Goal: Task Accomplishment & Management: Manage account settings

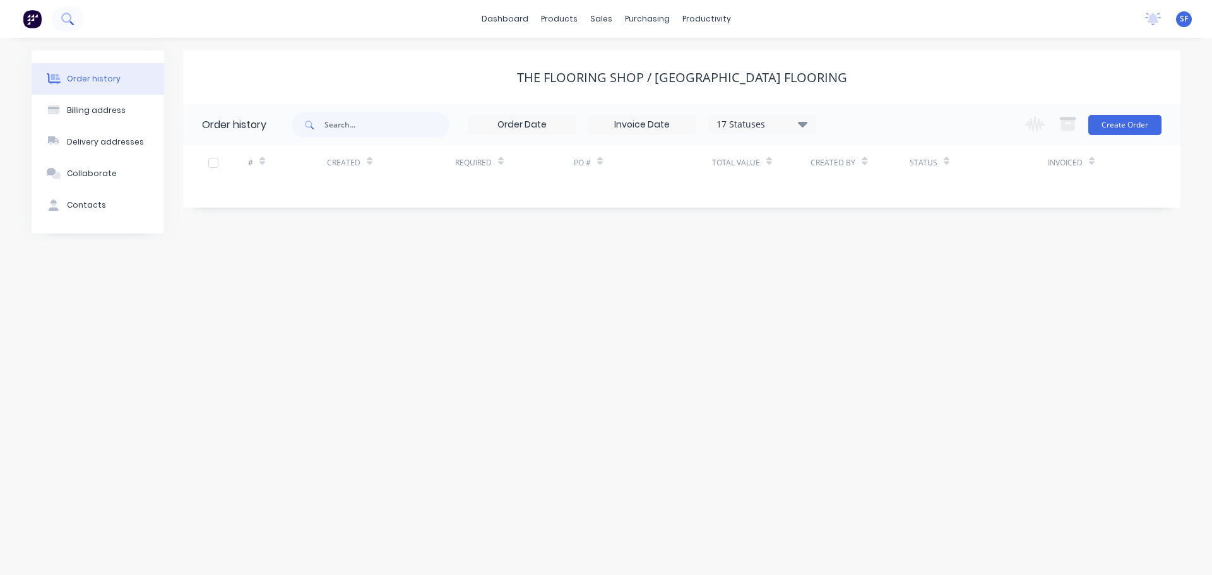
click at [69, 20] on icon at bounding box center [67, 19] width 12 height 12
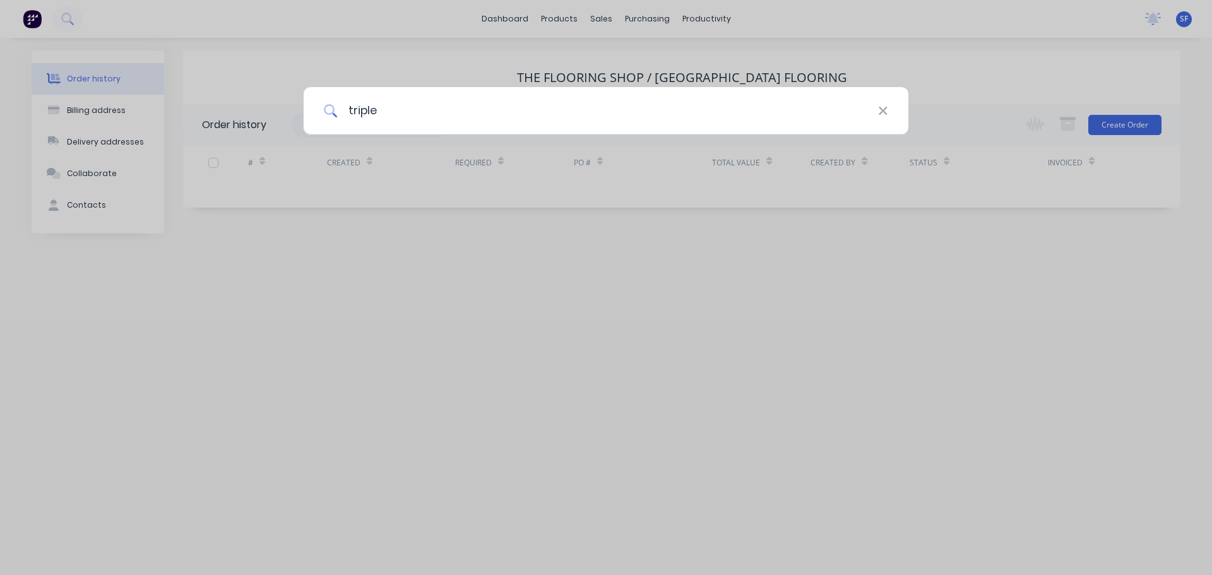
type input "triple"
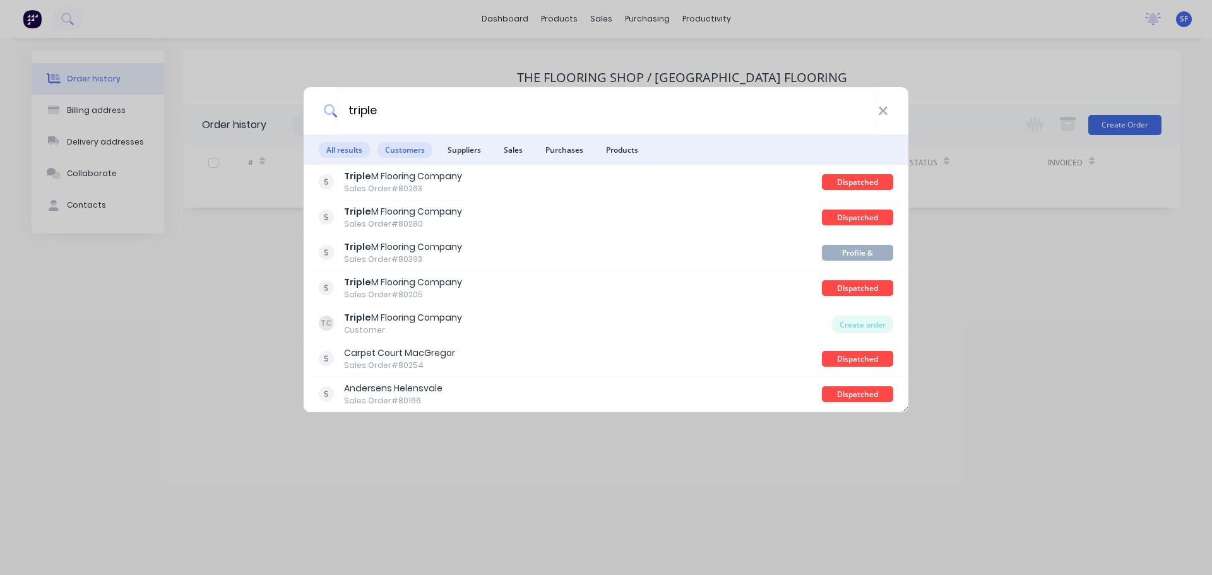
click at [401, 147] on span "Customers" at bounding box center [404, 150] width 55 height 16
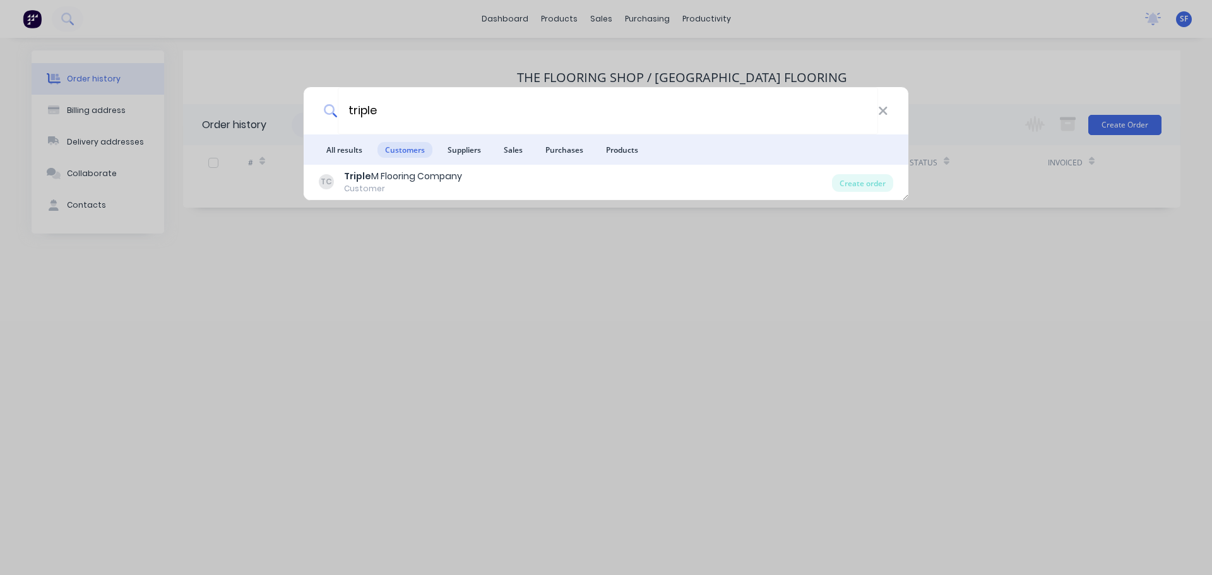
click at [408, 177] on div "Triple M Flooring Company" at bounding box center [403, 176] width 118 height 13
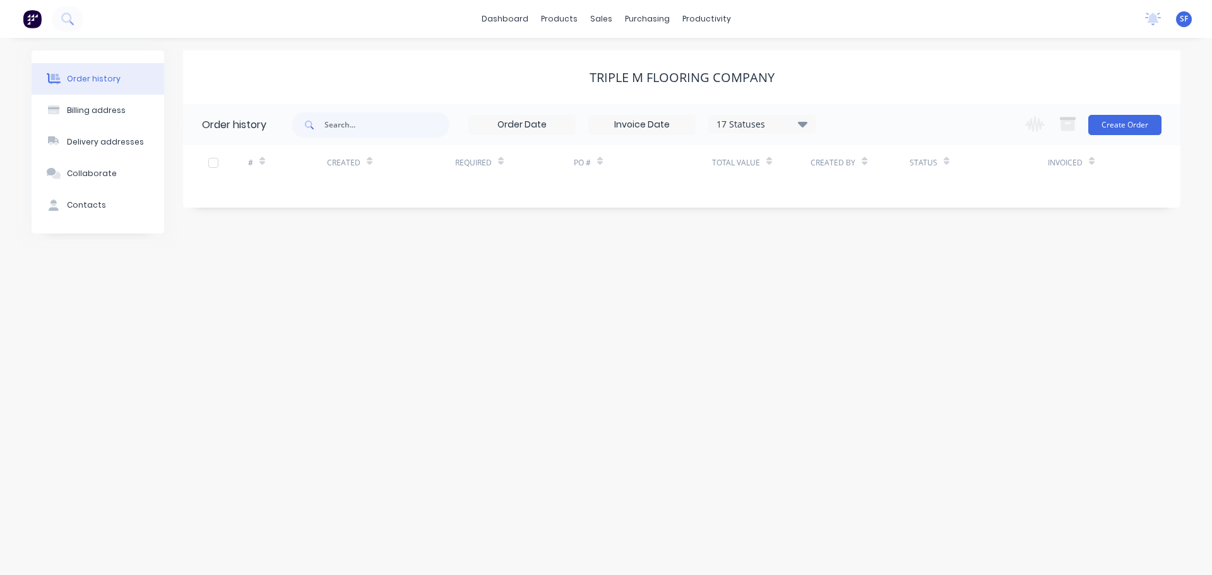
click at [802, 125] on icon at bounding box center [802, 124] width 9 height 6
click at [765, 270] on div "All" at bounding box center [788, 276] width 158 height 25
click at [837, 275] on div "All" at bounding box center [788, 276] width 158 height 25
click at [866, 269] on label at bounding box center [866, 269] width 0 height 0
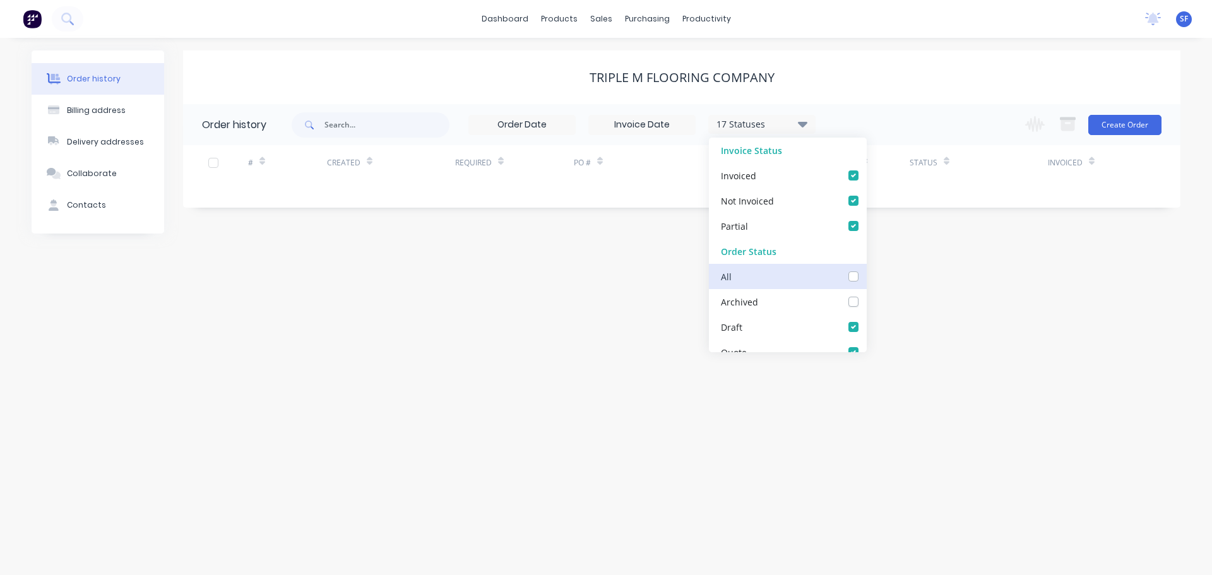
click at [866, 276] on input "checkbox" at bounding box center [871, 275] width 10 height 12
checkbox input "true"
click at [800, 121] on icon at bounding box center [802, 123] width 9 height 15
click at [769, 125] on div "18 Statuses" at bounding box center [762, 124] width 106 height 14
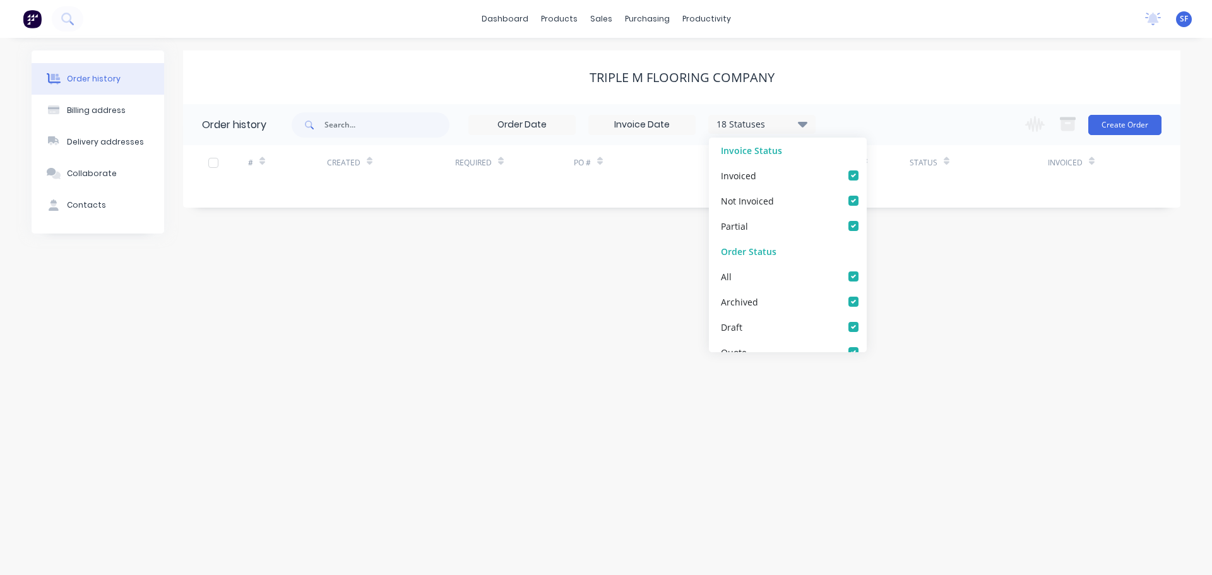
click at [601, 272] on div "Order history Billing address Delivery addresses Collaborate Contacts Triple M …" at bounding box center [606, 306] width 1212 height 537
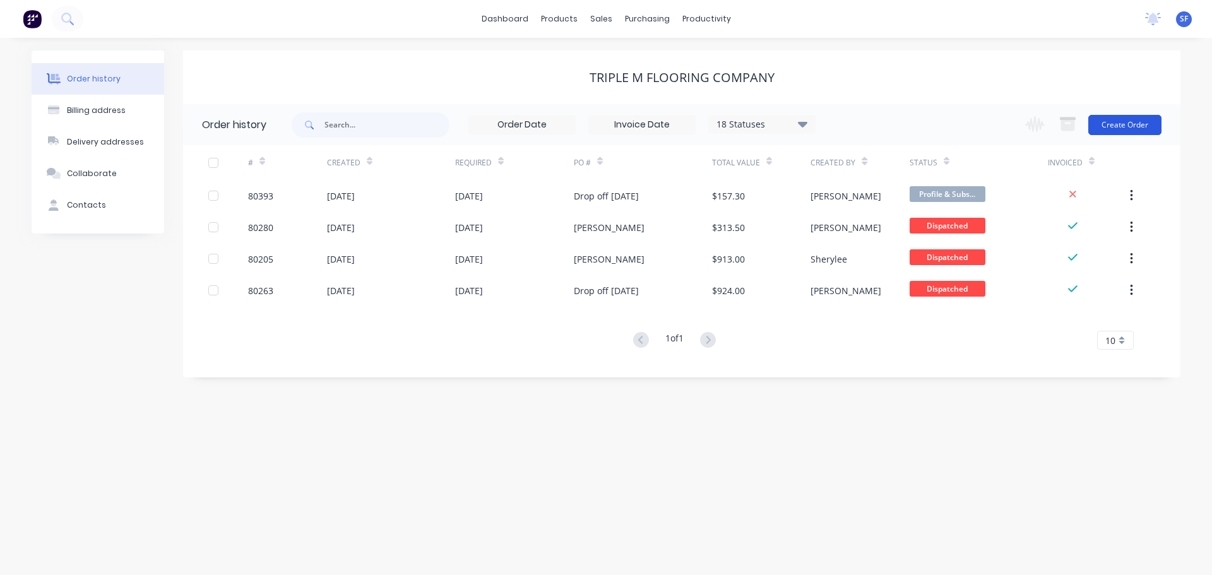
click at [1125, 121] on button "Create Order" at bounding box center [1124, 125] width 73 height 20
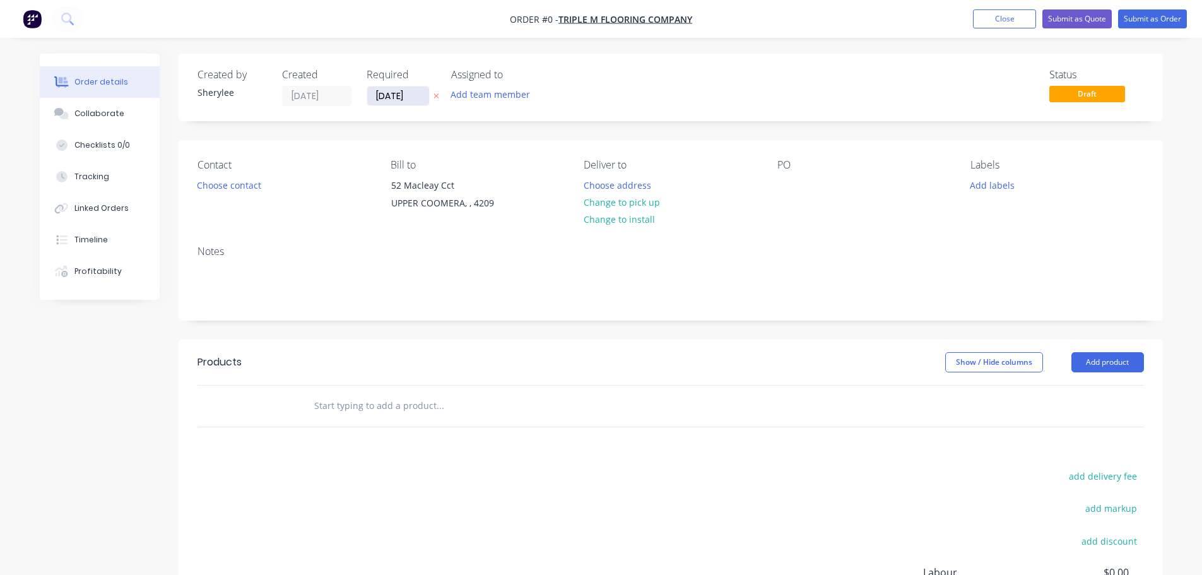
click at [402, 90] on input "[DATE]" at bounding box center [398, 95] width 62 height 19
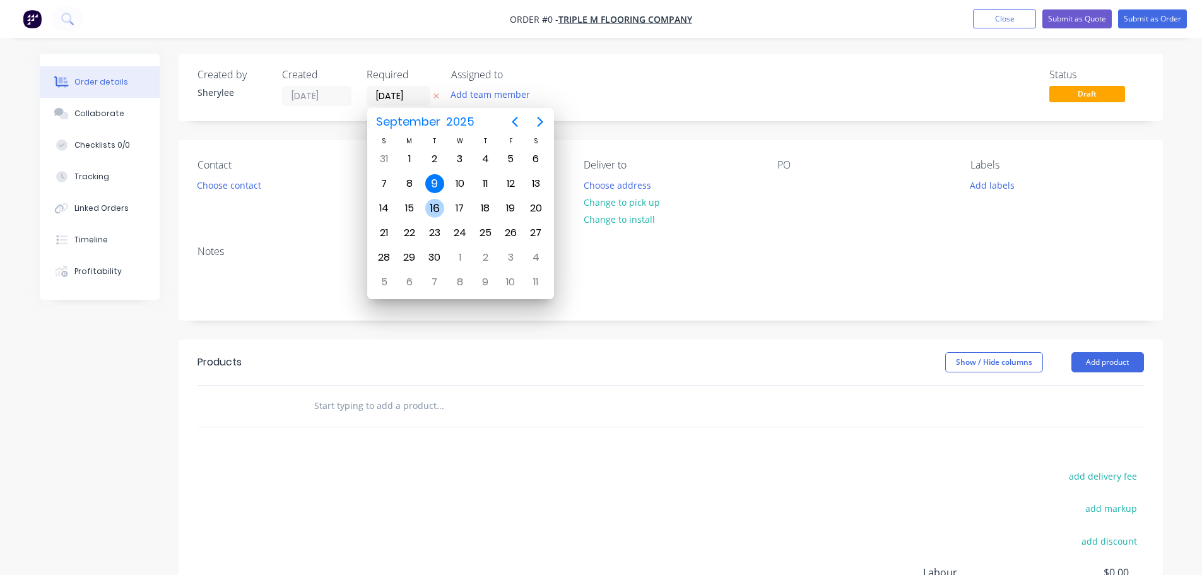
click at [432, 206] on div "16" at bounding box center [434, 208] width 19 height 19
type input "[DATE]"
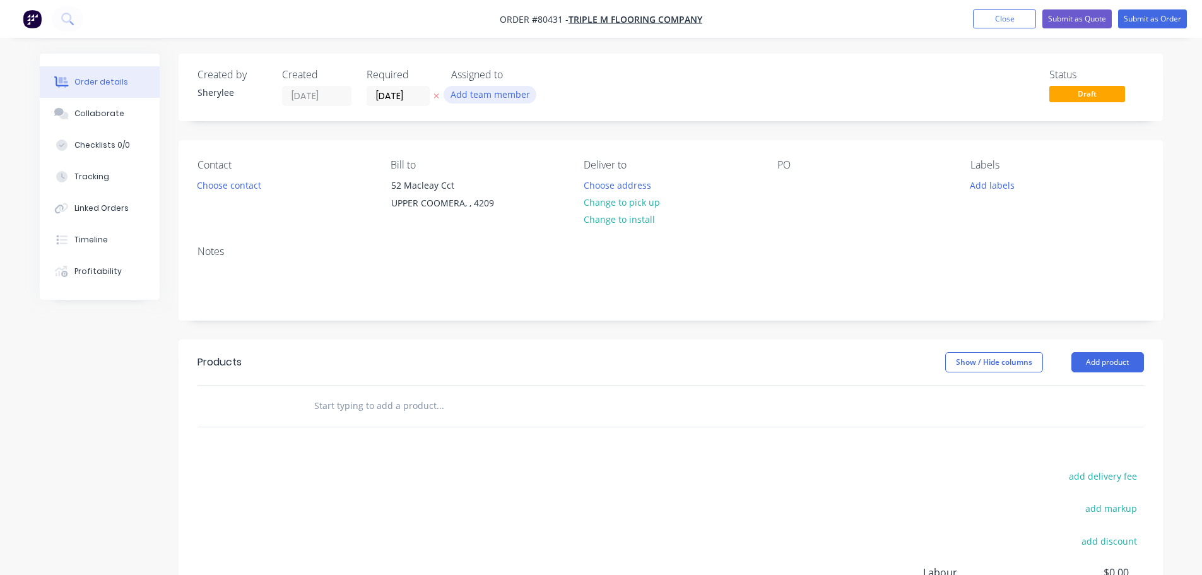
click at [476, 98] on button "Add team member" at bounding box center [490, 94] width 93 height 17
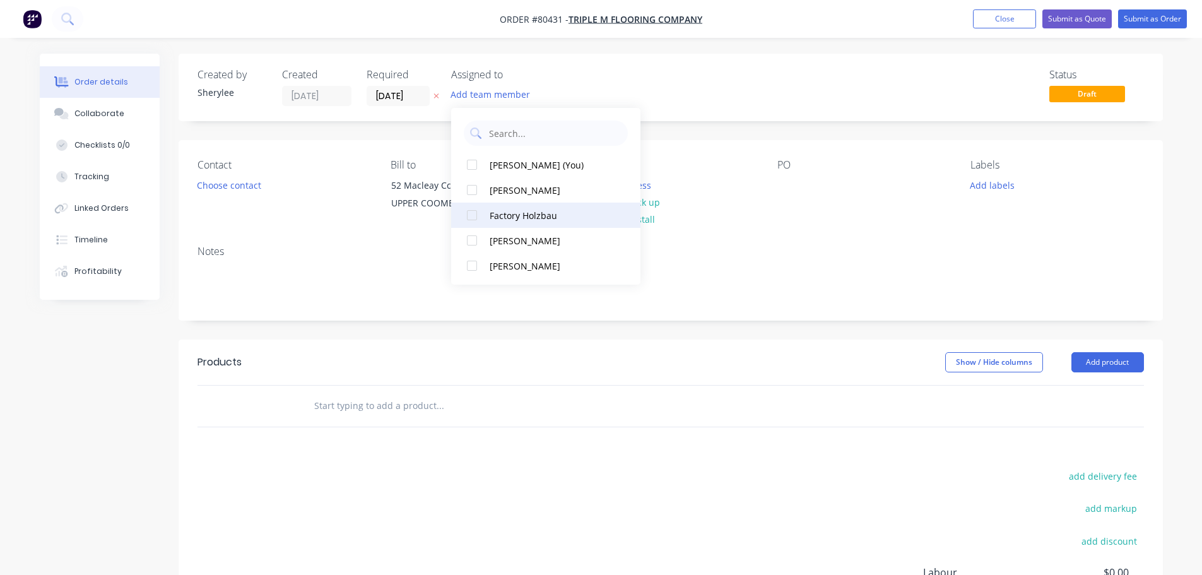
click at [472, 214] on div at bounding box center [471, 215] width 25 height 25
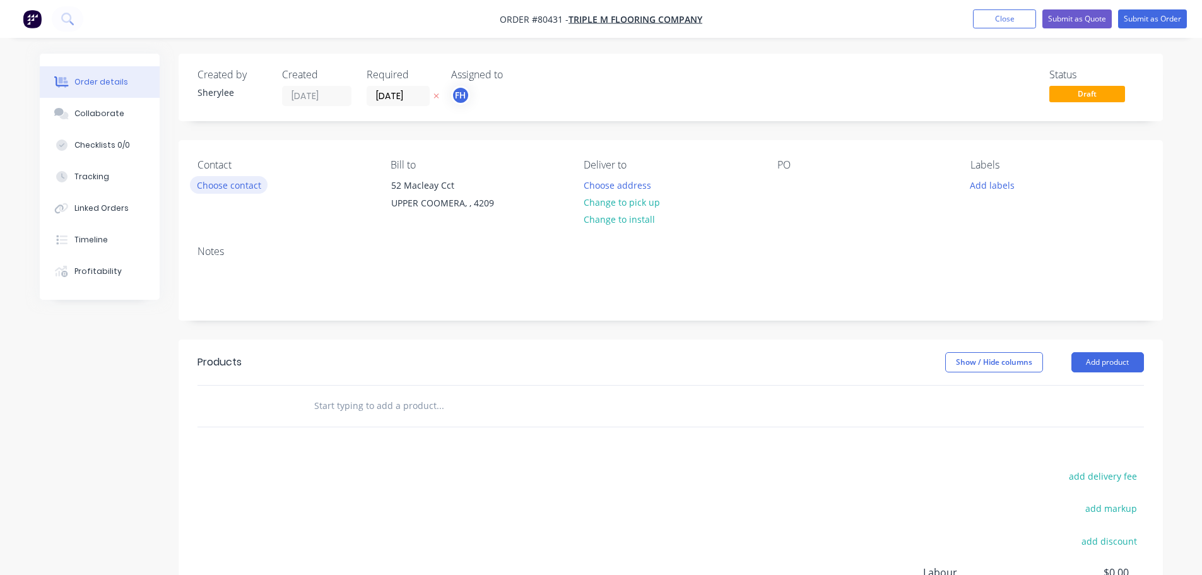
click at [244, 181] on button "Choose contact" at bounding box center [229, 184] width 78 height 17
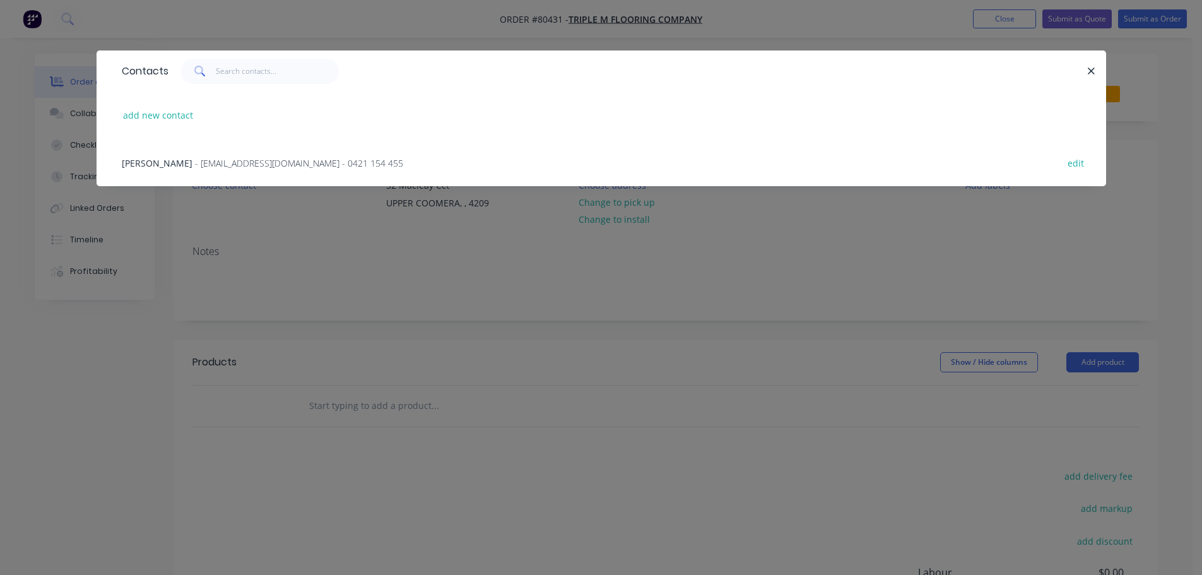
click at [242, 157] on span "- [EMAIL_ADDRESS][DOMAIN_NAME] - 0421 154 455" at bounding box center [299, 163] width 208 height 12
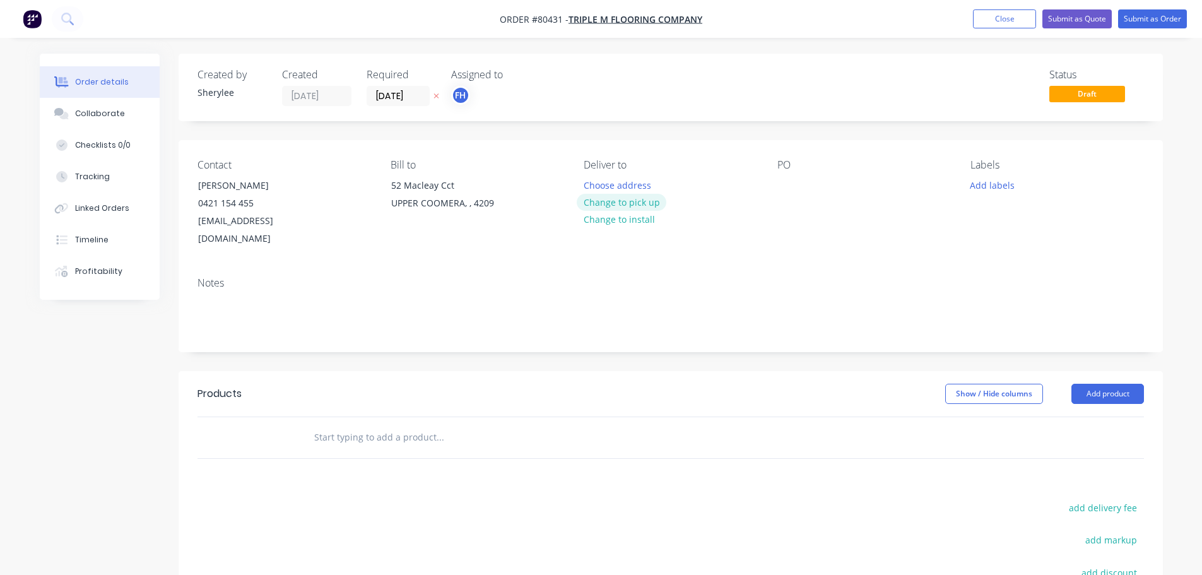
click at [632, 203] on button "Change to pick up" at bounding box center [622, 202] width 90 height 17
click at [789, 192] on div at bounding box center [788, 185] width 20 height 18
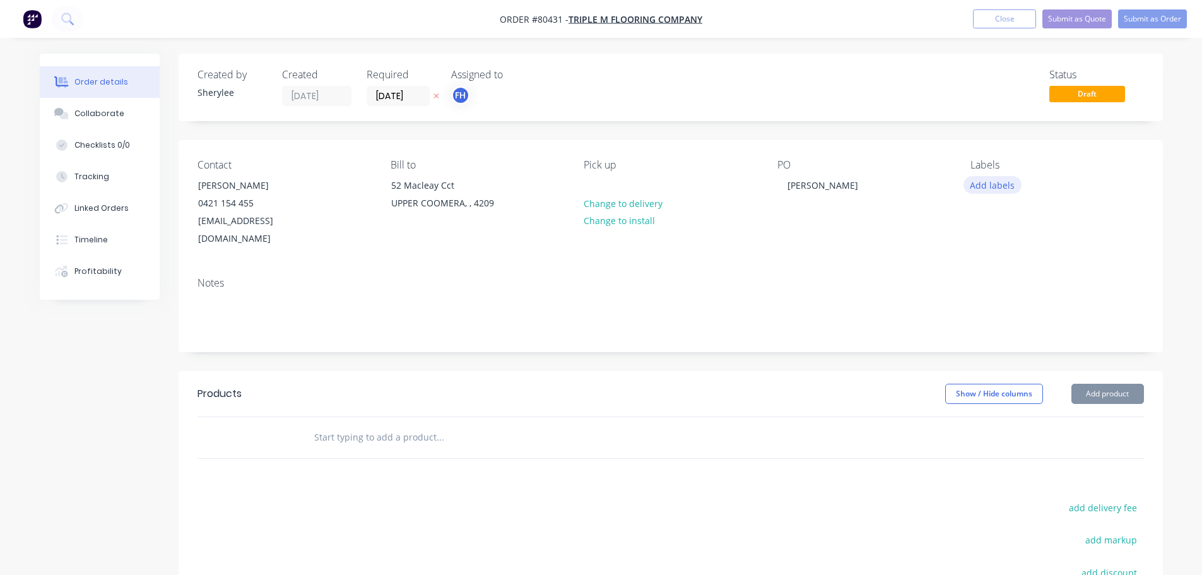
click at [990, 187] on button "Add labels" at bounding box center [993, 184] width 58 height 17
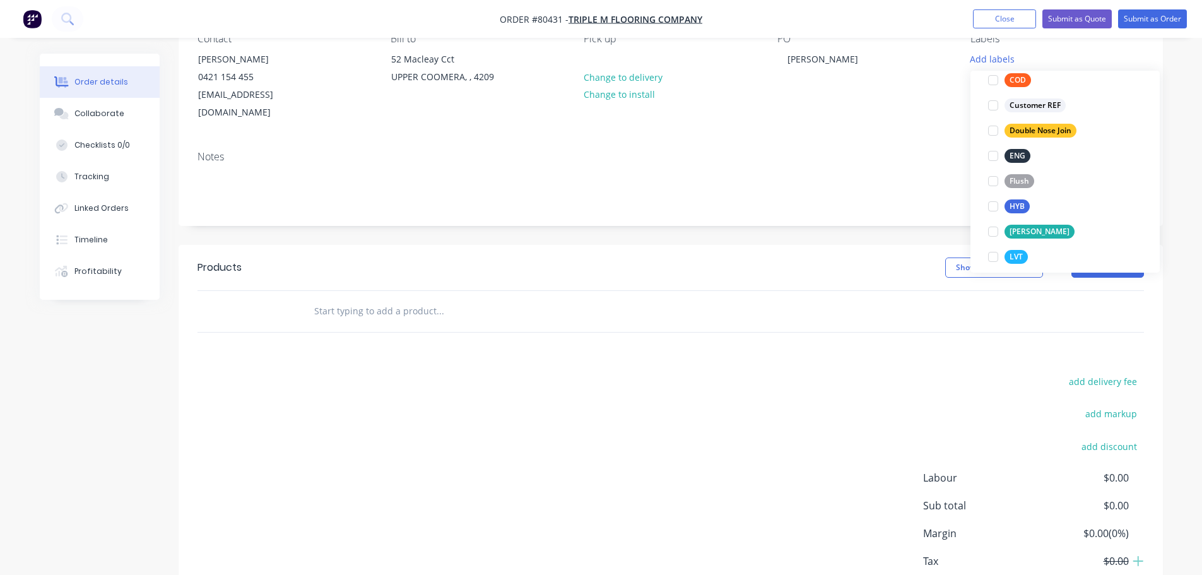
scroll to position [126, 0]
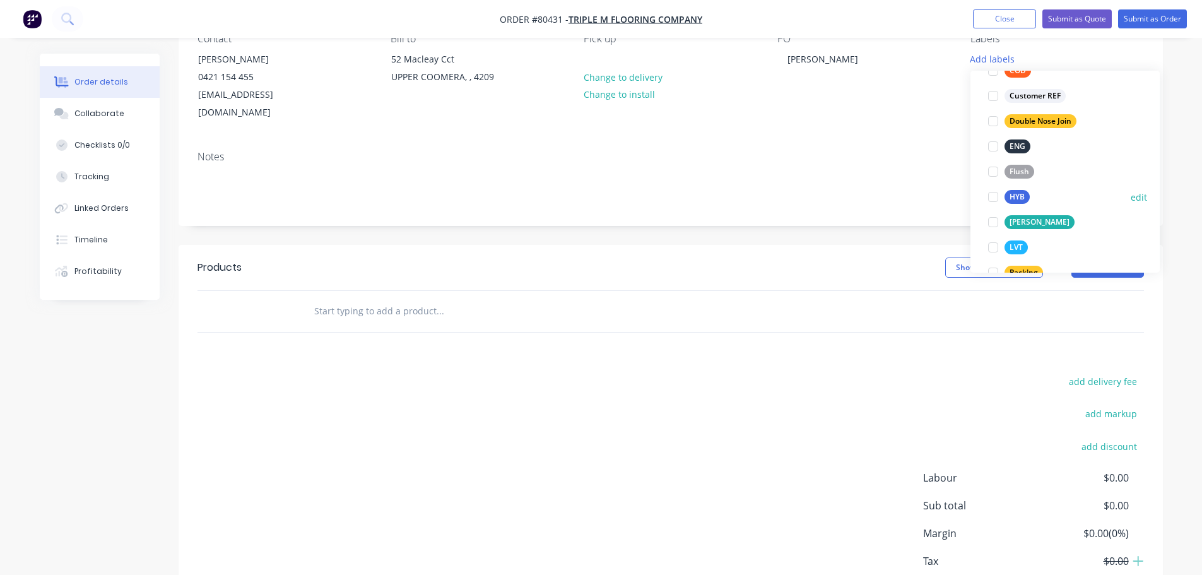
click at [998, 196] on div at bounding box center [993, 196] width 25 height 25
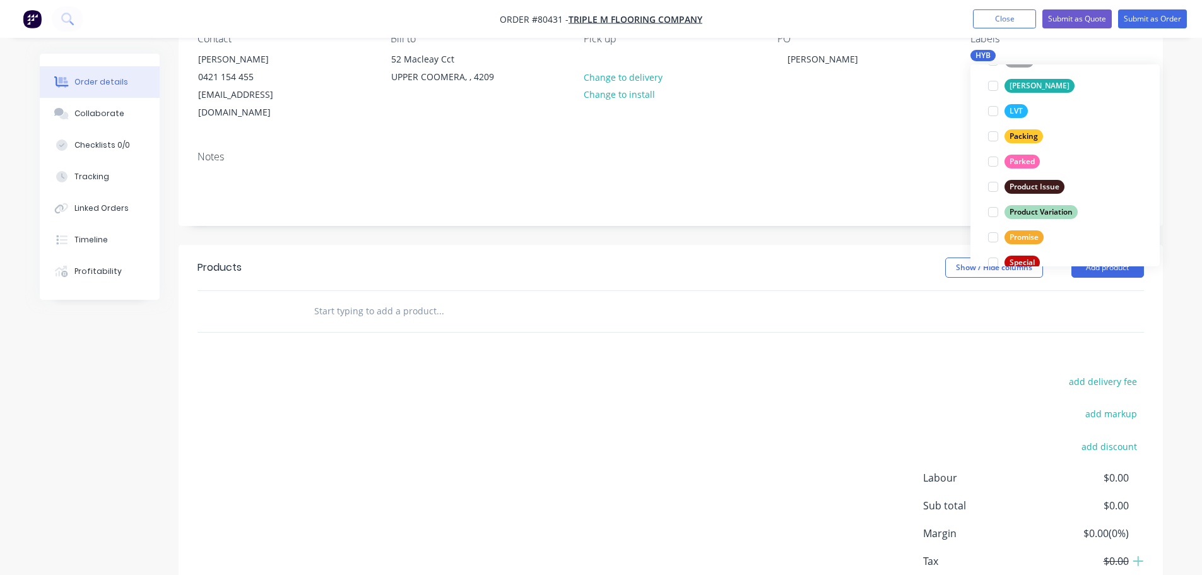
scroll to position [316, 0]
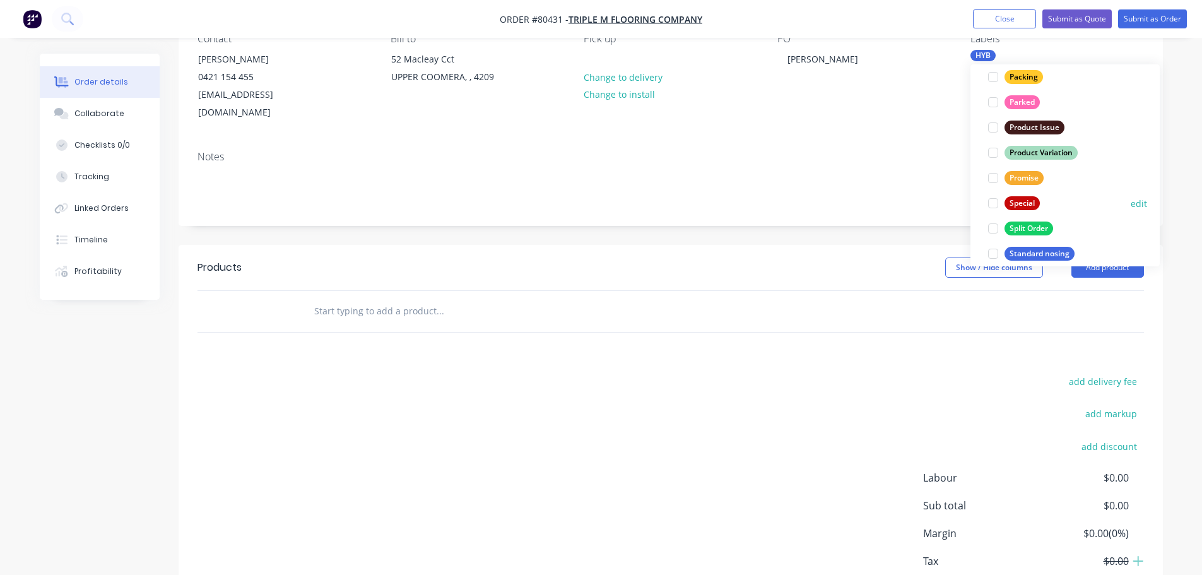
click at [997, 201] on div at bounding box center [993, 203] width 25 height 25
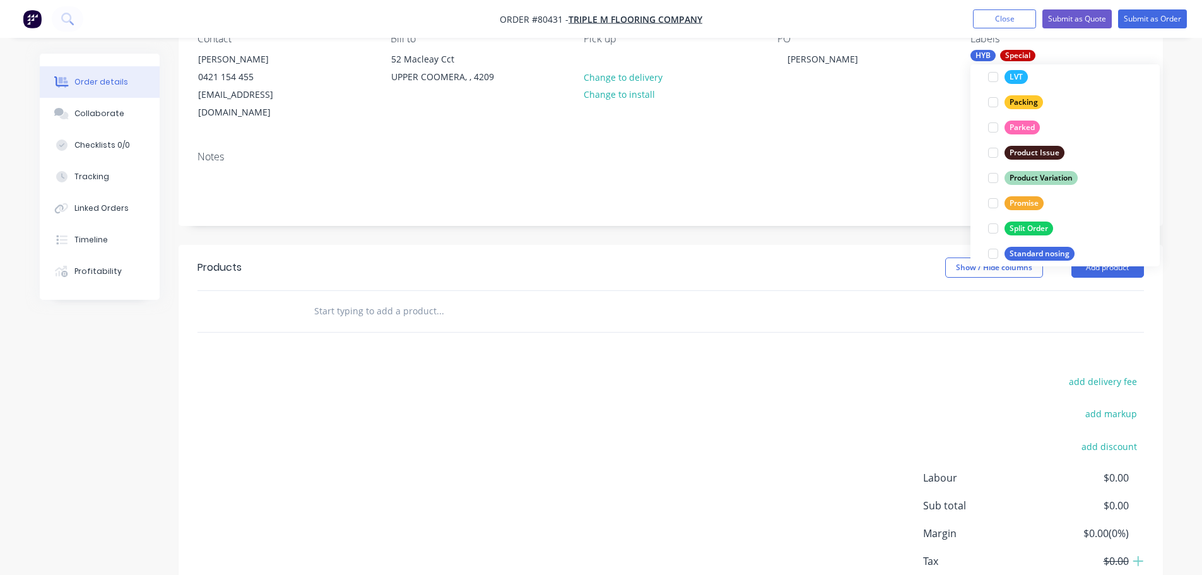
scroll to position [0, 0]
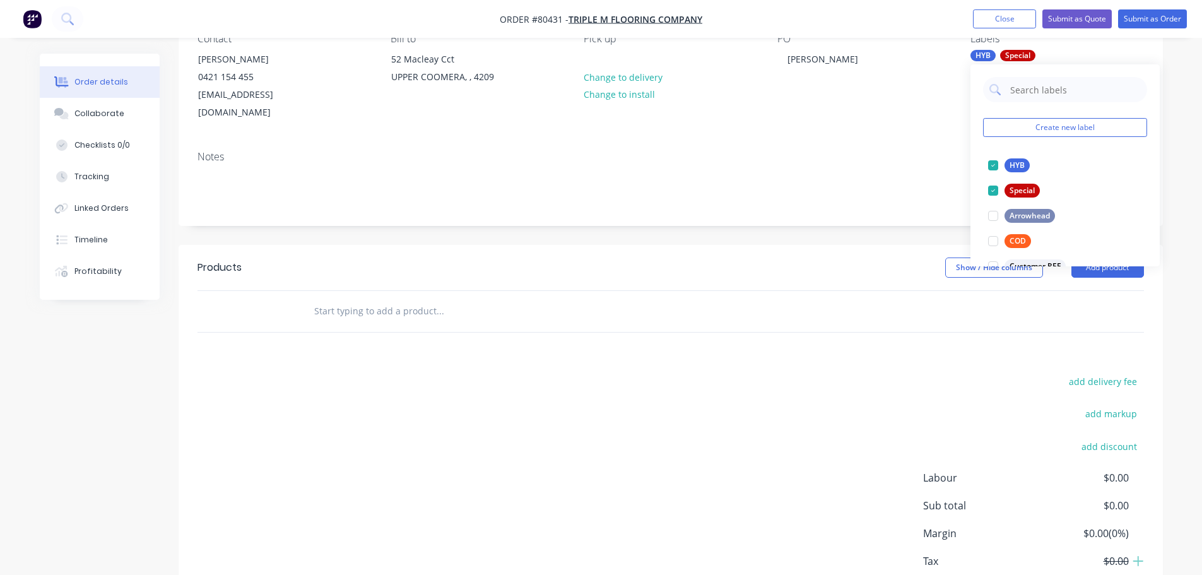
click at [338, 299] on input "text" at bounding box center [440, 311] width 252 height 25
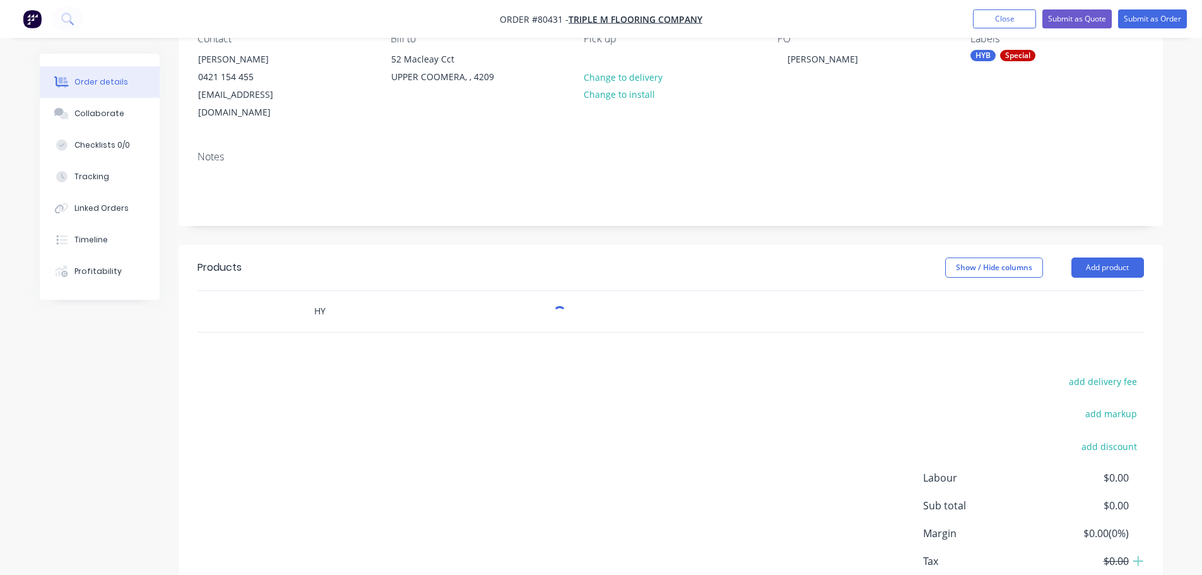
type input "H"
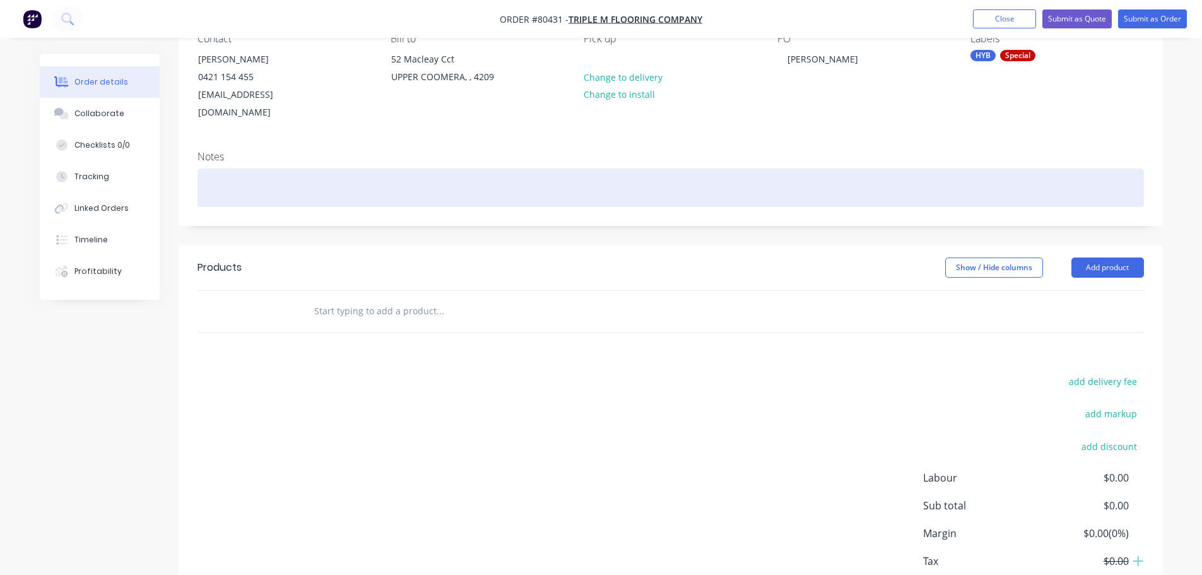
click at [249, 169] on div at bounding box center [671, 188] width 947 height 38
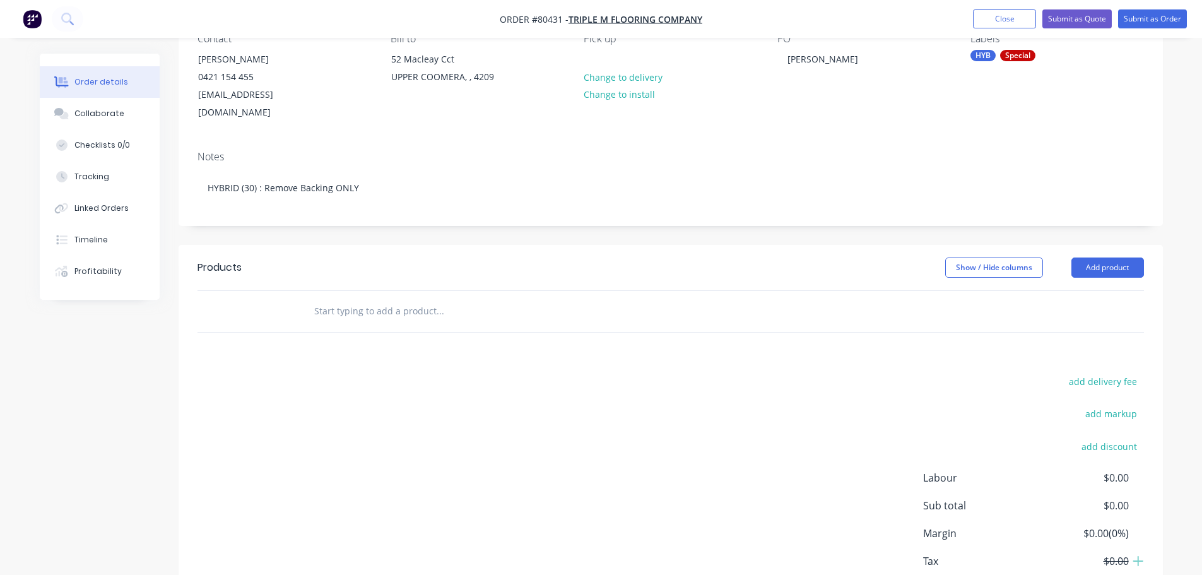
click at [349, 299] on input "text" at bounding box center [440, 311] width 252 height 25
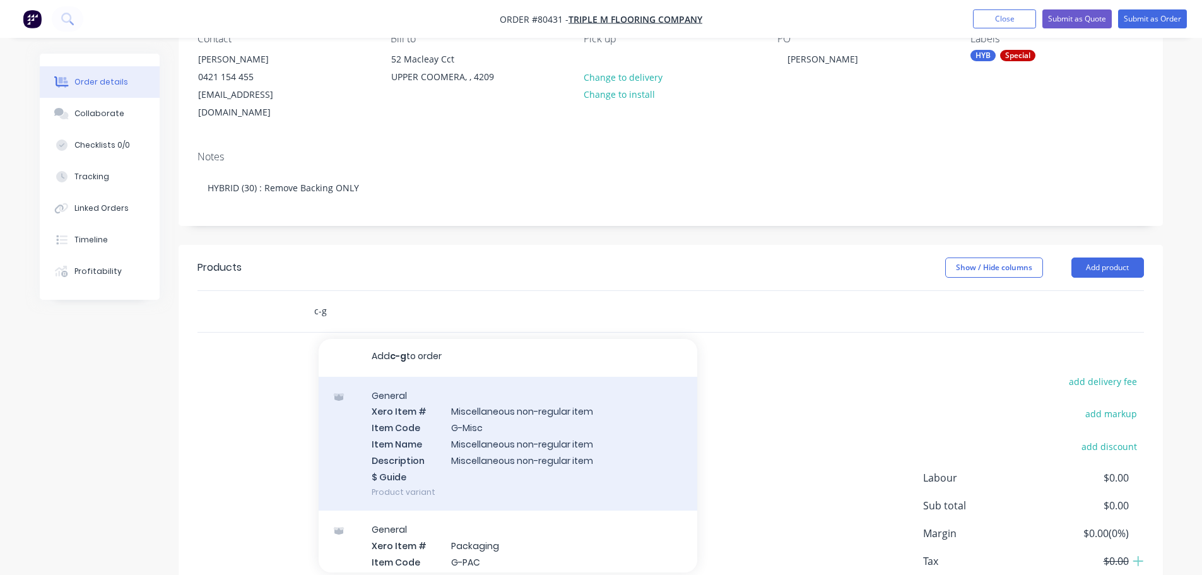
scroll to position [2, 0]
type input "c-g"
click at [509, 439] on div "General Xero Item # Miscellaneous non-regular item Item Code G-Misc Item Name M…" at bounding box center [508, 444] width 379 height 134
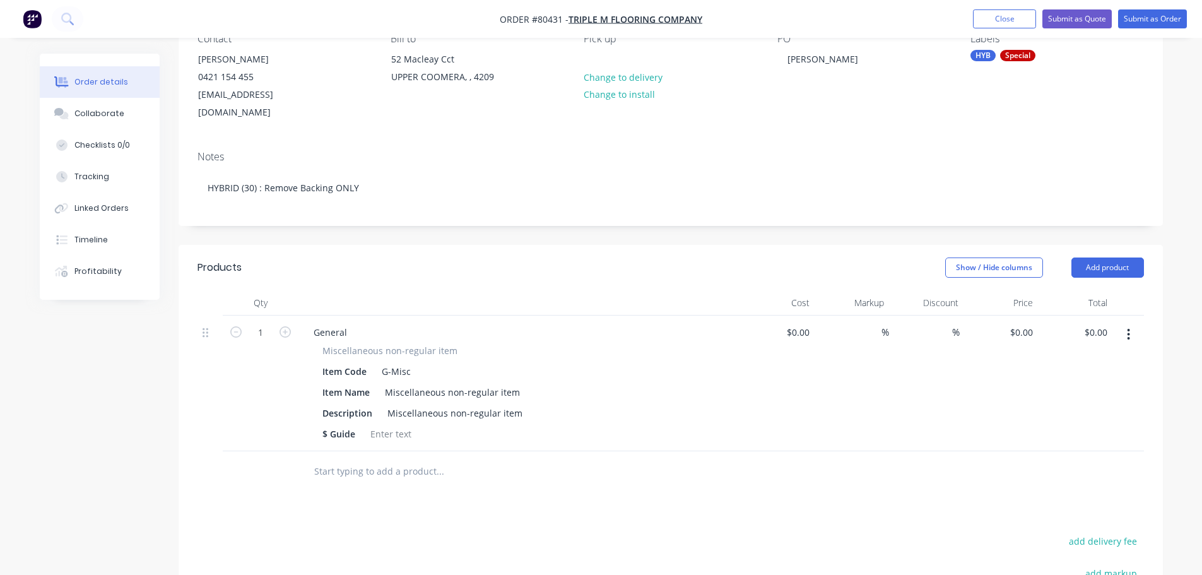
click at [365, 459] on input "text" at bounding box center [440, 471] width 252 height 25
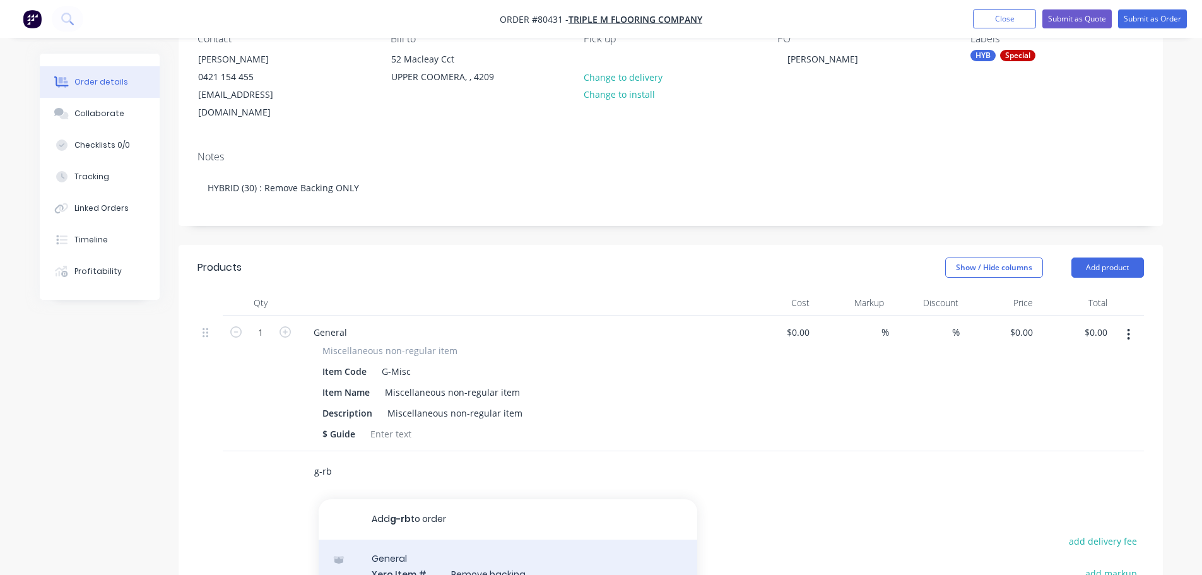
type input "g-rb"
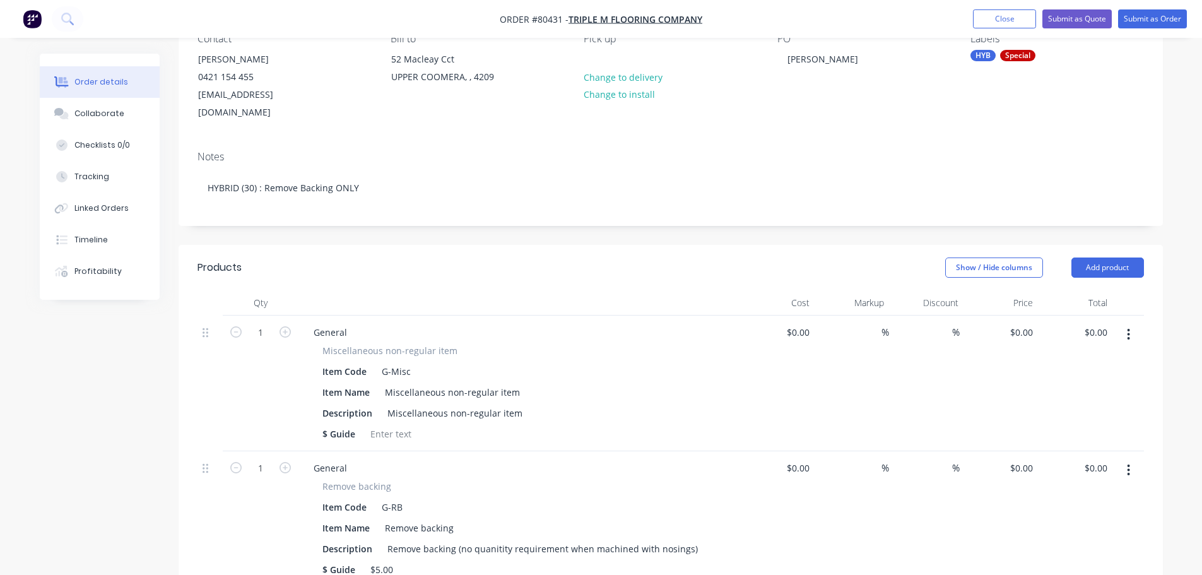
click at [1130, 328] on icon "button" at bounding box center [1128, 335] width 3 height 14
click at [1062, 434] on div "Delete" at bounding box center [1084, 443] width 97 height 18
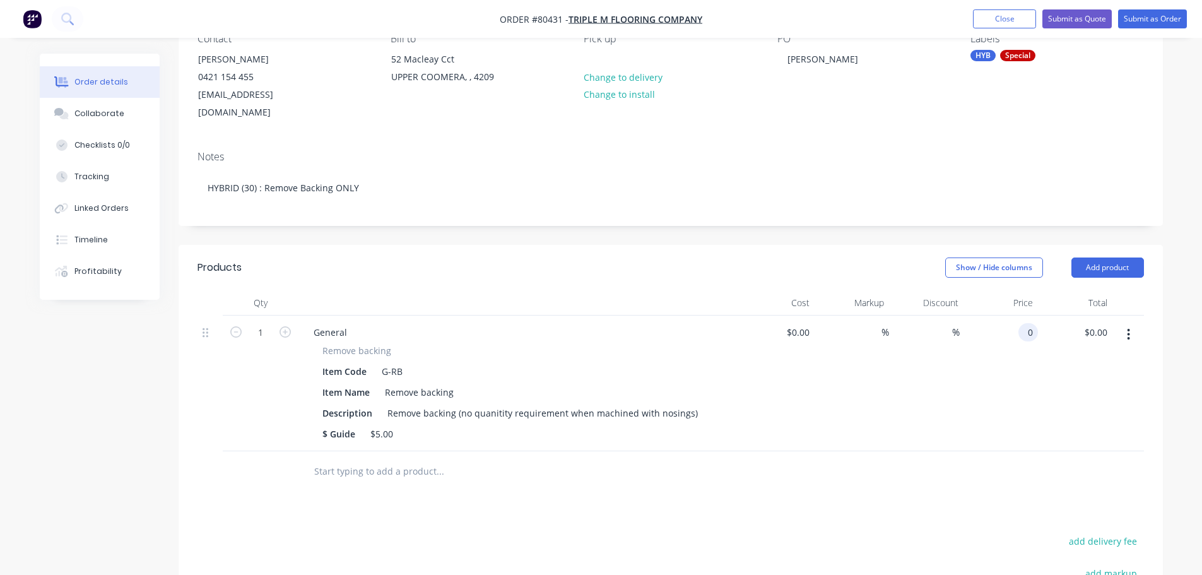
click at [1026, 323] on input "0" at bounding box center [1031, 332] width 15 height 18
type input "$5.00"
click at [263, 323] on input "1" at bounding box center [260, 332] width 33 height 19
type input "30"
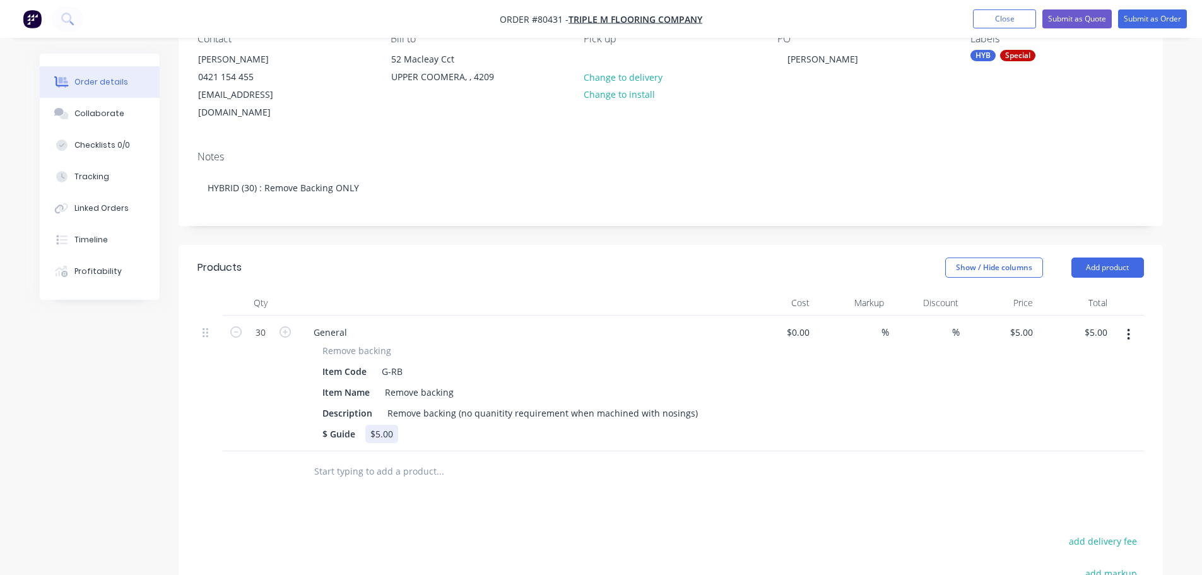
type input "$150.00"
click at [505, 425] on div "$ Guide $5.00" at bounding box center [516, 434] width 399 height 18
click at [480, 404] on div "Remove backing (no quanitity requirement when machined with nosings)" at bounding box center [542, 413] width 321 height 18
click at [692, 404] on div "Description Remove backing (no quanitity requirement when machined with nosings)" at bounding box center [516, 413] width 399 height 18
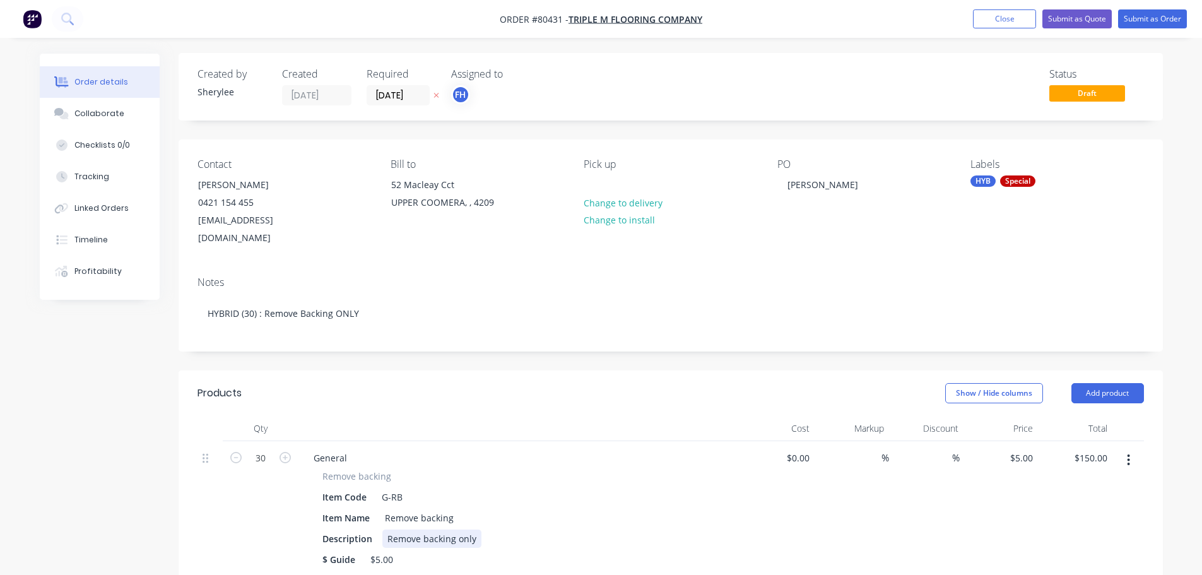
scroll to position [0, 0]
click at [1145, 21] on button "Submit as Order" at bounding box center [1152, 18] width 69 height 19
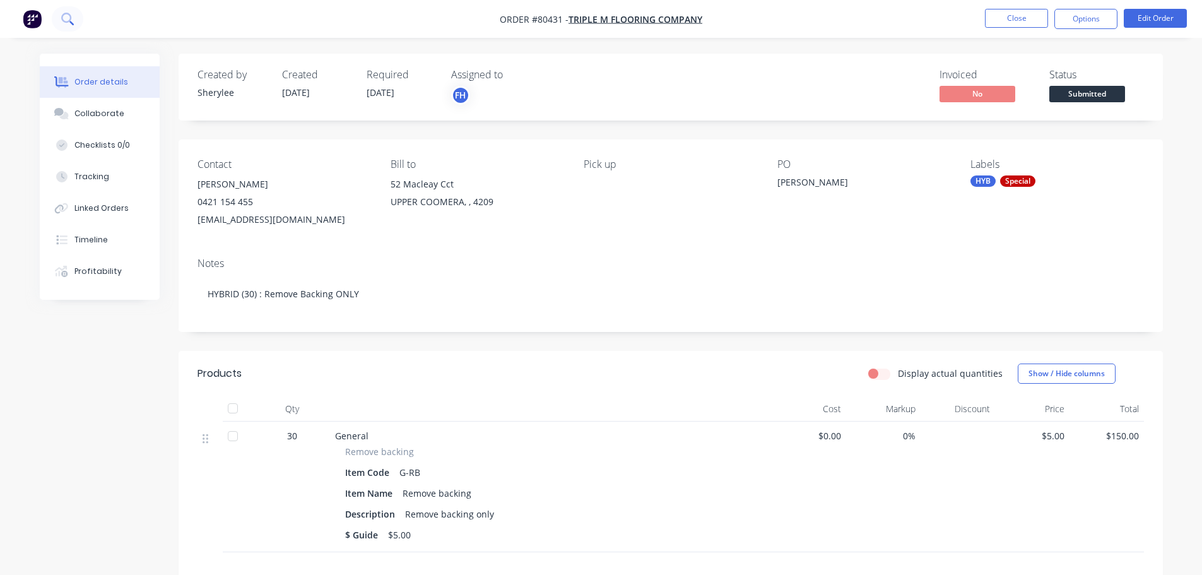
click at [80, 17] on button at bounding box center [68, 18] width 32 height 25
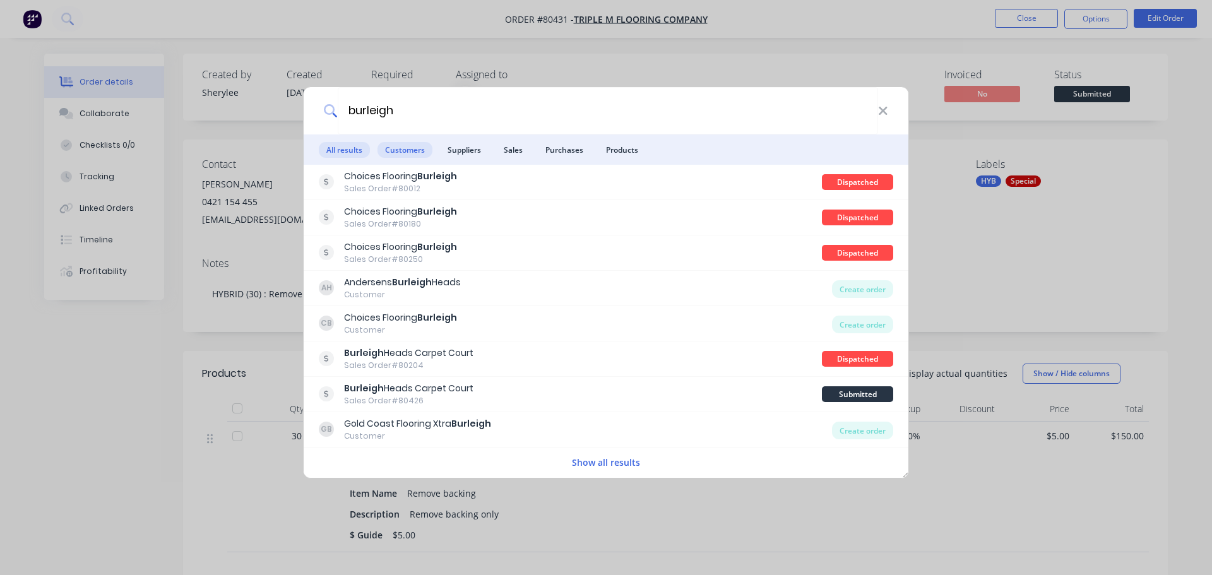
type input "burleigh"
click at [408, 146] on span "Customers" at bounding box center [404, 150] width 55 height 16
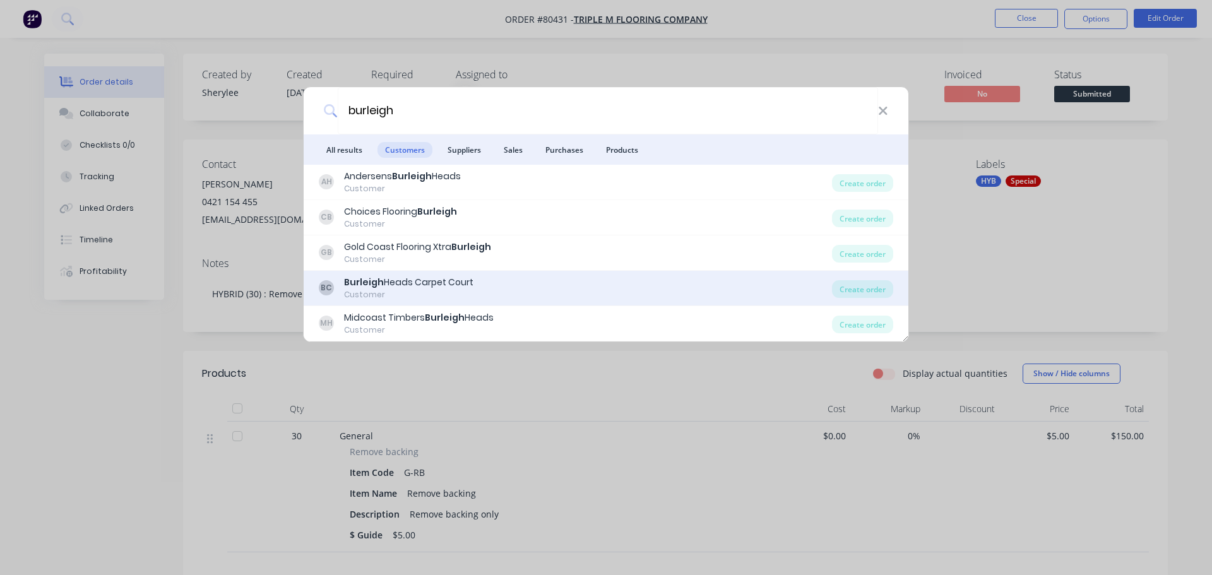
click at [410, 282] on div "Burleigh Heads Carpet Court" at bounding box center [408, 282] width 129 height 13
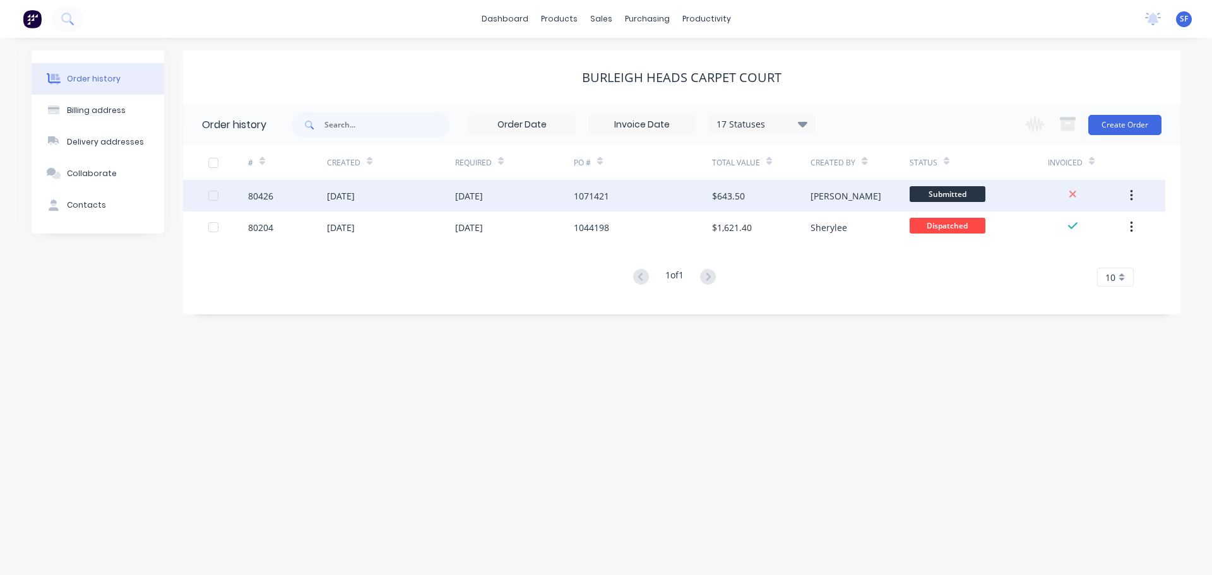
click at [355, 199] on div "[DATE]" at bounding box center [341, 195] width 28 height 13
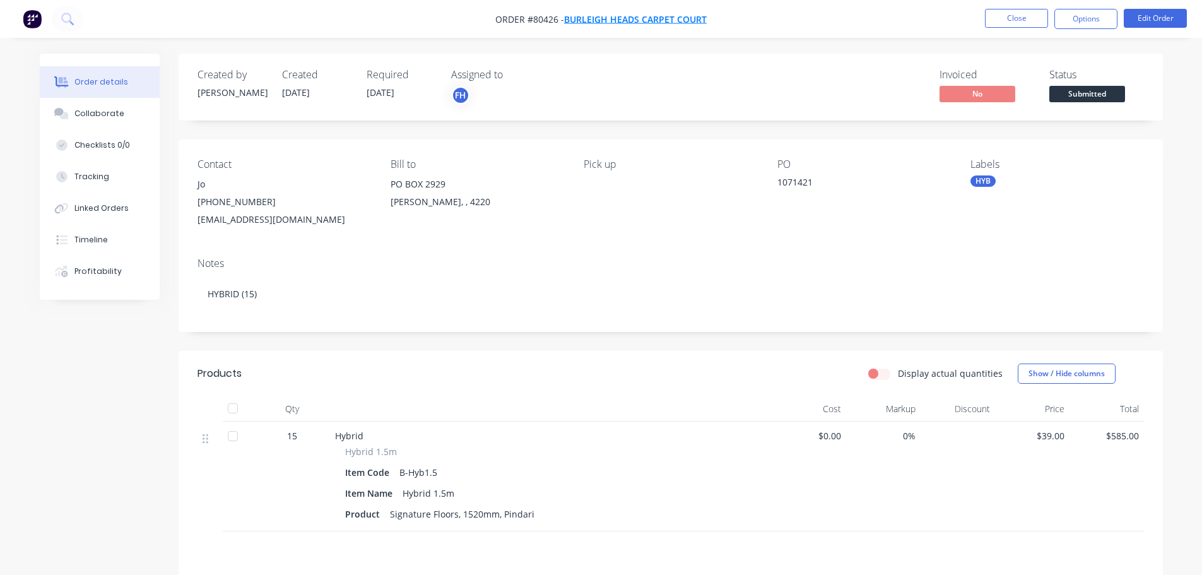
click at [596, 20] on span "Burleigh Heads Carpet Court" at bounding box center [635, 19] width 143 height 12
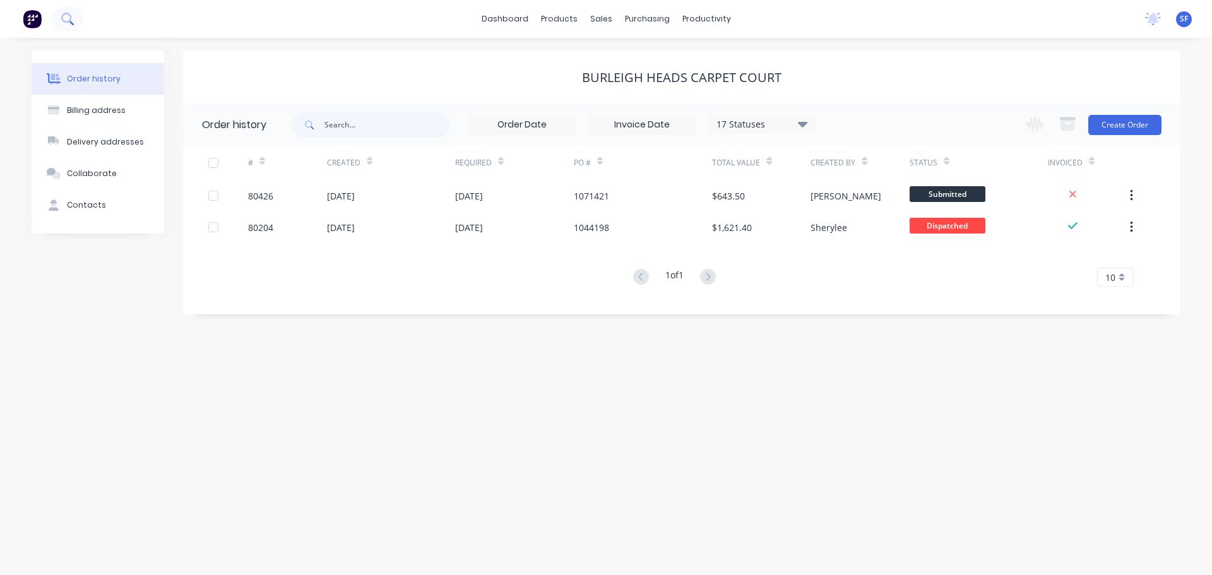
click at [60, 21] on button at bounding box center [68, 18] width 32 height 25
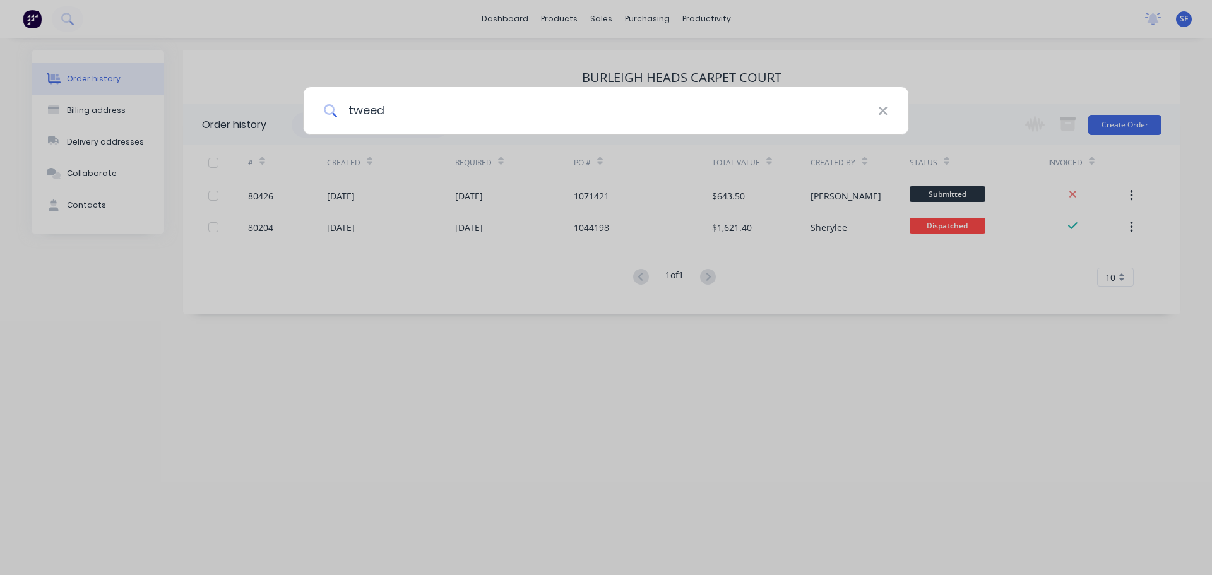
type input "tweed"
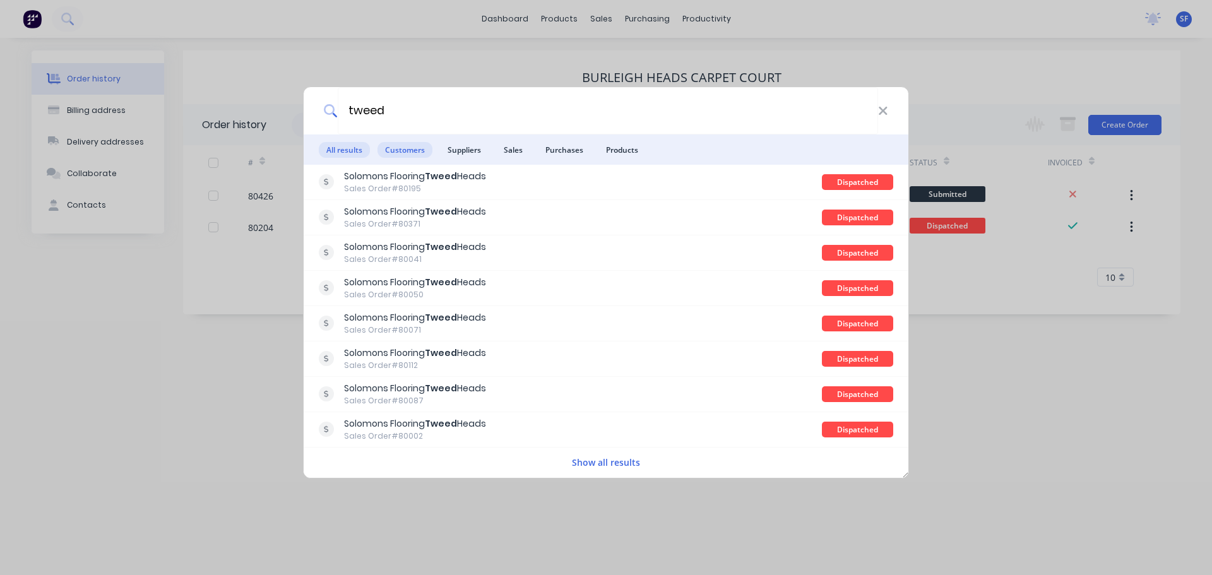
click at [419, 146] on span "Customers" at bounding box center [404, 150] width 55 height 16
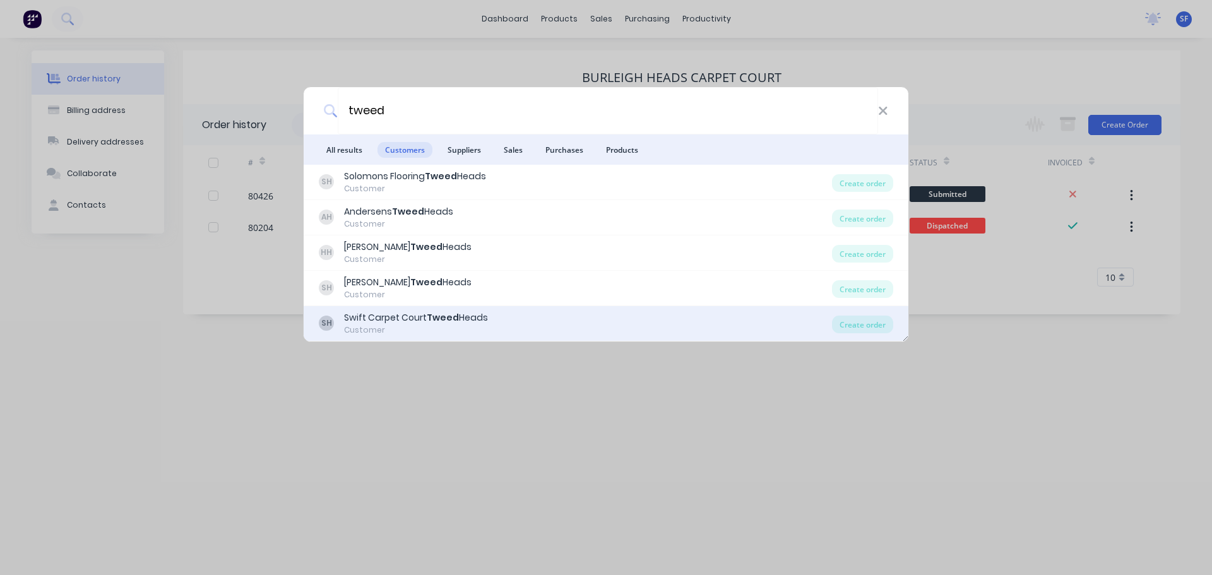
click at [408, 321] on div "Swift Carpet Court Tweed Heads" at bounding box center [416, 317] width 144 height 13
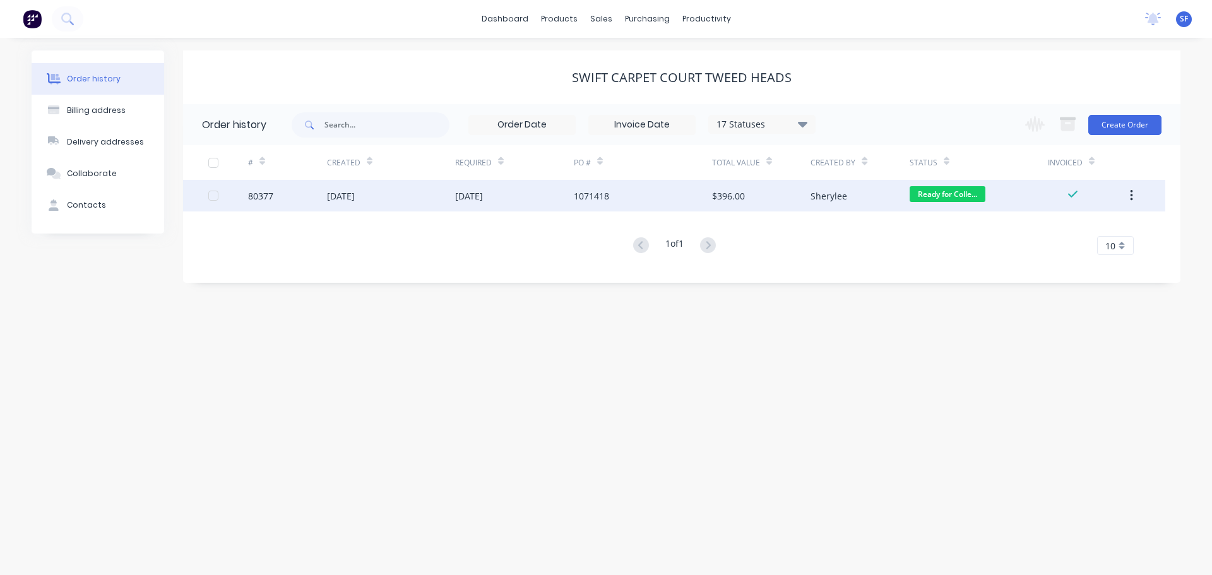
click at [521, 201] on div "[DATE]" at bounding box center [514, 196] width 119 height 32
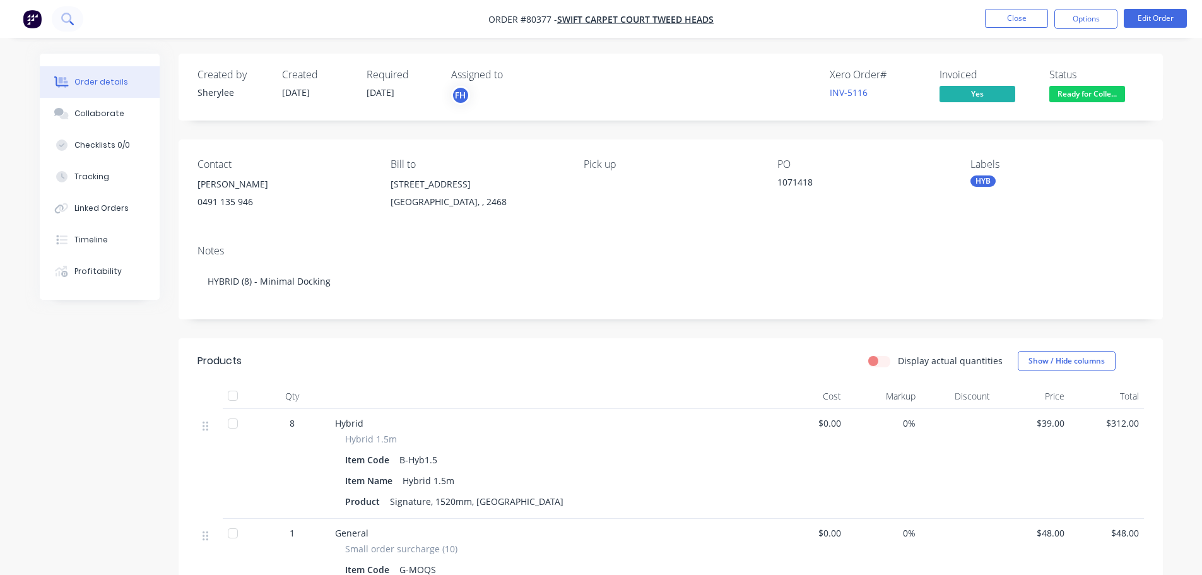
click at [59, 20] on button at bounding box center [68, 18] width 32 height 25
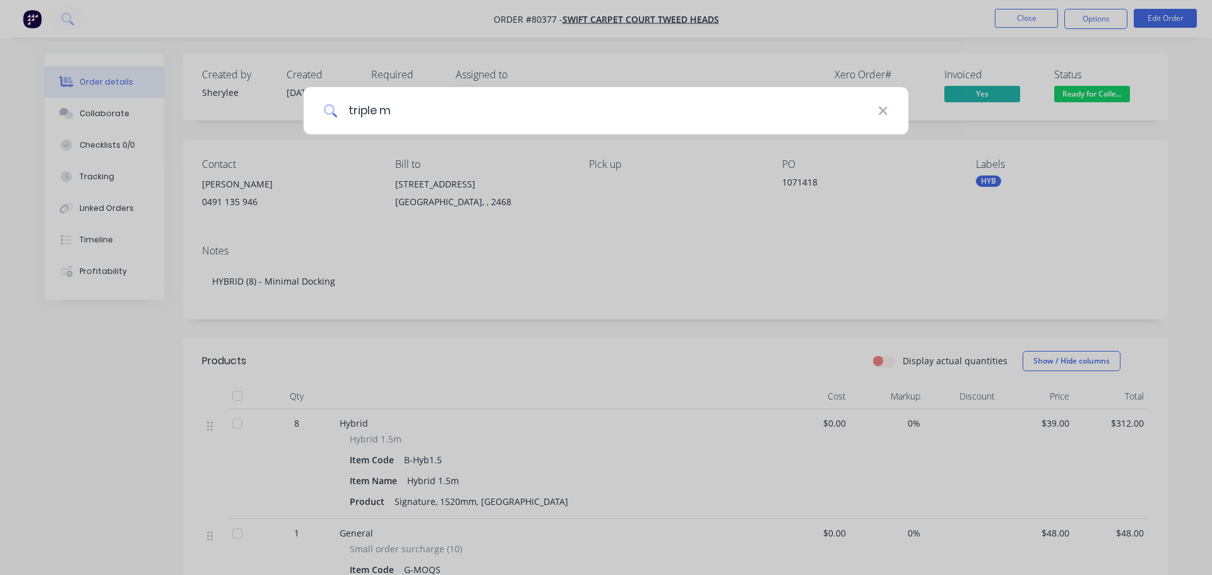
type input "triple m"
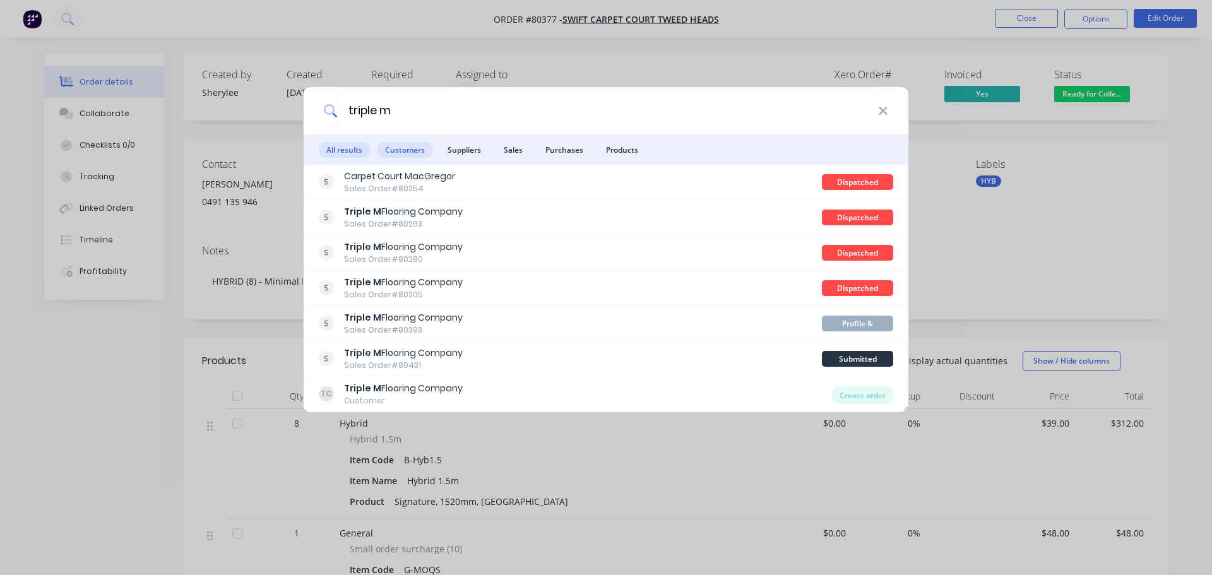
click at [405, 149] on span "Customers" at bounding box center [404, 150] width 55 height 16
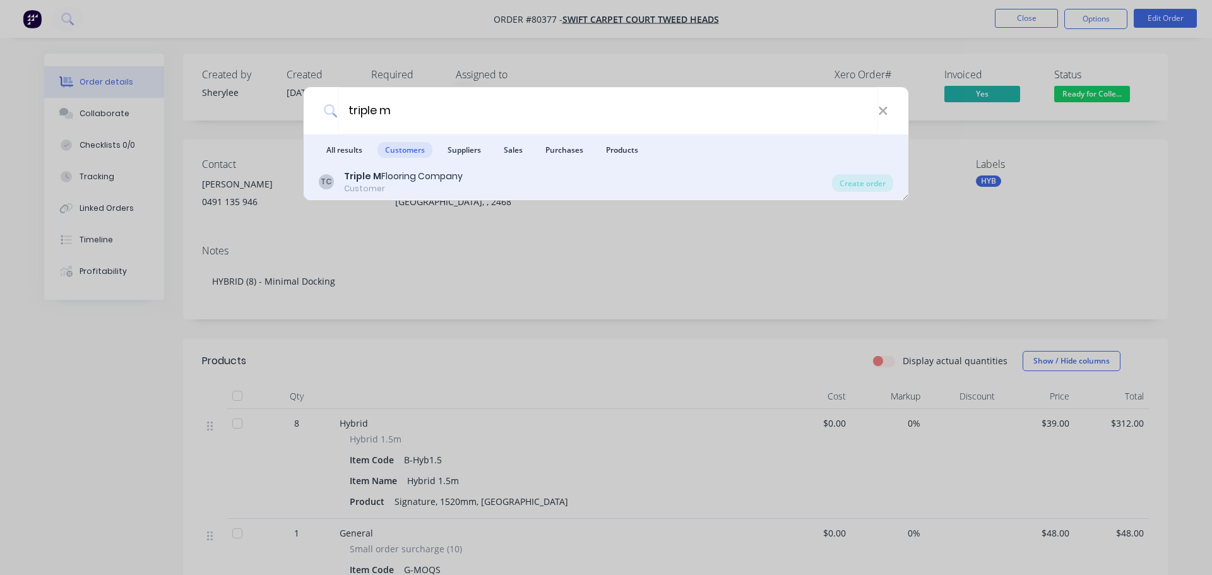
click at [399, 175] on div "Triple M Flooring Company" at bounding box center [403, 176] width 119 height 13
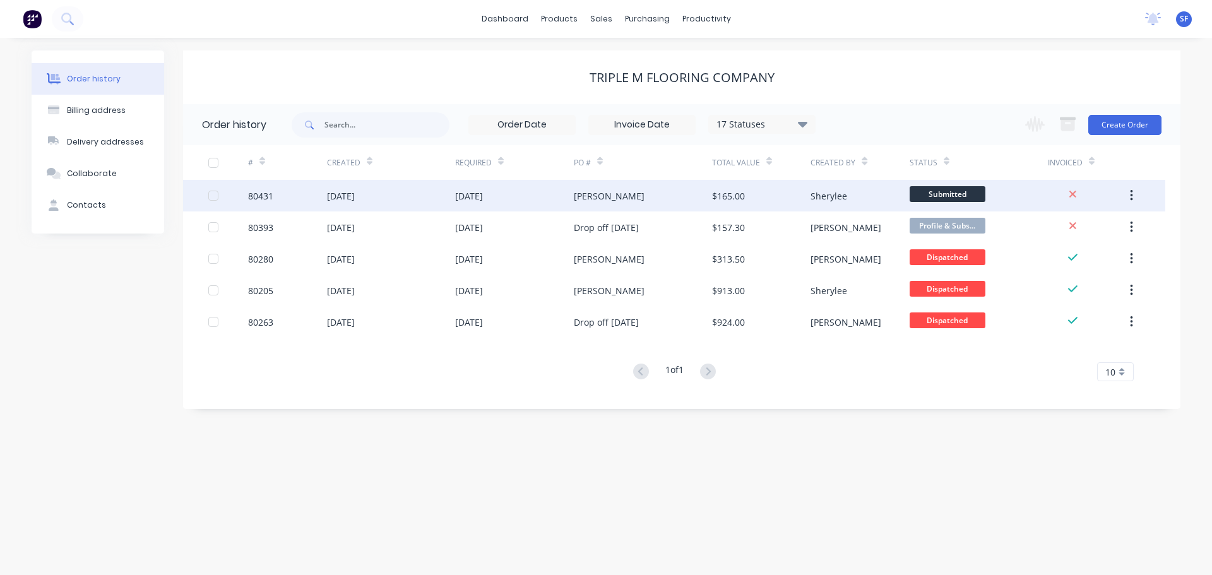
click at [419, 204] on div "[DATE]" at bounding box center [391, 196] width 128 height 32
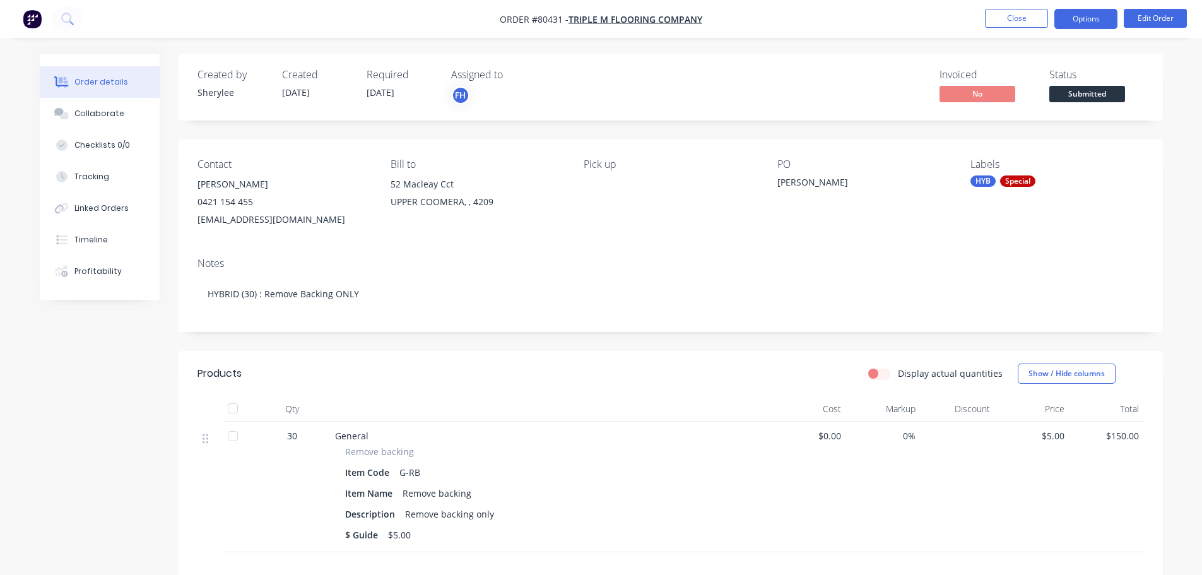
click at [1097, 21] on button "Options" at bounding box center [1086, 19] width 63 height 20
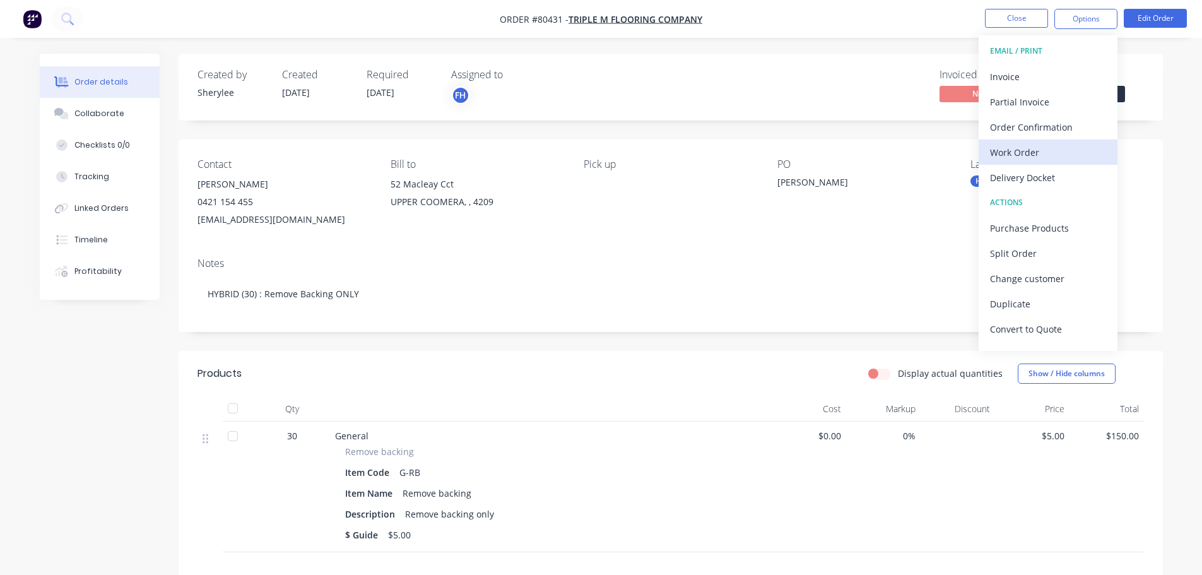
click at [1041, 146] on div "Work Order" at bounding box center [1048, 152] width 116 height 18
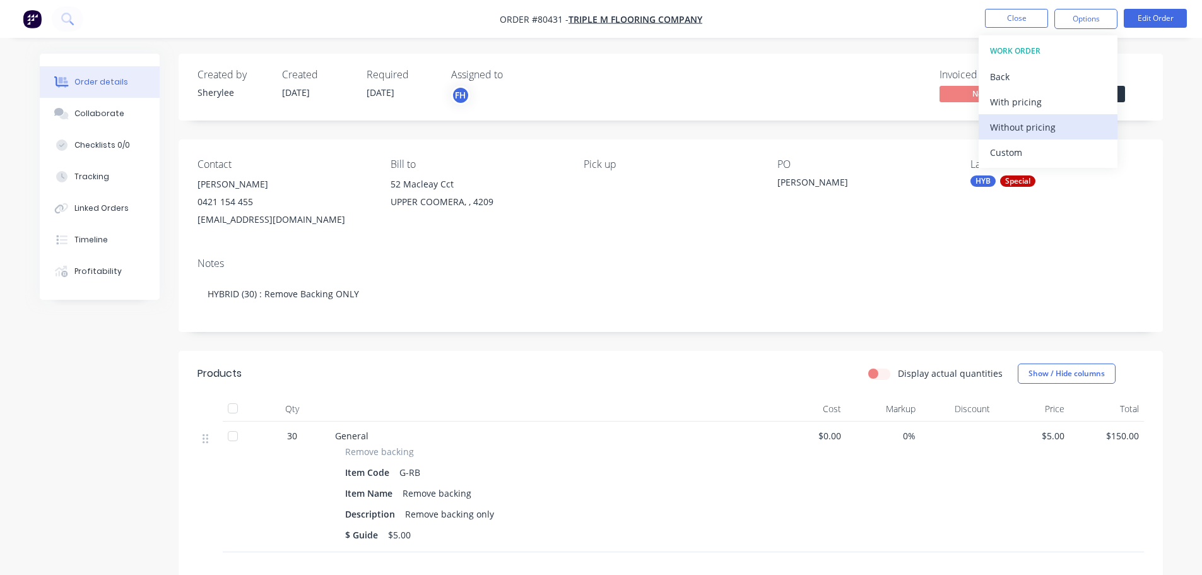
click at [1037, 126] on div "Without pricing" at bounding box center [1048, 127] width 116 height 18
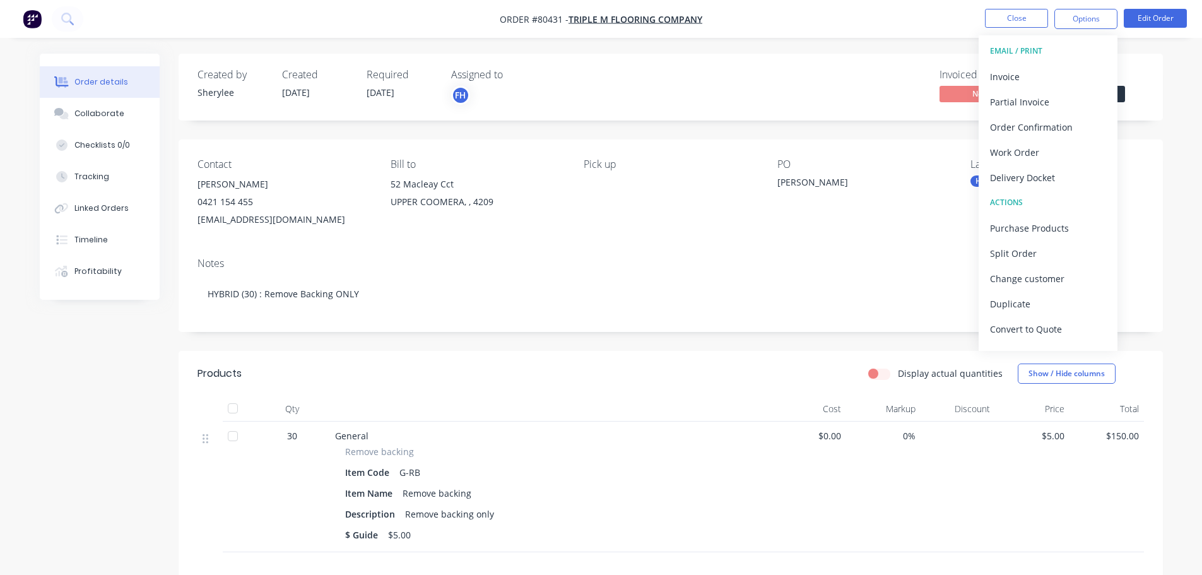
click at [618, 80] on div "Invoiced No Status Submitted" at bounding box center [860, 87] width 567 height 37
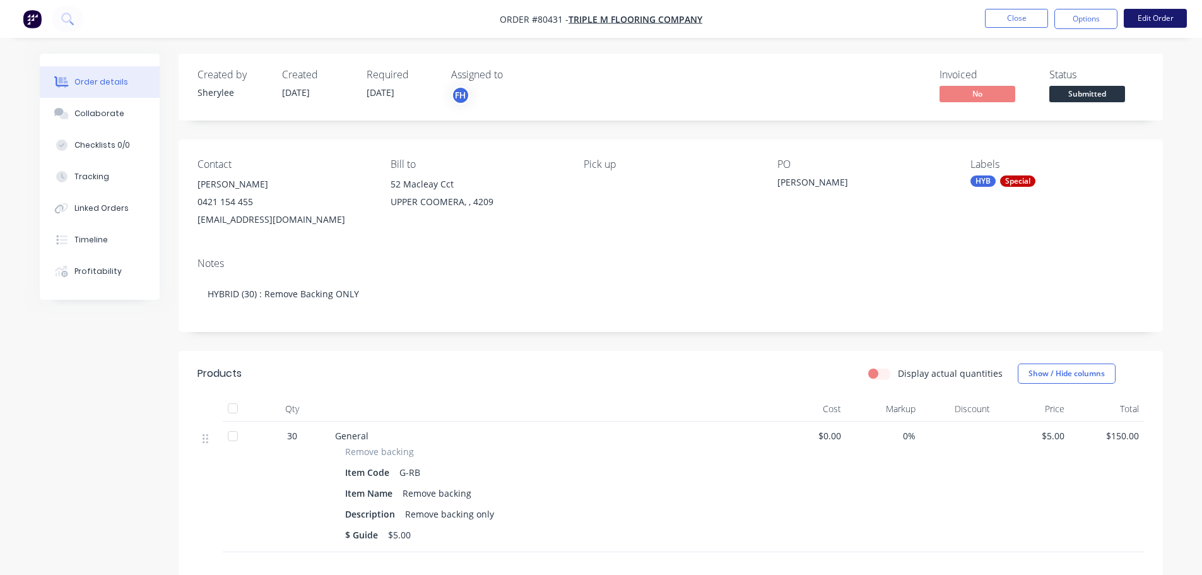
click at [1154, 26] on button "Edit Order" at bounding box center [1155, 18] width 63 height 19
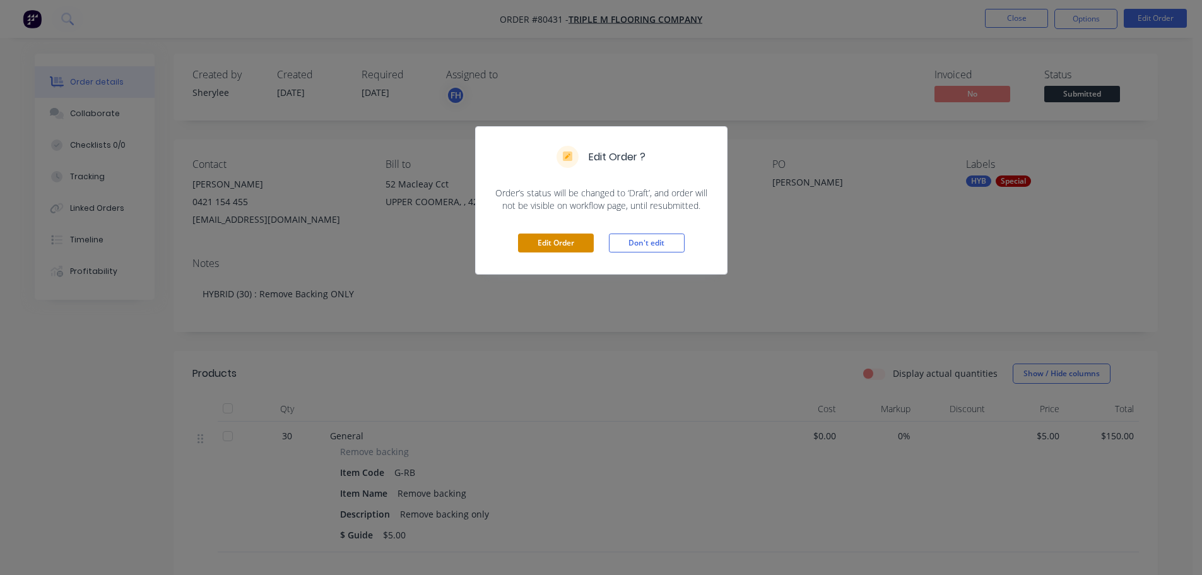
click at [555, 242] on button "Edit Order" at bounding box center [556, 243] width 76 height 19
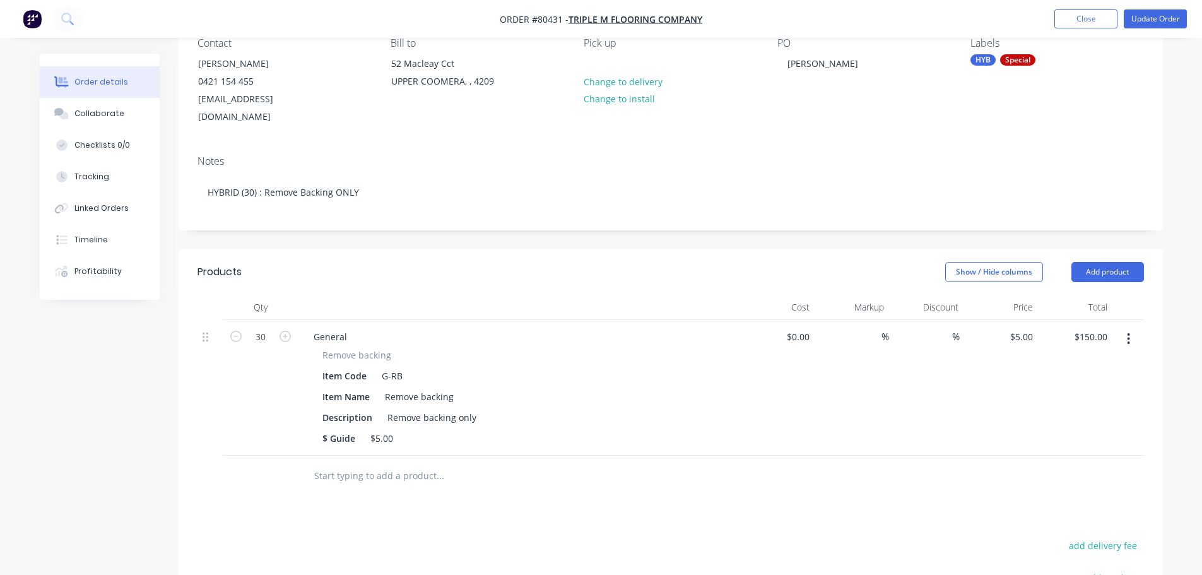
scroll to position [126, 0]
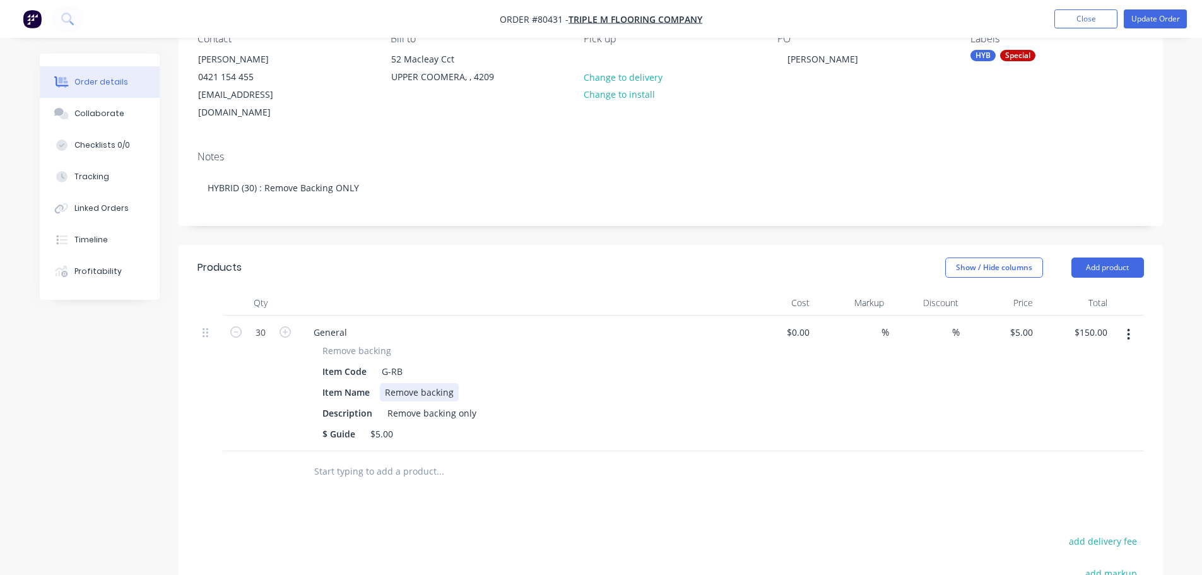
click at [455, 383] on div "Remove backing" at bounding box center [419, 392] width 79 height 18
drag, startPoint x: 476, startPoint y: 396, endPoint x: 511, endPoint y: 376, distance: 40.4
click at [476, 404] on div "Remove backing only" at bounding box center [431, 413] width 99 height 18
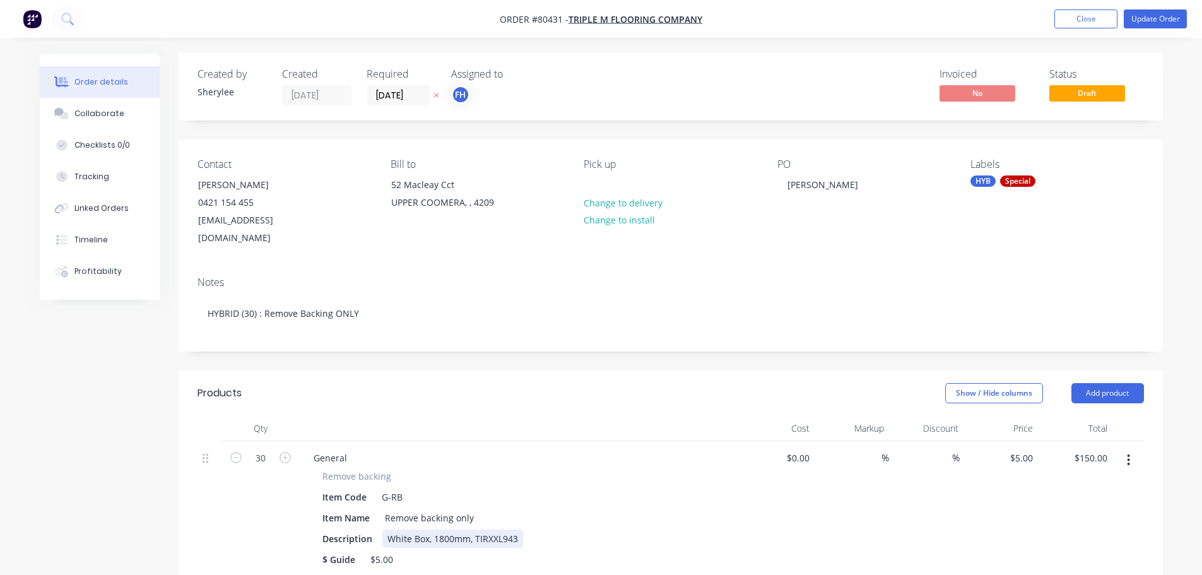
scroll to position [0, 0]
click at [1153, 15] on button "Update Order" at bounding box center [1155, 18] width 63 height 19
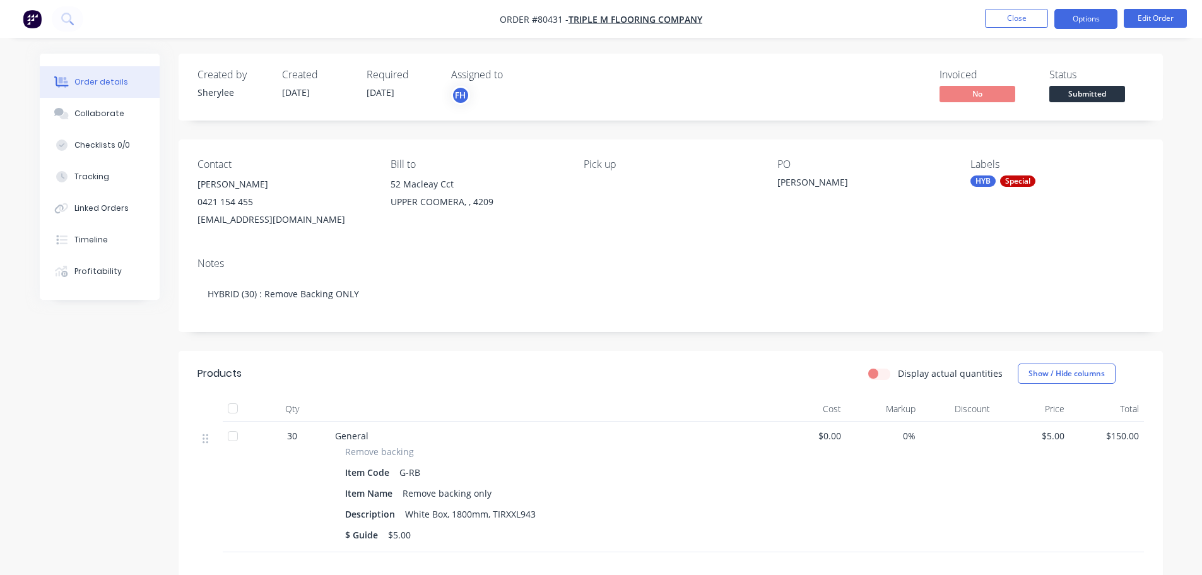
click at [1101, 18] on button "Options" at bounding box center [1086, 19] width 63 height 20
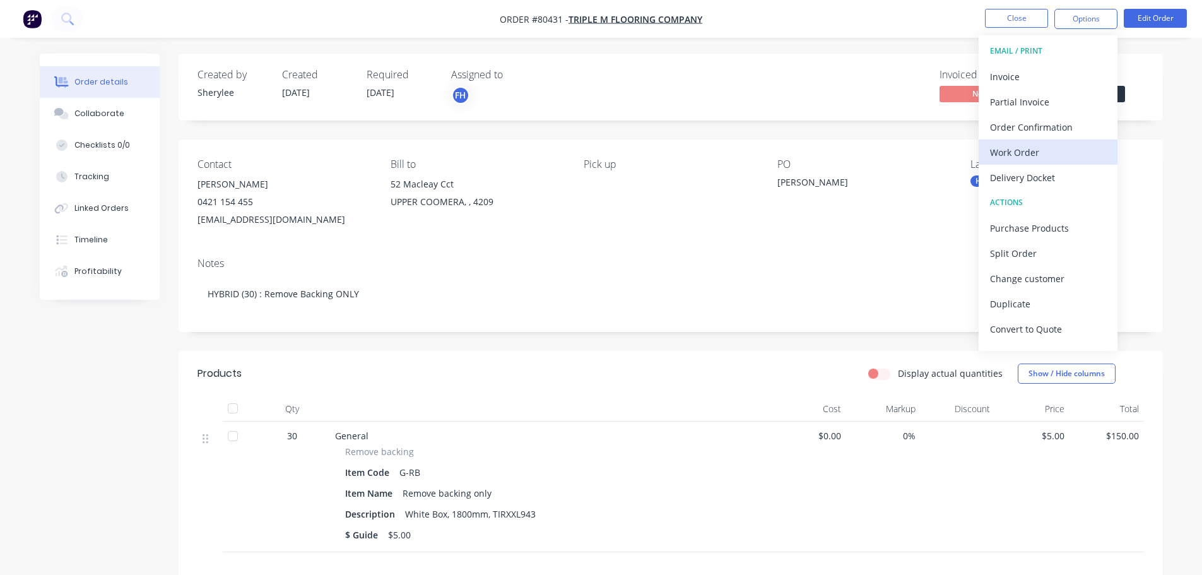
click at [1036, 160] on div "Work Order" at bounding box center [1048, 152] width 116 height 18
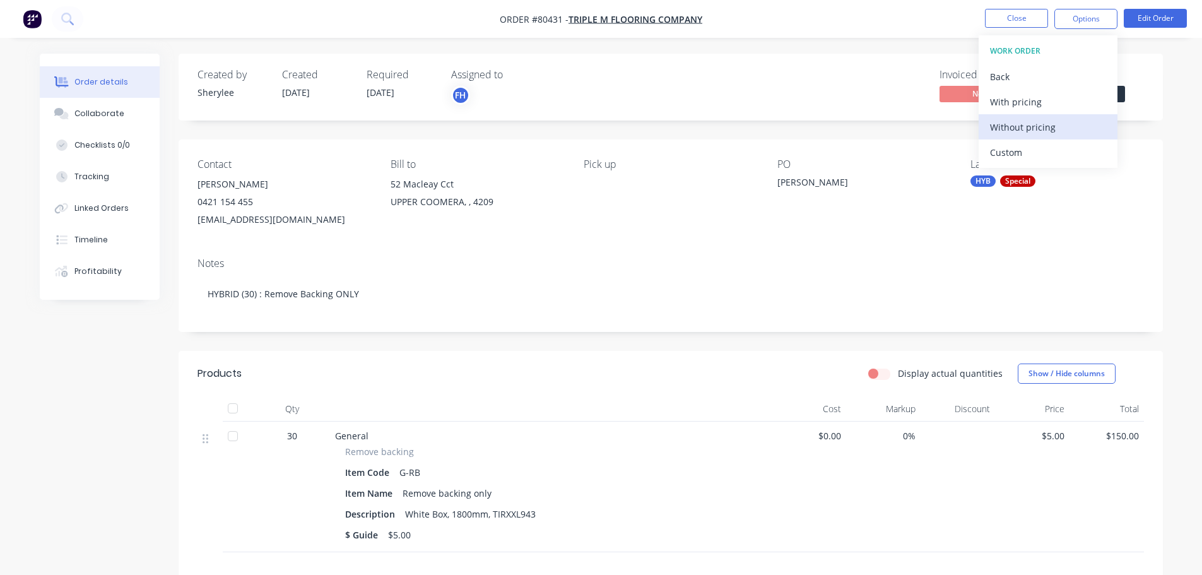
click at [1036, 129] on div "Without pricing" at bounding box center [1048, 127] width 116 height 18
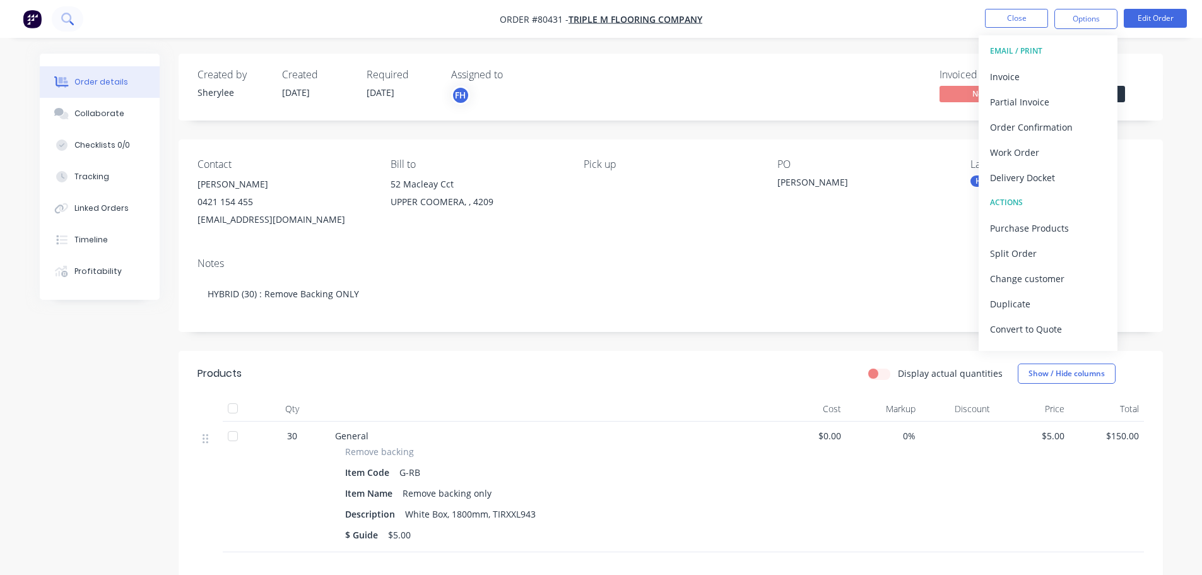
click at [75, 18] on button at bounding box center [68, 18] width 32 height 25
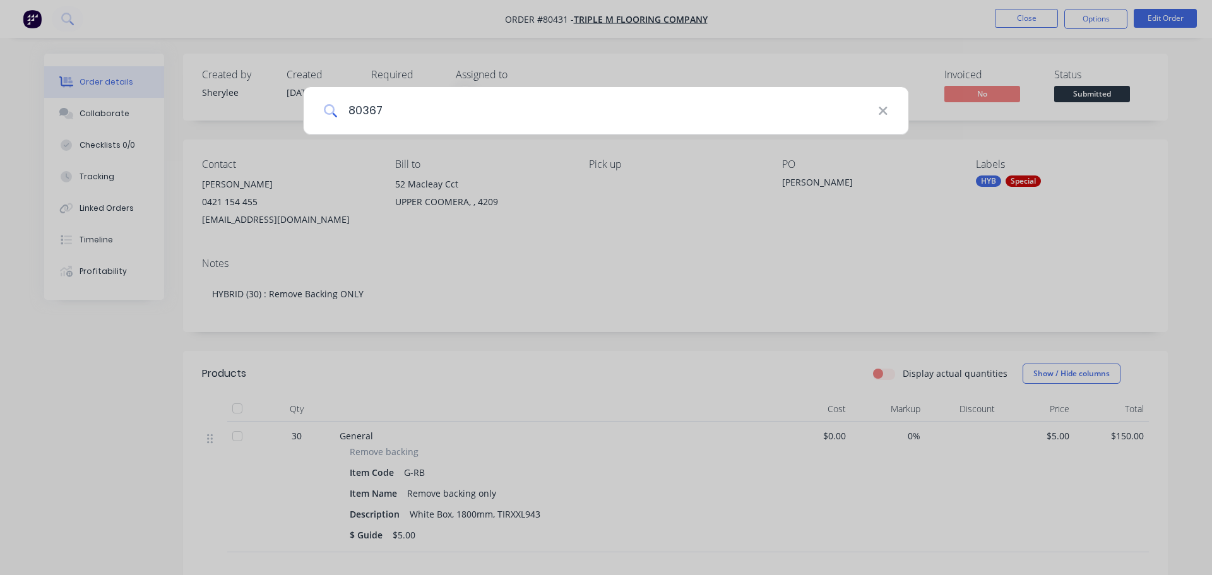
type input "80367"
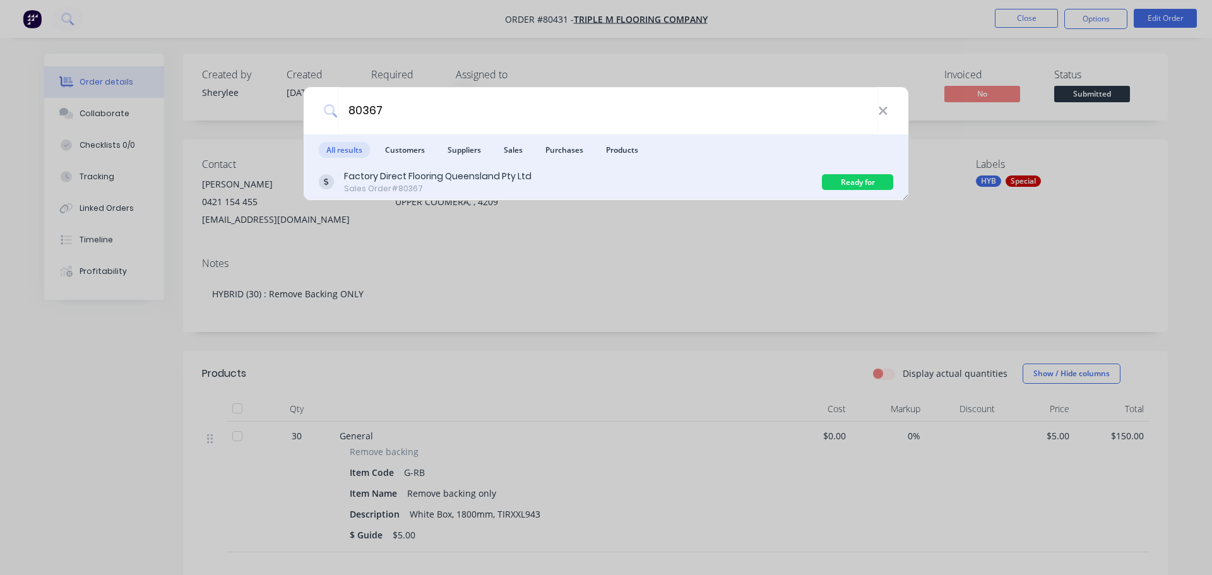
click at [447, 178] on div "Factory Direct Flooring Queensland Pty Ltd" at bounding box center [437, 176] width 187 height 13
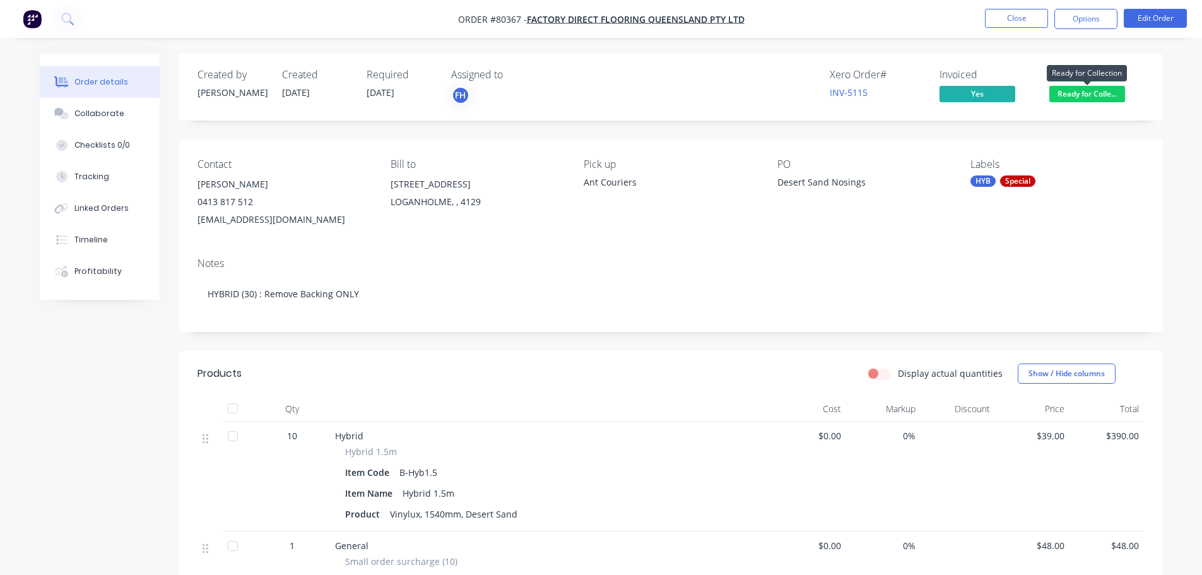
click at [1084, 92] on span "Ready for Colle..." at bounding box center [1088, 94] width 76 height 16
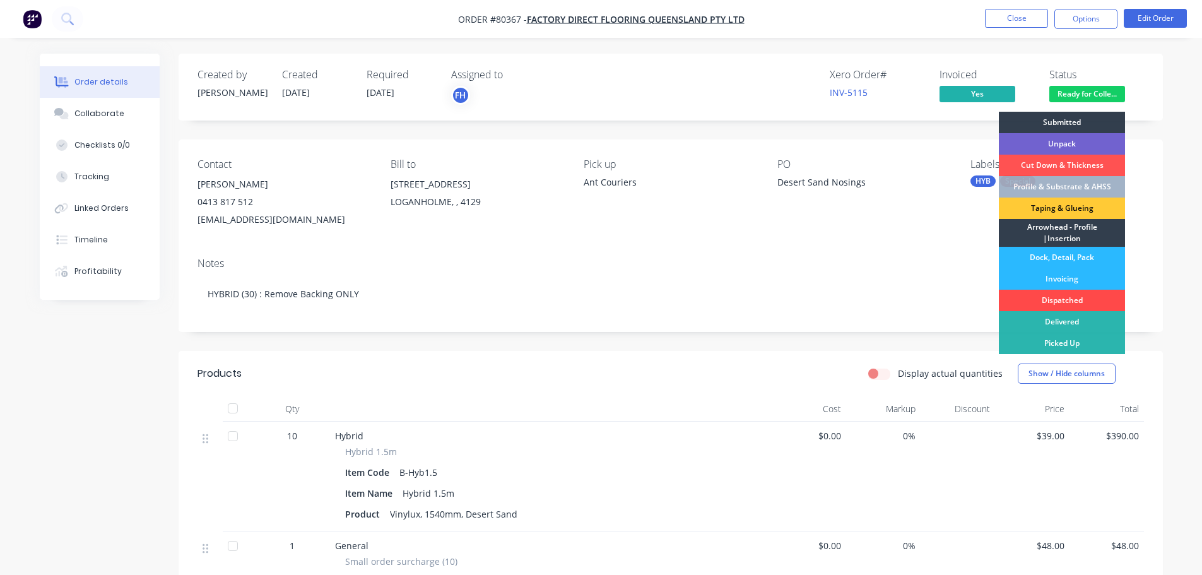
click at [1056, 299] on div "Dispatched" at bounding box center [1062, 300] width 126 height 21
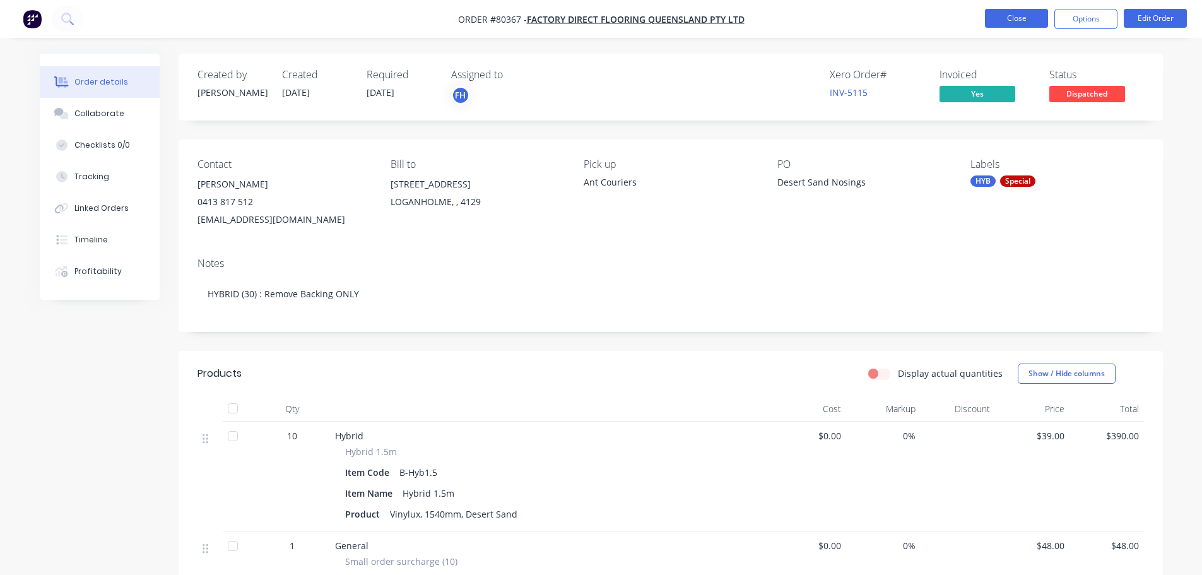
click at [1026, 17] on button "Close" at bounding box center [1016, 18] width 63 height 19
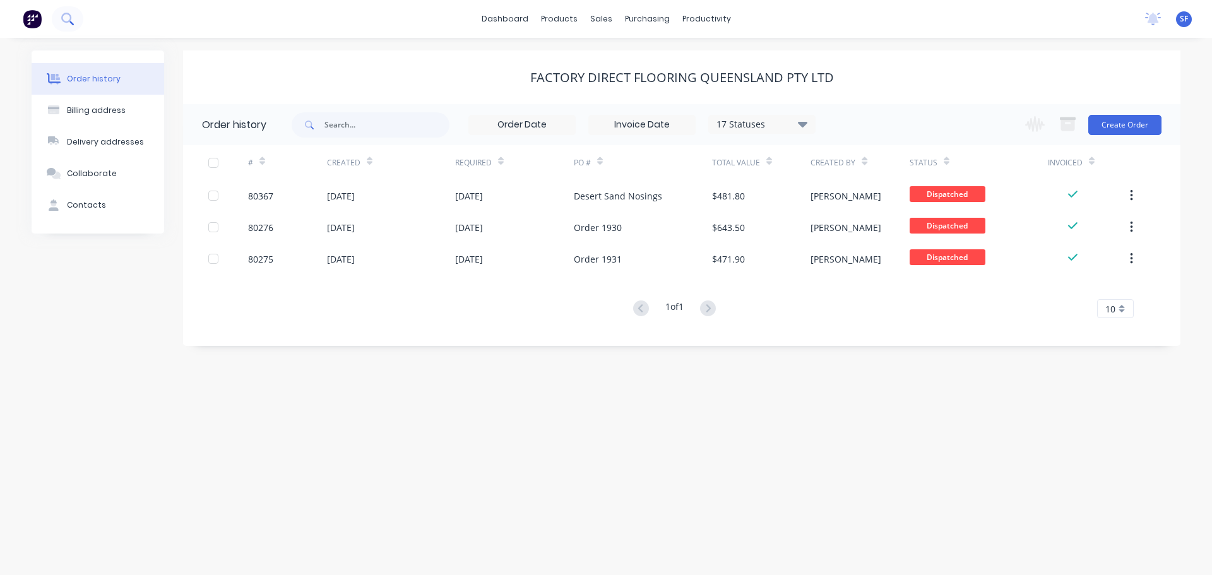
click at [70, 21] on g at bounding box center [67, 19] width 12 height 12
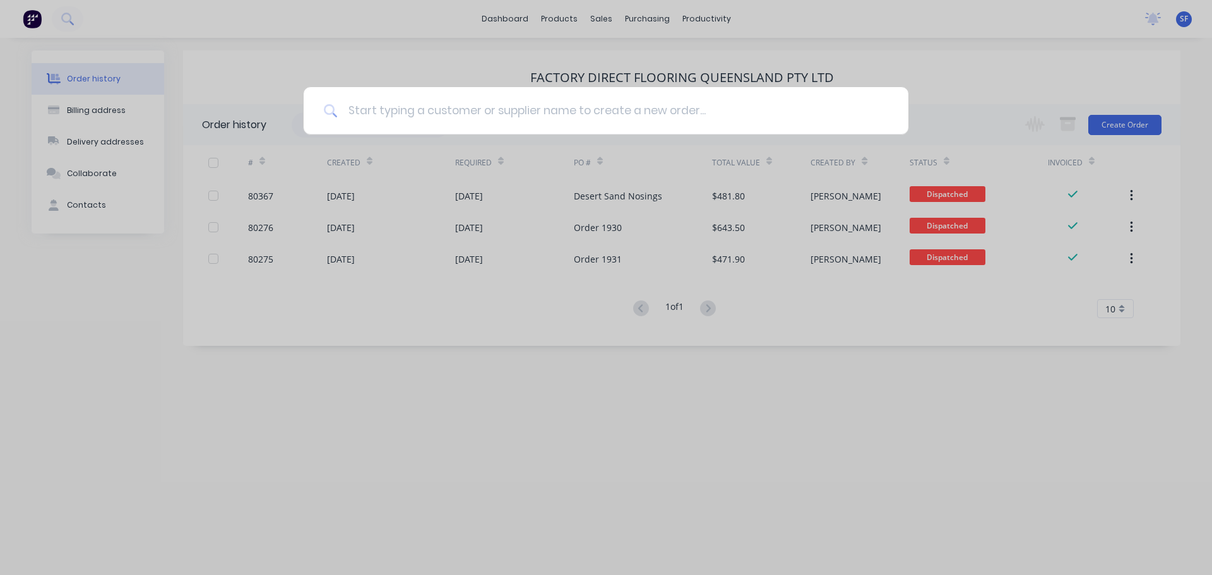
click at [427, 107] on input at bounding box center [613, 110] width 550 height 47
type input "80372"
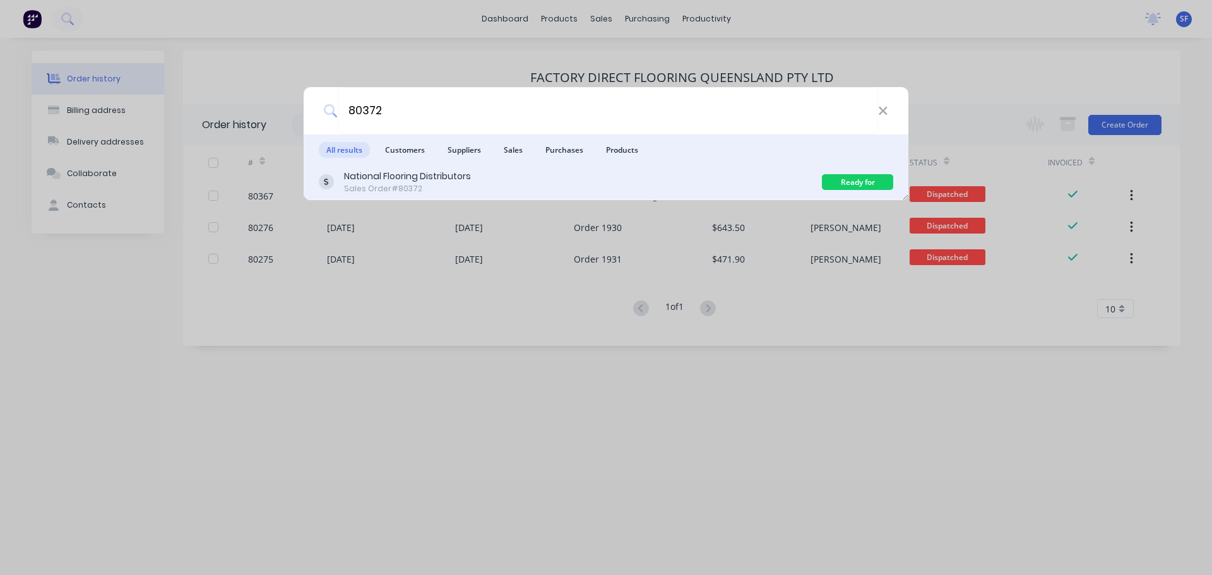
click at [494, 180] on div "National Flooring Distributors Sales Order #80372" at bounding box center [570, 182] width 503 height 25
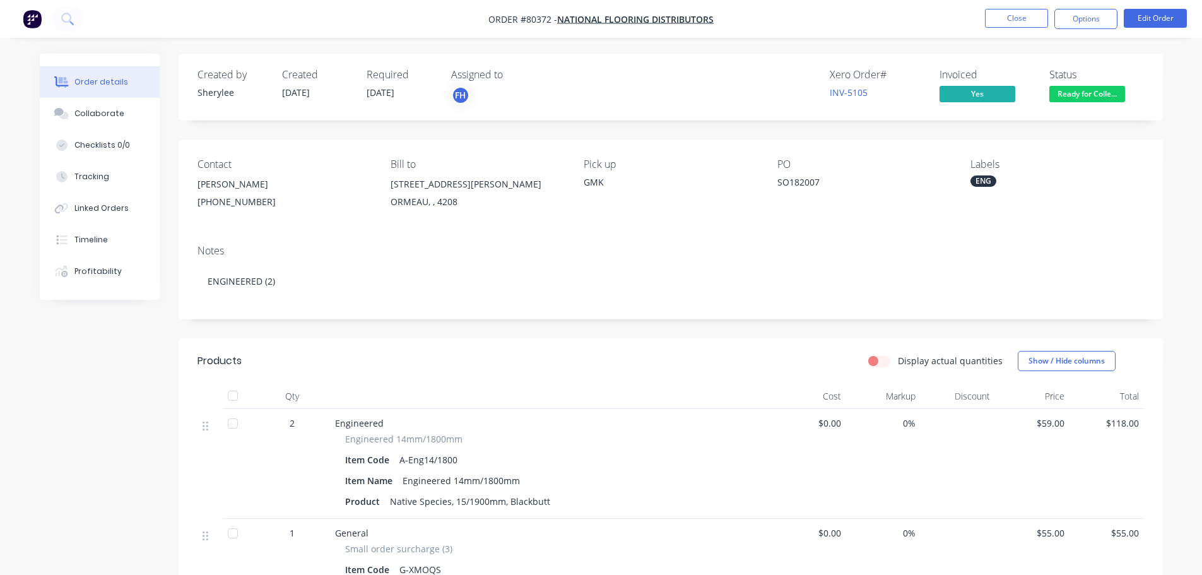
click at [1116, 90] on span "Ready for Colle..." at bounding box center [1088, 94] width 76 height 16
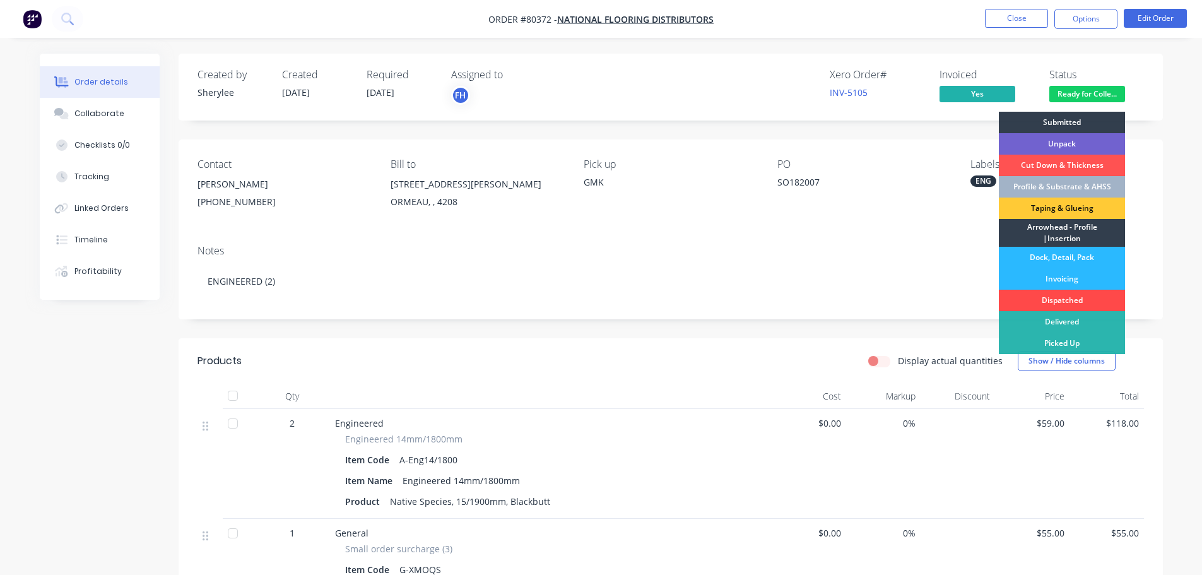
click at [1068, 303] on div "Dispatched" at bounding box center [1062, 300] width 126 height 21
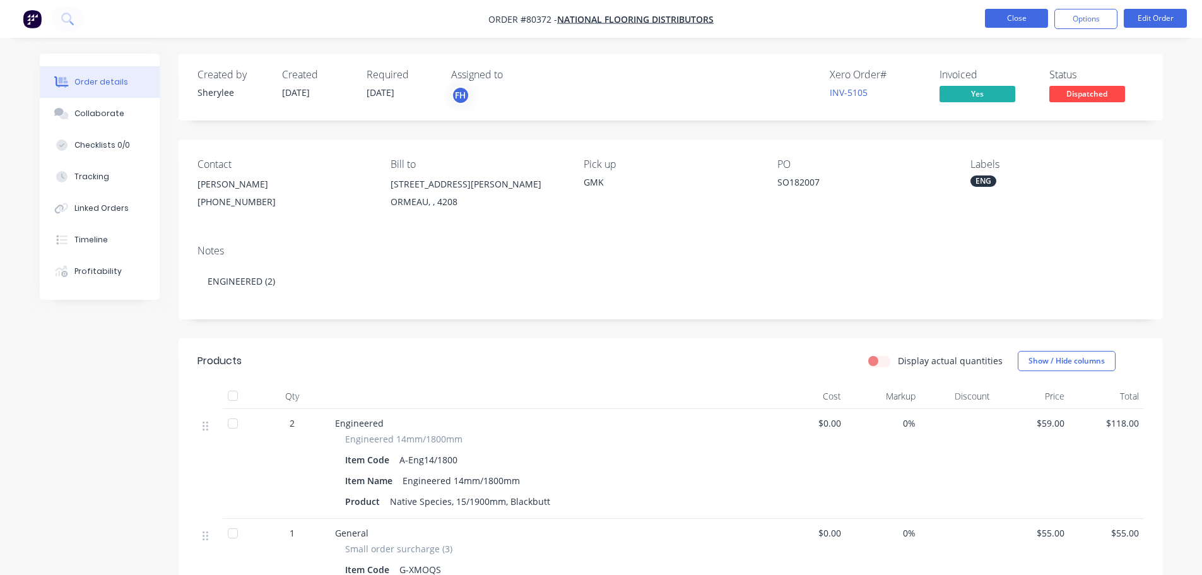
click at [1026, 20] on button "Close" at bounding box center [1016, 18] width 63 height 19
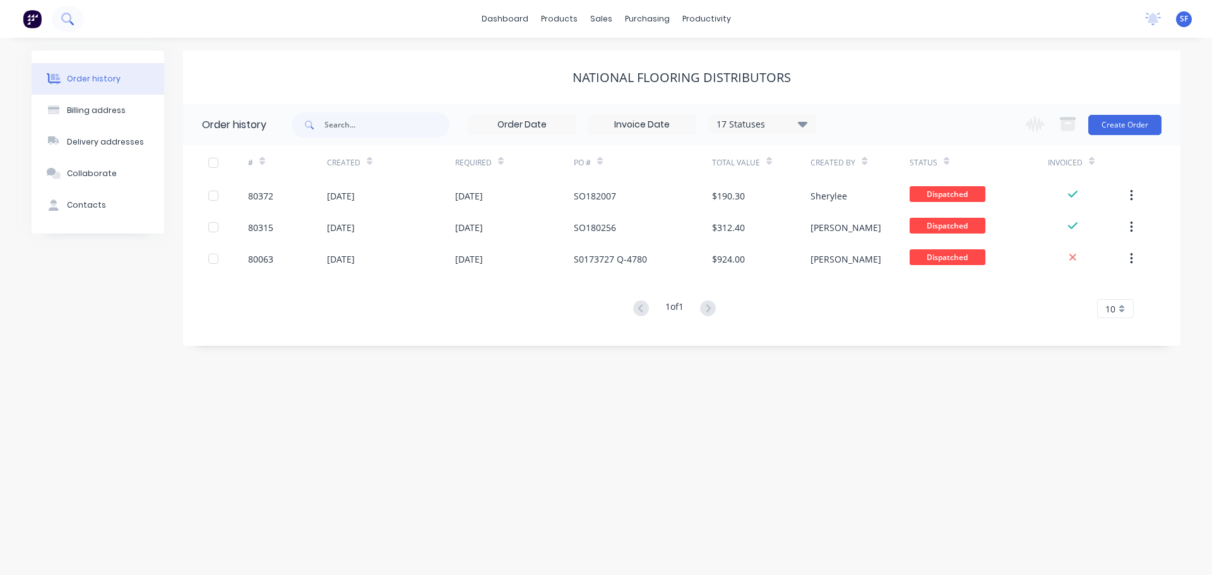
click at [60, 16] on button at bounding box center [68, 18] width 32 height 25
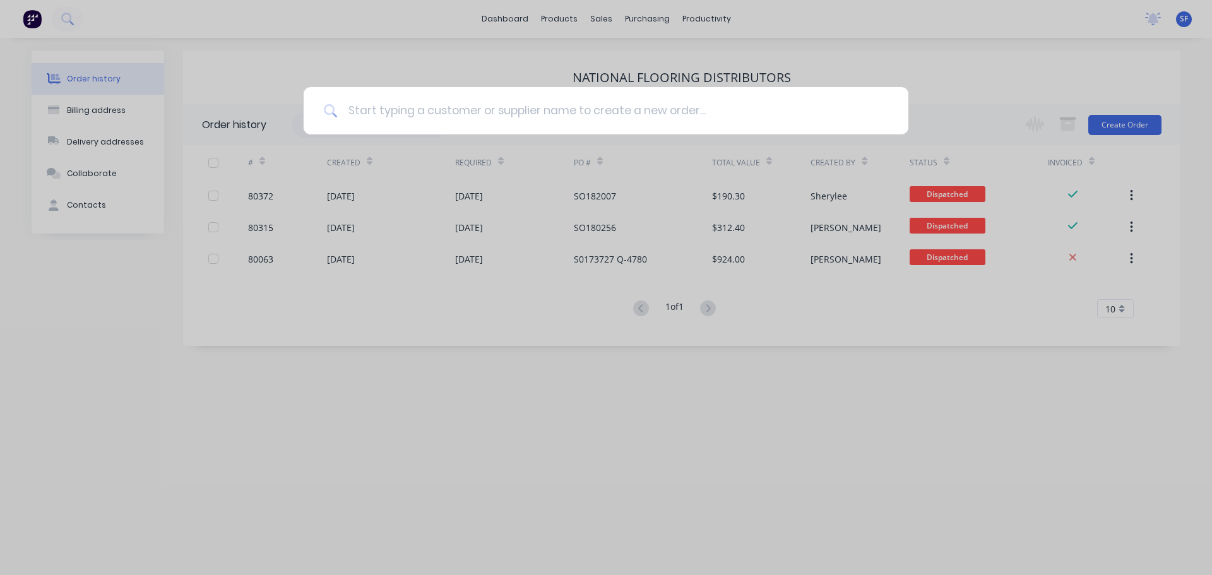
click at [402, 109] on input at bounding box center [613, 110] width 550 height 47
type input "clever choice"
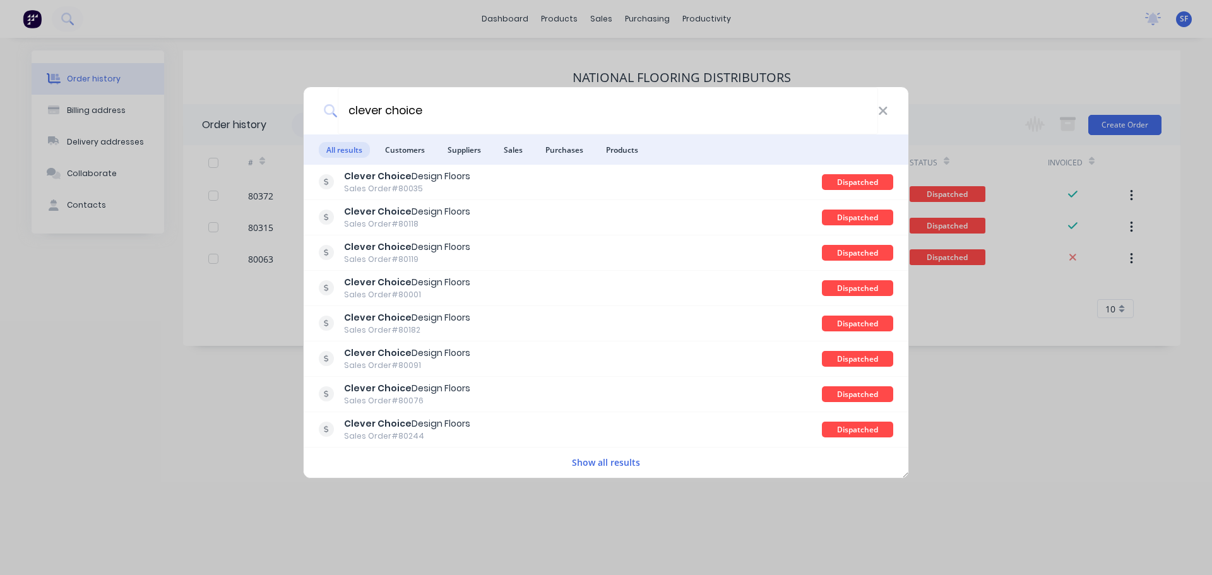
click at [397, 159] on li "Customers" at bounding box center [404, 149] width 55 height 30
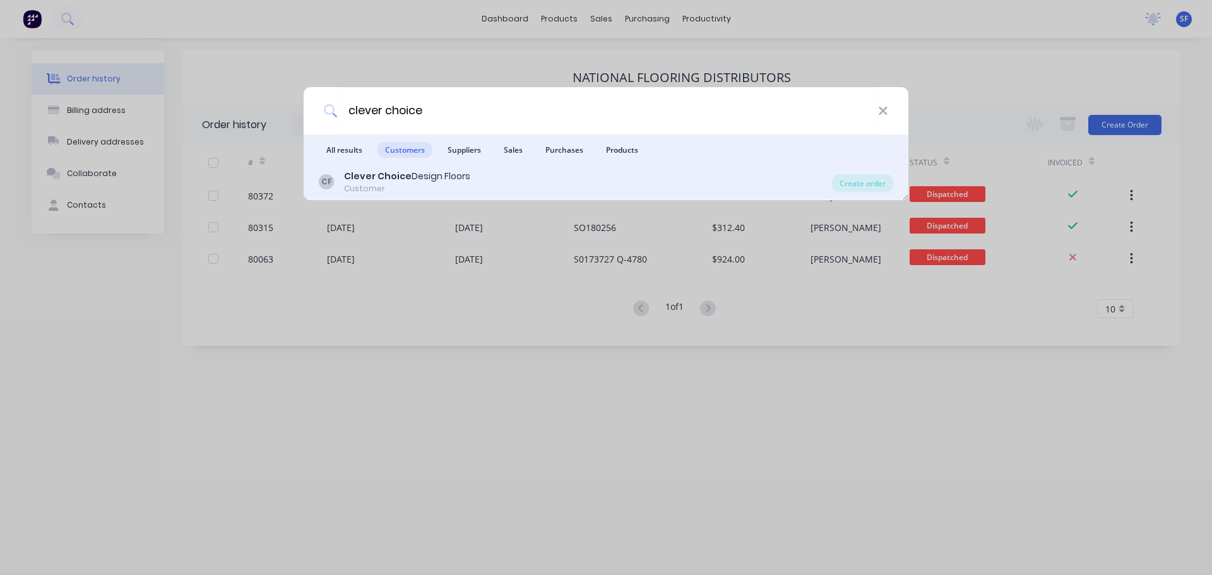
click at [402, 174] on b "Clever Choice" at bounding box center [378, 176] width 68 height 13
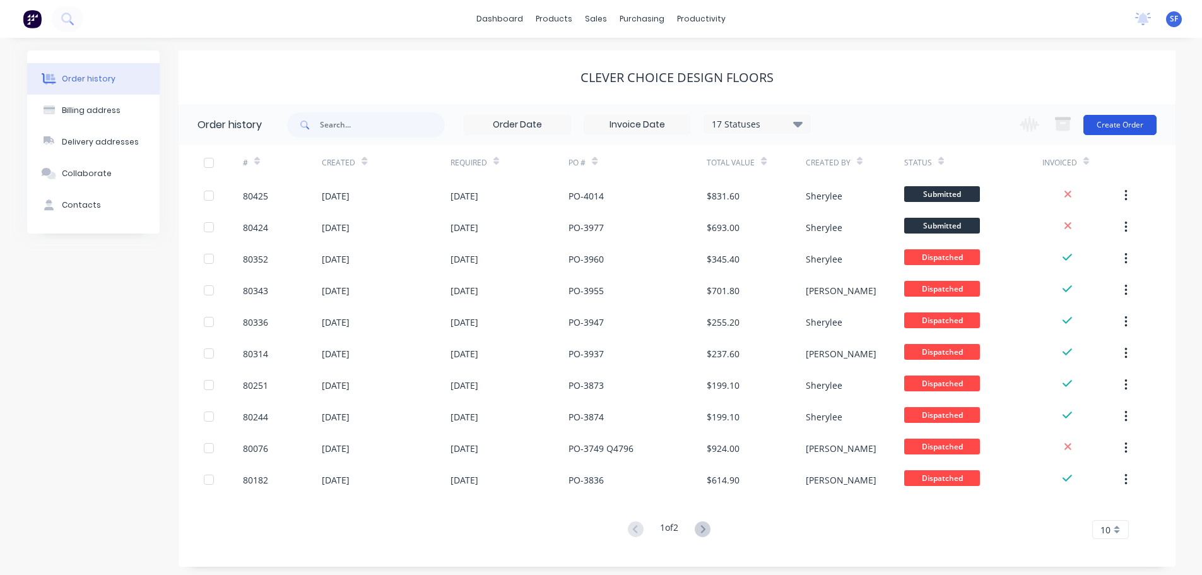
click at [1109, 122] on button "Create Order" at bounding box center [1120, 125] width 73 height 20
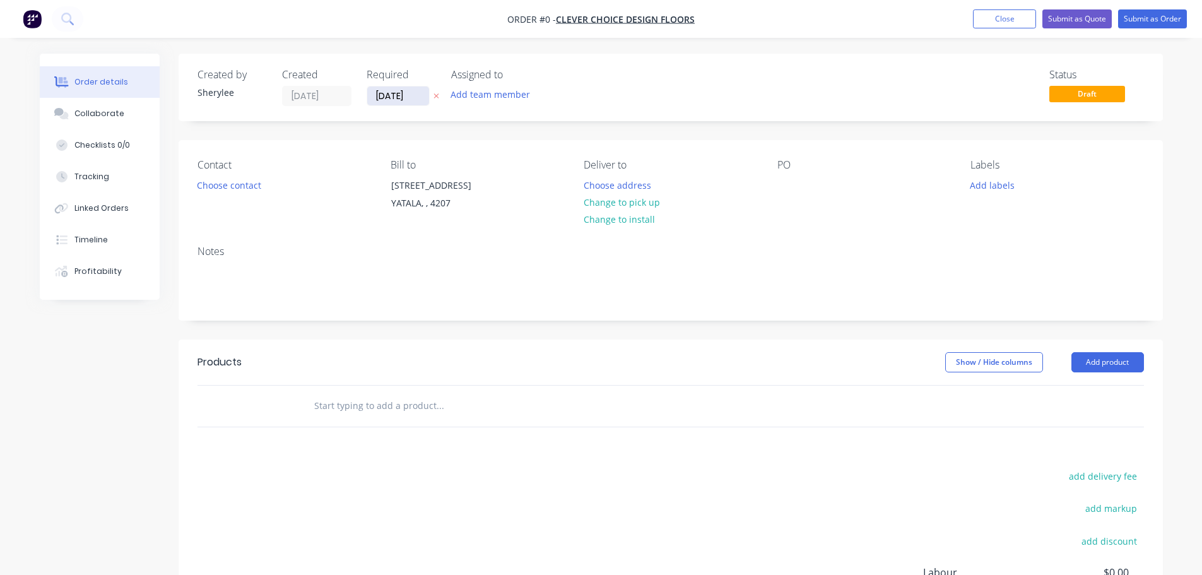
click at [415, 100] on input "[DATE]" at bounding box center [398, 95] width 62 height 19
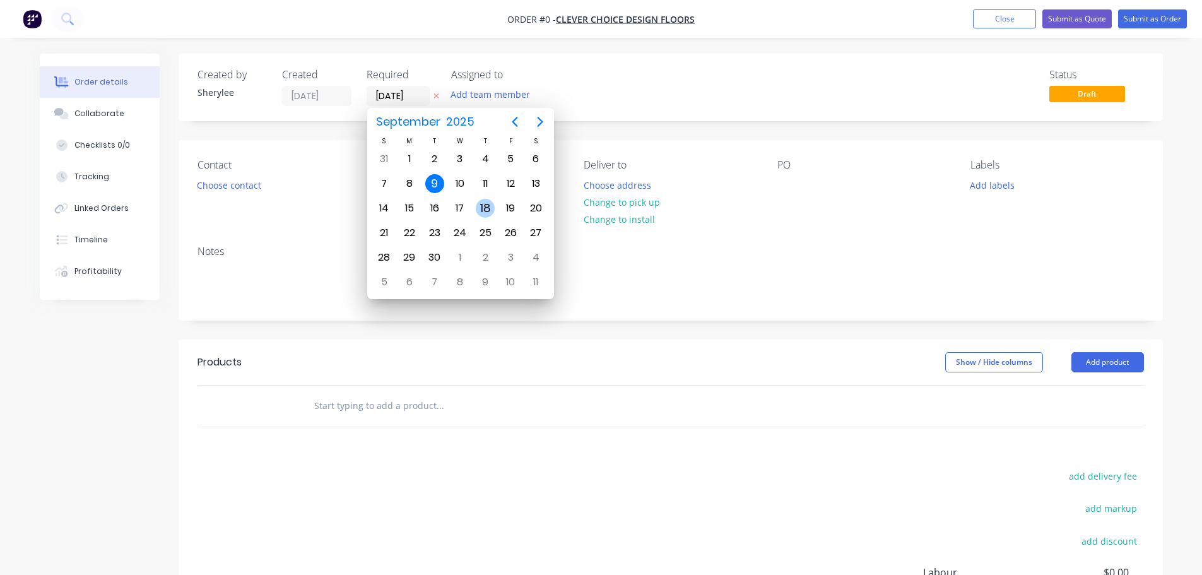
click at [482, 206] on div "18" at bounding box center [485, 208] width 19 height 19
type input "[DATE]"
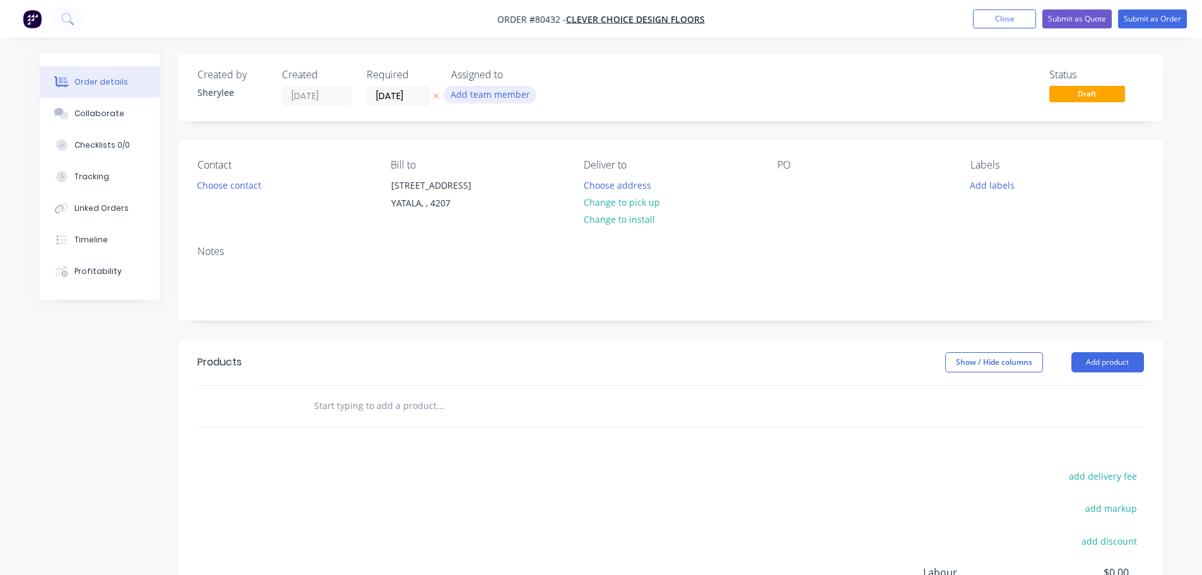
click at [482, 92] on button "Add team member" at bounding box center [490, 94] width 93 height 17
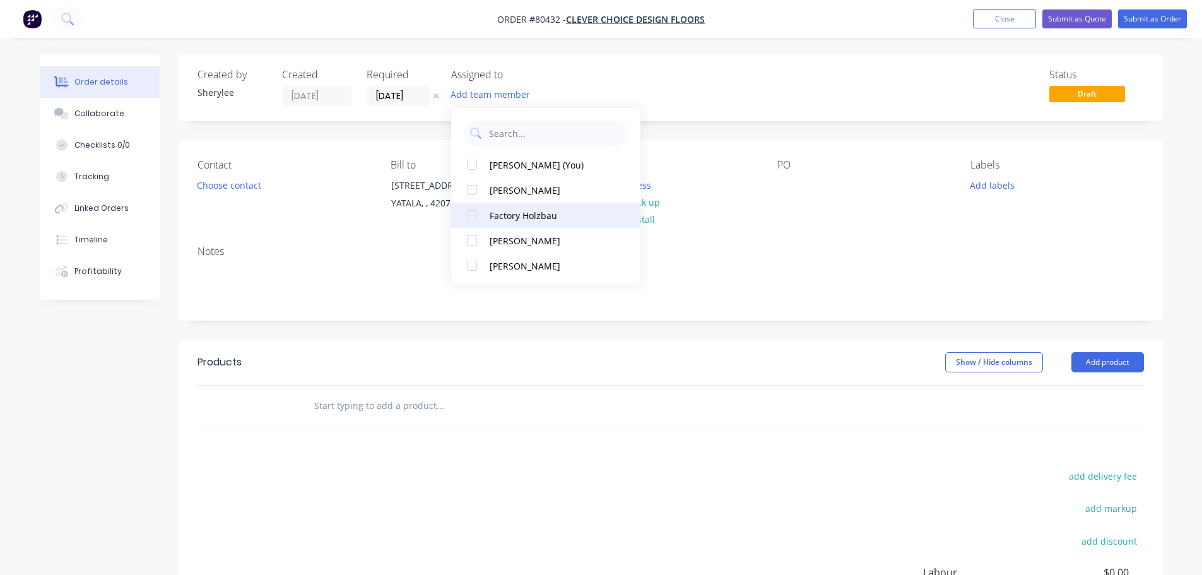
click at [472, 212] on div at bounding box center [471, 215] width 25 height 25
click at [224, 187] on button "Choose contact" at bounding box center [229, 184] width 78 height 17
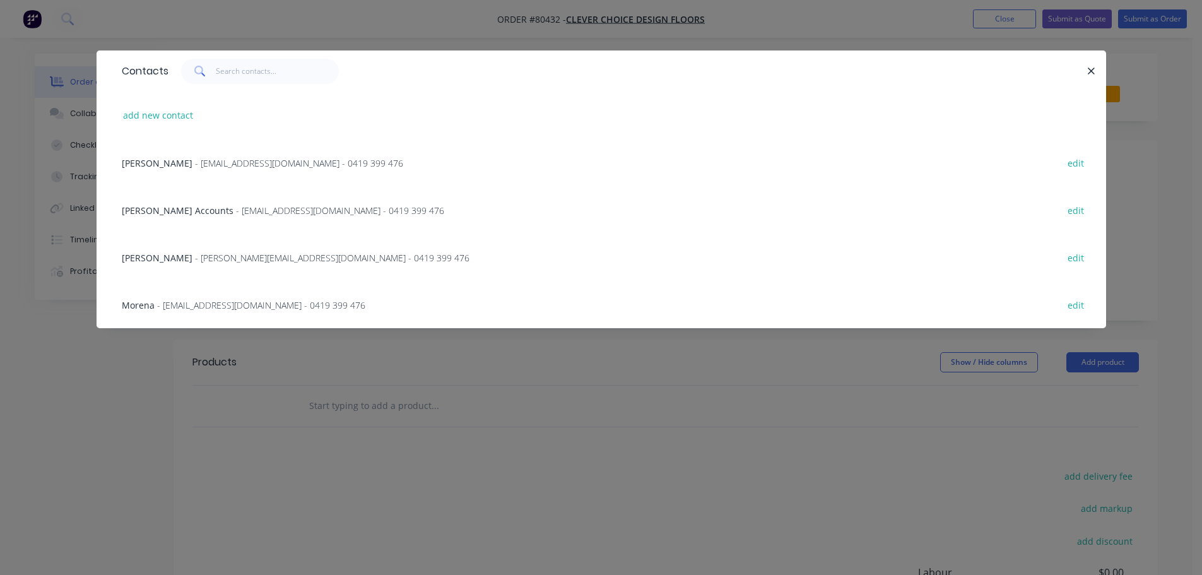
click at [219, 301] on span "- [EMAIL_ADDRESS][DOMAIN_NAME] - 0419 399 476" at bounding box center [261, 305] width 208 height 12
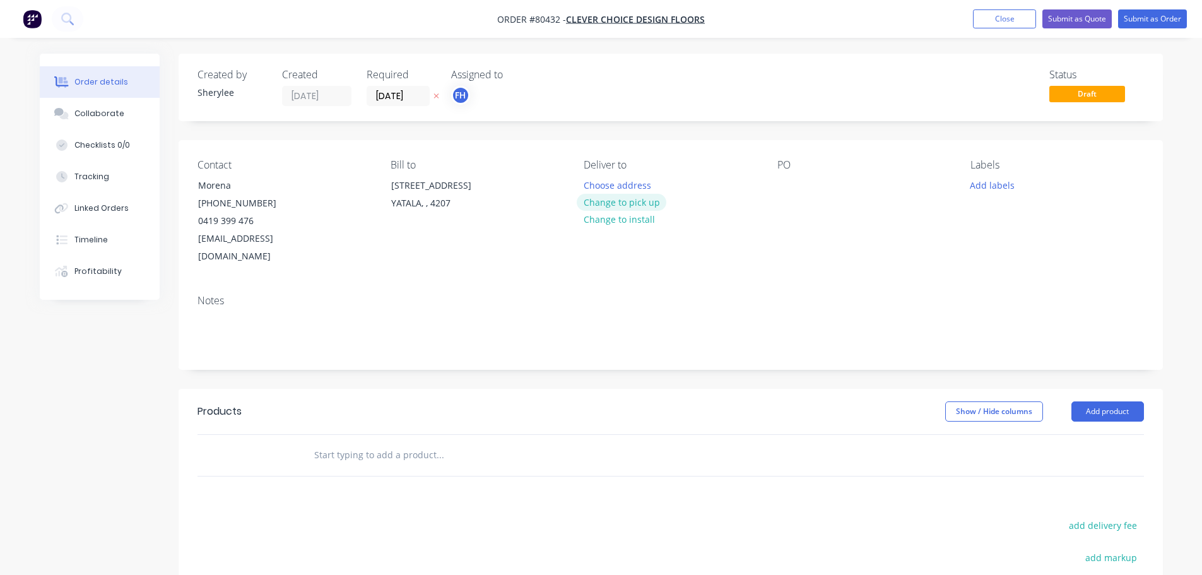
click at [622, 206] on button "Change to pick up" at bounding box center [622, 202] width 90 height 17
click at [774, 187] on div "Contact Morena [PHONE_NUMBER] [EMAIL_ADDRESS][DOMAIN_NAME] Bill to [STREET_ADDR…" at bounding box center [671, 212] width 985 height 145
click at [786, 186] on div at bounding box center [788, 185] width 20 height 18
click at [1003, 187] on button "Add labels" at bounding box center [993, 184] width 58 height 17
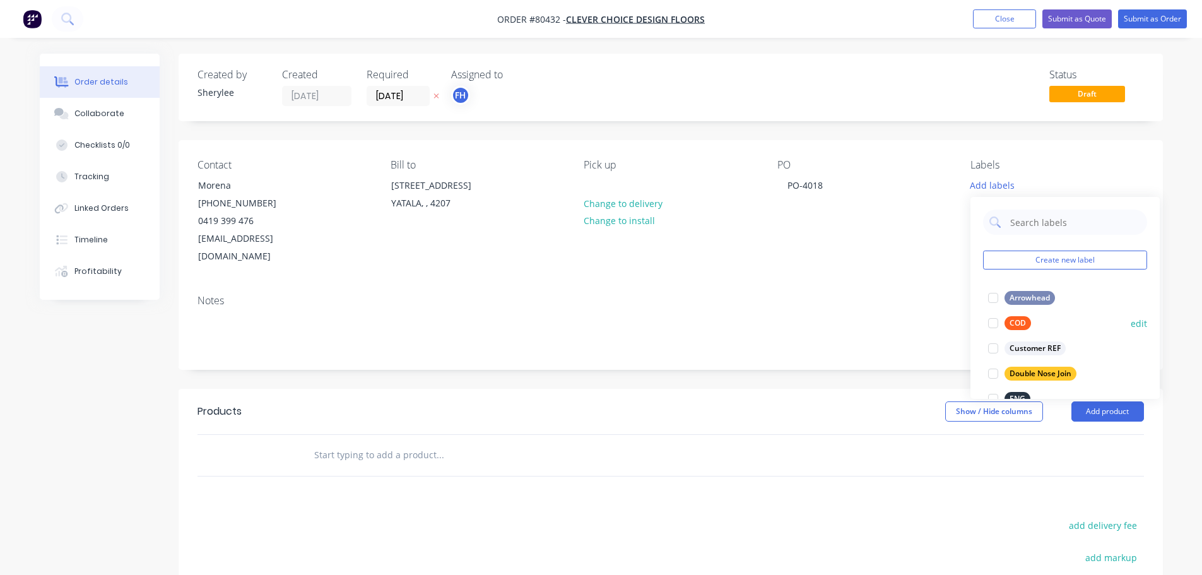
scroll to position [126, 0]
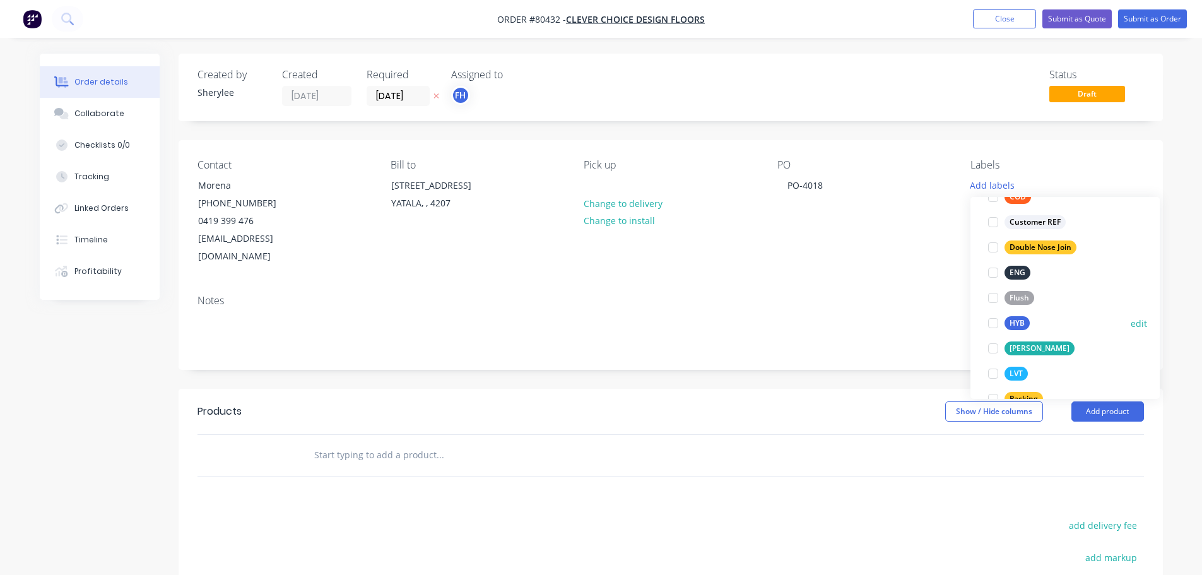
click at [997, 323] on div at bounding box center [993, 323] width 25 height 25
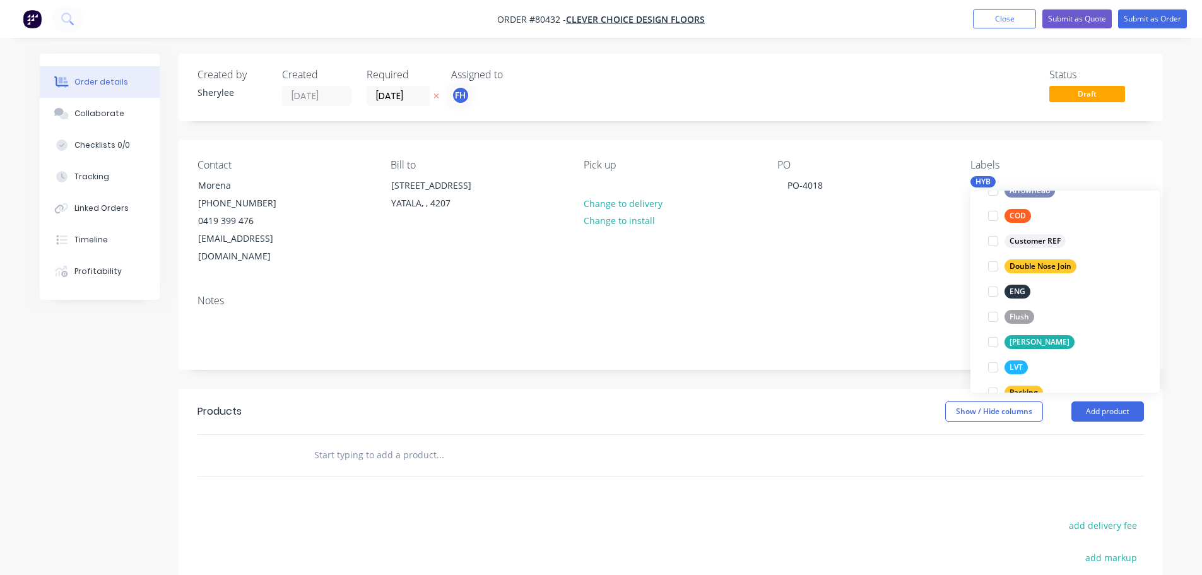
scroll to position [0, 0]
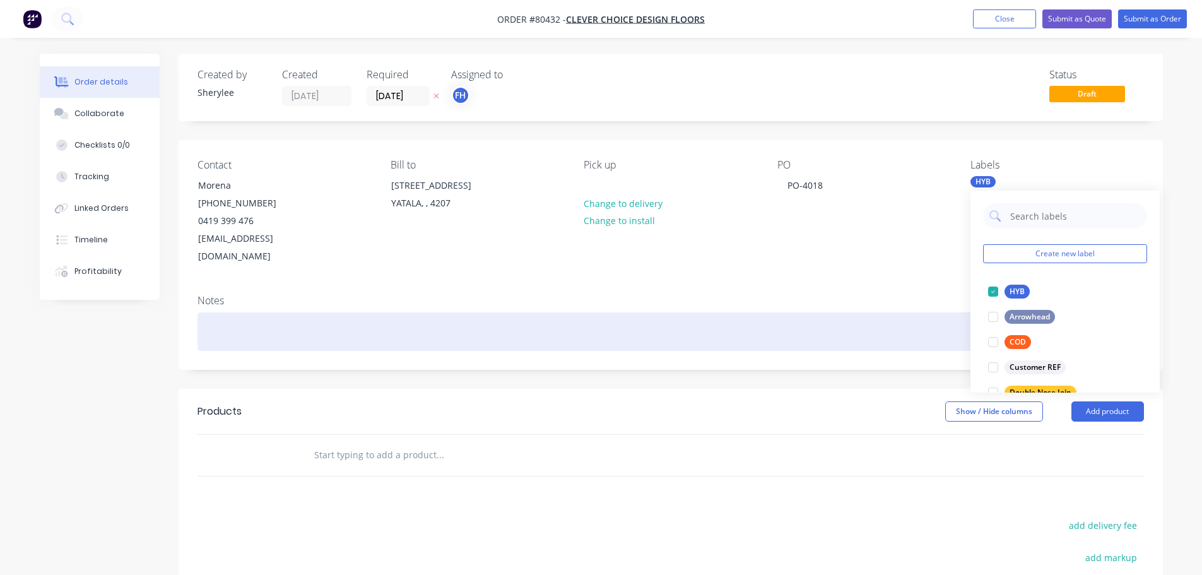
click at [306, 312] on div at bounding box center [671, 331] width 947 height 38
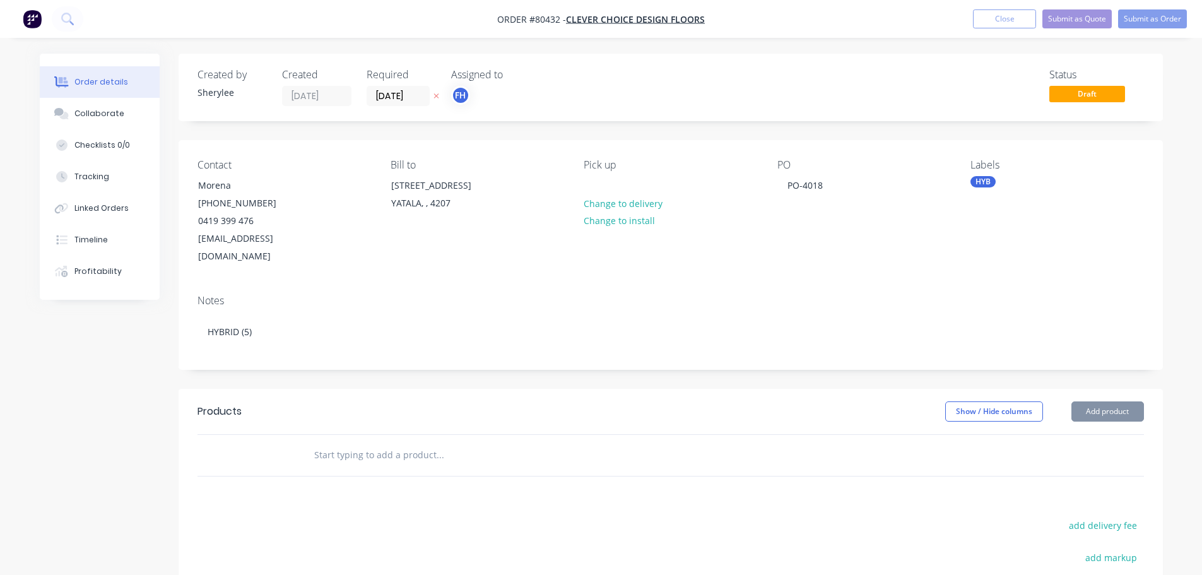
click at [403, 442] on input "text" at bounding box center [440, 454] width 252 height 25
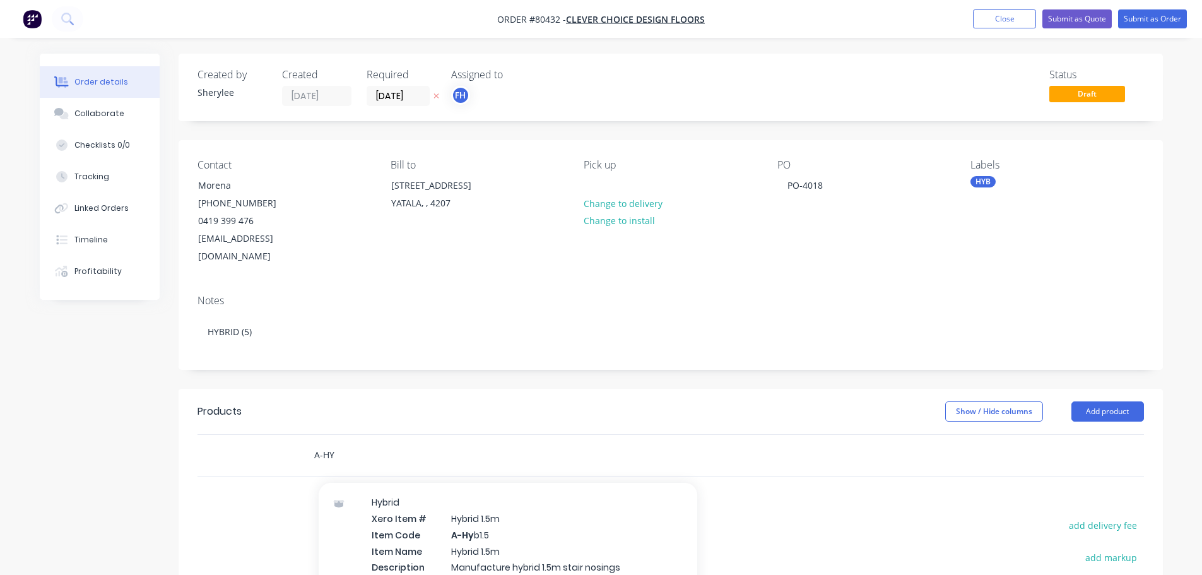
scroll to position [316, 0]
type input "A-HY"
click at [524, 511] on div "Hybrid Xero Item # Hybrid 1.5m Item Code A-Hy b1.5 Item Name Hybrid 1.5m Descri…" at bounding box center [508, 543] width 379 height 134
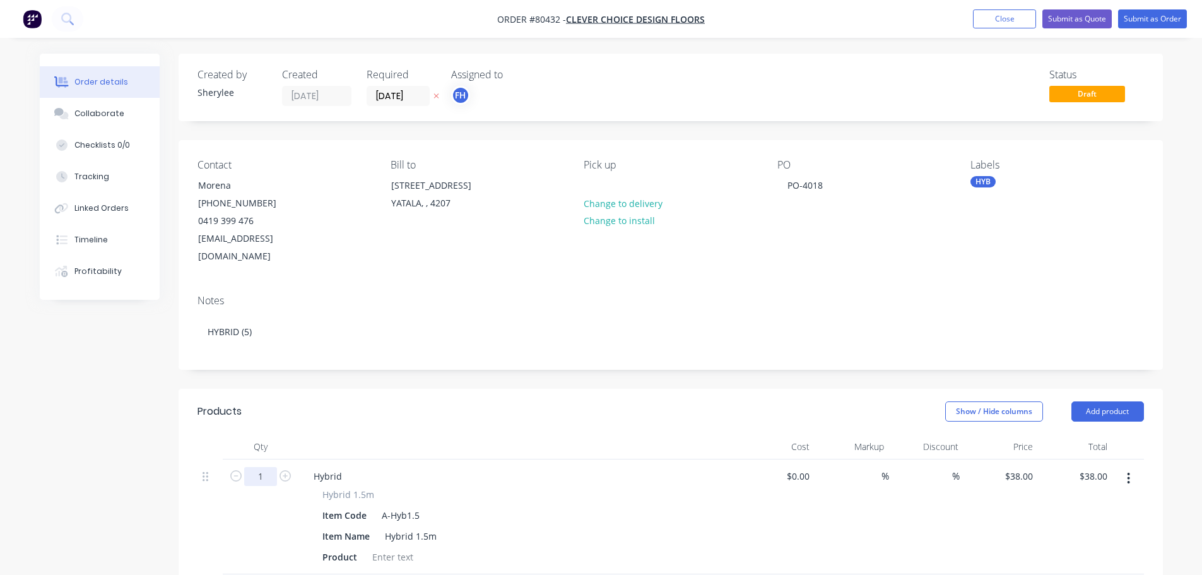
click at [274, 467] on input "1" at bounding box center [260, 476] width 33 height 19
type input "5"
type input "$190.00"
click at [388, 548] on div at bounding box center [392, 557] width 51 height 18
click at [390, 548] on div at bounding box center [392, 557] width 51 height 18
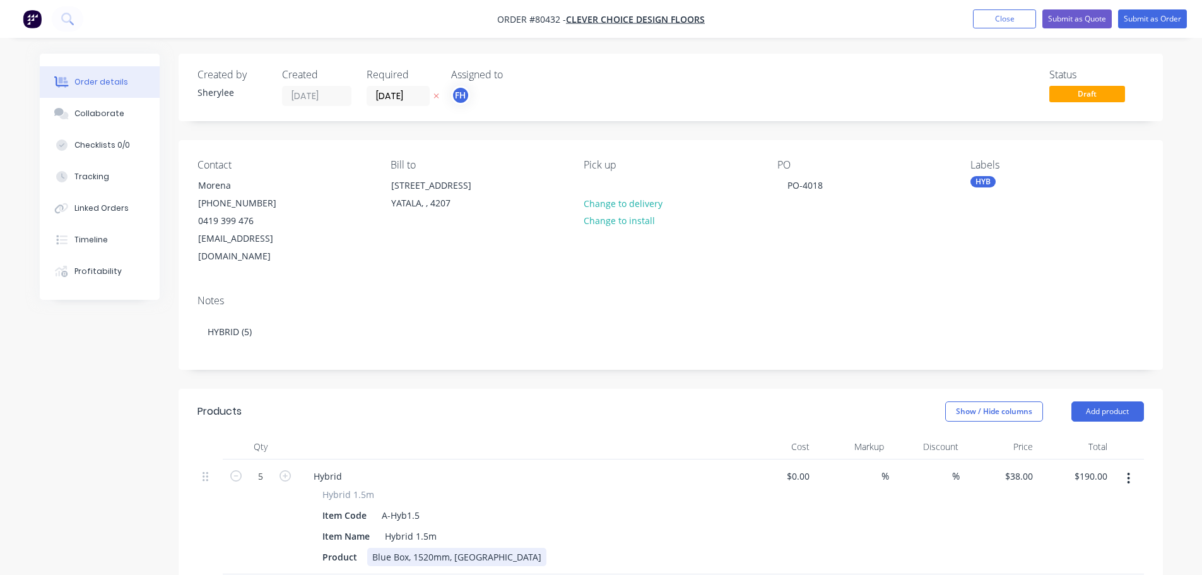
scroll to position [63, 0]
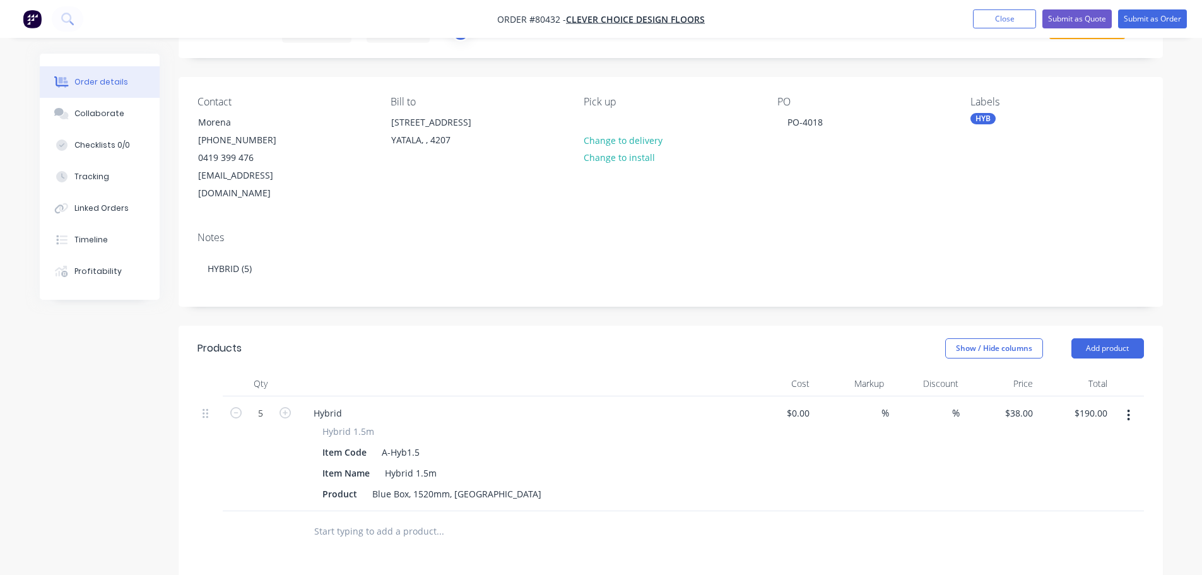
click at [381, 519] on input "text" at bounding box center [440, 531] width 252 height 25
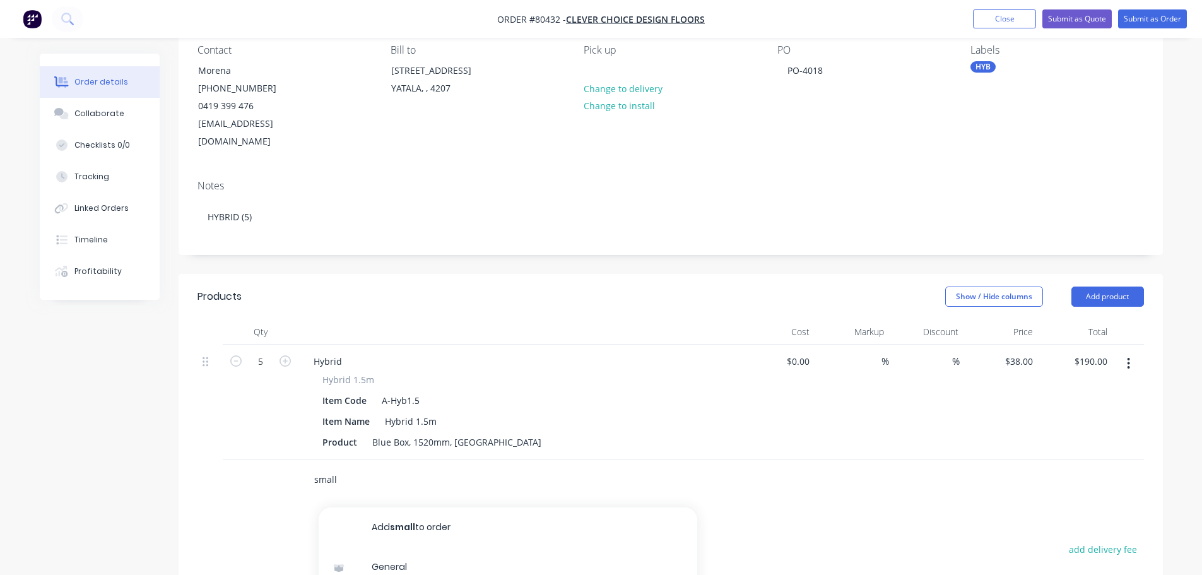
scroll to position [189, 0]
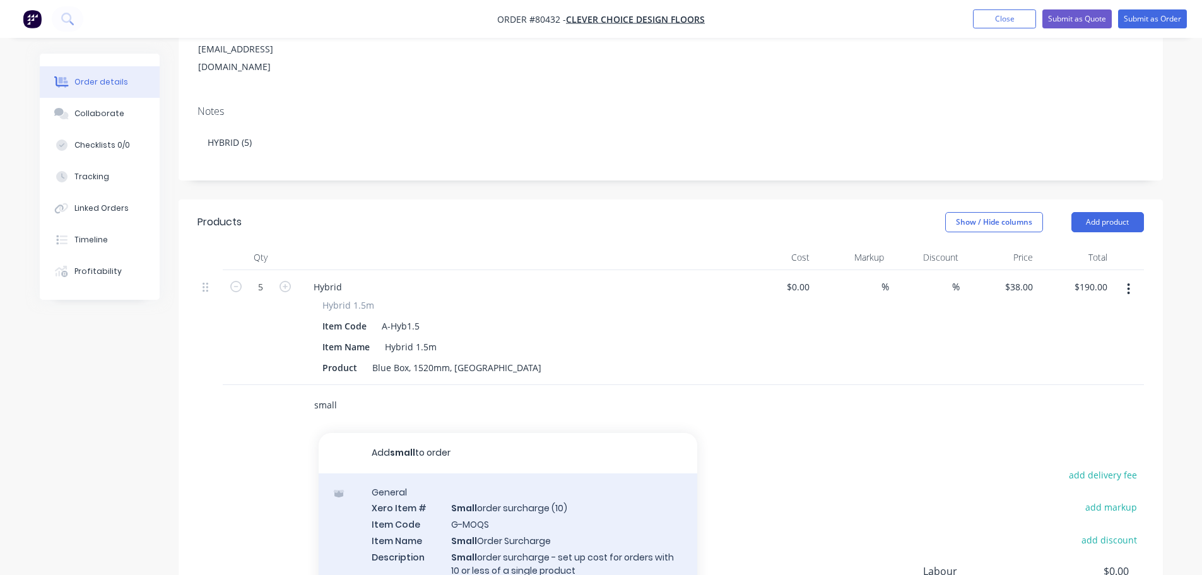
type input "small"
click at [531, 510] on div "General Xero Item # Small order surcharge (10) Item Code G-MOQS Item Name Small…" at bounding box center [508, 547] width 379 height 148
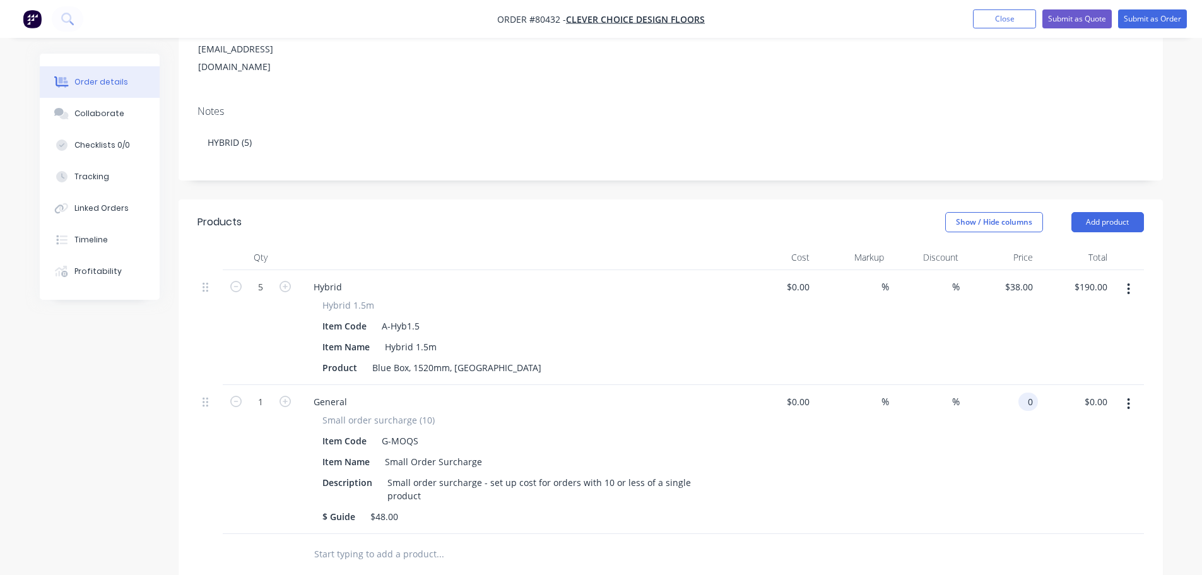
click at [1030, 393] on input "0" at bounding box center [1031, 402] width 15 height 18
type input "$48.00"
click at [933, 471] on div "%" at bounding box center [926, 459] width 74 height 149
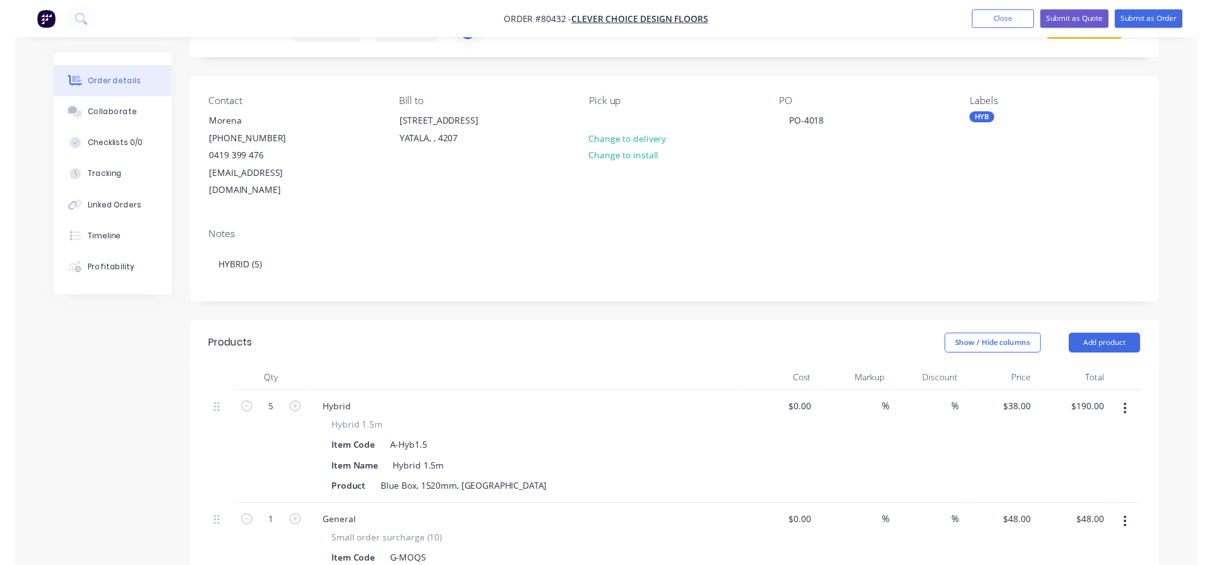
scroll to position [0, 0]
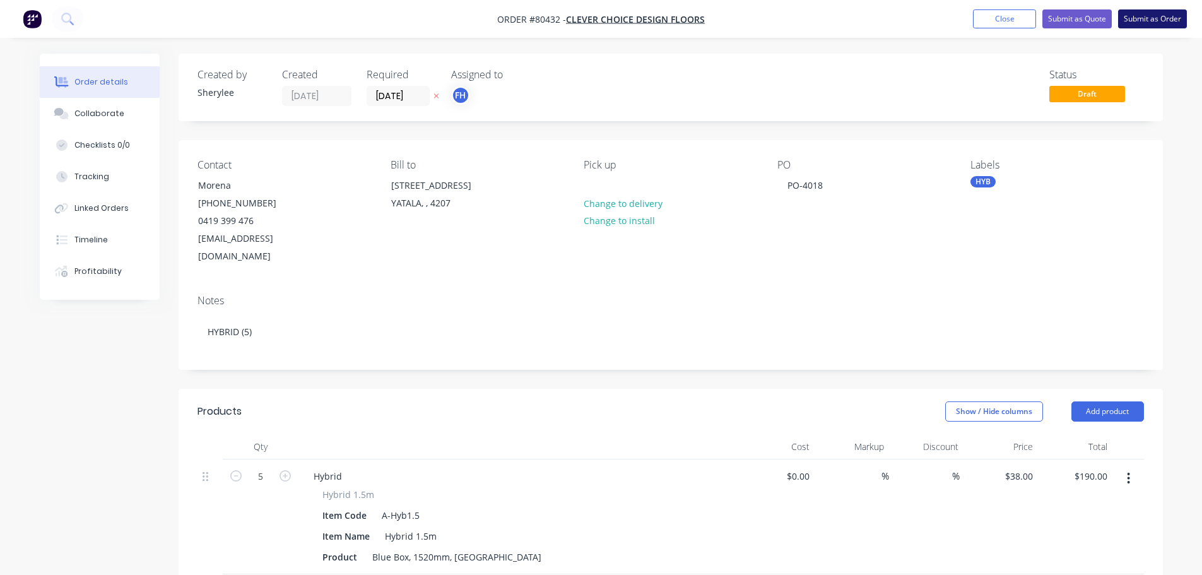
click at [1147, 14] on button "Submit as Order" at bounding box center [1152, 18] width 69 height 19
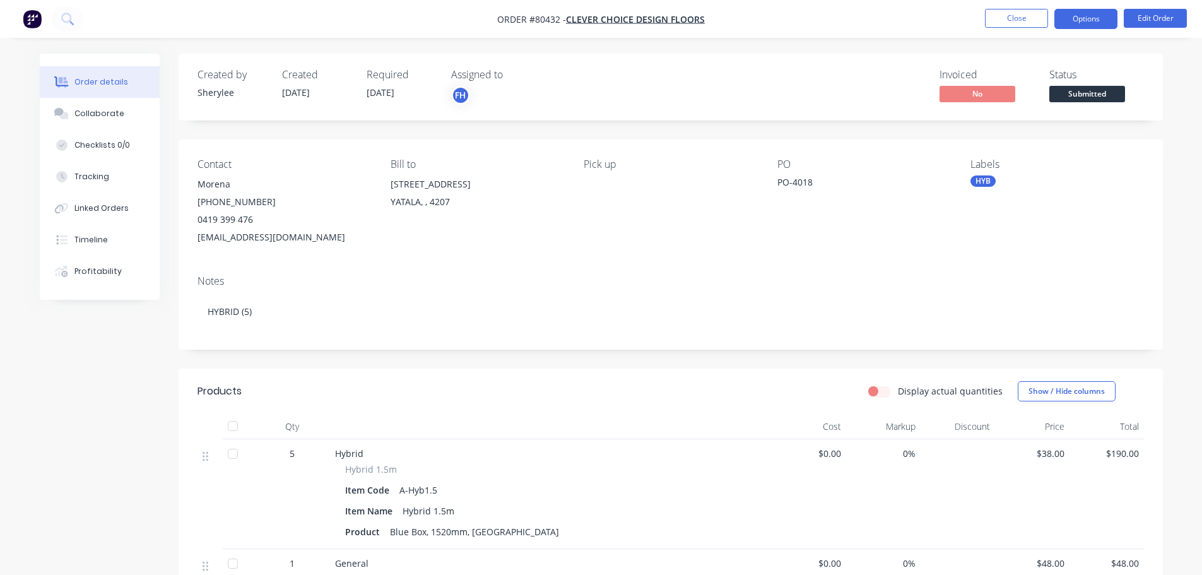
click at [1083, 17] on button "Options" at bounding box center [1086, 19] width 63 height 20
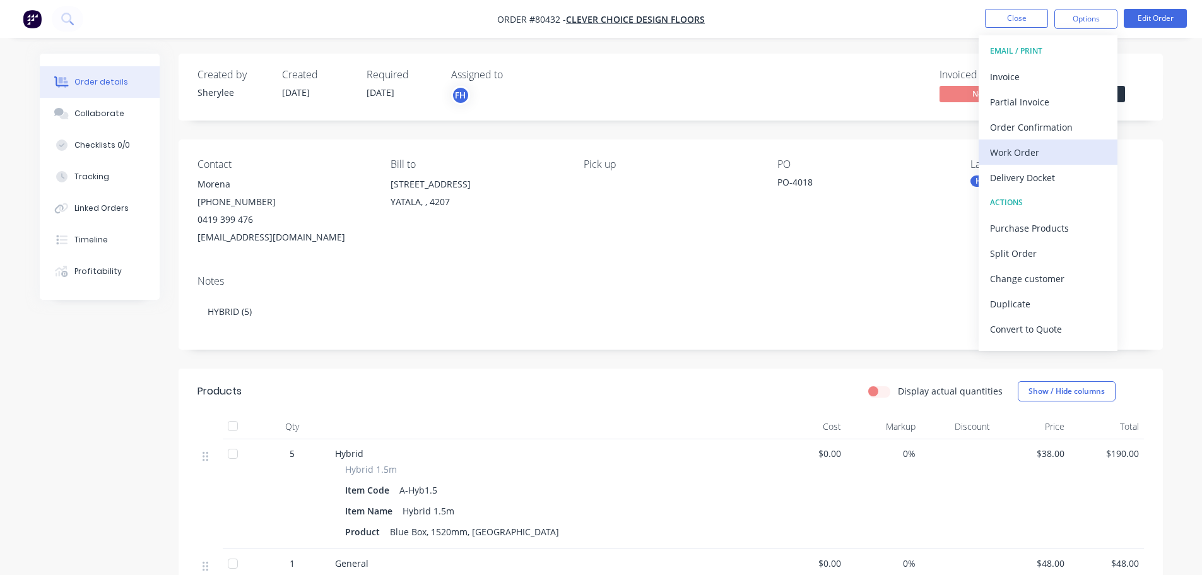
click at [1039, 145] on div "Work Order" at bounding box center [1048, 152] width 116 height 18
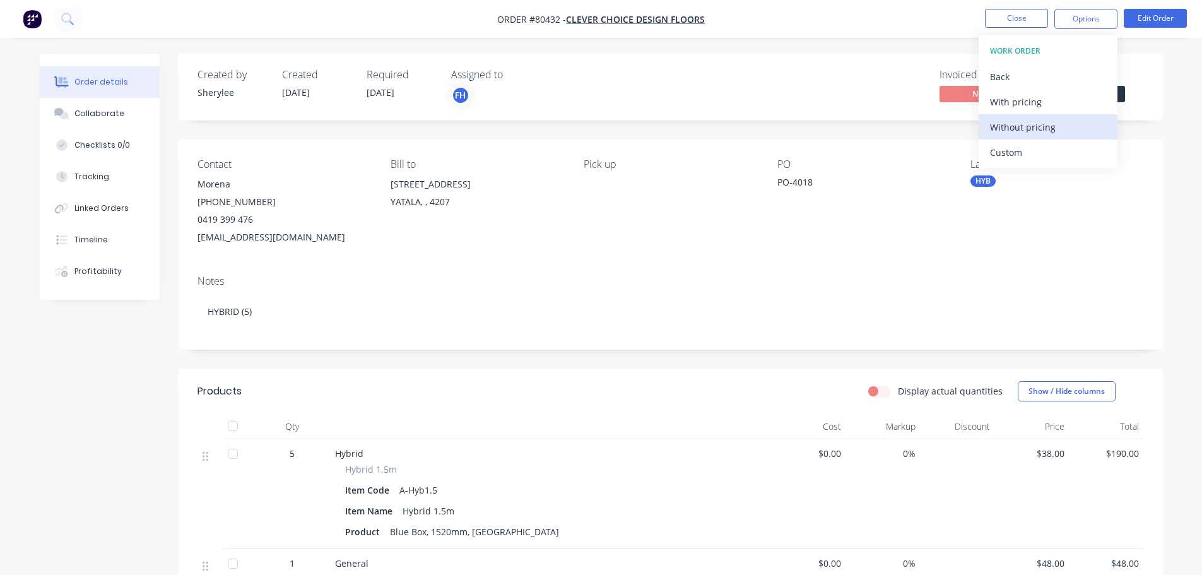
click at [1033, 122] on div "Without pricing" at bounding box center [1048, 127] width 116 height 18
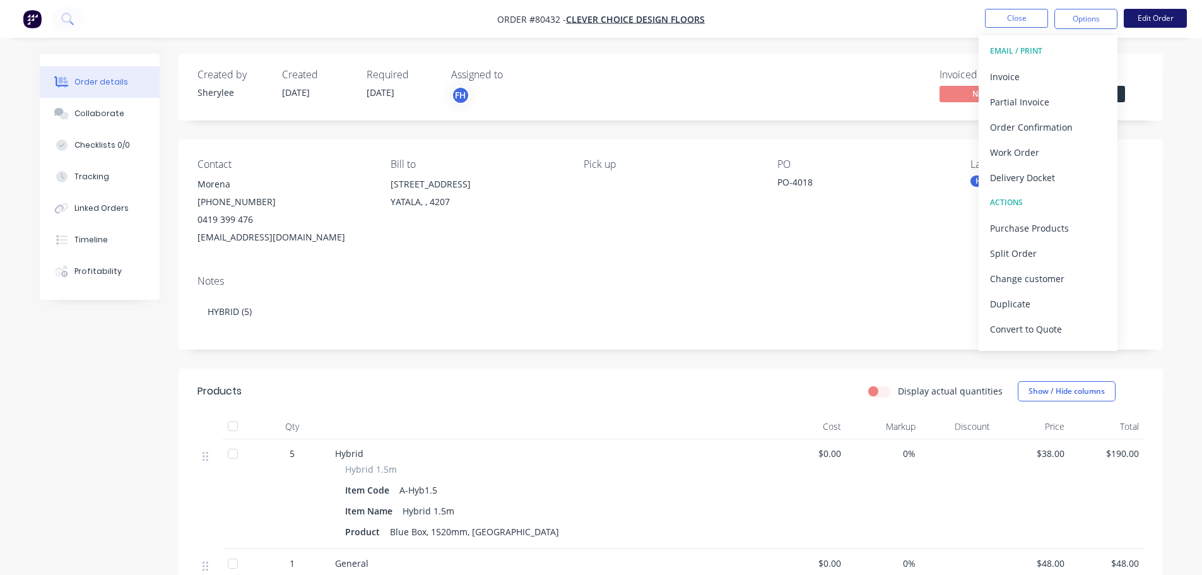
click at [1153, 13] on button "Edit Order" at bounding box center [1155, 18] width 63 height 19
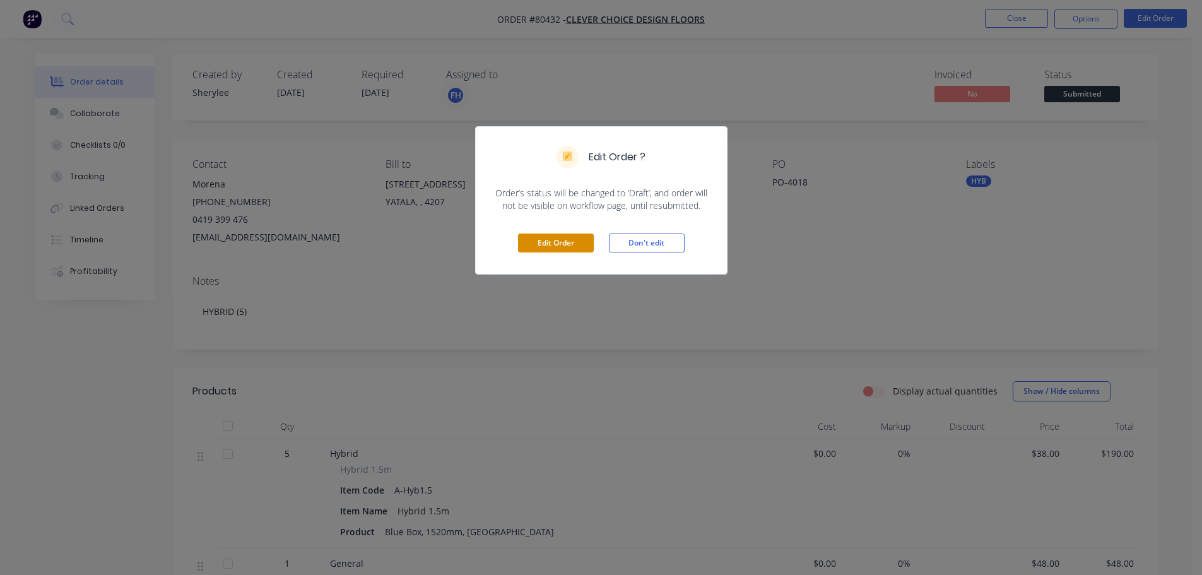
click at [552, 246] on button "Edit Order" at bounding box center [556, 243] width 76 height 19
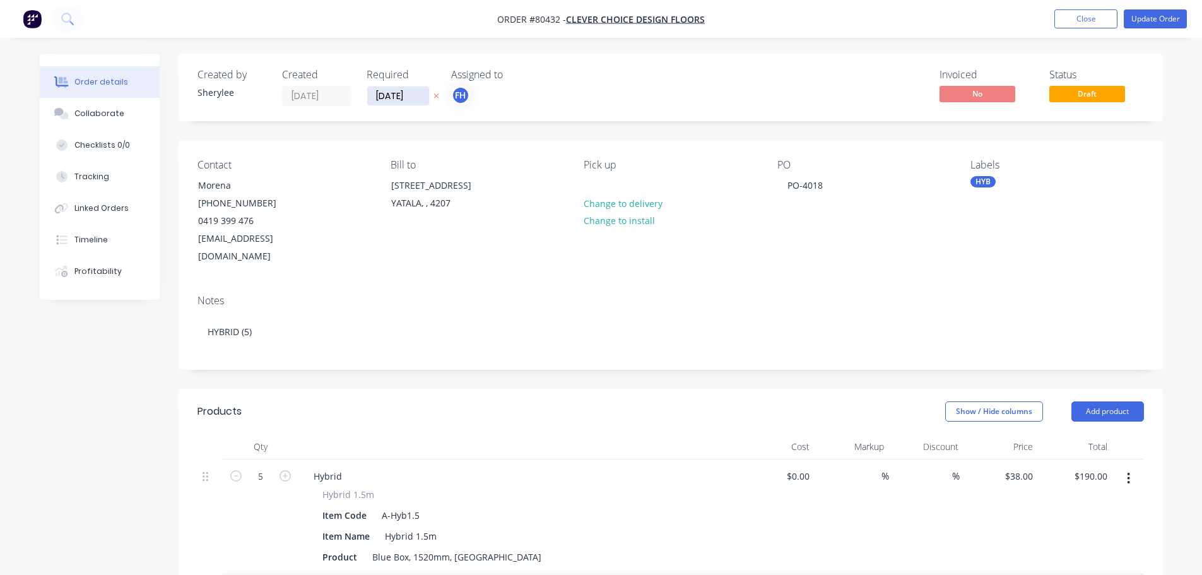
click at [381, 90] on input "[DATE]" at bounding box center [398, 95] width 62 height 19
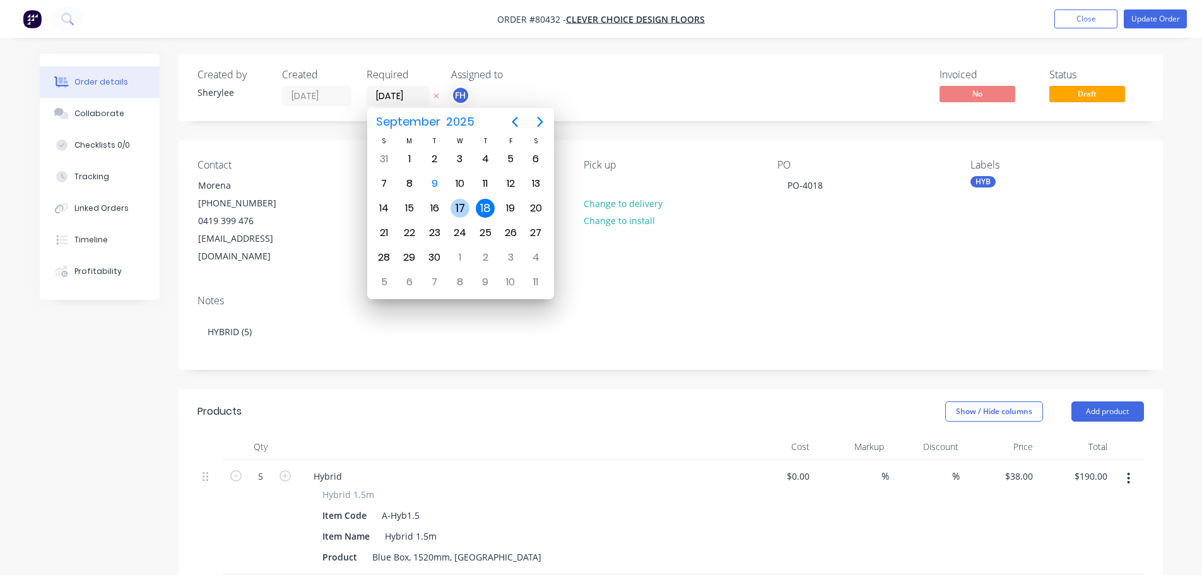
click at [461, 212] on div "17" at bounding box center [460, 208] width 19 height 19
type input "[DATE]"
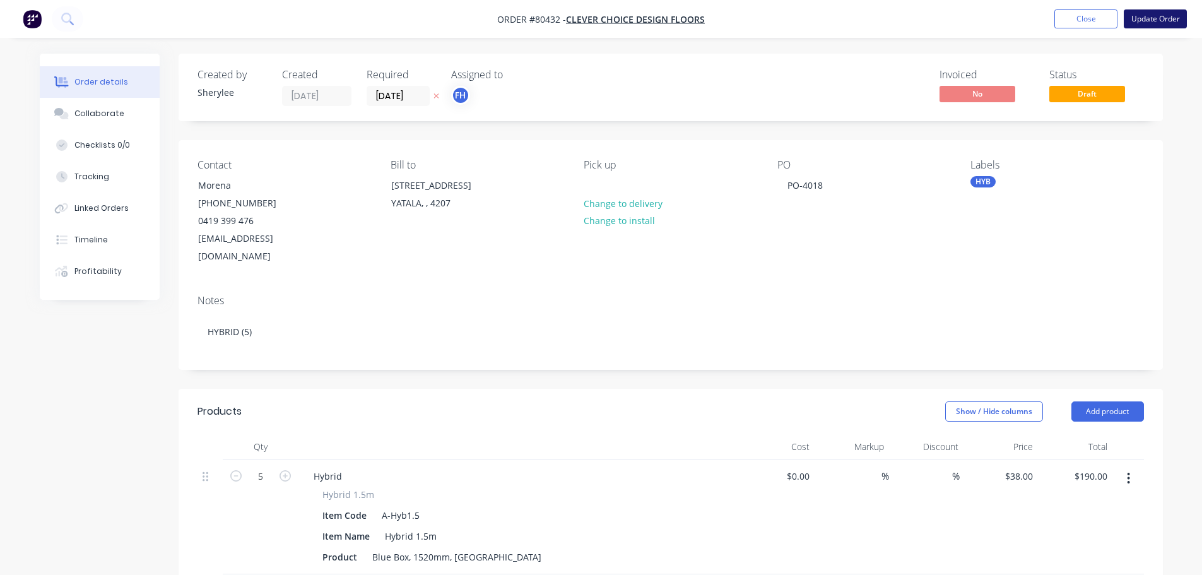
click at [1159, 17] on button "Update Order" at bounding box center [1155, 18] width 63 height 19
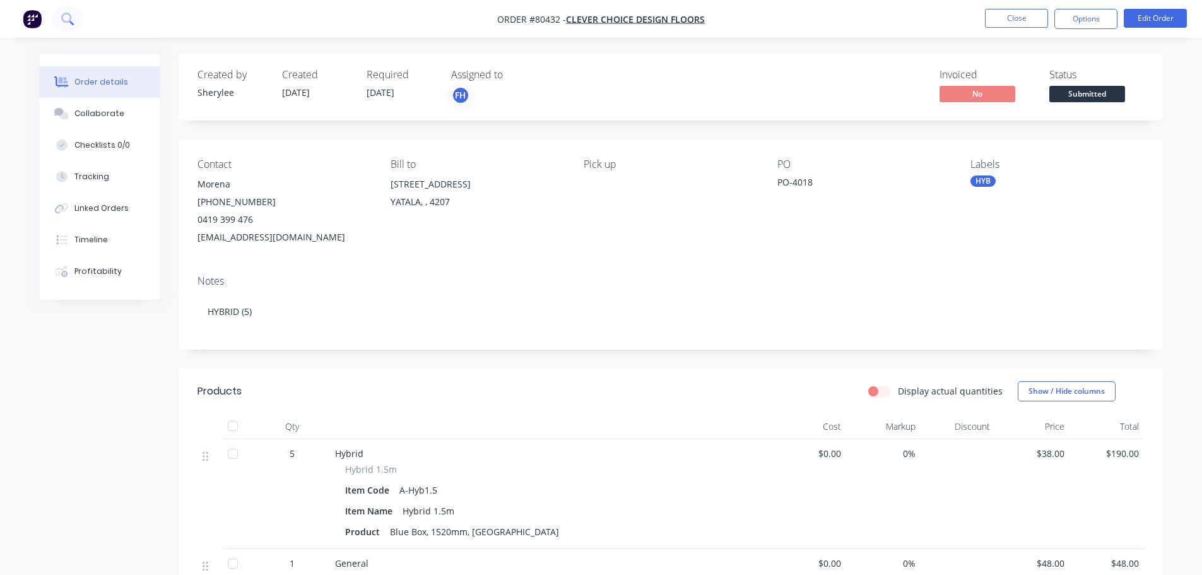
click at [61, 17] on icon at bounding box center [67, 19] width 12 height 12
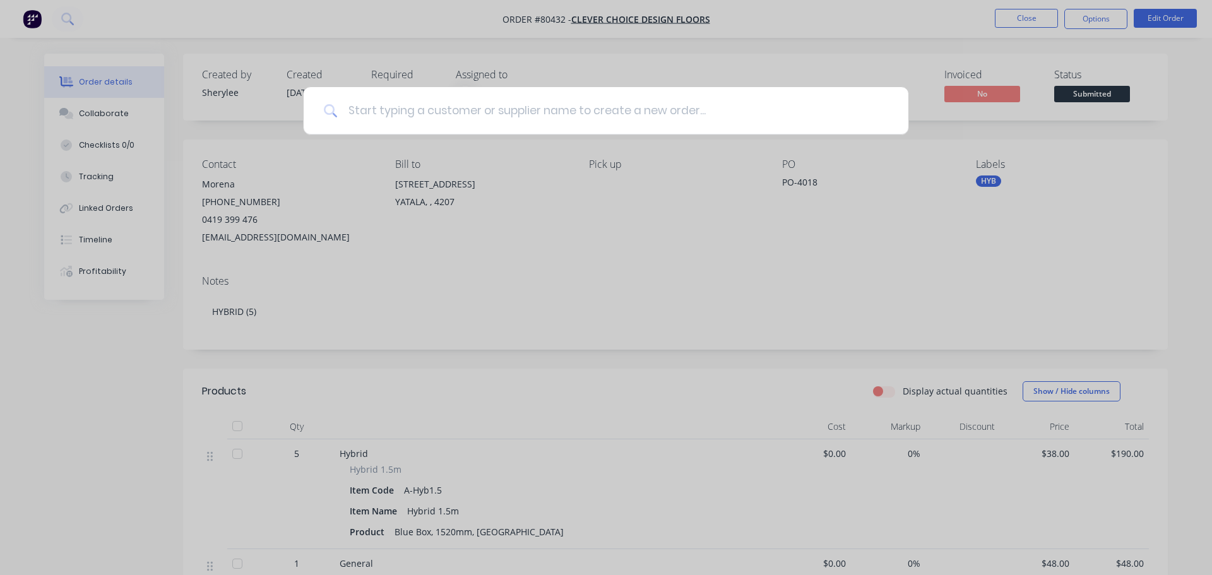
click at [418, 112] on input at bounding box center [613, 110] width 550 height 47
type input "80425"
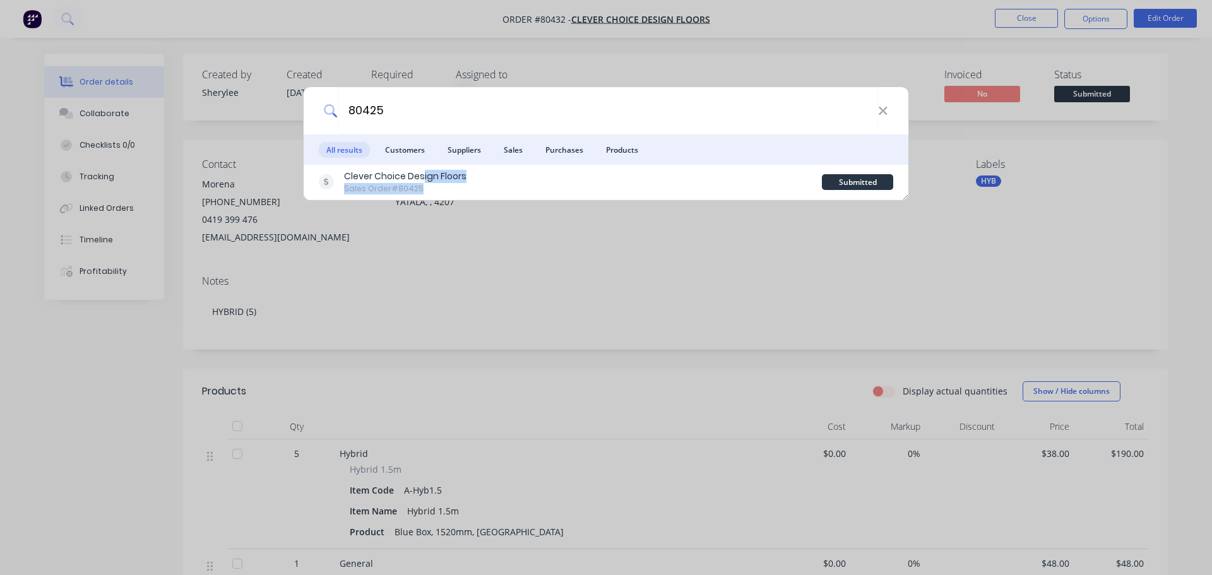
click at [422, 184] on div "Clever Choice Design Floors Sales Order #80425" at bounding box center [405, 182] width 122 height 25
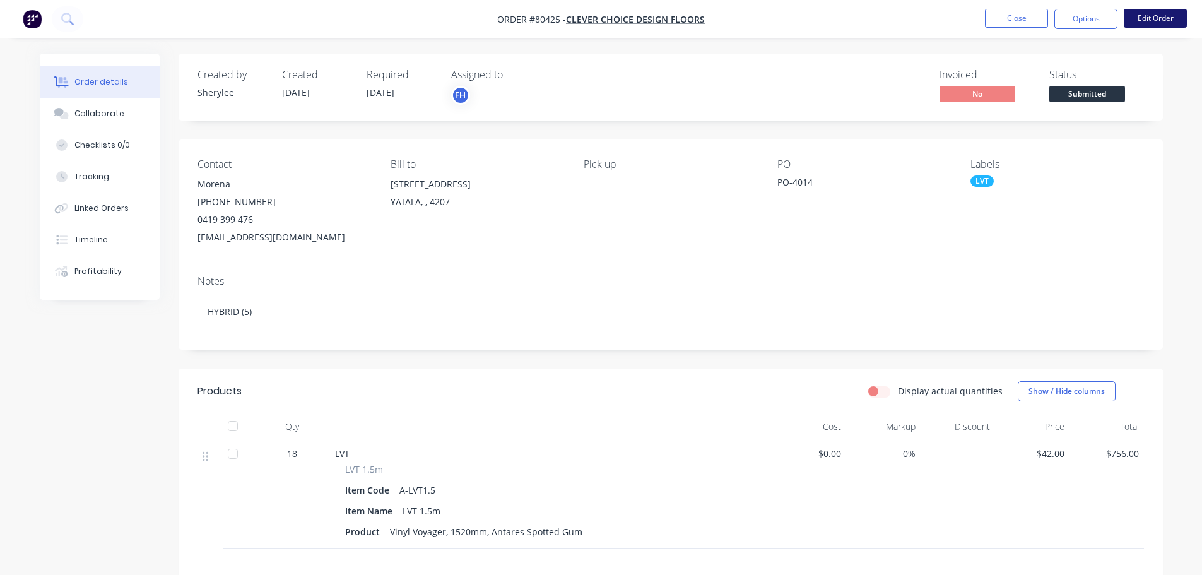
click at [1169, 22] on button "Edit Order" at bounding box center [1155, 18] width 63 height 19
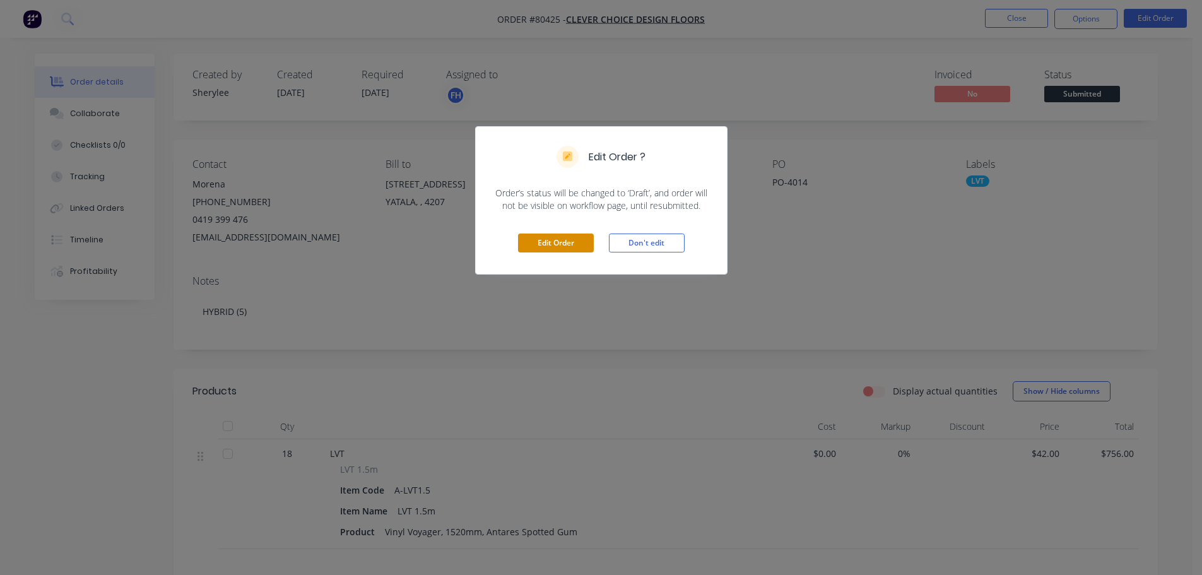
click at [564, 239] on button "Edit Order" at bounding box center [556, 243] width 76 height 19
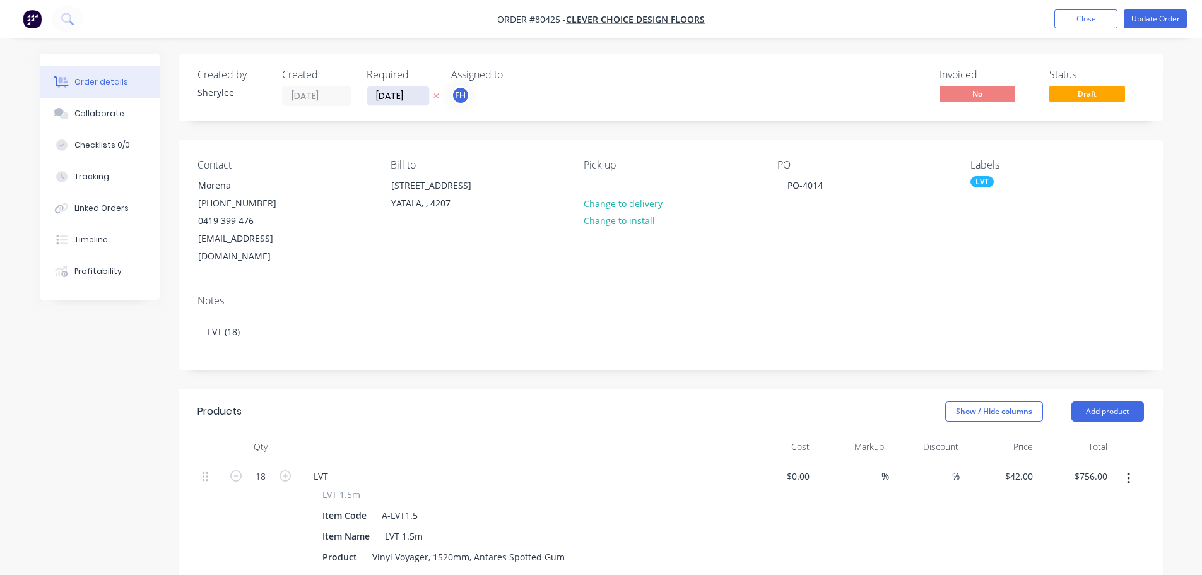
click at [391, 97] on input "[DATE]" at bounding box center [398, 95] width 62 height 19
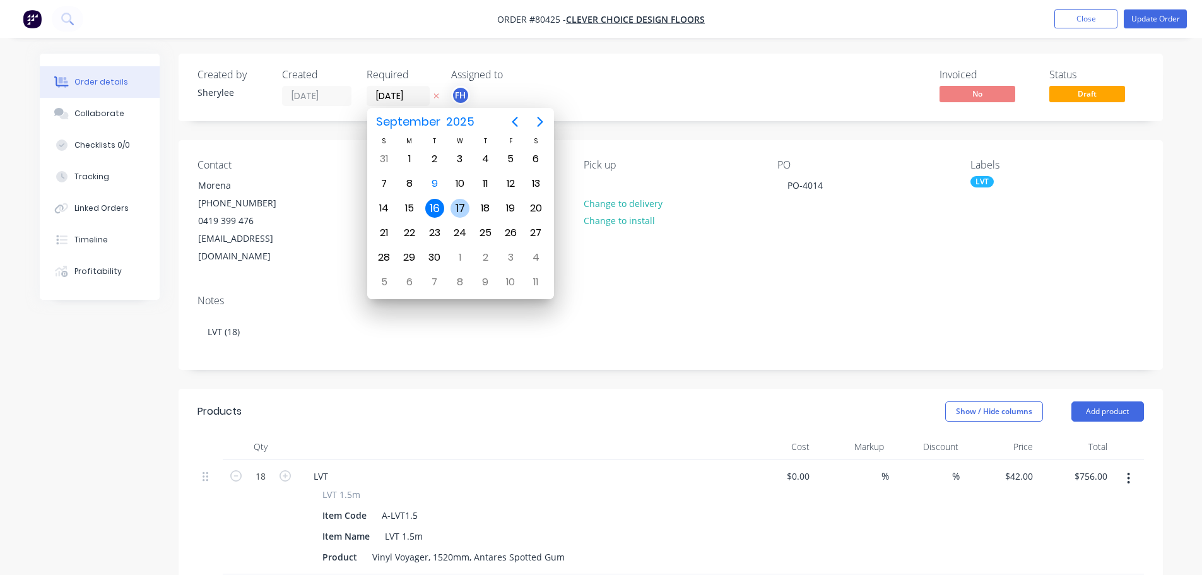
click at [456, 205] on div "17" at bounding box center [460, 208] width 19 height 19
type input "[DATE]"
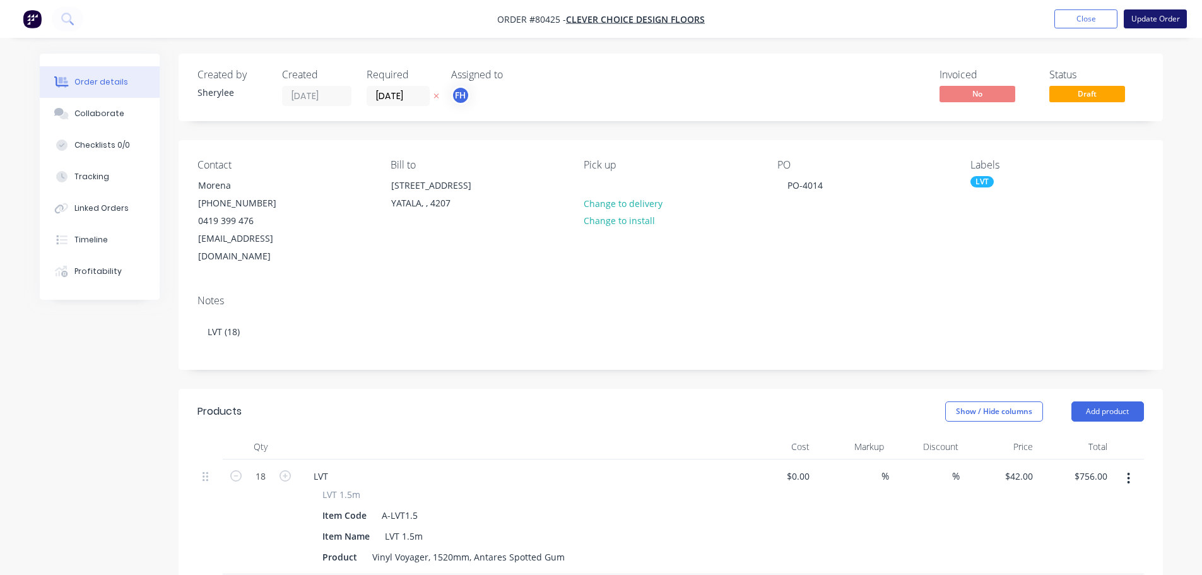
click at [1143, 15] on button "Update Order" at bounding box center [1155, 18] width 63 height 19
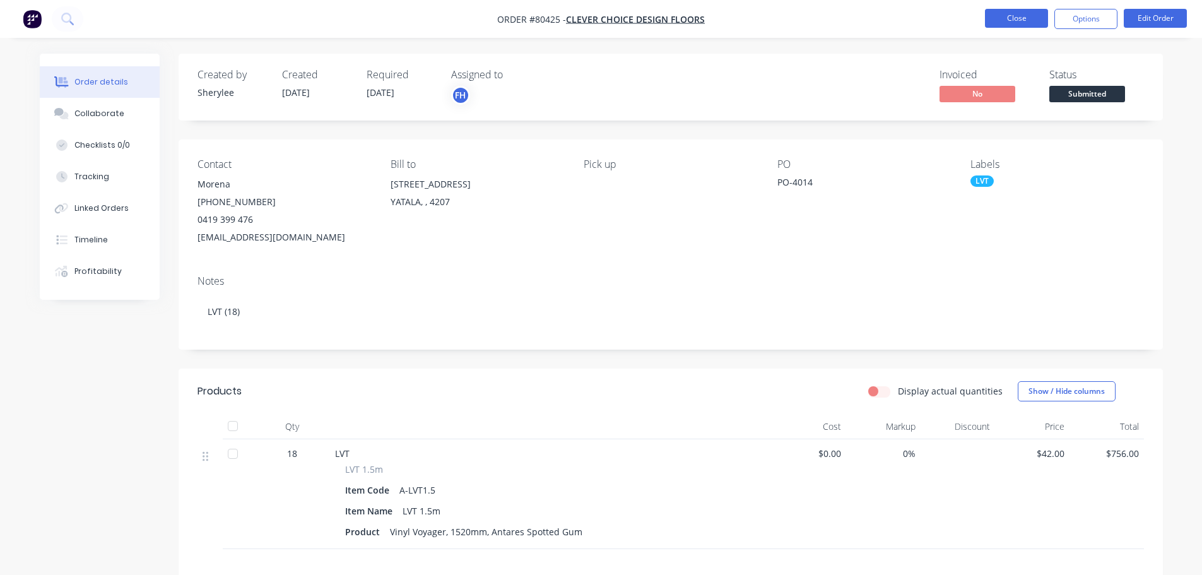
click at [1019, 22] on button "Close" at bounding box center [1016, 18] width 63 height 19
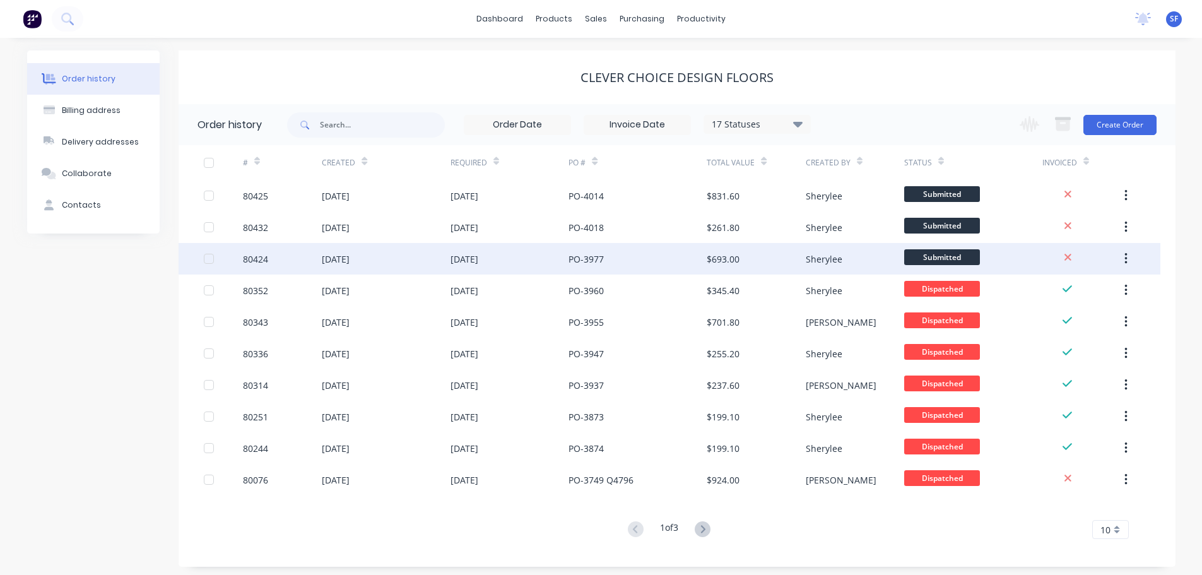
click at [253, 259] on div "80424" at bounding box center [255, 258] width 25 height 13
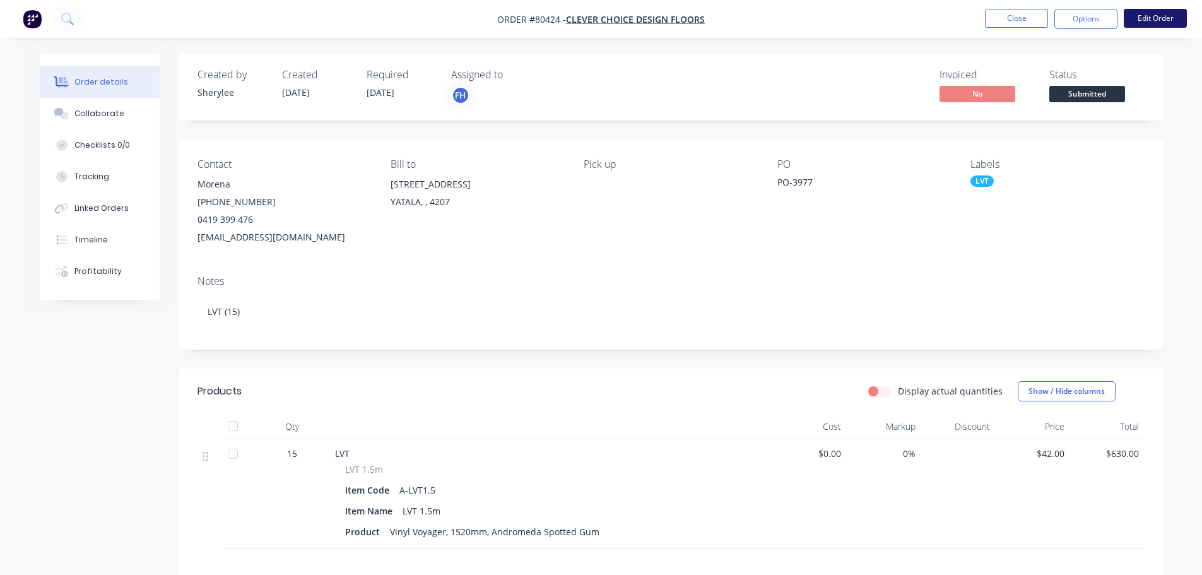
click at [1152, 20] on button "Edit Order" at bounding box center [1155, 18] width 63 height 19
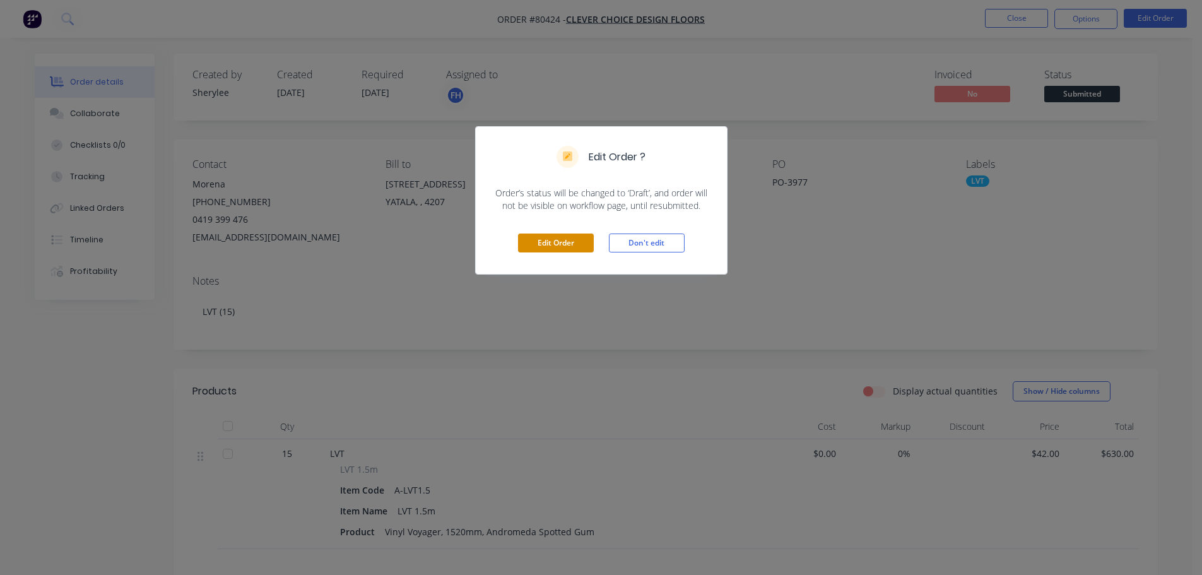
click at [570, 235] on button "Edit Order" at bounding box center [556, 243] width 76 height 19
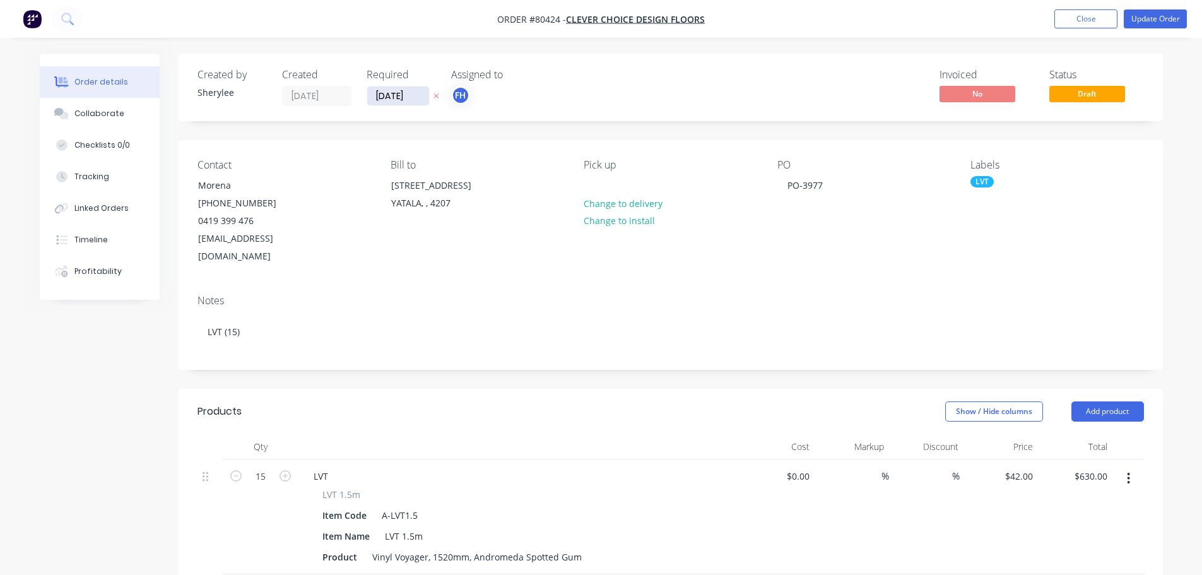
click at [413, 99] on input "[DATE]" at bounding box center [398, 95] width 62 height 19
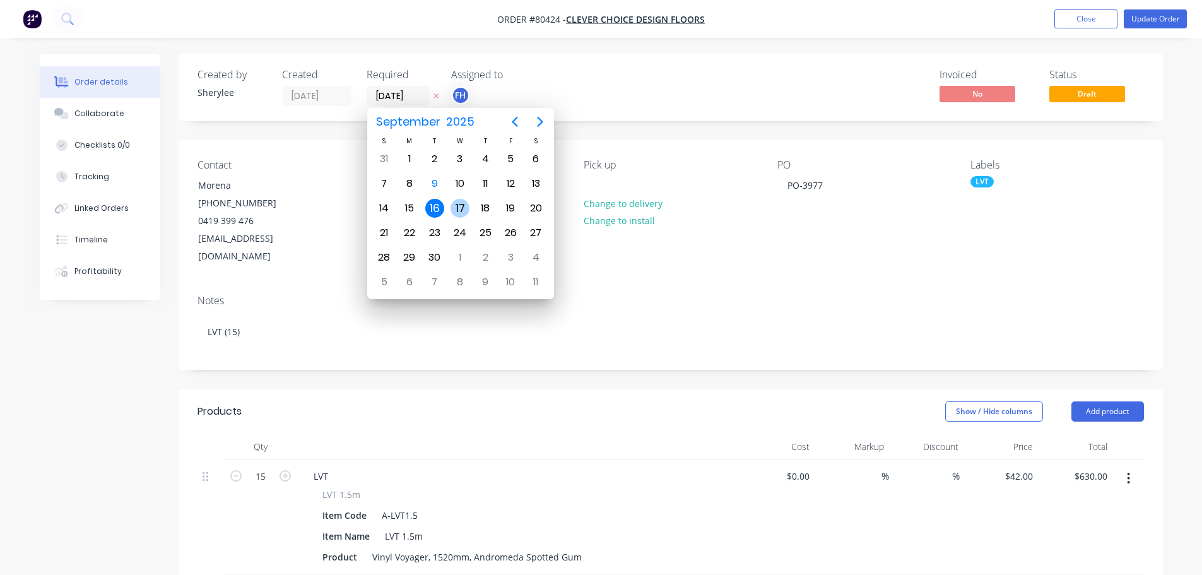
click at [459, 209] on div "17" at bounding box center [460, 208] width 19 height 19
type input "[DATE]"
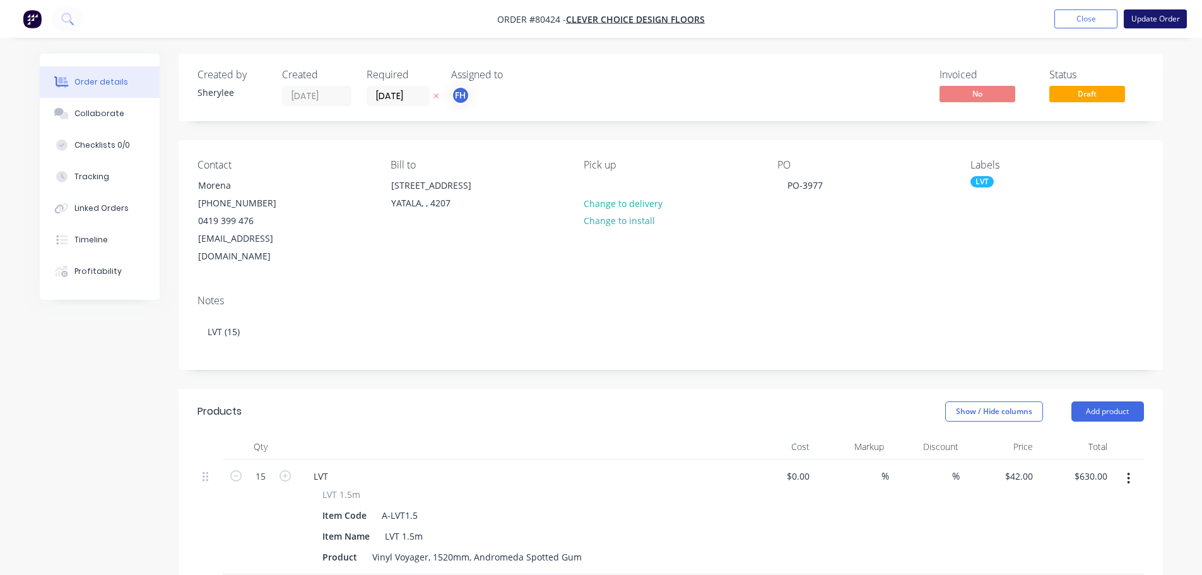
click at [1166, 23] on button "Update Order" at bounding box center [1155, 18] width 63 height 19
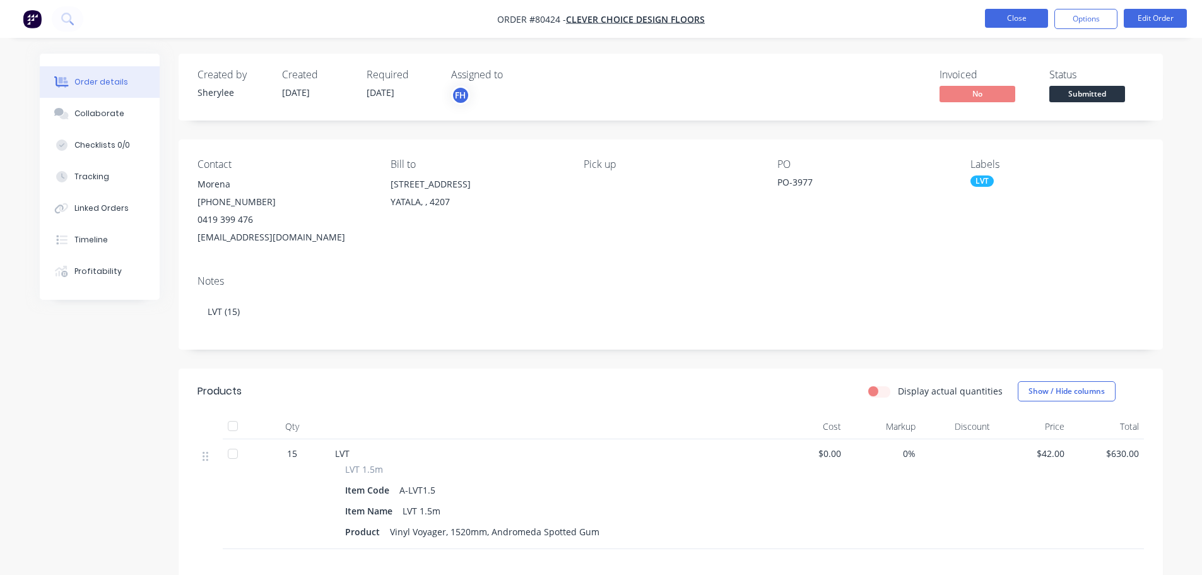
click at [1030, 18] on button "Close" at bounding box center [1016, 18] width 63 height 19
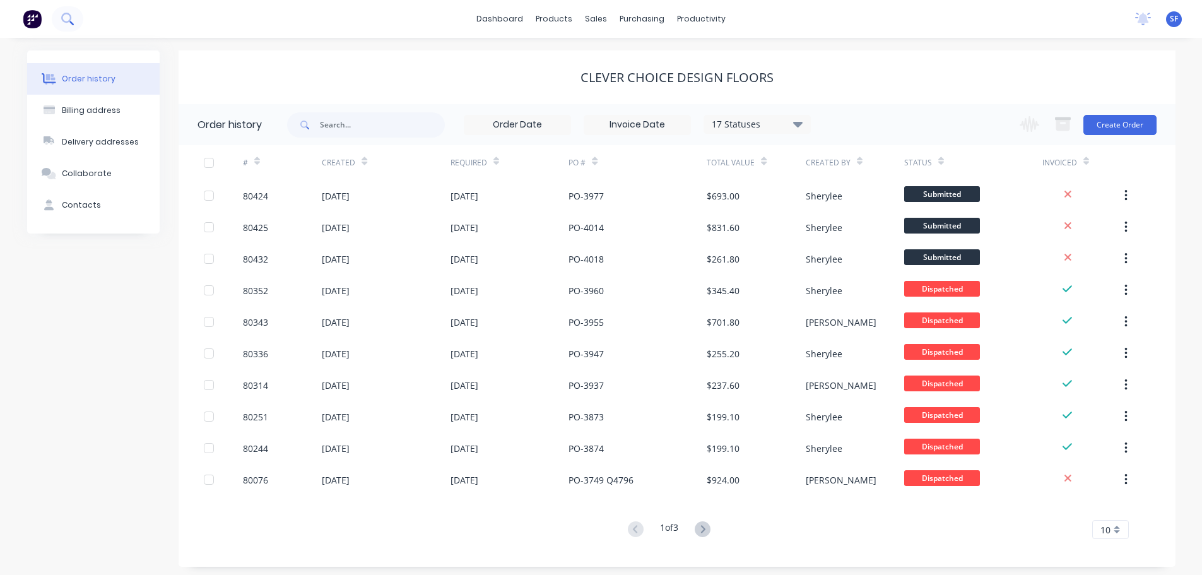
click at [65, 16] on icon at bounding box center [67, 19] width 12 height 12
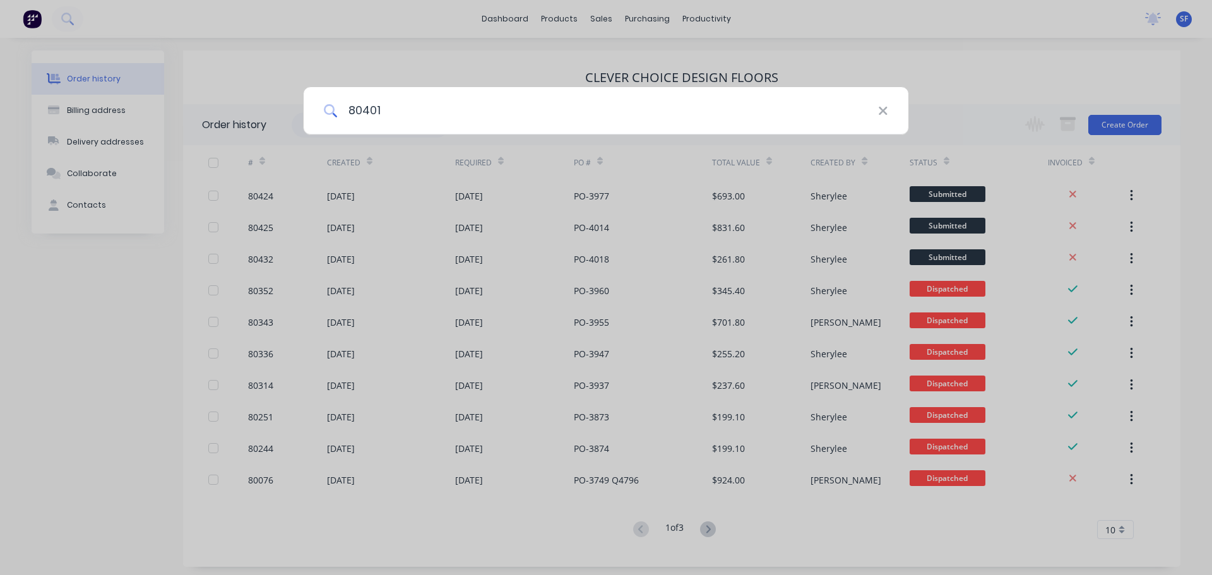
type input "80401"
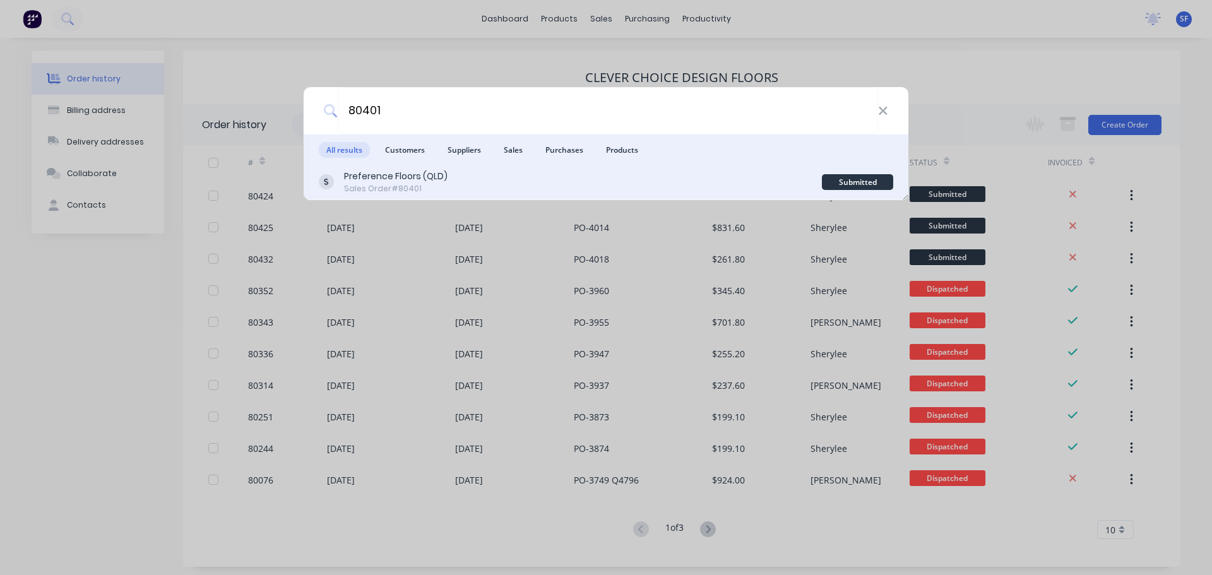
click at [382, 177] on div "Preference Floors (QLD)" at bounding box center [396, 176] width 104 height 13
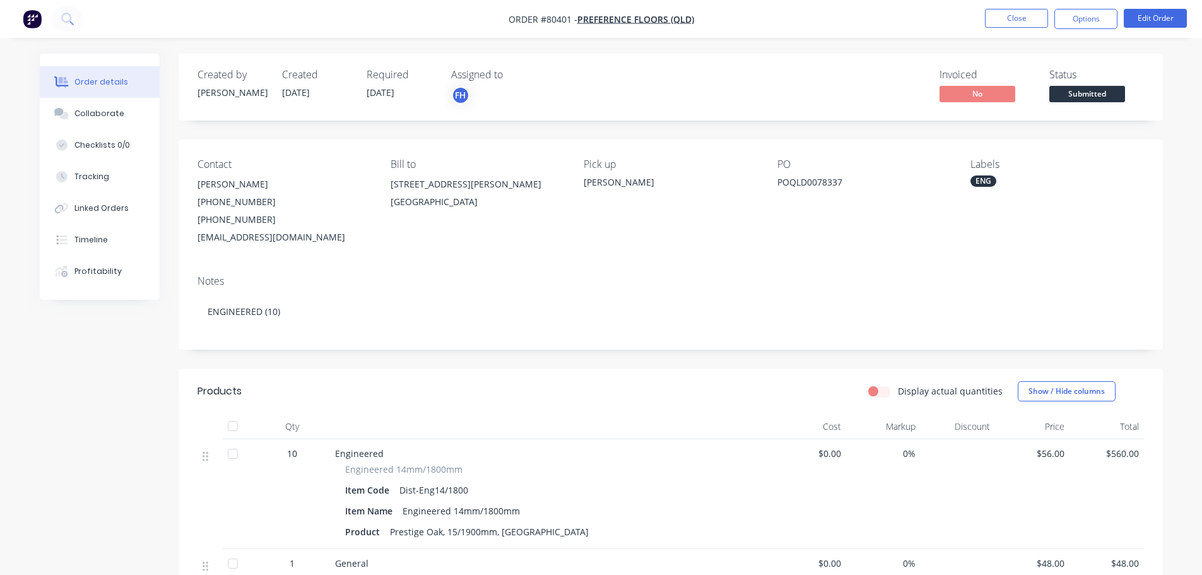
click at [32, 21] on img "button" at bounding box center [32, 18] width 19 height 19
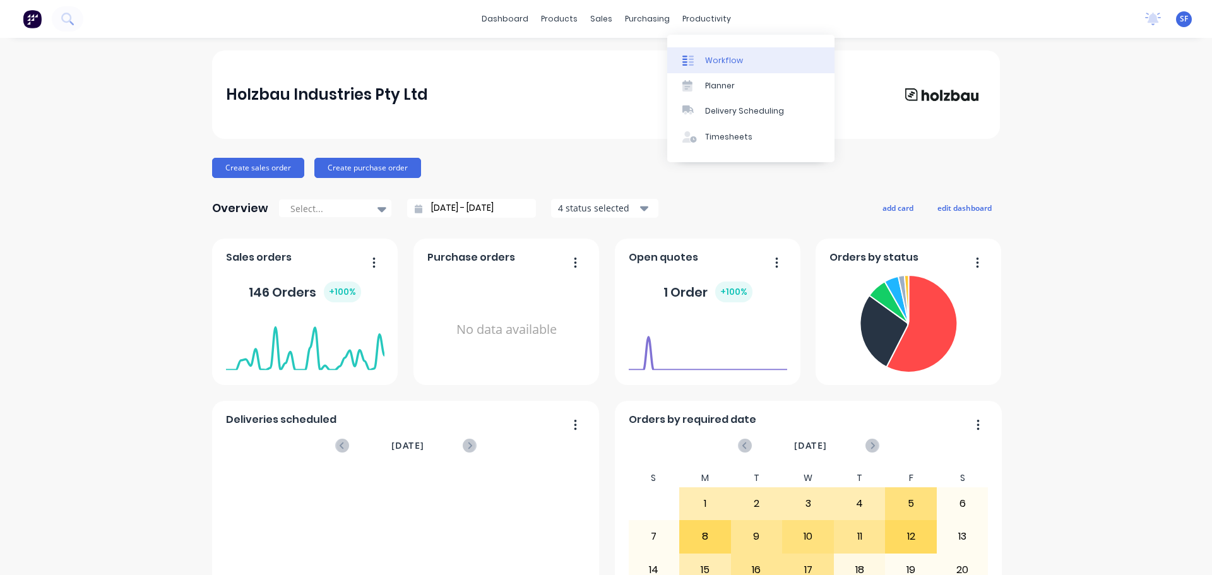
click at [714, 56] on div "Workflow" at bounding box center [724, 60] width 38 height 11
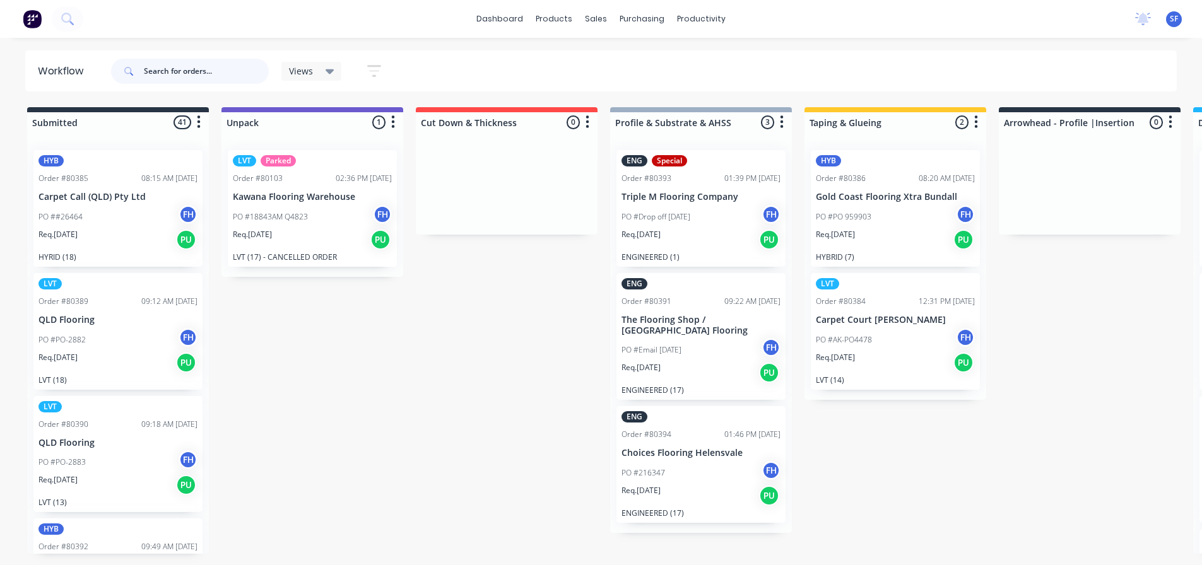
click at [164, 74] on input "text" at bounding box center [206, 71] width 125 height 25
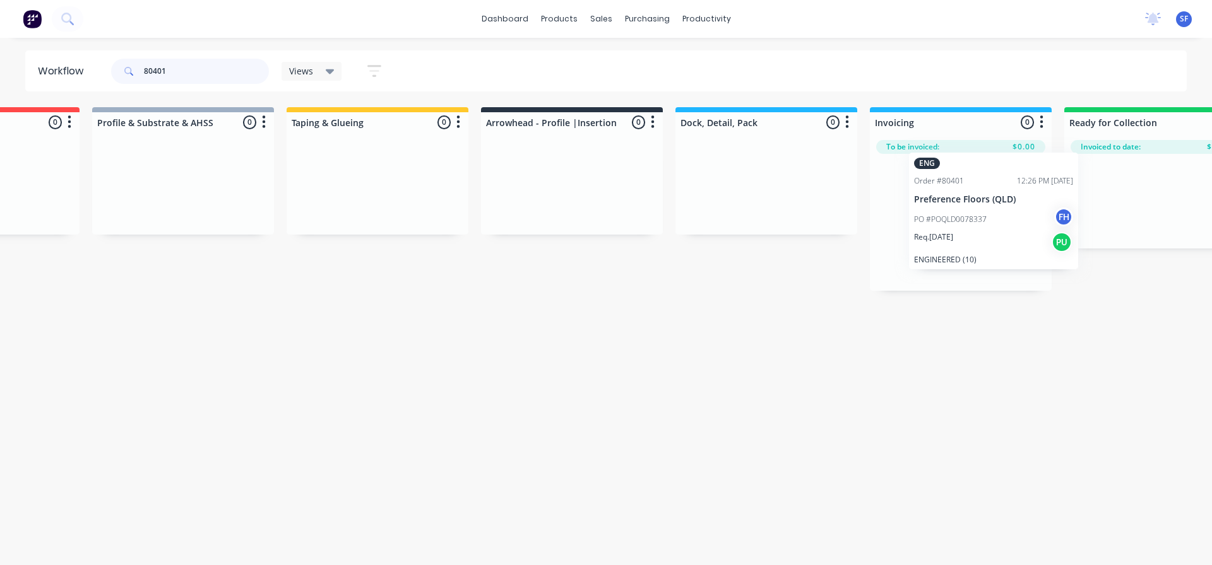
scroll to position [0, 519]
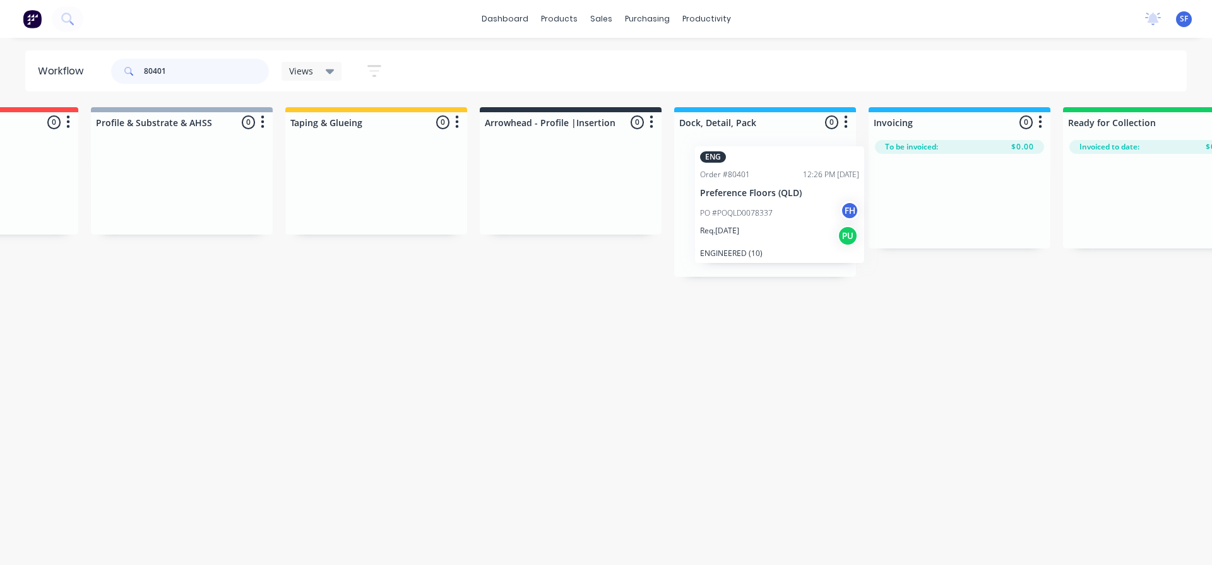
drag, startPoint x: 138, startPoint y: 218, endPoint x: 802, endPoint y: 213, distance: 664.6
click at [802, 213] on div "Submitted 1 Summaries Total order value Invoiced to date To be invoiced ENG Ord…" at bounding box center [615, 192] width 2288 height 170
click at [187, 69] on input "80401" at bounding box center [206, 71] width 125 height 25
type input "8"
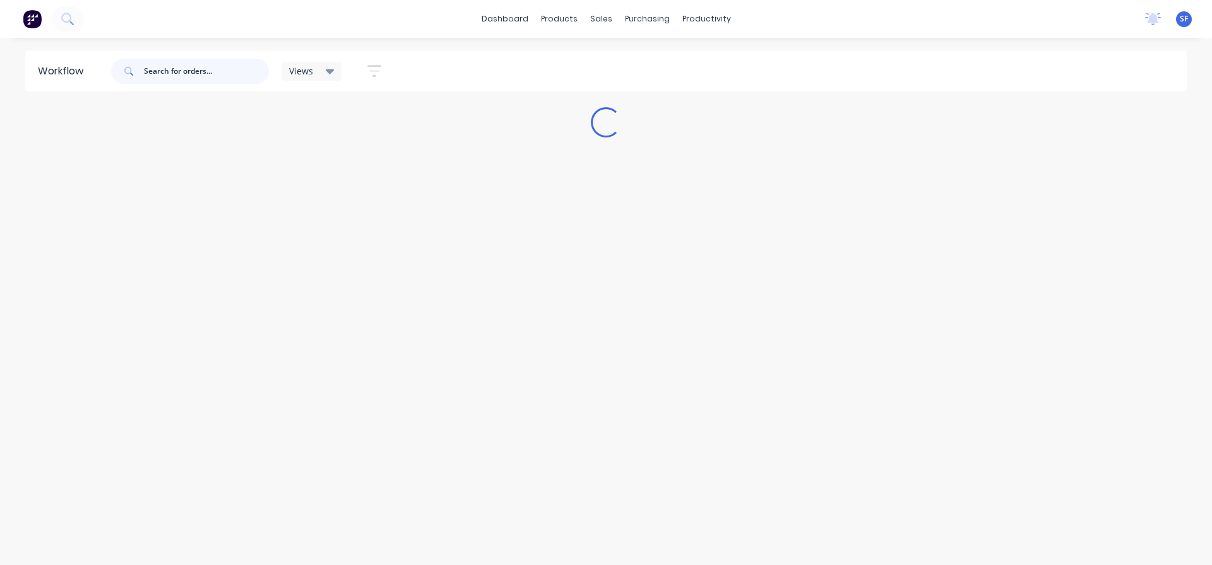
scroll to position [0, 0]
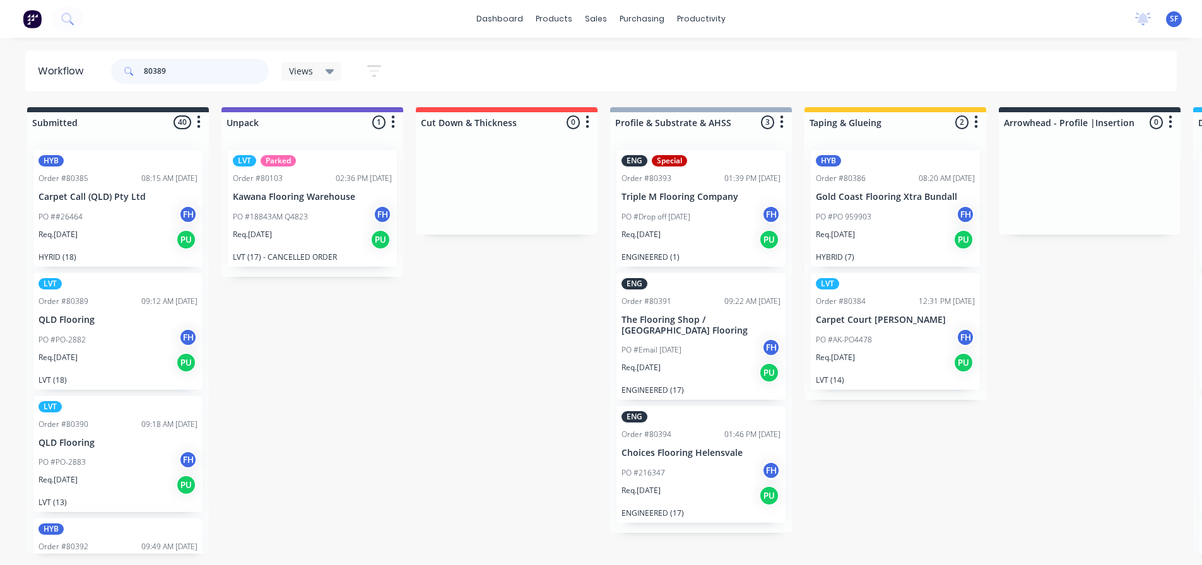
click at [187, 69] on input "80389" at bounding box center [206, 71] width 125 height 25
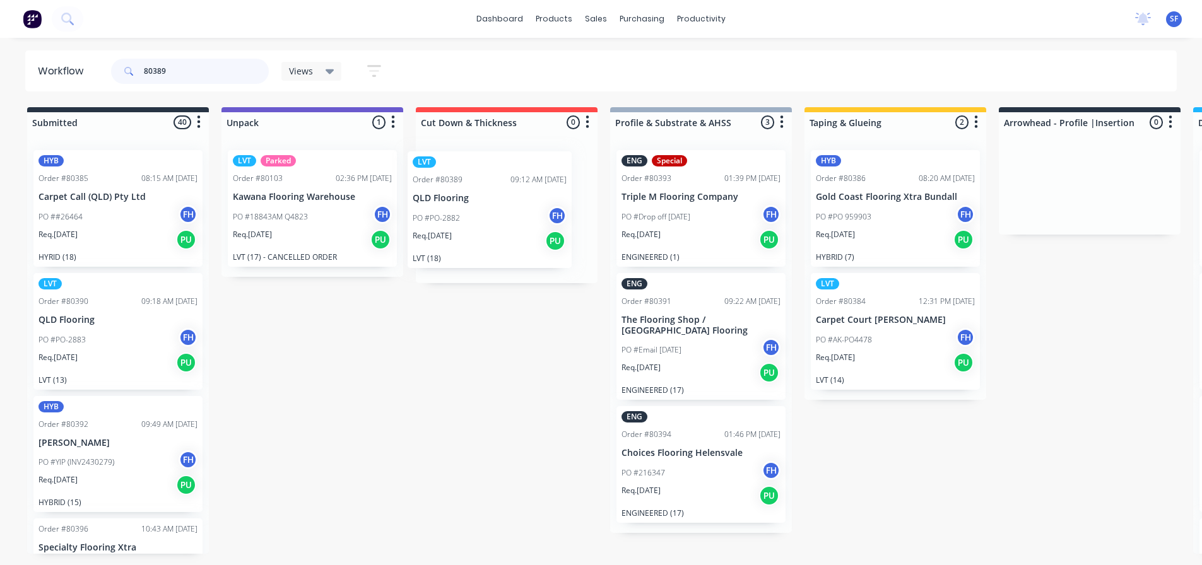
drag, startPoint x: 120, startPoint y: 346, endPoint x: 498, endPoint y: 218, distance: 399.2
click at [498, 218] on div "Submitted 40 Summaries Total order value Invoiced to date To be invoiced HYB Or…" at bounding box center [1135, 337] width 2288 height 461
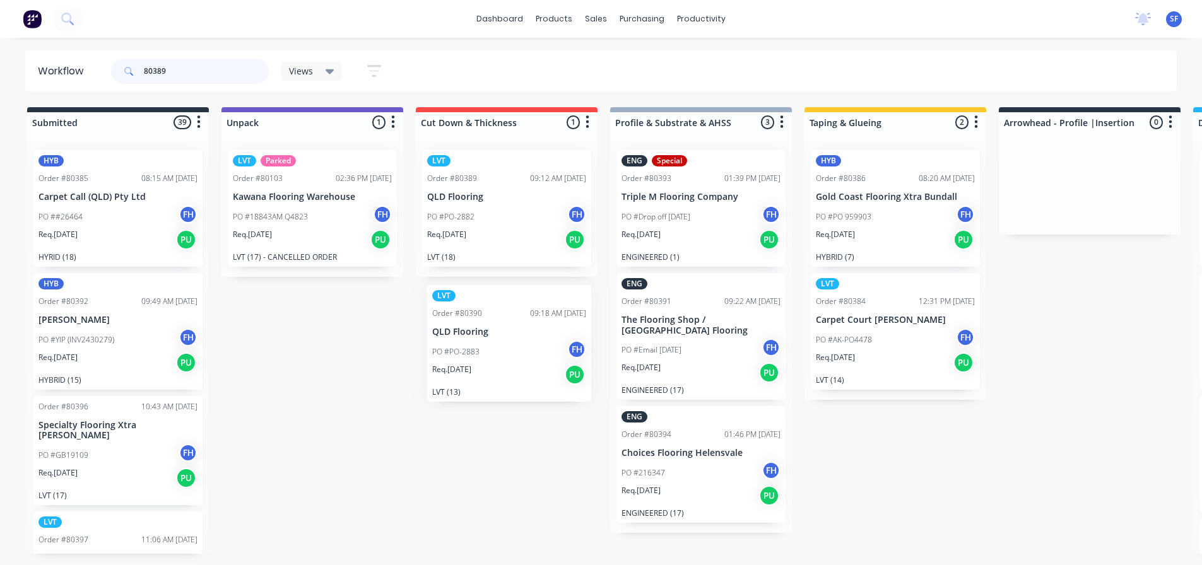
drag, startPoint x: 109, startPoint y: 339, endPoint x: 513, endPoint y: 350, distance: 404.7
click at [513, 350] on div "Submitted 39 Summaries Total order value Invoiced to date To be invoiced HYB Or…" at bounding box center [1135, 337] width 2288 height 461
drag, startPoint x: 110, startPoint y: 336, endPoint x: 521, endPoint y: 341, distance: 410.9
click at [521, 341] on div "Submitted 39 Summaries Total order value Invoiced to date To be invoiced HYB Or…" at bounding box center [1135, 337] width 2288 height 461
drag, startPoint x: 124, startPoint y: 342, endPoint x: 530, endPoint y: 347, distance: 405.8
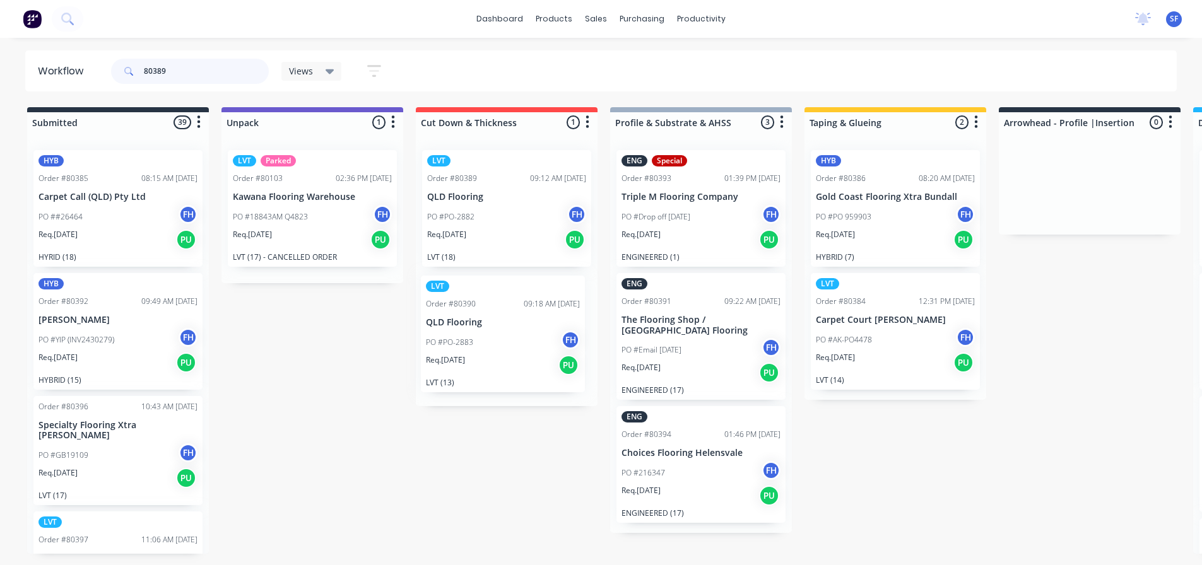
click at [530, 347] on div "Submitted 39 Summaries Total order value Invoiced to date To be invoiced HYB Or…" at bounding box center [1135, 337] width 2288 height 461
click at [182, 66] on input "80389" at bounding box center [206, 71] width 125 height 25
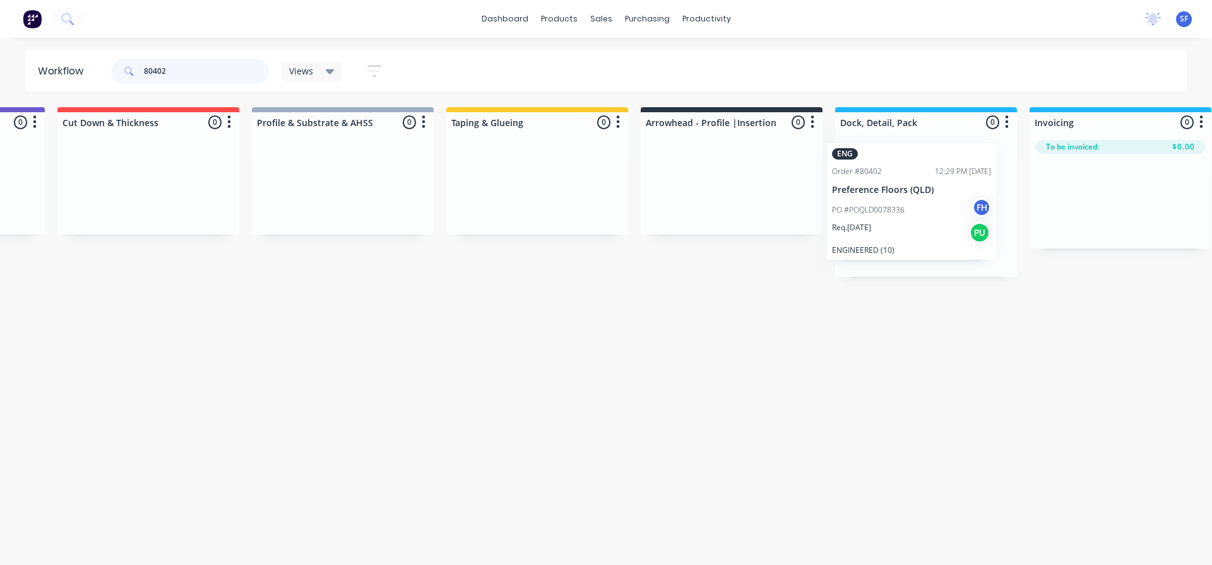
drag, startPoint x: 142, startPoint y: 217, endPoint x: 943, endPoint y: 210, distance: 800.9
click at [943, 210] on div "Submitted 1 Summaries Total order value Invoiced to date To be invoiced ENG Ord…" at bounding box center [776, 192] width 2288 height 170
click at [194, 68] on input "80402" at bounding box center [206, 71] width 125 height 25
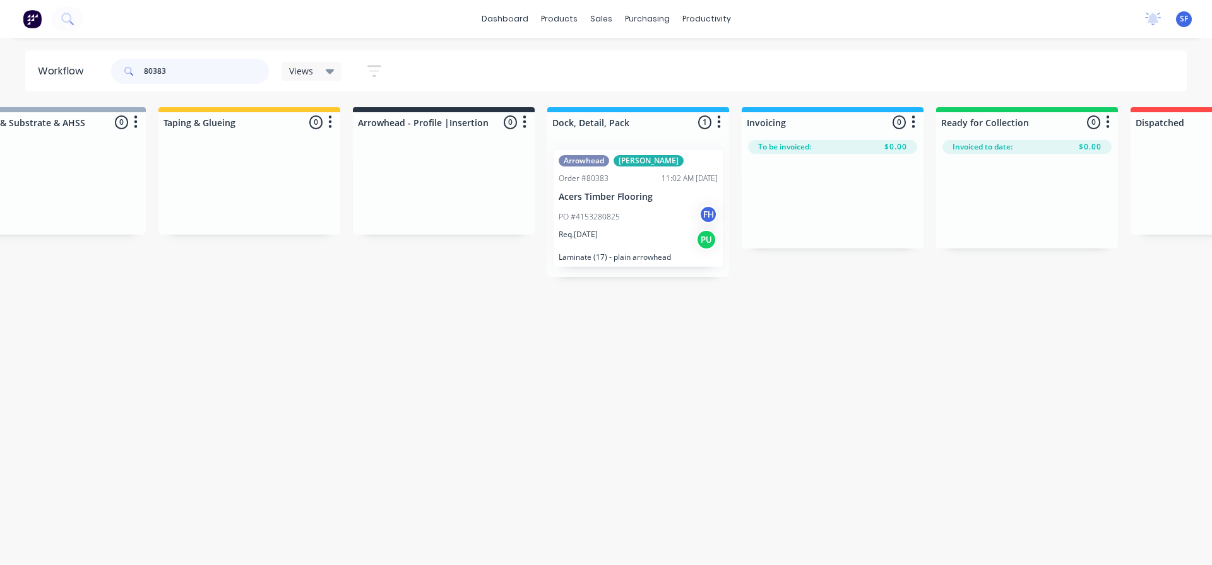
scroll to position [0, 775]
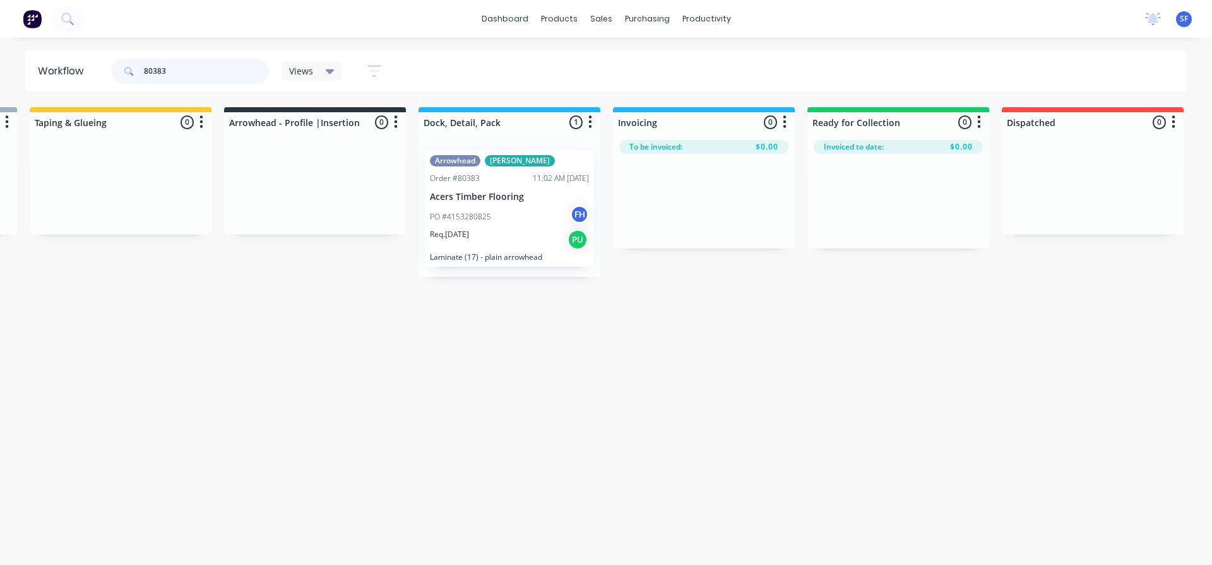
click at [179, 75] on input "80383" at bounding box center [206, 71] width 125 height 25
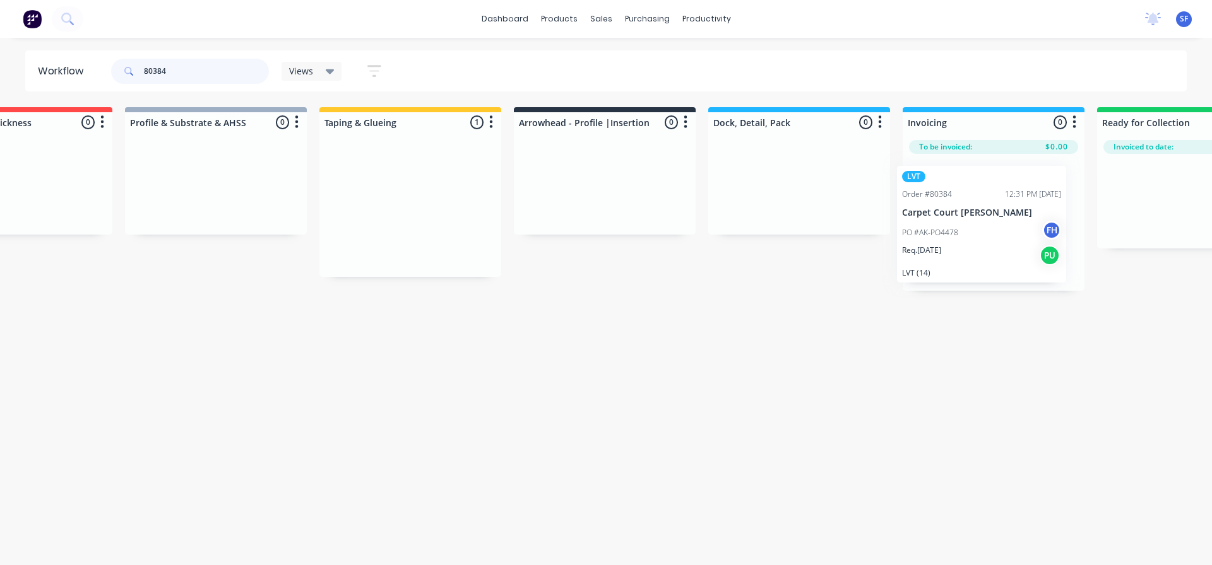
scroll to position [0, 486]
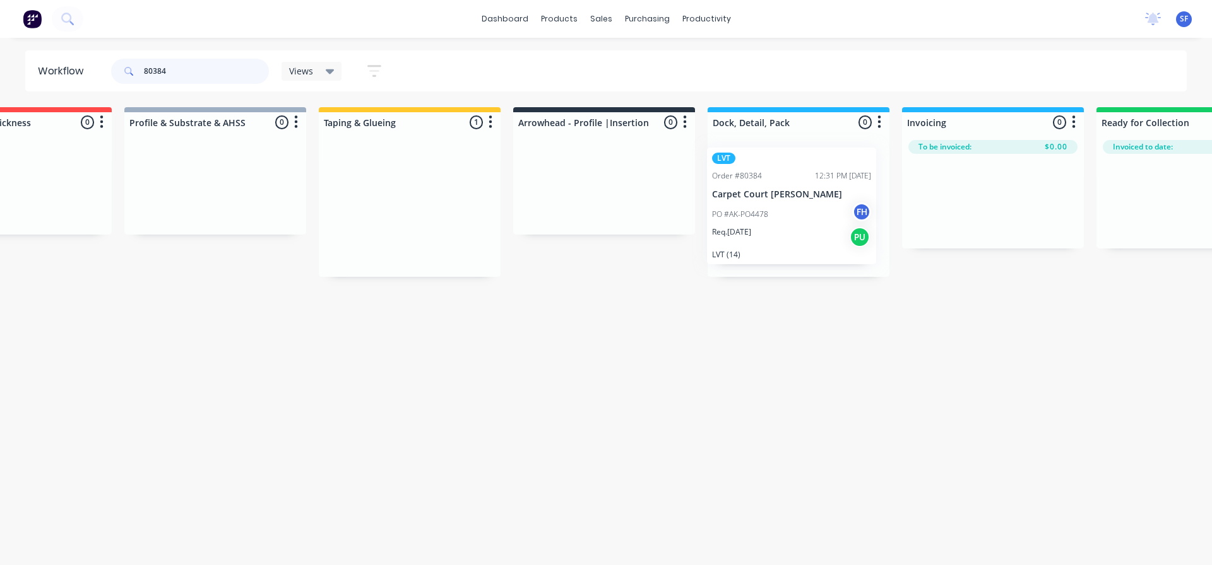
drag, startPoint x: 879, startPoint y: 162, endPoint x: 780, endPoint y: 159, distance: 99.1
click at [780, 159] on div "Submitted 0 Summaries Total order value Invoiced to date To be invoiced Unpack …" at bounding box center [649, 192] width 2288 height 170
click at [209, 74] on input "80384" at bounding box center [206, 71] width 125 height 25
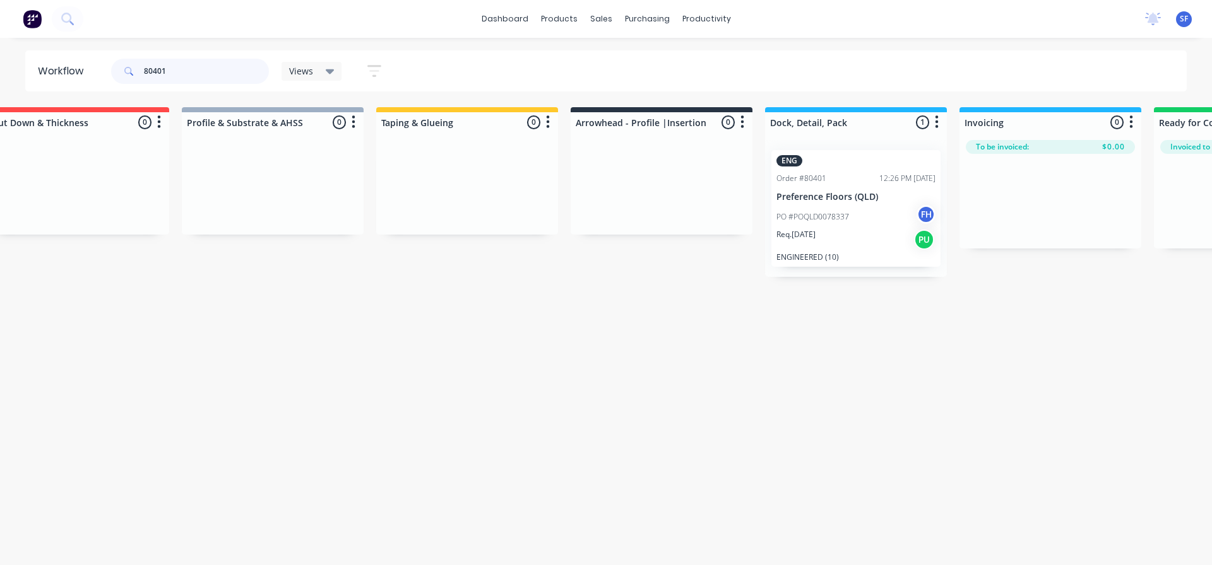
scroll to position [0, 444]
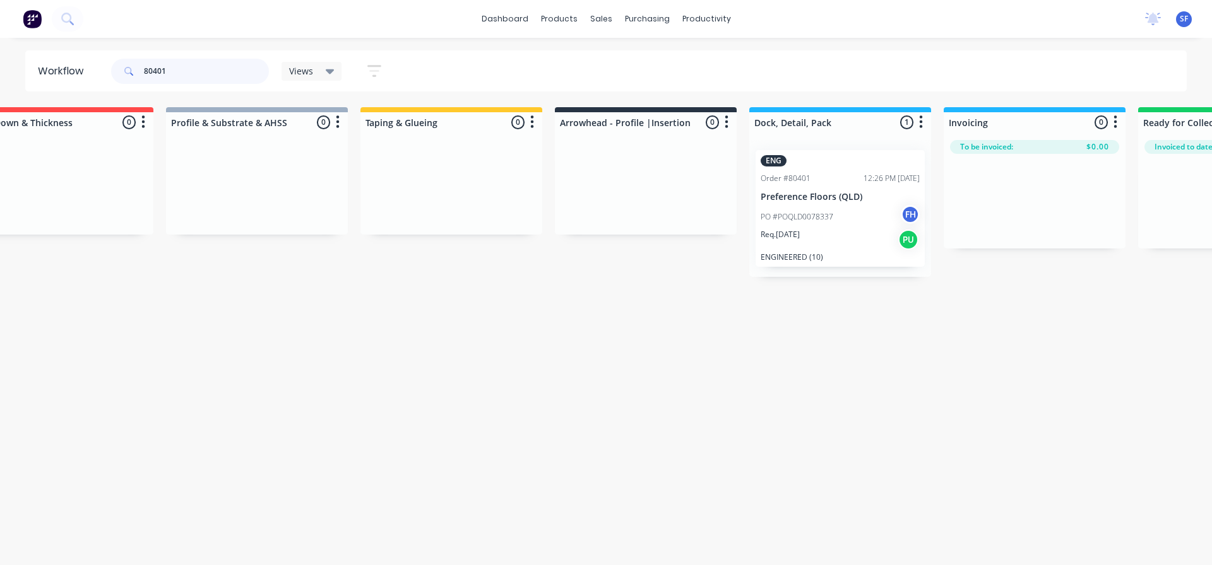
click at [186, 75] on input "80401" at bounding box center [206, 71] width 125 height 25
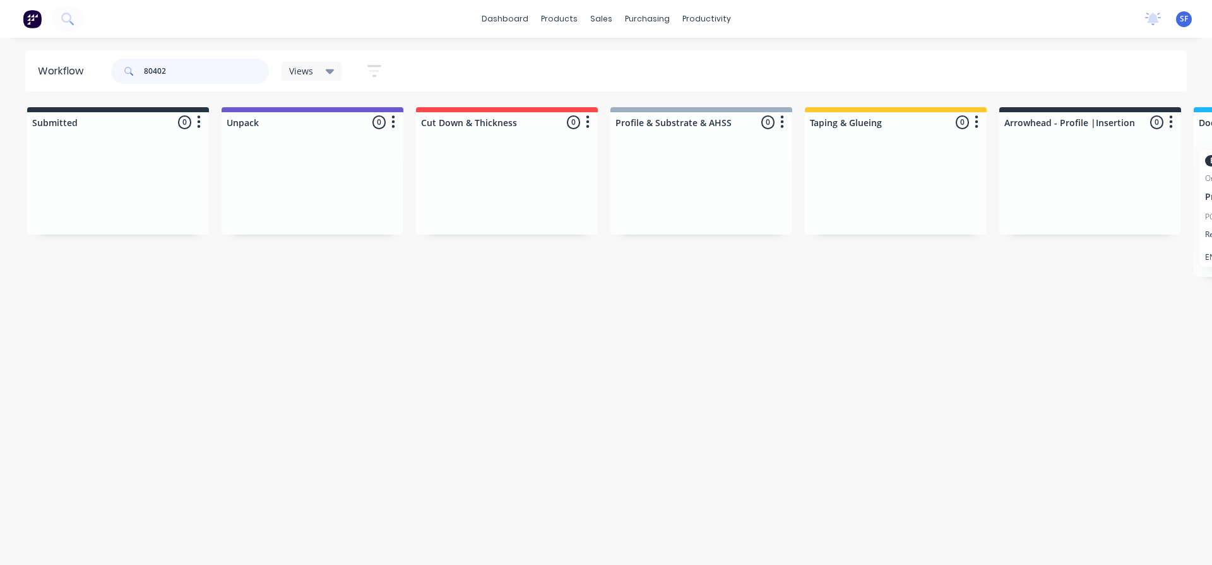
scroll to position [0, 312]
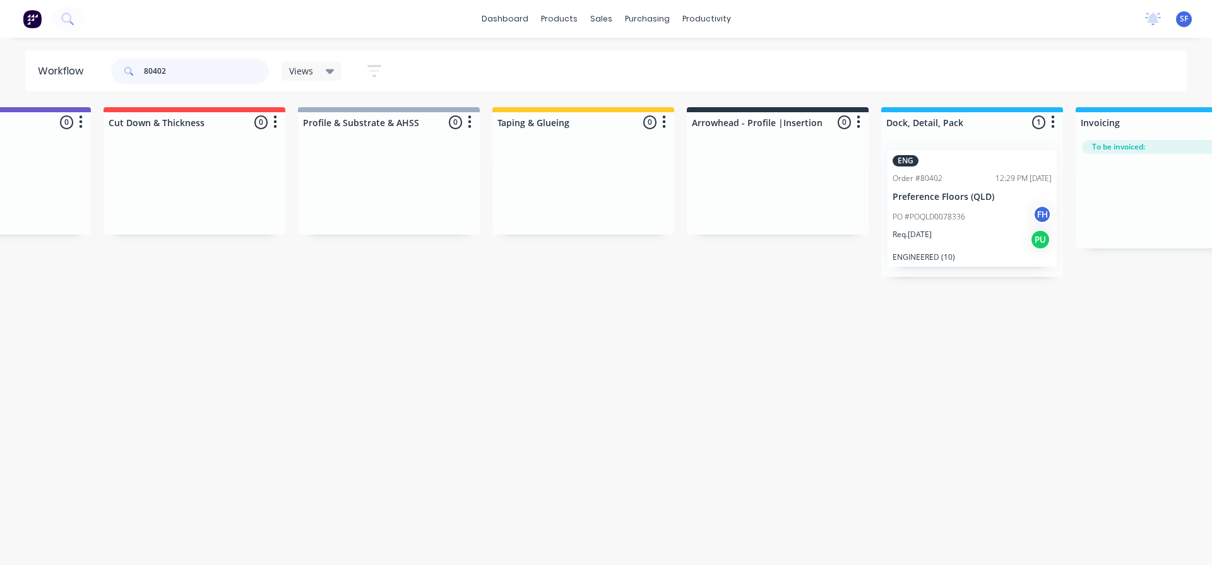
click at [178, 69] on input "80402" at bounding box center [206, 71] width 125 height 25
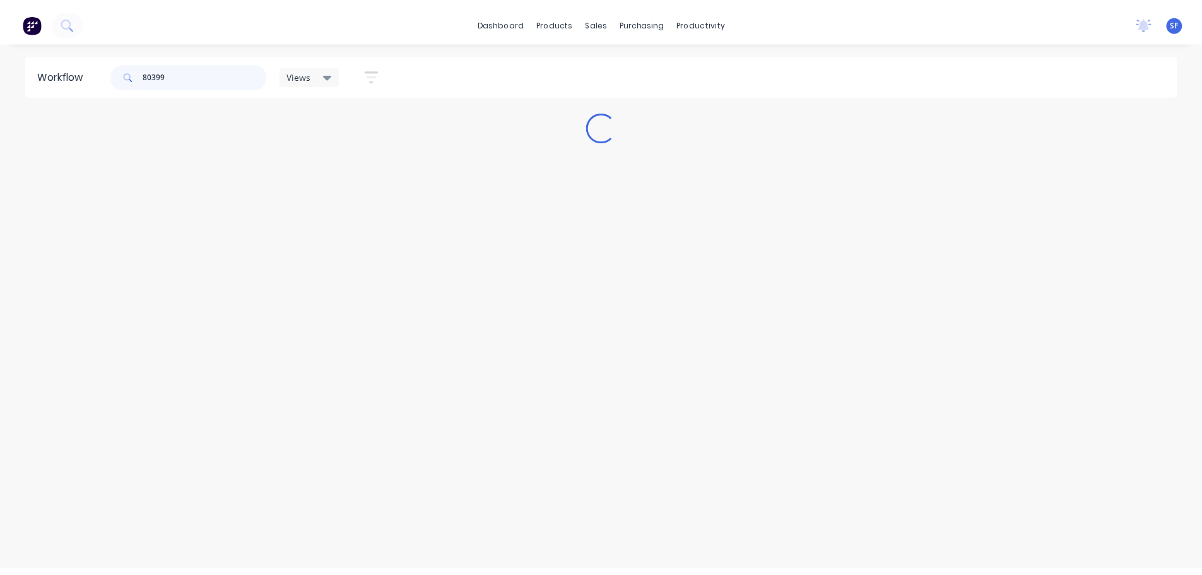
scroll to position [0, 0]
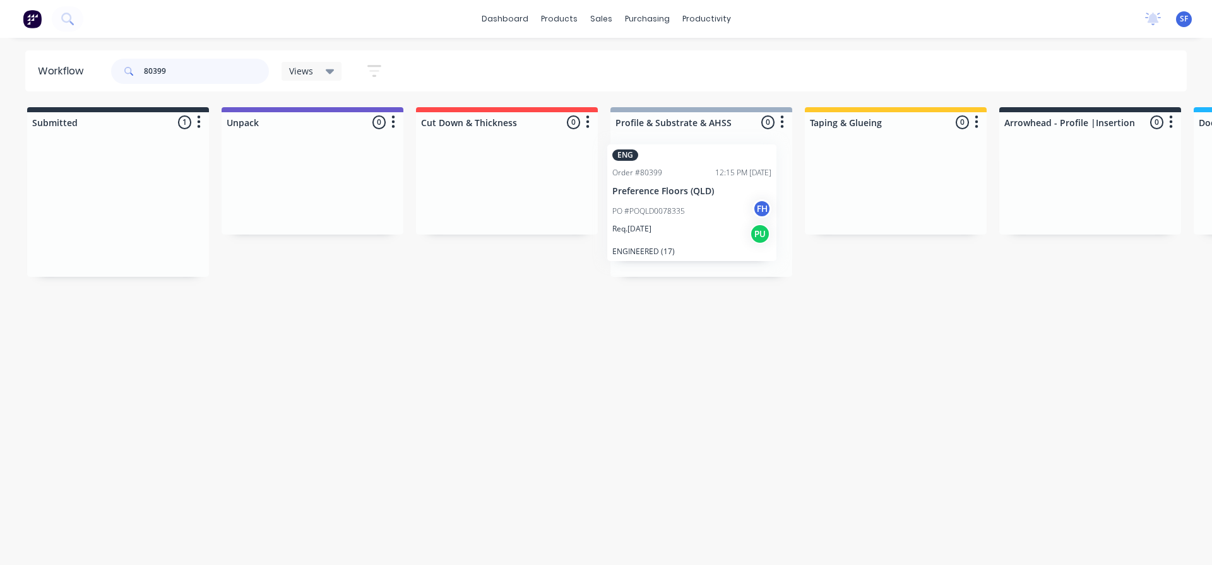
drag, startPoint x: 119, startPoint y: 165, endPoint x: 713, endPoint y: 160, distance: 593.3
click at [713, 160] on div "Submitted 1 Summaries Total order value Invoiced to date To be invoiced ENG Ord…" at bounding box center [1135, 192] width 2288 height 170
click at [179, 71] on input "80399" at bounding box center [206, 71] width 125 height 25
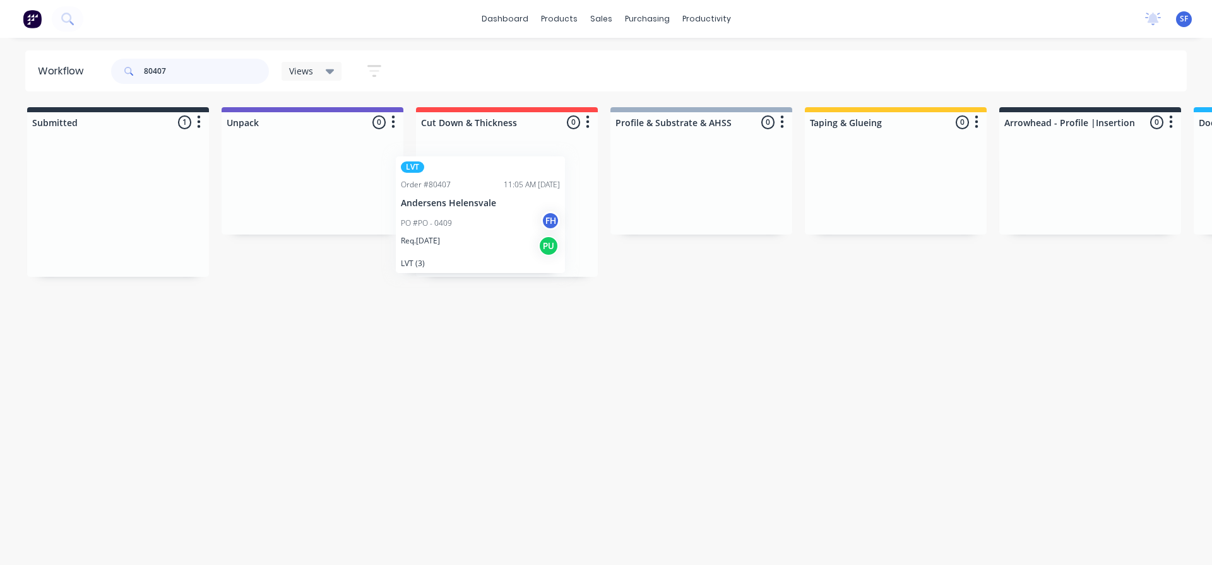
drag, startPoint x: 115, startPoint y: 162, endPoint x: 492, endPoint y: 170, distance: 376.9
click at [492, 170] on div "Submitted 1 Summaries Total order value Invoiced to date To be invoiced LVT Ord…" at bounding box center [1135, 192] width 2288 height 170
click at [191, 74] on input "80407" at bounding box center [206, 71] width 125 height 25
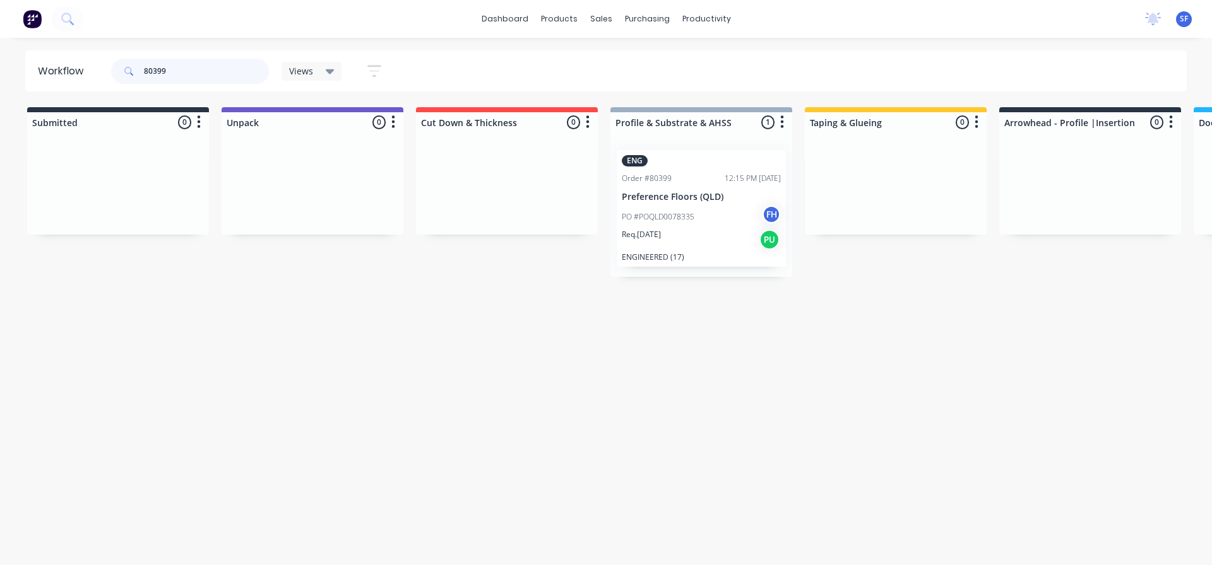
click at [199, 69] on input "80399" at bounding box center [206, 71] width 125 height 25
type input "8"
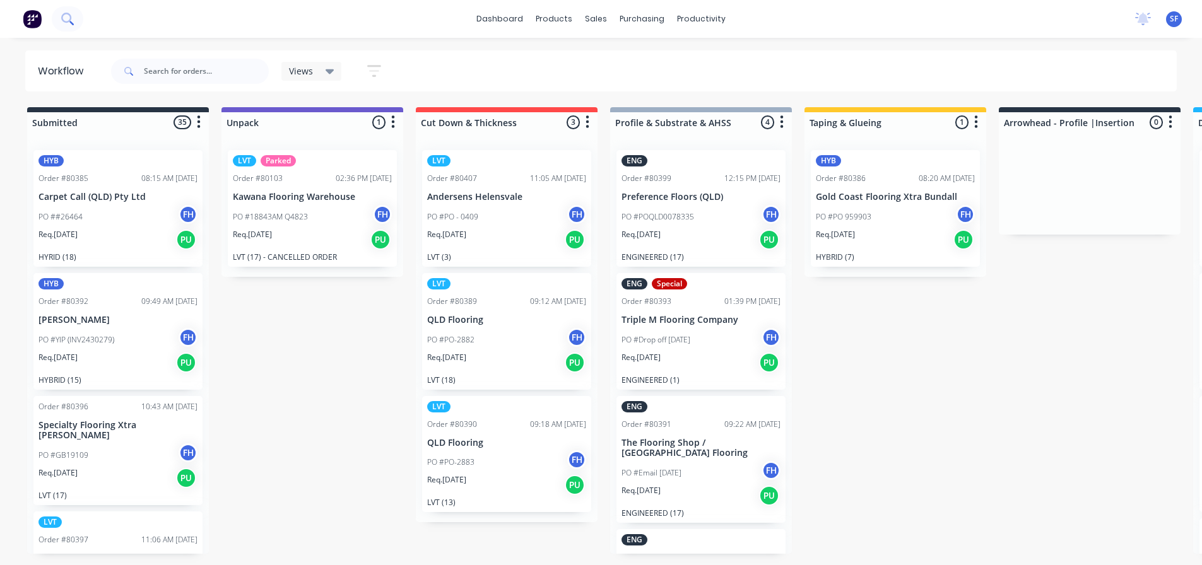
click at [62, 19] on icon at bounding box center [66, 18] width 10 height 10
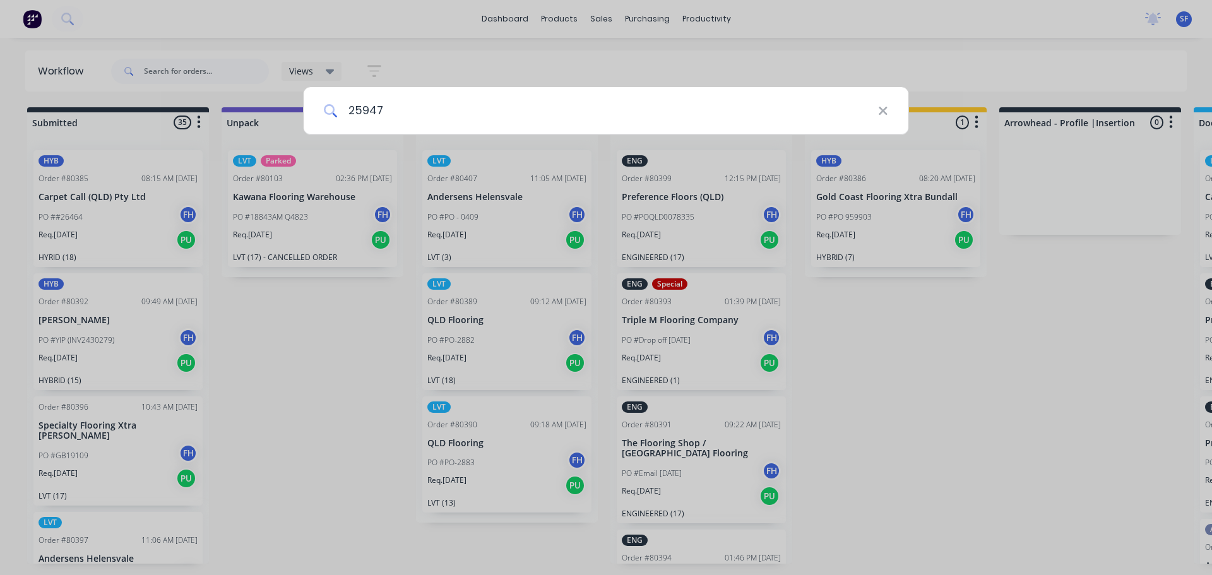
type input "25947"
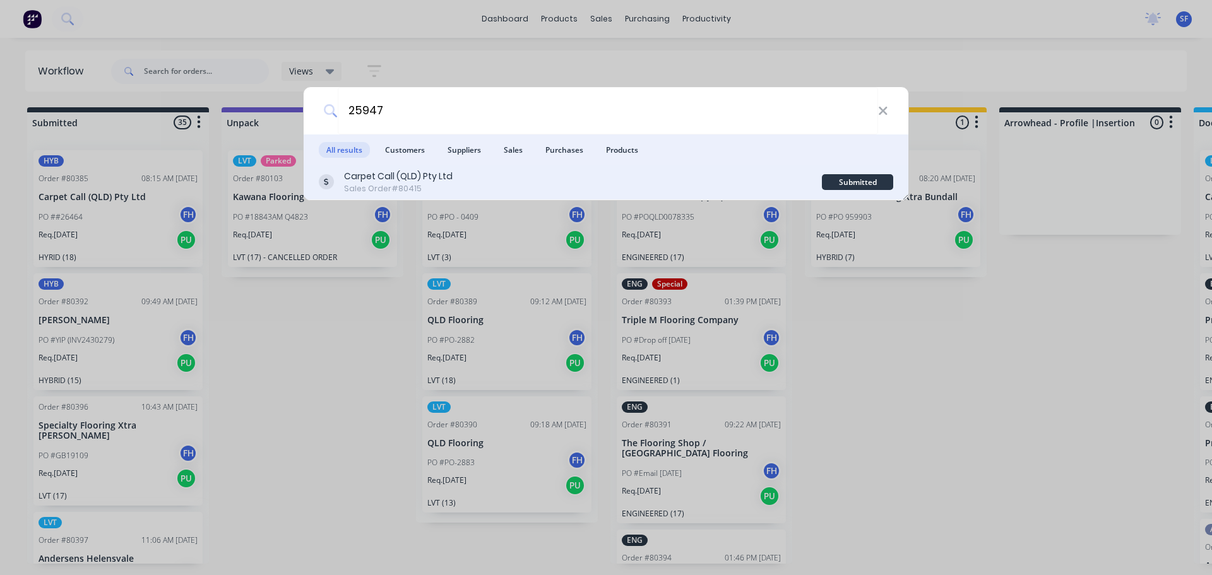
click at [490, 182] on div "Carpet Call (QLD) Pty Ltd Sales Order #80415" at bounding box center [570, 182] width 503 height 25
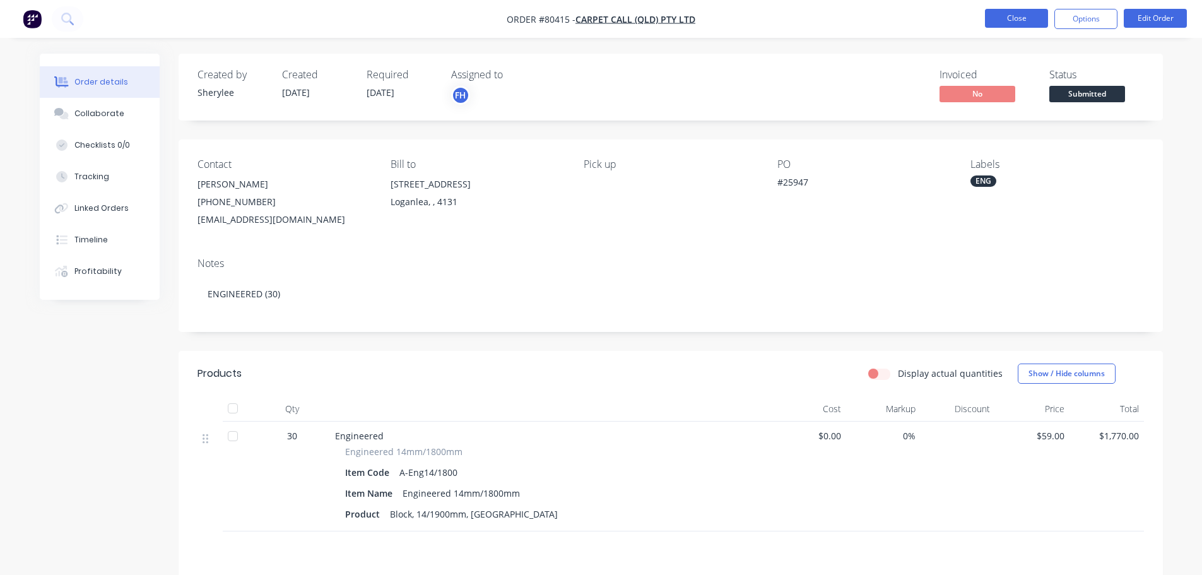
click at [1009, 27] on button "Close" at bounding box center [1016, 18] width 63 height 19
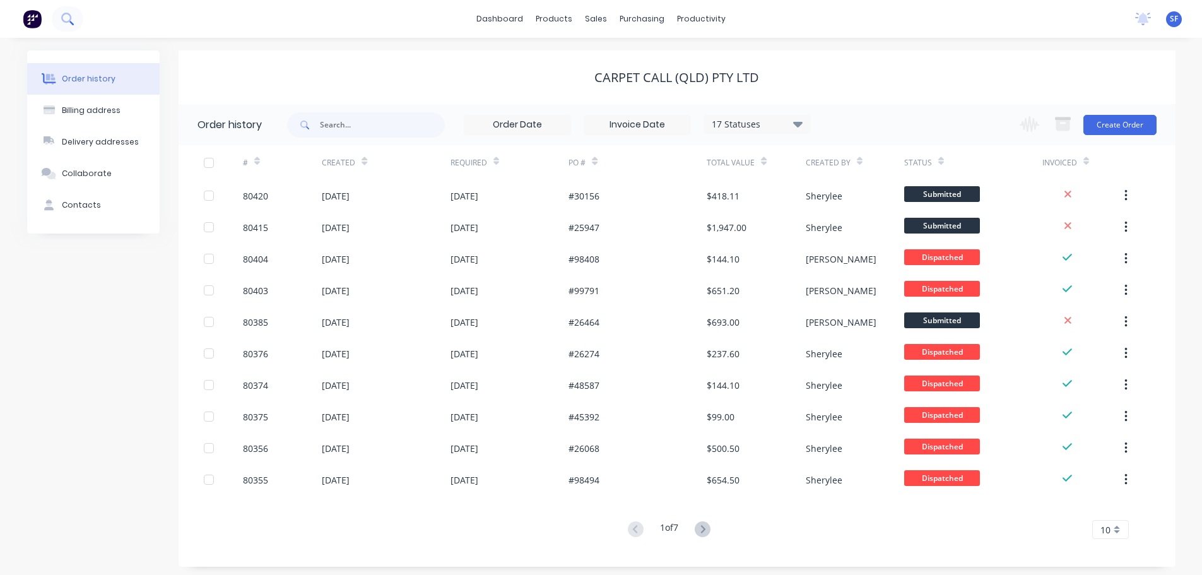
click at [69, 19] on icon at bounding box center [67, 19] width 12 height 12
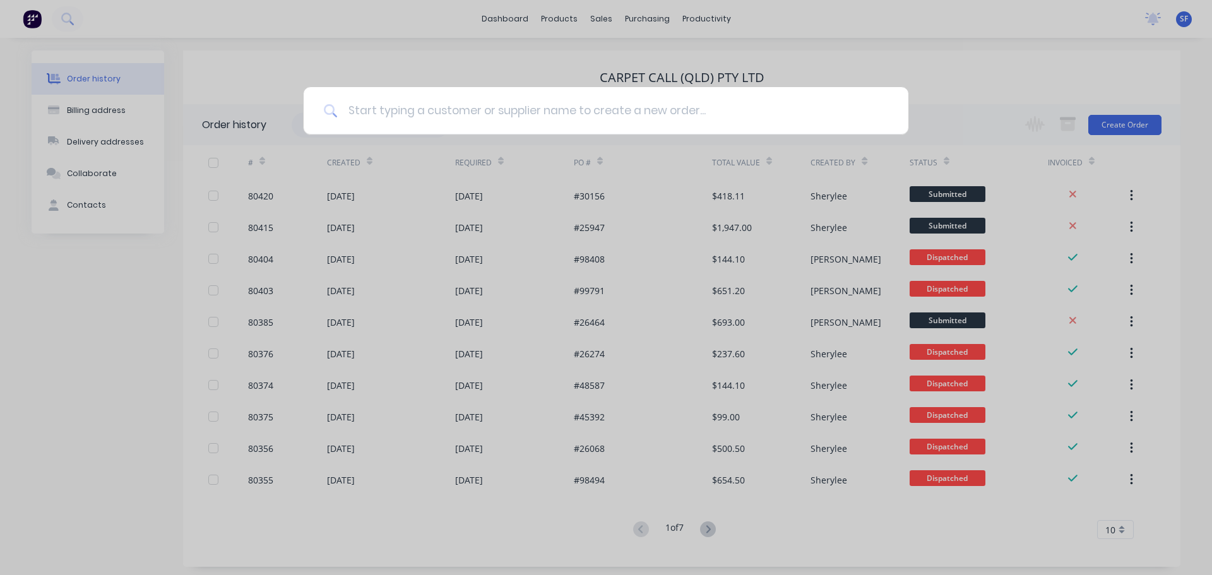
click at [377, 108] on input at bounding box center [613, 110] width 550 height 47
type input "solo"
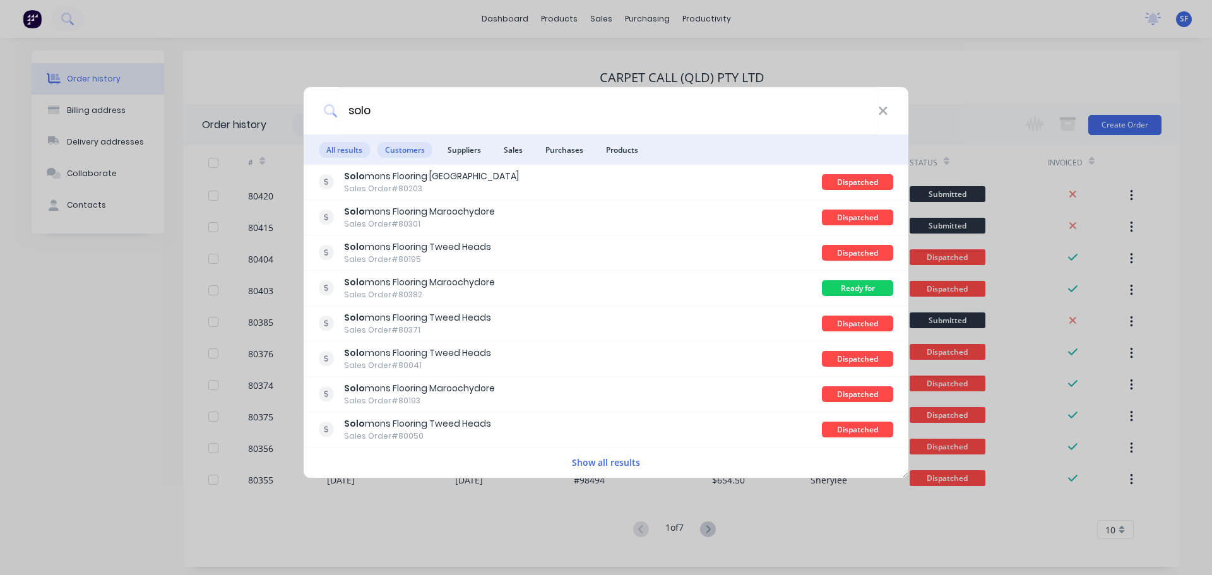
click at [401, 150] on span "Customers" at bounding box center [404, 150] width 55 height 16
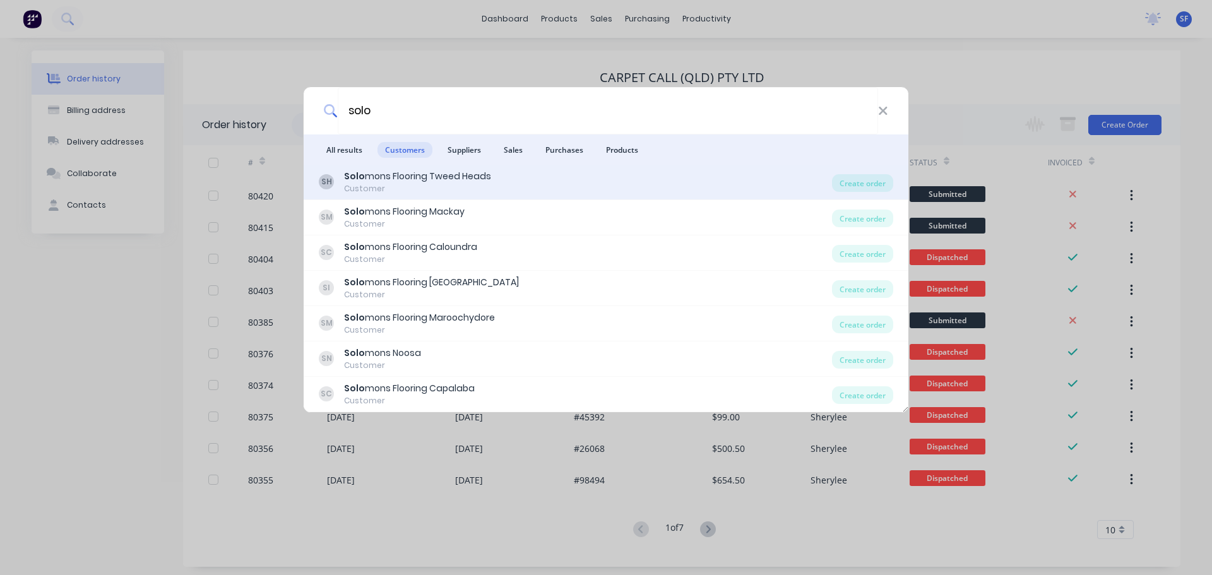
click at [404, 173] on div "Solo mons Flooring Tweed Heads" at bounding box center [417, 176] width 147 height 13
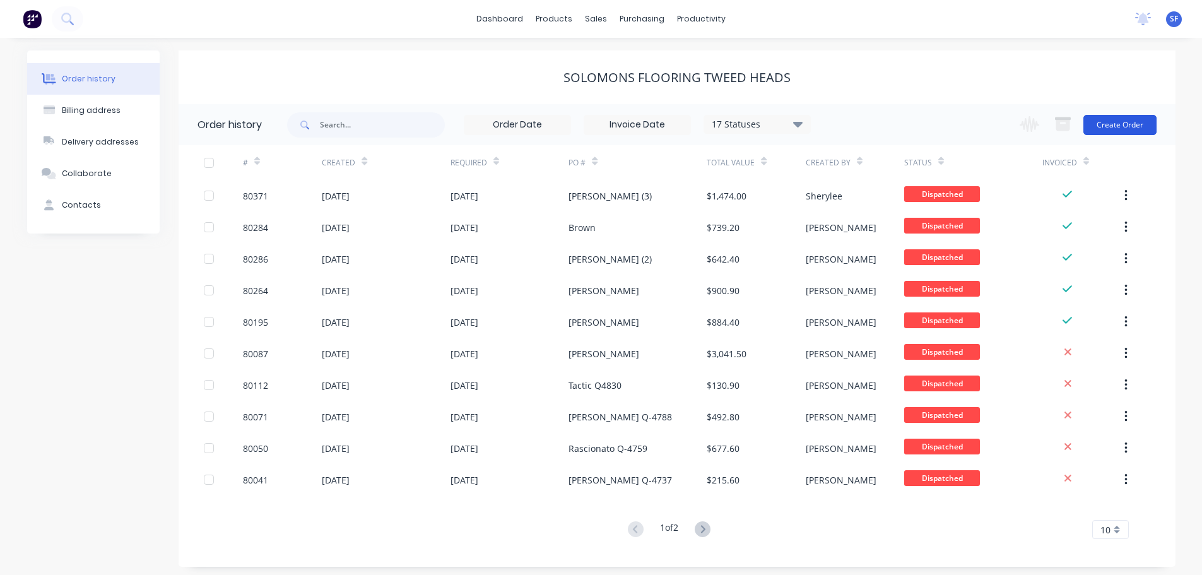
click at [1116, 124] on button "Create Order" at bounding box center [1120, 125] width 73 height 20
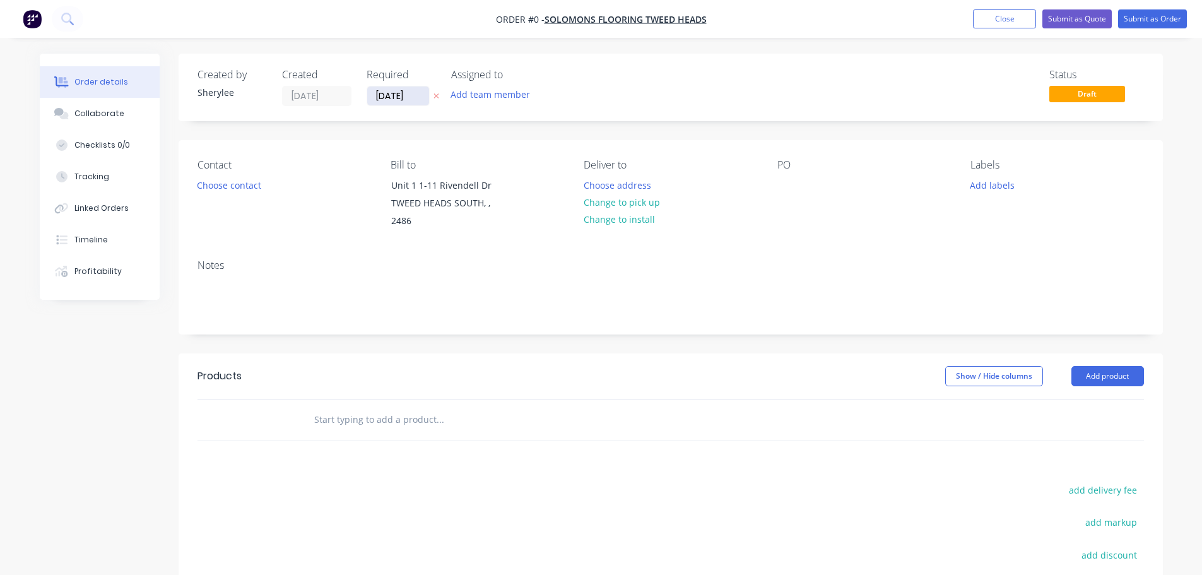
click at [388, 98] on input "[DATE]" at bounding box center [398, 95] width 62 height 19
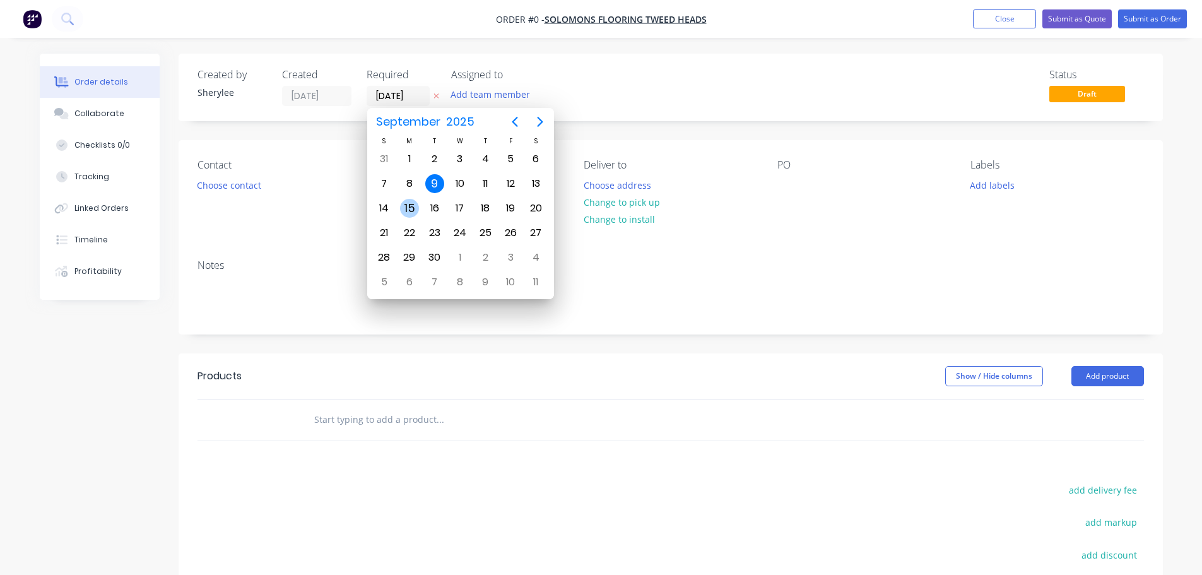
click at [409, 204] on div "15" at bounding box center [409, 208] width 19 height 19
type input "[DATE]"
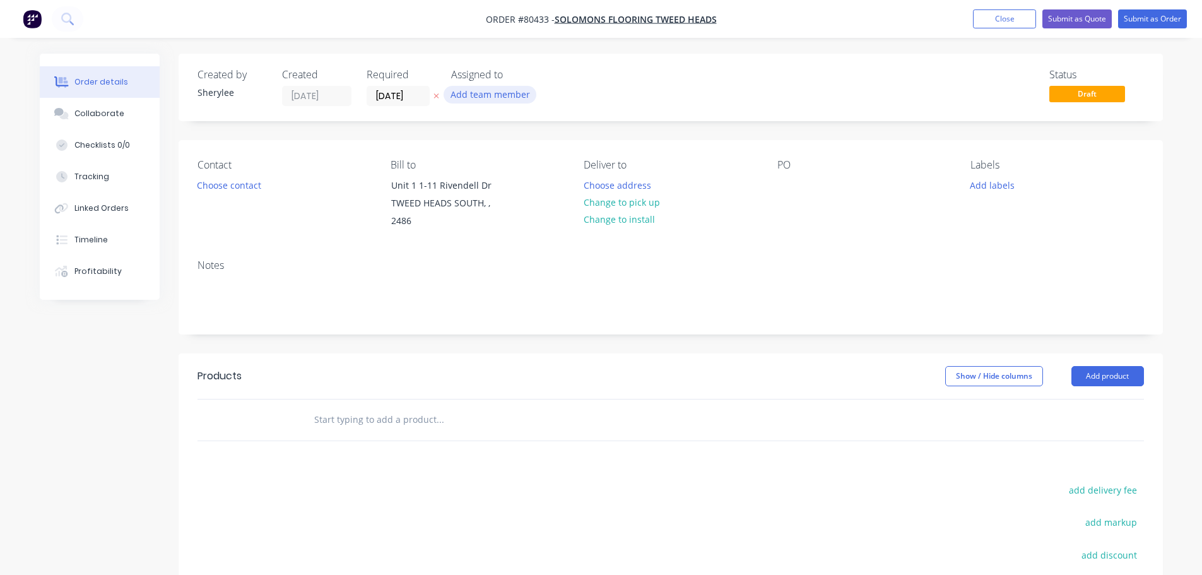
click at [477, 97] on button "Add team member" at bounding box center [490, 94] width 93 height 17
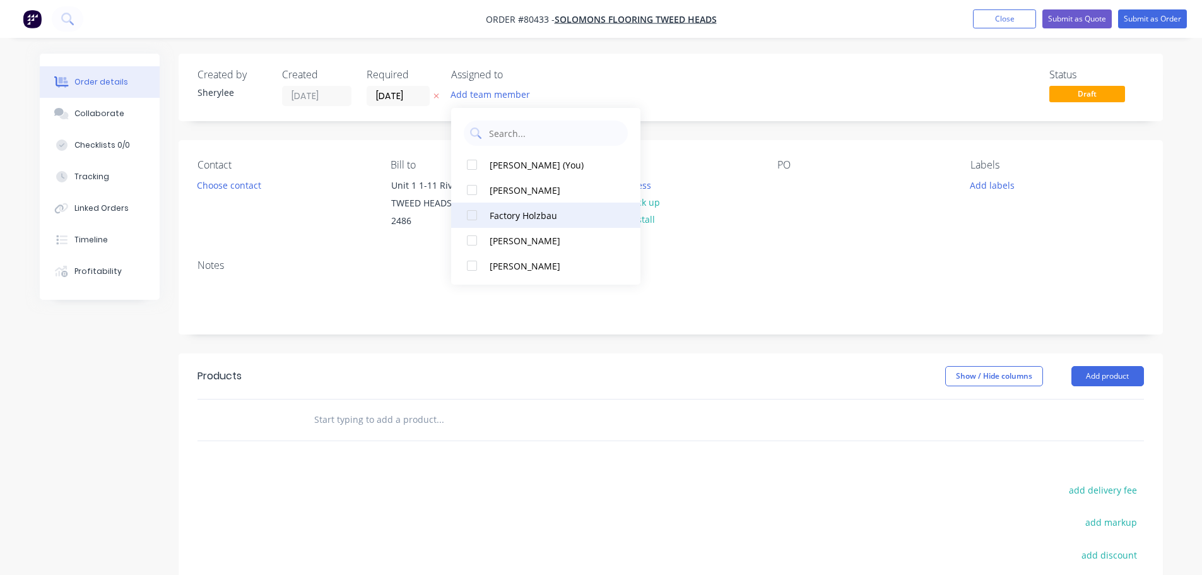
click at [469, 215] on div at bounding box center [471, 215] width 25 height 25
click at [247, 186] on button "Choose contact" at bounding box center [229, 184] width 78 height 17
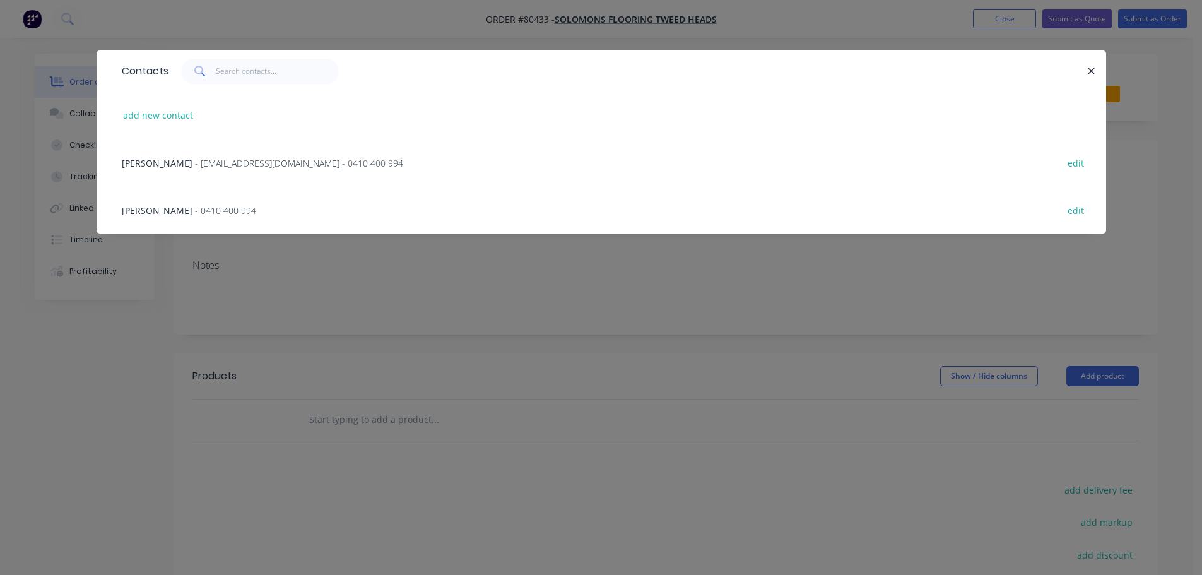
click at [244, 155] on div "[PERSON_NAME] - [EMAIL_ADDRESS][DOMAIN_NAME] - 0410 400 994 edit" at bounding box center [601, 162] width 972 height 47
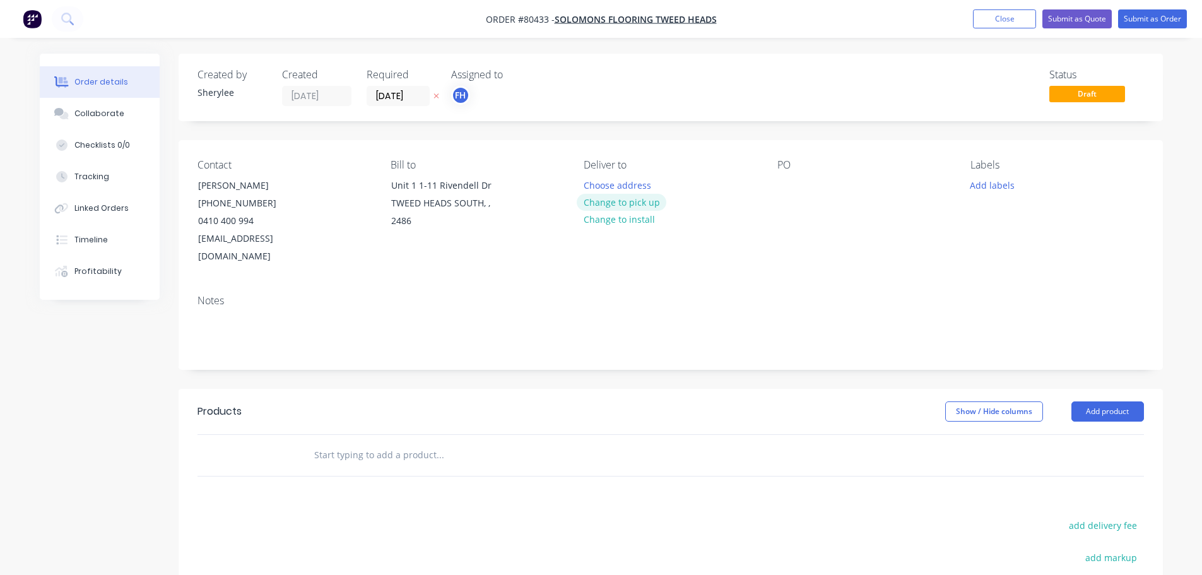
click at [617, 201] on button "Change to pick up" at bounding box center [622, 202] width 90 height 17
click at [798, 186] on div "PO" at bounding box center [864, 212] width 173 height 107
click at [790, 185] on div at bounding box center [788, 185] width 20 height 18
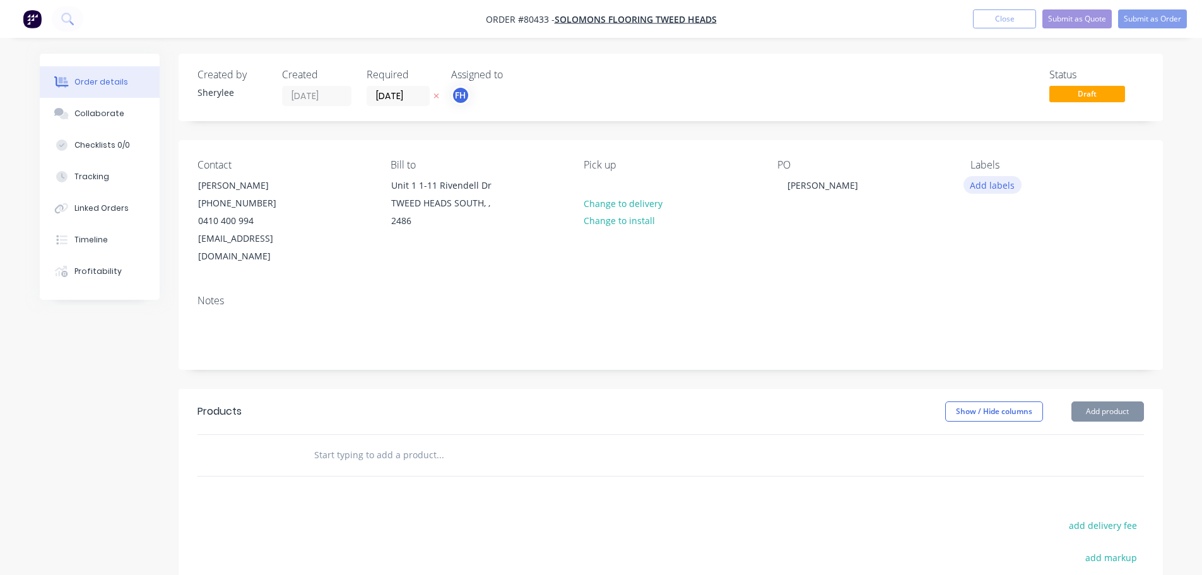
click at [983, 188] on button "Add labels" at bounding box center [993, 184] width 58 height 17
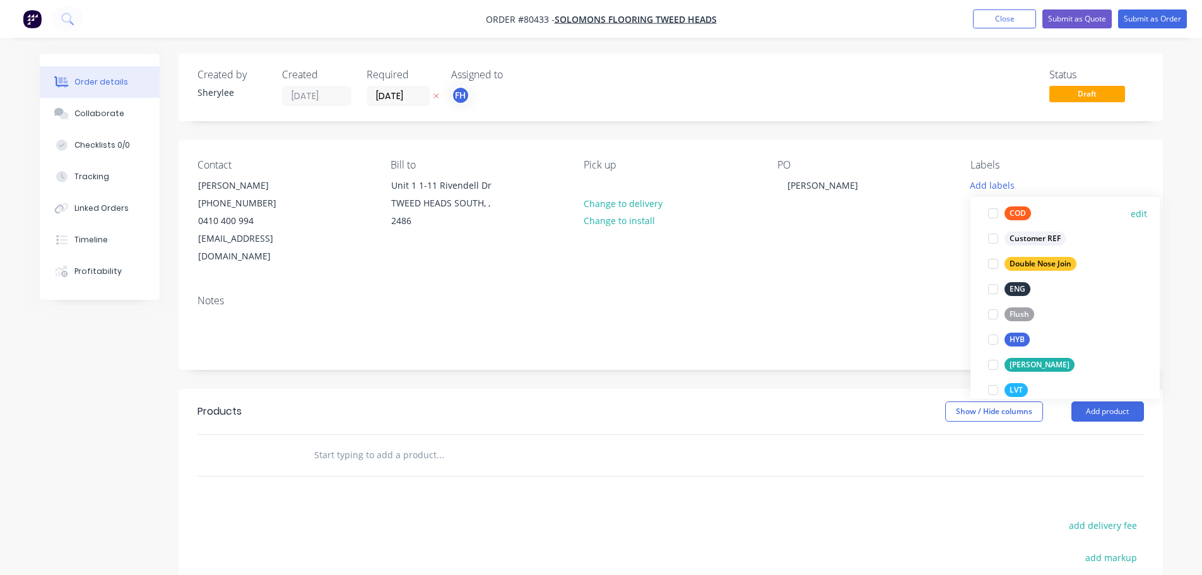
scroll to position [126, 0]
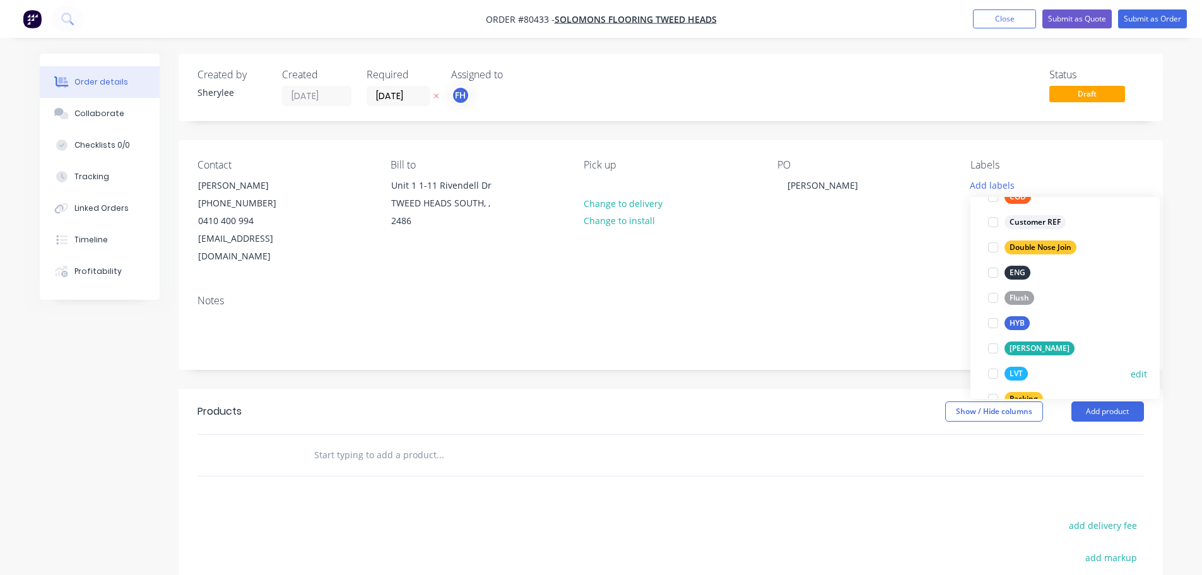
click at [995, 372] on div at bounding box center [993, 373] width 25 height 25
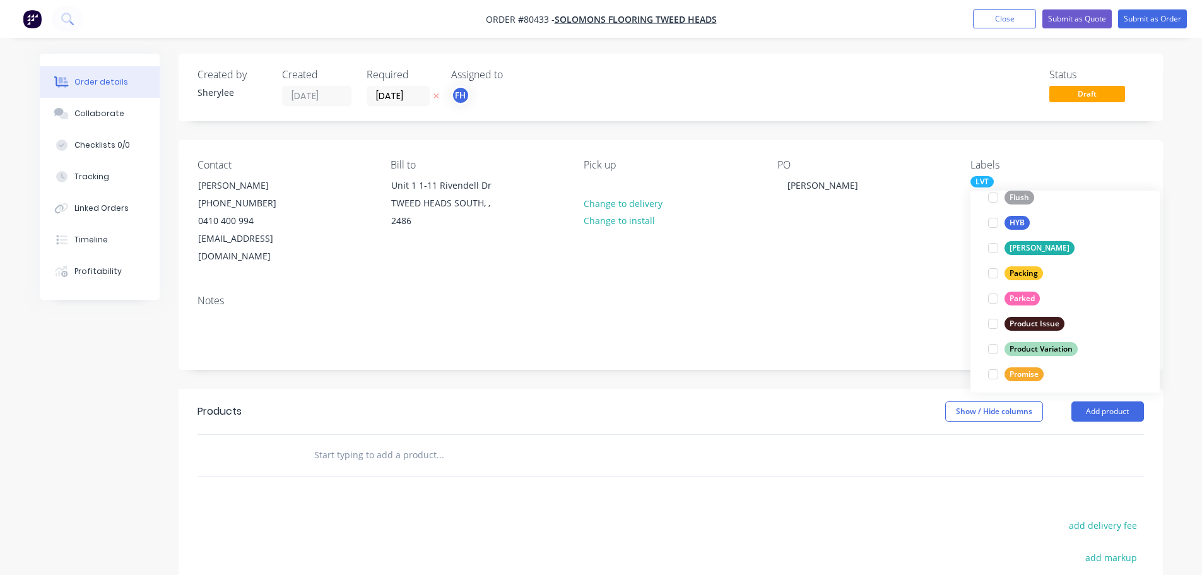
scroll to position [252, 0]
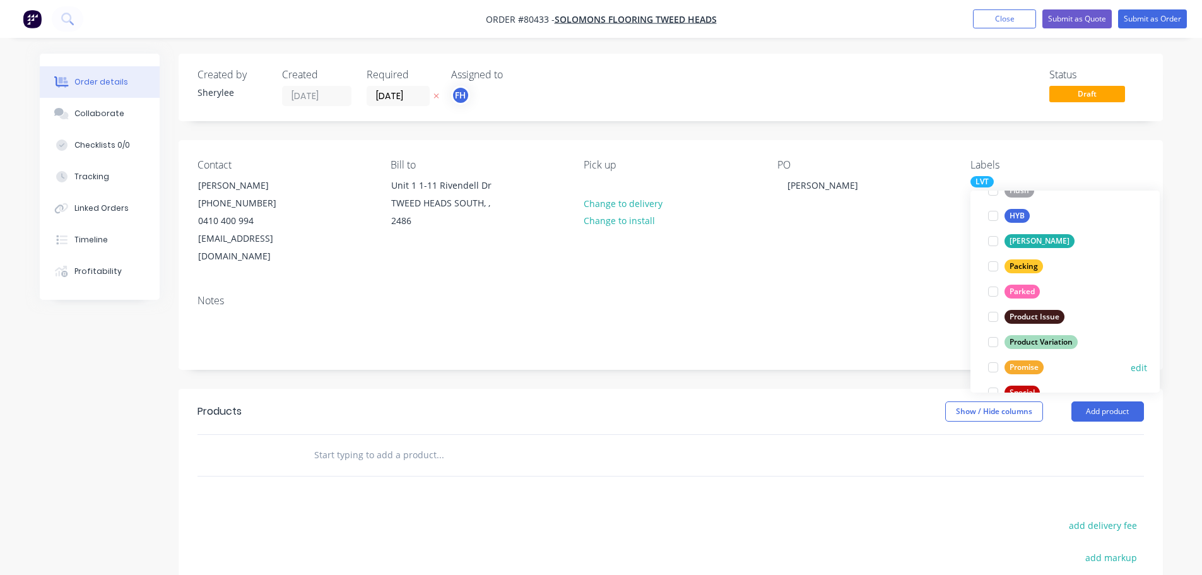
click at [995, 367] on div at bounding box center [993, 367] width 25 height 25
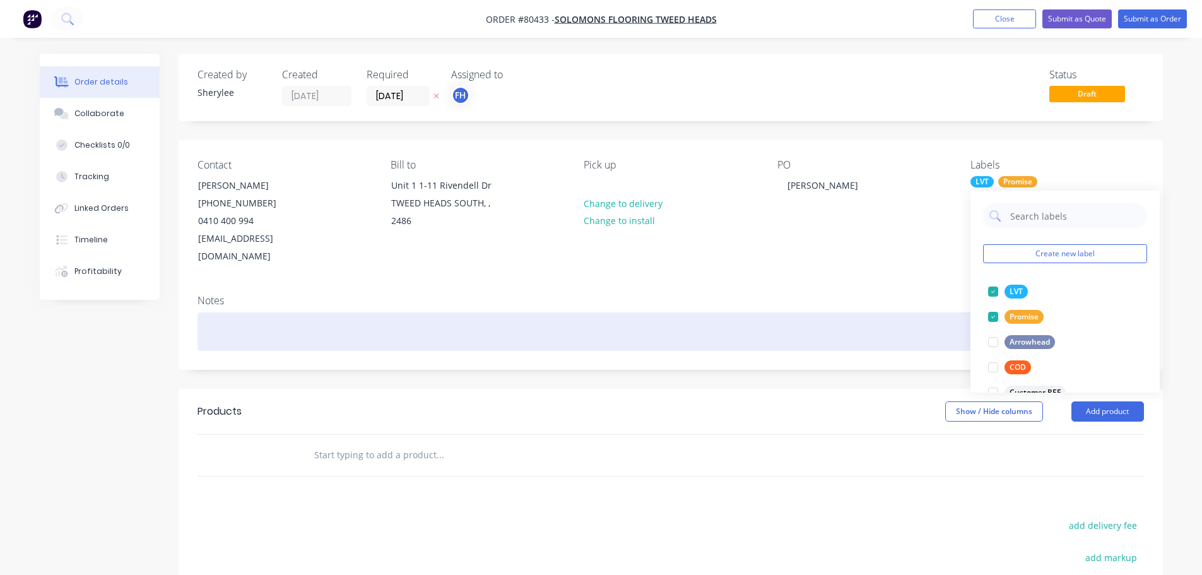
click at [231, 312] on div at bounding box center [671, 331] width 947 height 38
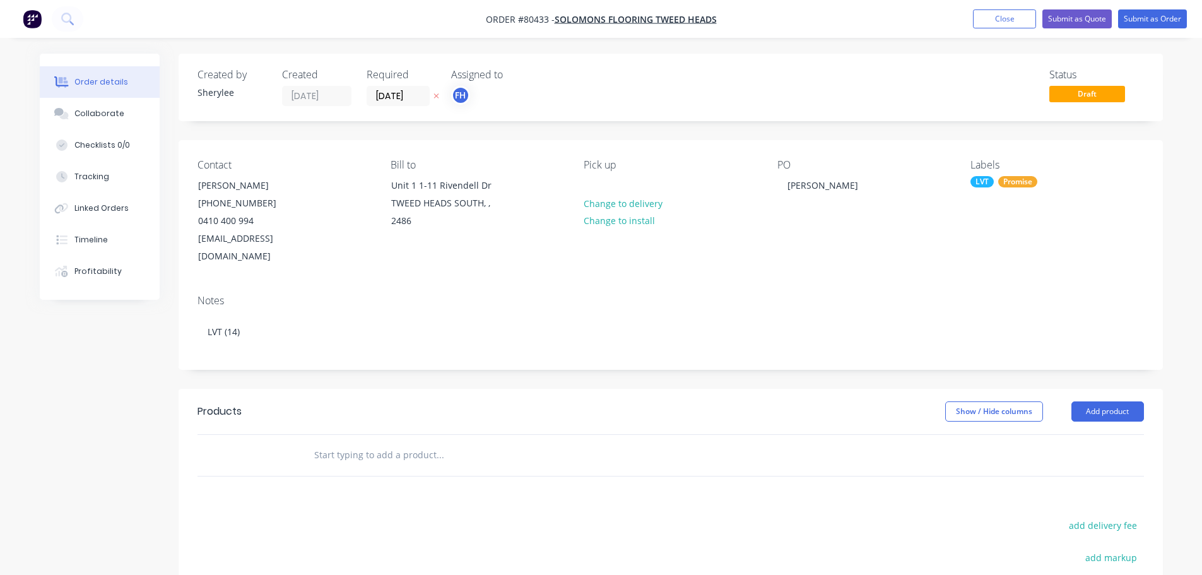
click at [351, 442] on input "text" at bounding box center [440, 454] width 252 height 25
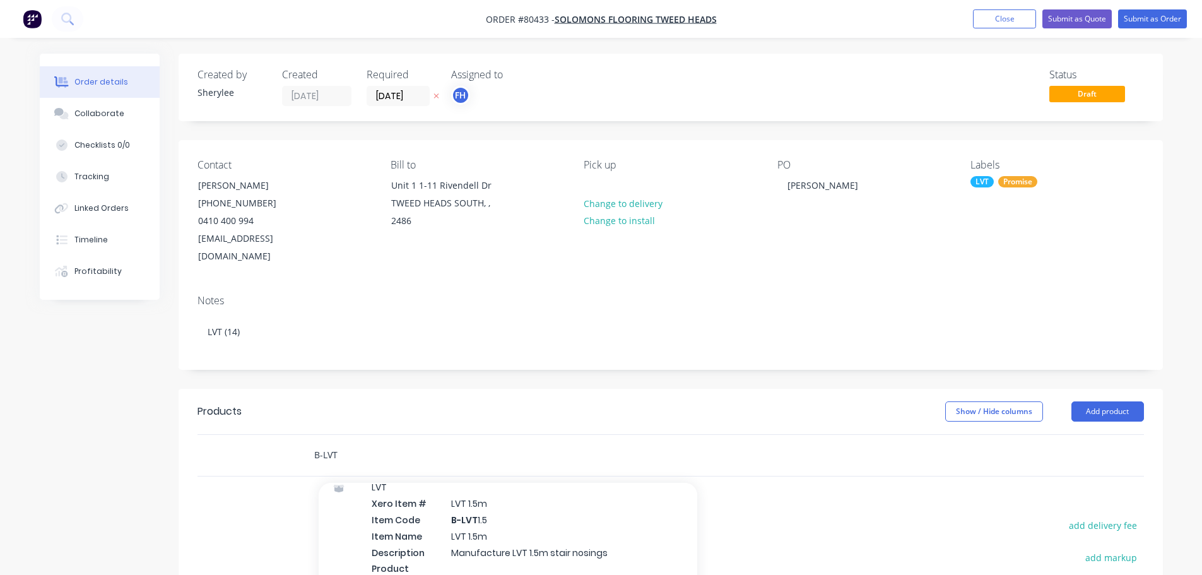
scroll to position [189, 0]
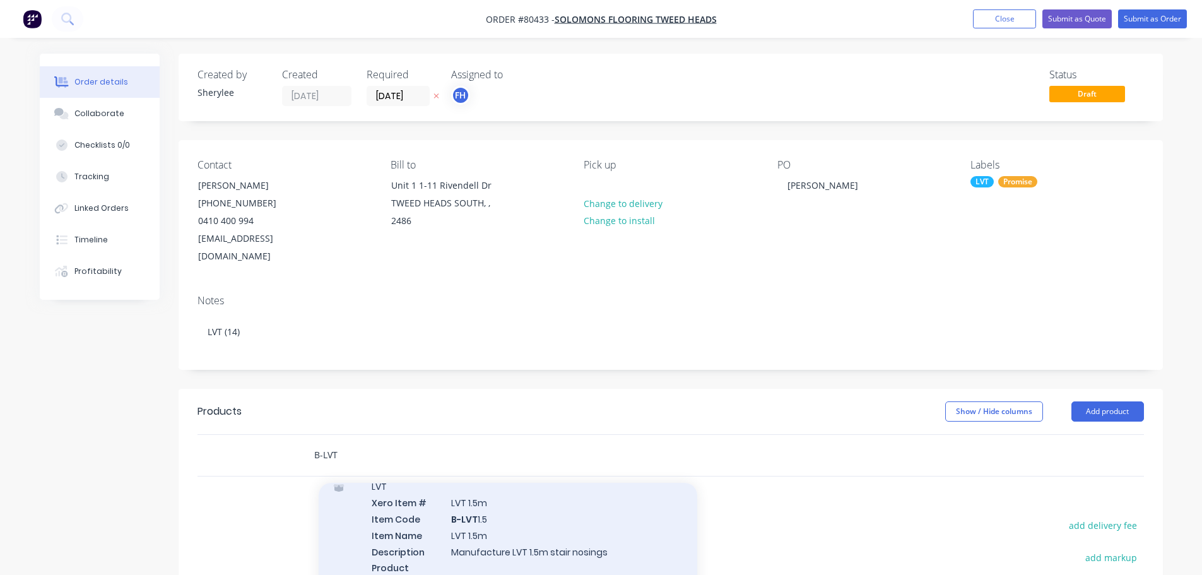
type input "B-LVT"
click at [502, 494] on div "LVT Xero Item # LVT 1.5m Item Code B-LVT 1.5 Item Name LVT 1.5m Description Man…" at bounding box center [508, 535] width 379 height 134
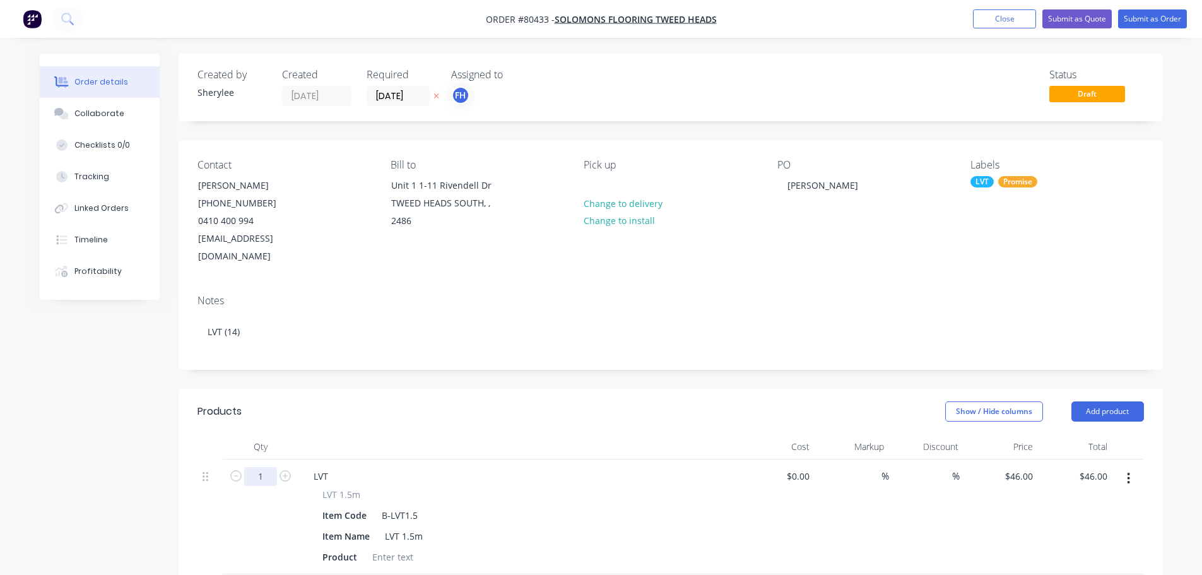
click at [263, 467] on input "1" at bounding box center [260, 476] width 33 height 19
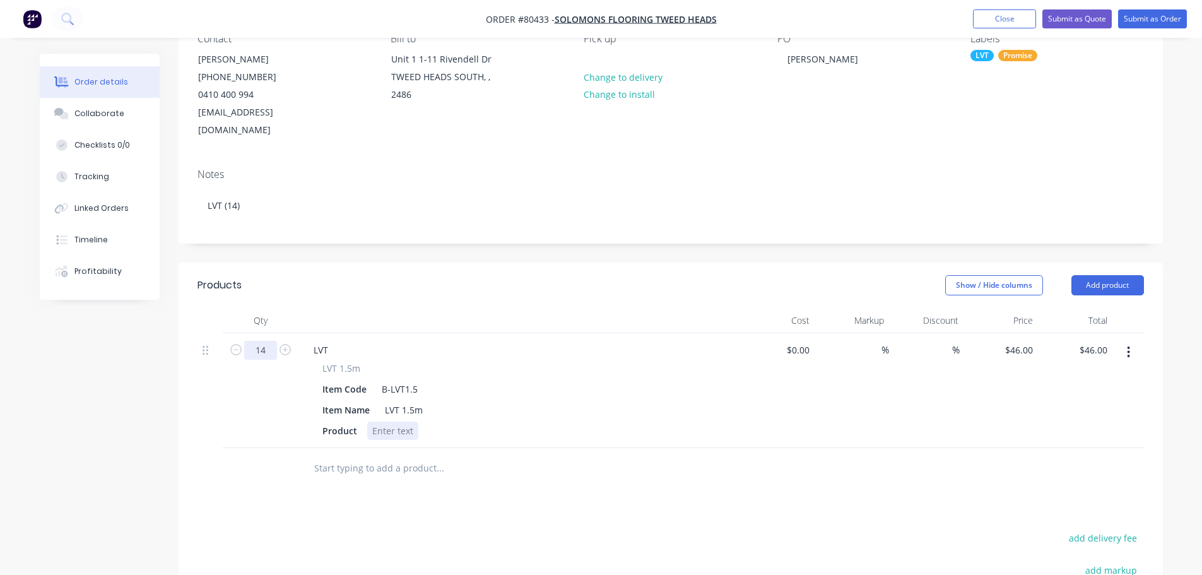
type input "14"
type input "$644.00"
click at [399, 422] on div at bounding box center [392, 431] width 51 height 18
click at [383, 422] on div at bounding box center [392, 431] width 51 height 18
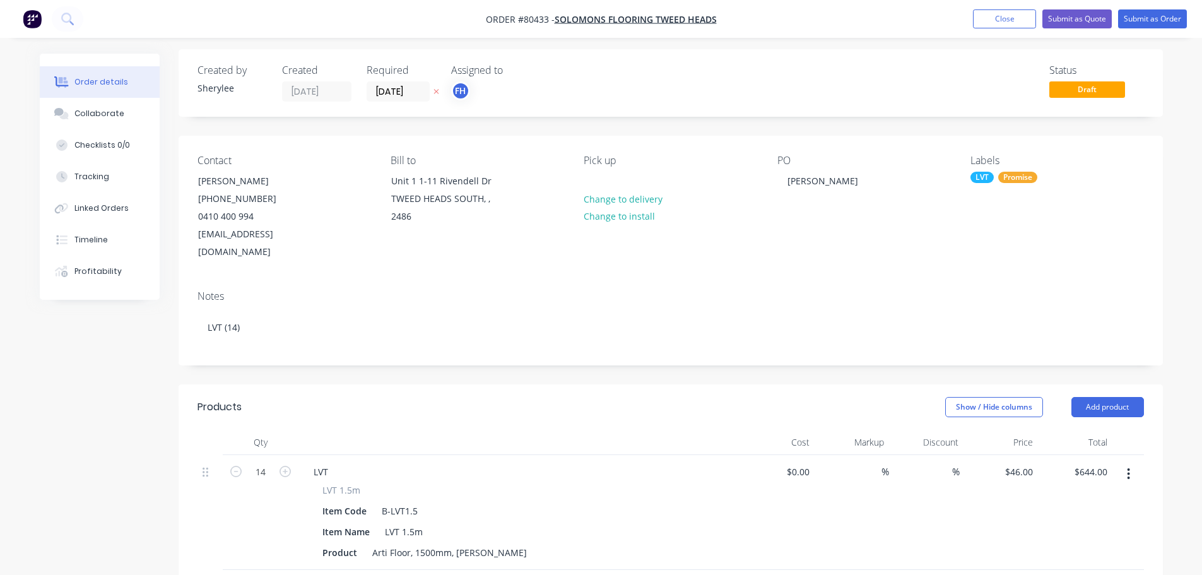
scroll to position [0, 0]
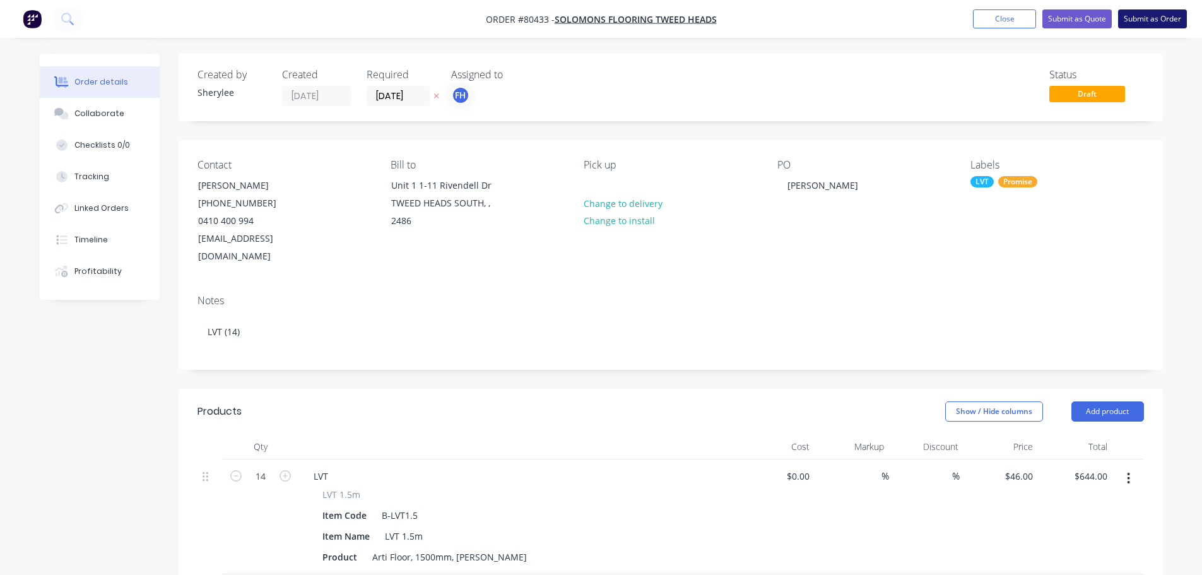
click at [1159, 11] on button "Submit as Order" at bounding box center [1152, 18] width 69 height 19
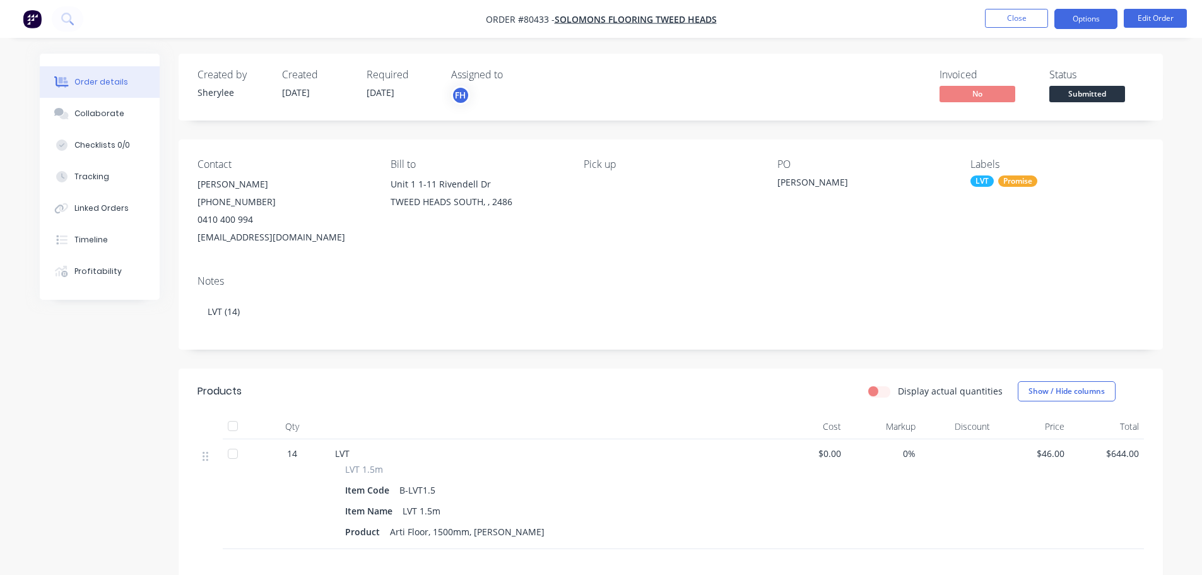
click at [1094, 17] on button "Options" at bounding box center [1086, 19] width 63 height 20
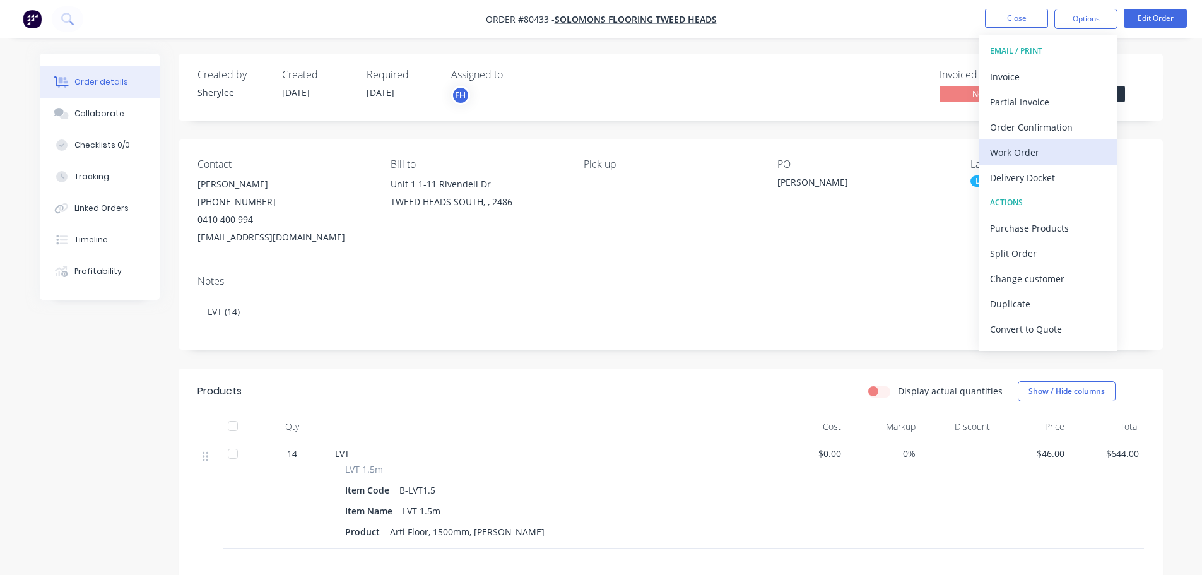
click at [1029, 148] on div "Work Order" at bounding box center [1048, 152] width 116 height 18
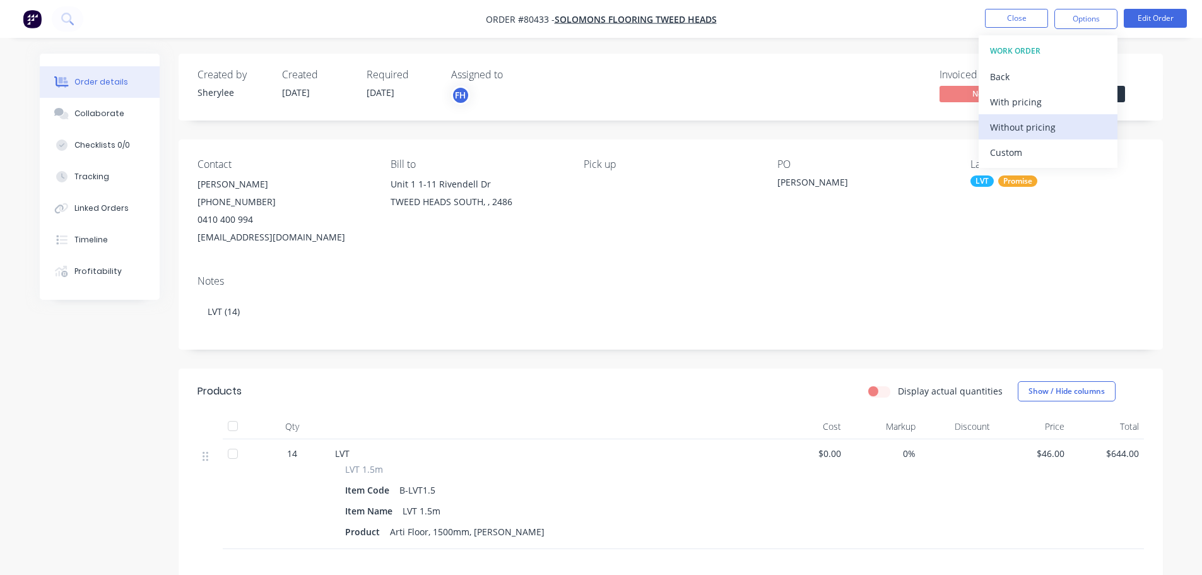
click at [1031, 133] on div "Without pricing" at bounding box center [1048, 127] width 116 height 18
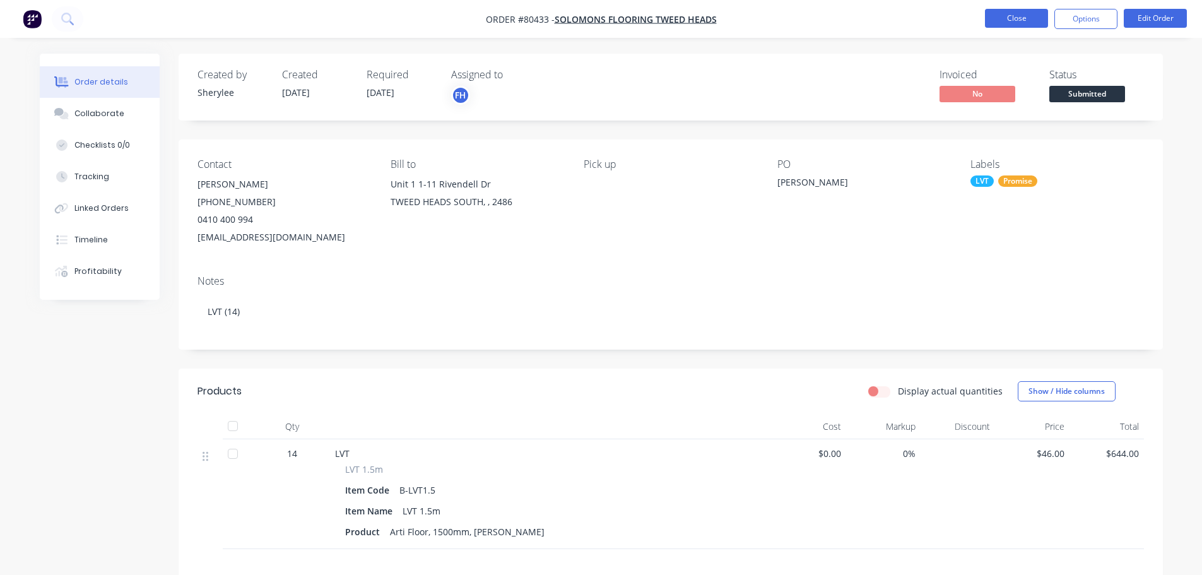
click at [1030, 18] on button "Close" at bounding box center [1016, 18] width 63 height 19
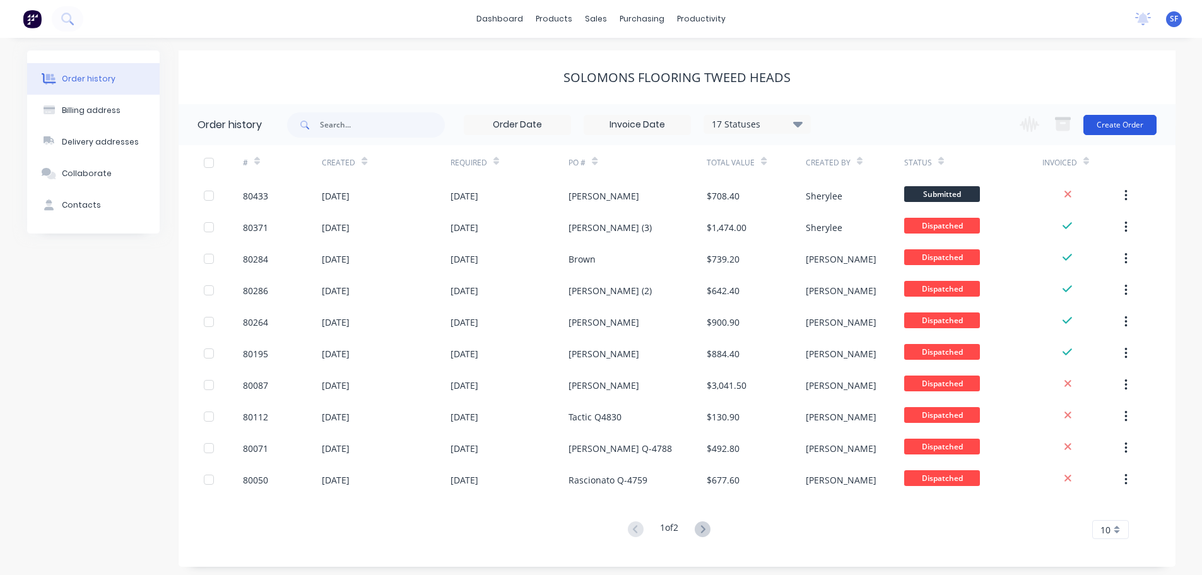
click at [1131, 126] on button "Create Order" at bounding box center [1120, 125] width 73 height 20
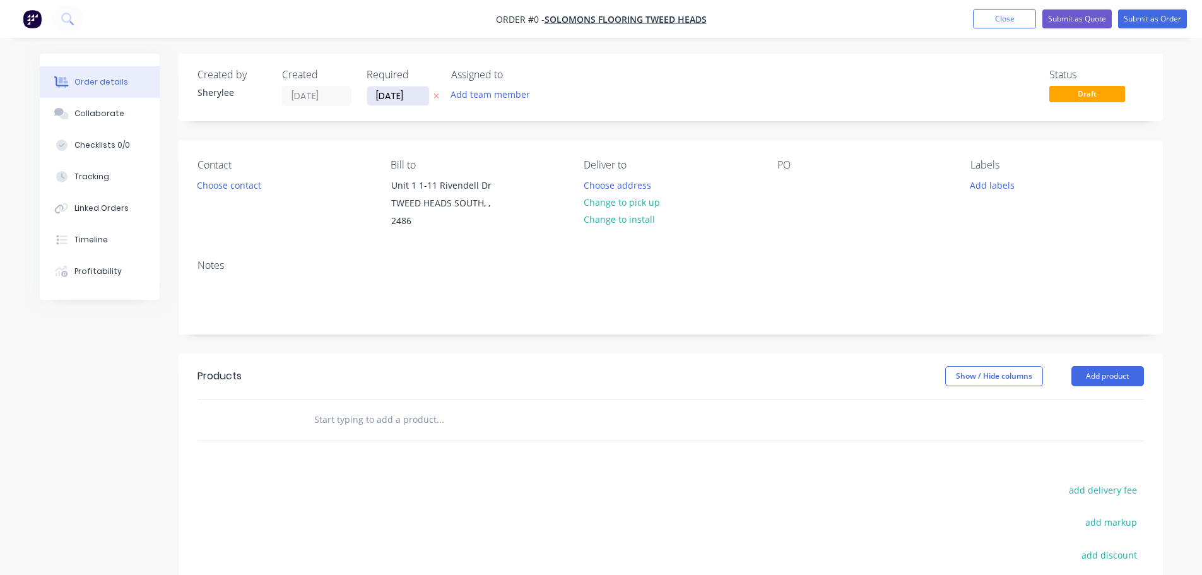
click at [404, 90] on input "[DATE]" at bounding box center [398, 95] width 62 height 19
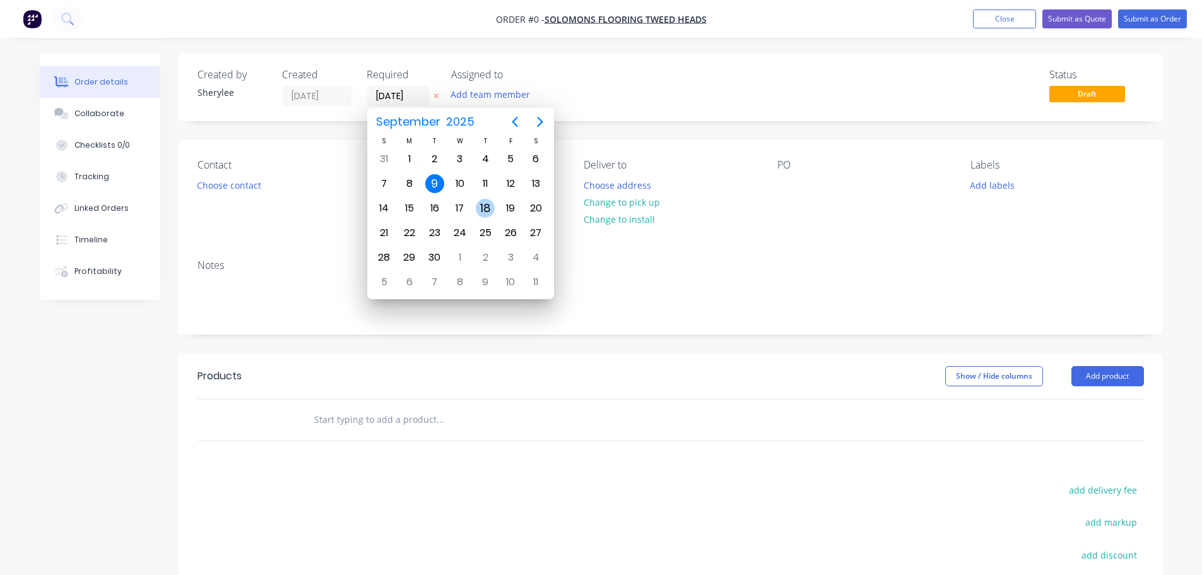
click at [480, 207] on div "18" at bounding box center [485, 208] width 19 height 19
type input "[DATE]"
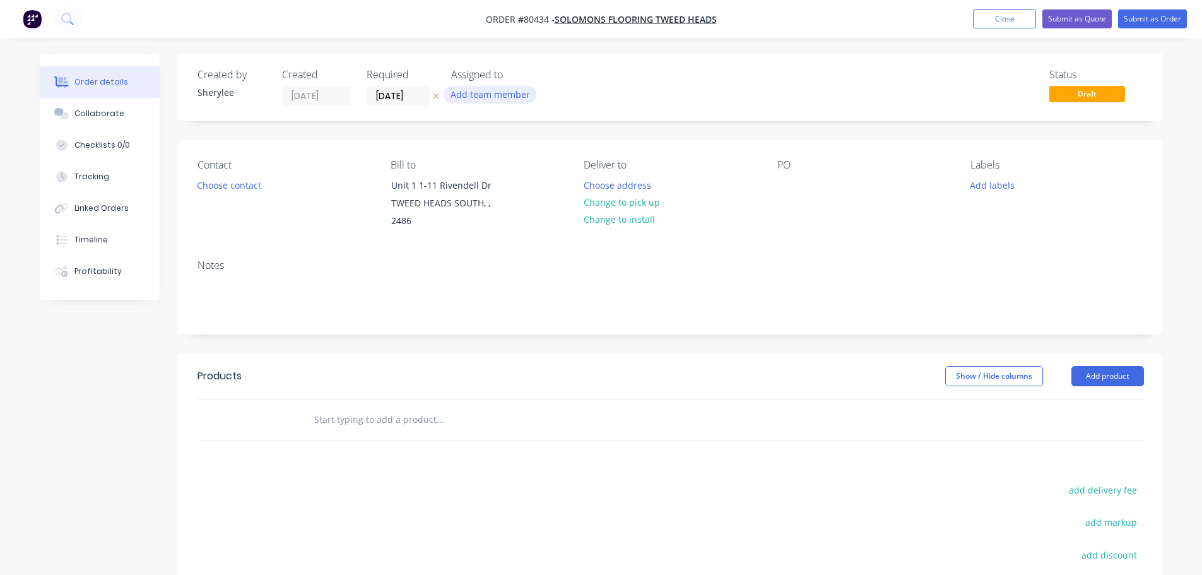
click at [497, 95] on button "Add team member" at bounding box center [490, 94] width 93 height 17
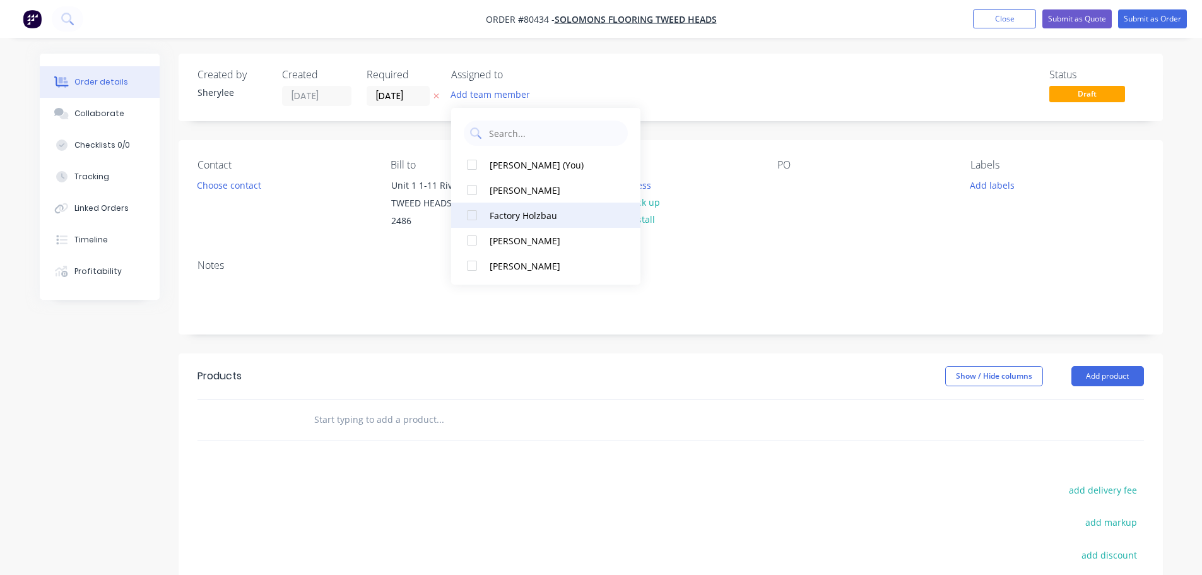
click at [471, 216] on div at bounding box center [471, 215] width 25 height 25
click at [252, 187] on button "Choose contact" at bounding box center [229, 184] width 78 height 17
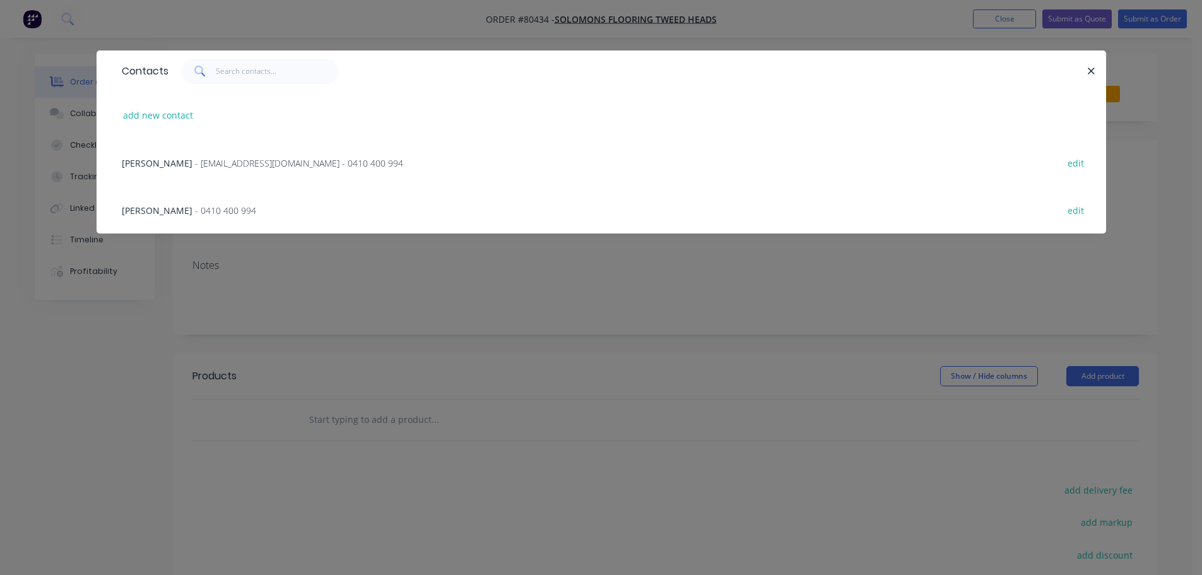
click at [249, 163] on span "- [EMAIL_ADDRESS][DOMAIN_NAME] - 0410 400 994" at bounding box center [299, 163] width 208 height 12
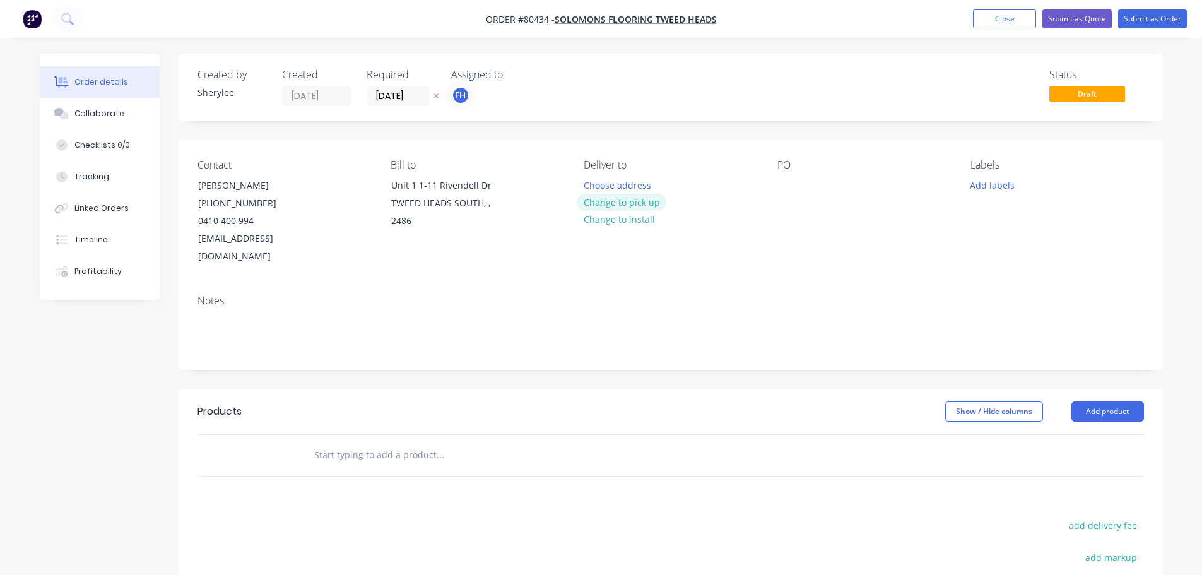
click at [639, 205] on button "Change to pick up" at bounding box center [622, 202] width 90 height 17
click at [792, 190] on div at bounding box center [788, 185] width 20 height 18
click at [996, 185] on button "Add labels" at bounding box center [993, 184] width 58 height 17
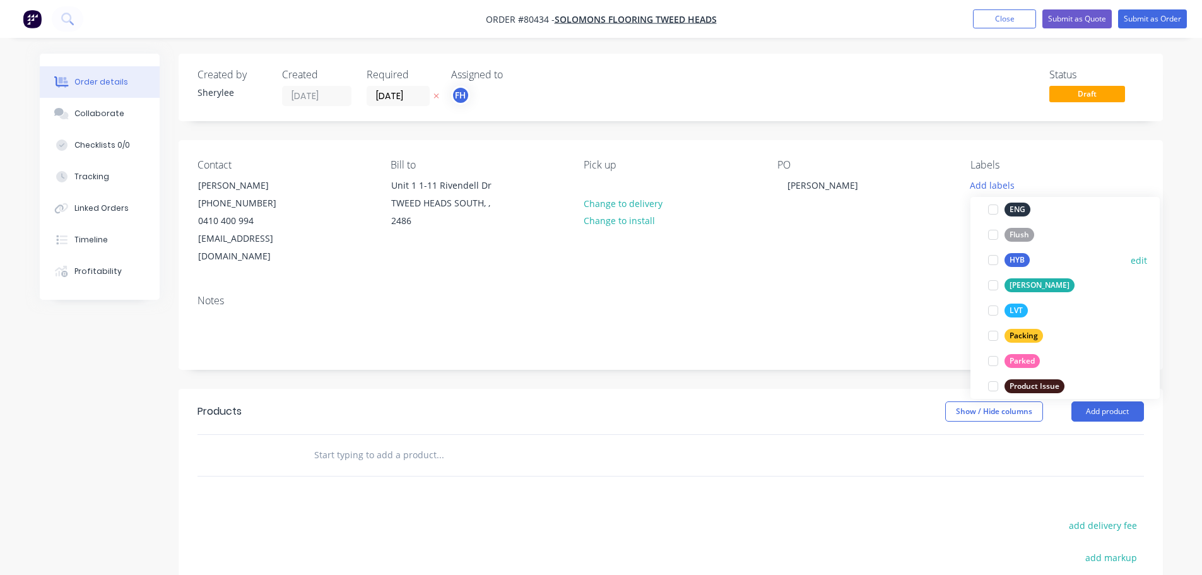
click at [993, 262] on div at bounding box center [993, 259] width 25 height 25
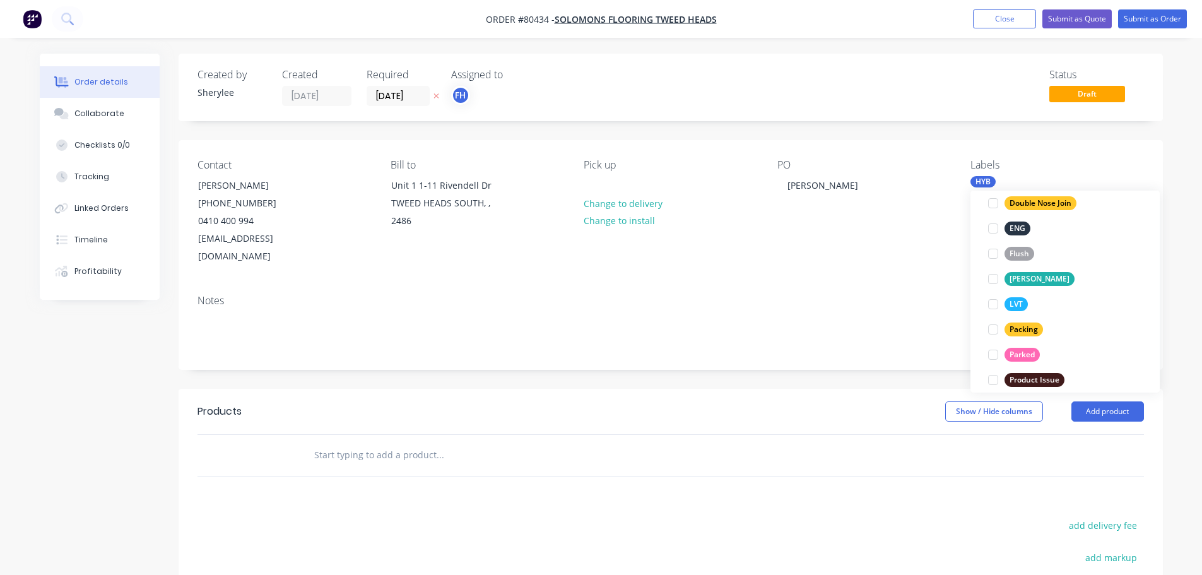
scroll to position [38, 0]
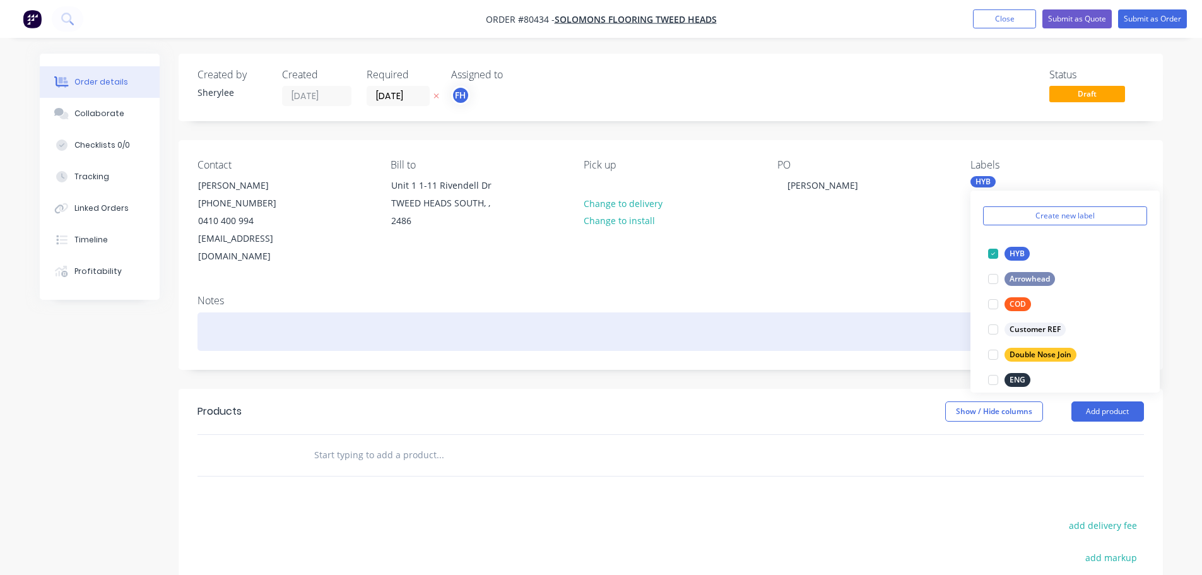
click at [230, 313] on div at bounding box center [671, 331] width 947 height 38
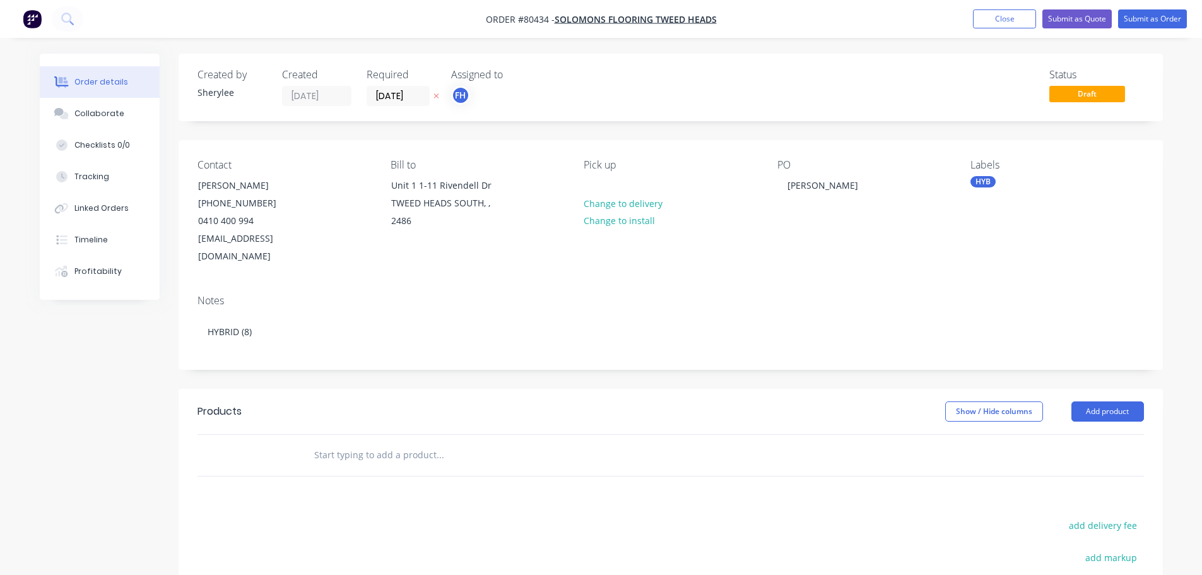
click at [365, 442] on input "text" at bounding box center [440, 454] width 252 height 25
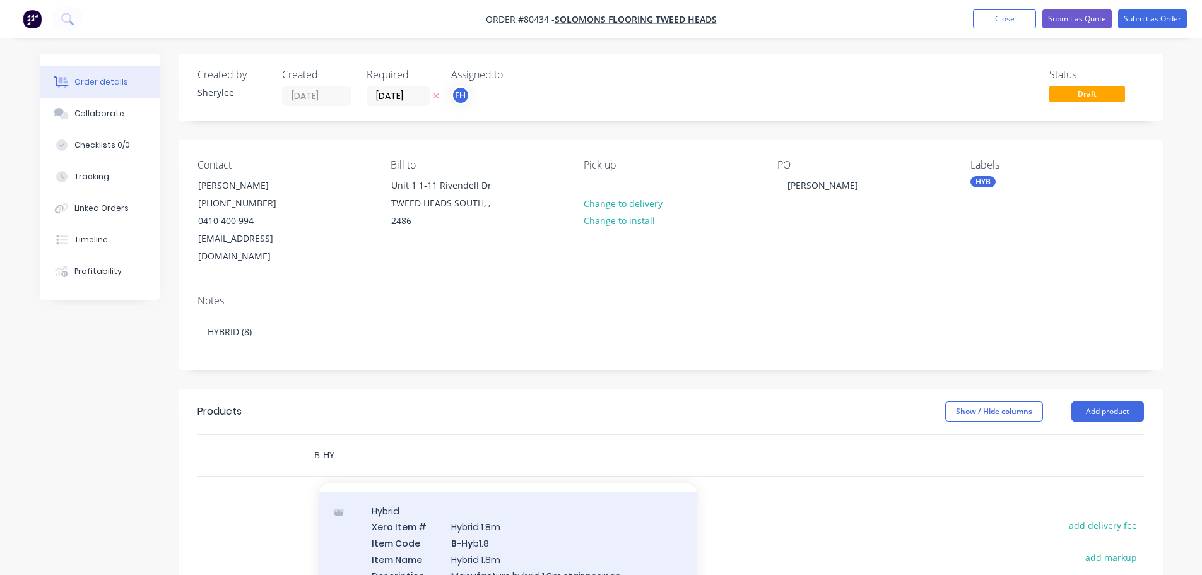
type input "B-HY"
click at [512, 535] on div "Hybrid Xero Item # Hybrid 1.8m Item Code B-Hy b1.8 Item Name Hybrid 1.8m Descri…" at bounding box center [508, 559] width 379 height 134
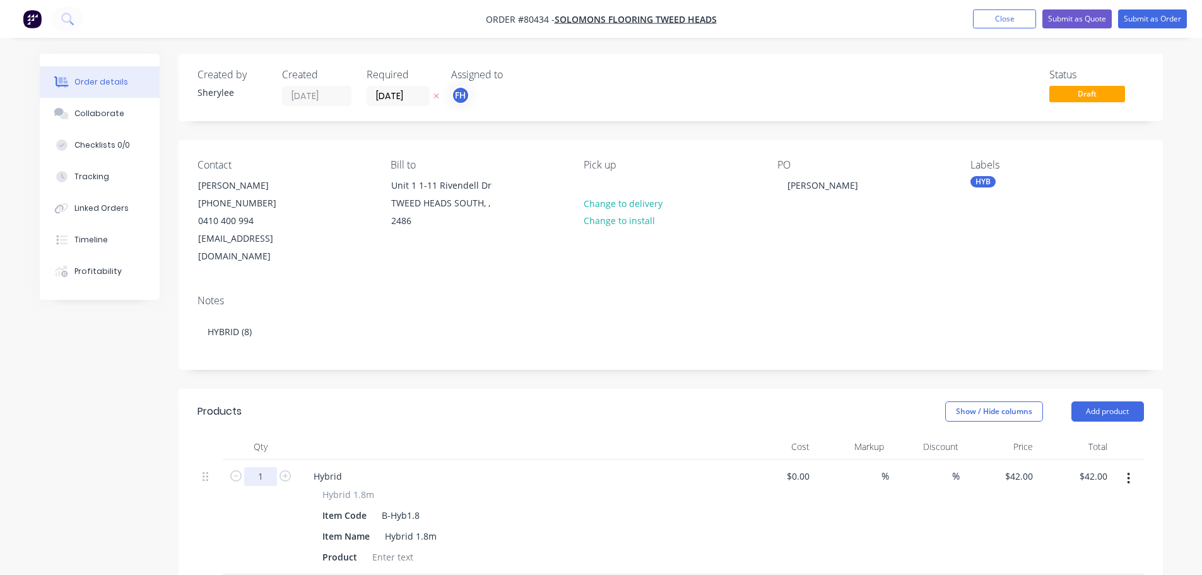
click at [259, 467] on input "1" at bounding box center [260, 476] width 33 height 19
type input "8"
type input "$336.00"
click at [395, 548] on div at bounding box center [392, 557] width 51 height 18
click at [390, 548] on div at bounding box center [392, 557] width 51 height 18
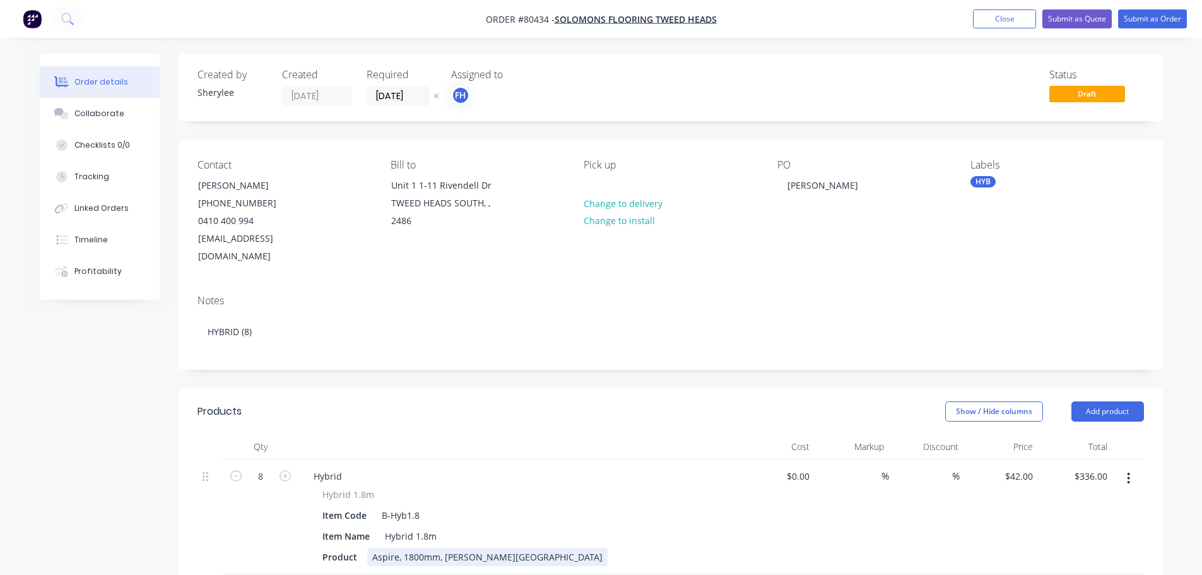
scroll to position [63, 0]
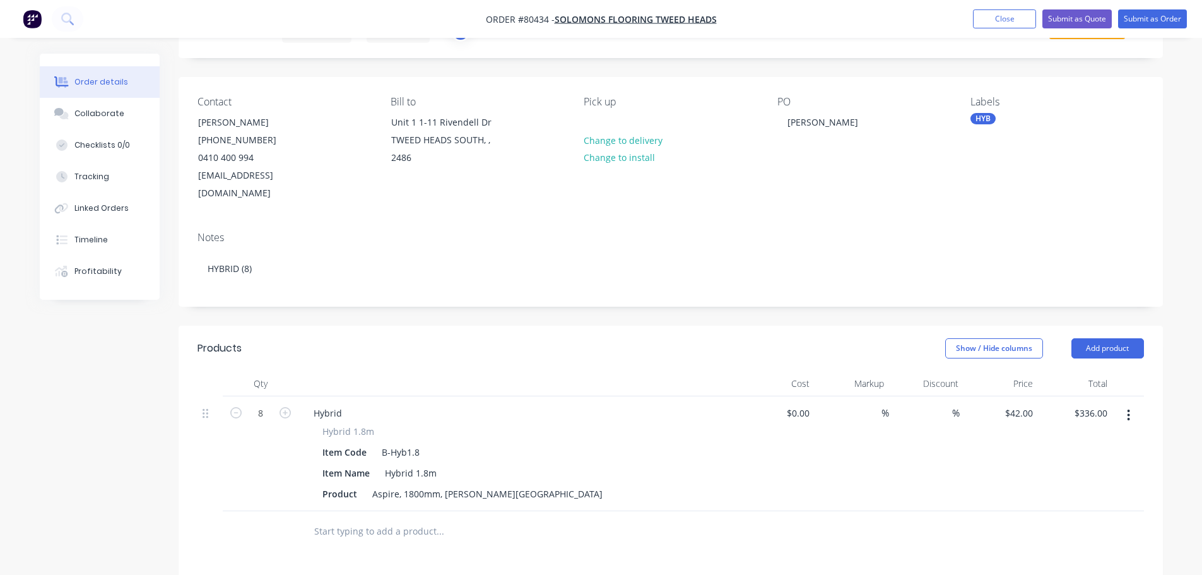
click at [379, 519] on input "text" at bounding box center [440, 531] width 252 height 25
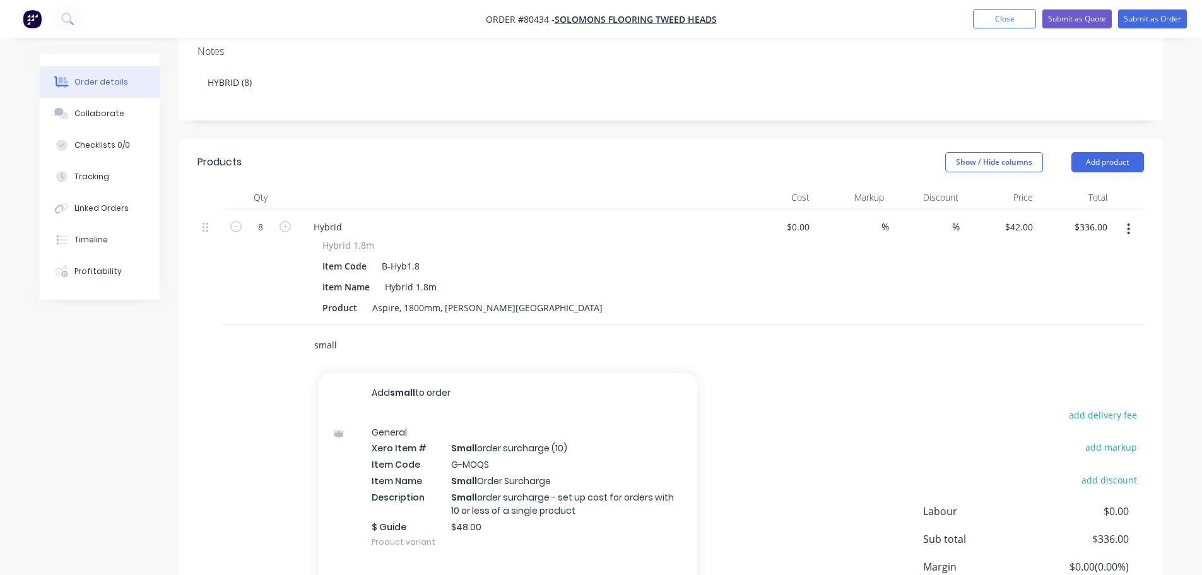
scroll to position [252, 0]
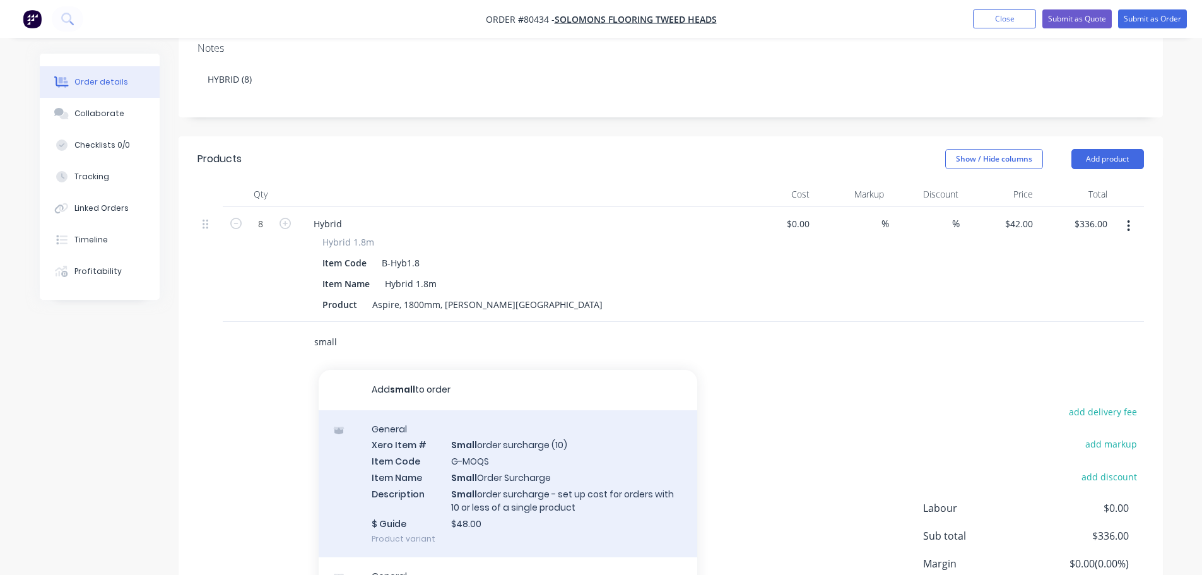
type input "small"
click at [504, 456] on div "General Xero Item # Small order surcharge (10) Item Code G-MOQS Item Name Small…" at bounding box center [508, 484] width 379 height 148
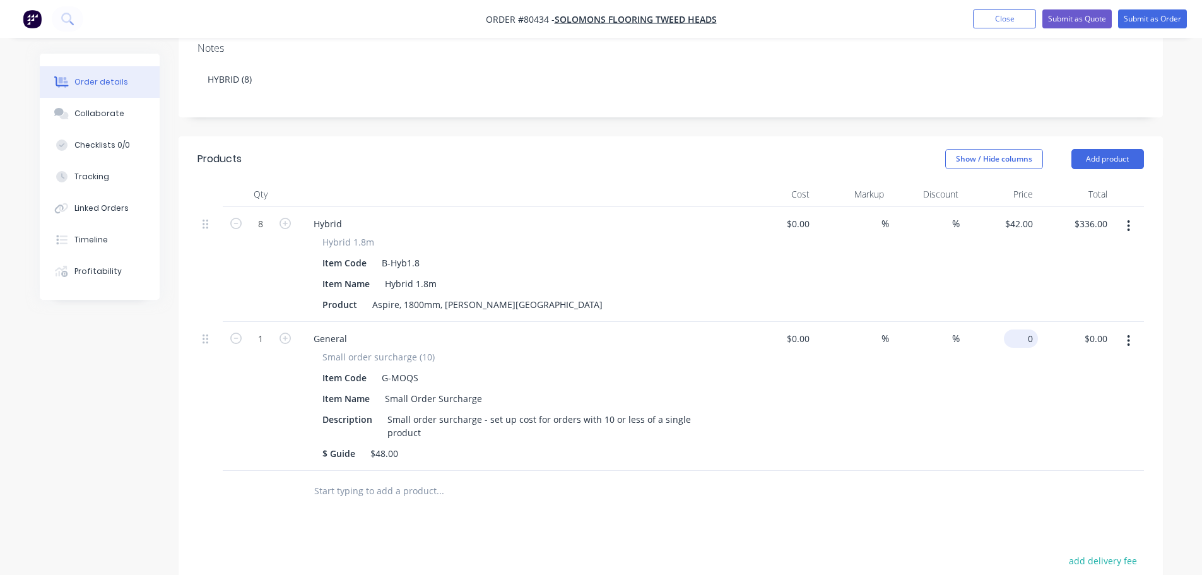
click at [1031, 329] on input "0" at bounding box center [1023, 338] width 29 height 18
type input "$48.00"
click at [453, 484] on input "text" at bounding box center [440, 490] width 252 height 25
click at [1174, 25] on button "Submit as Order" at bounding box center [1152, 18] width 69 height 19
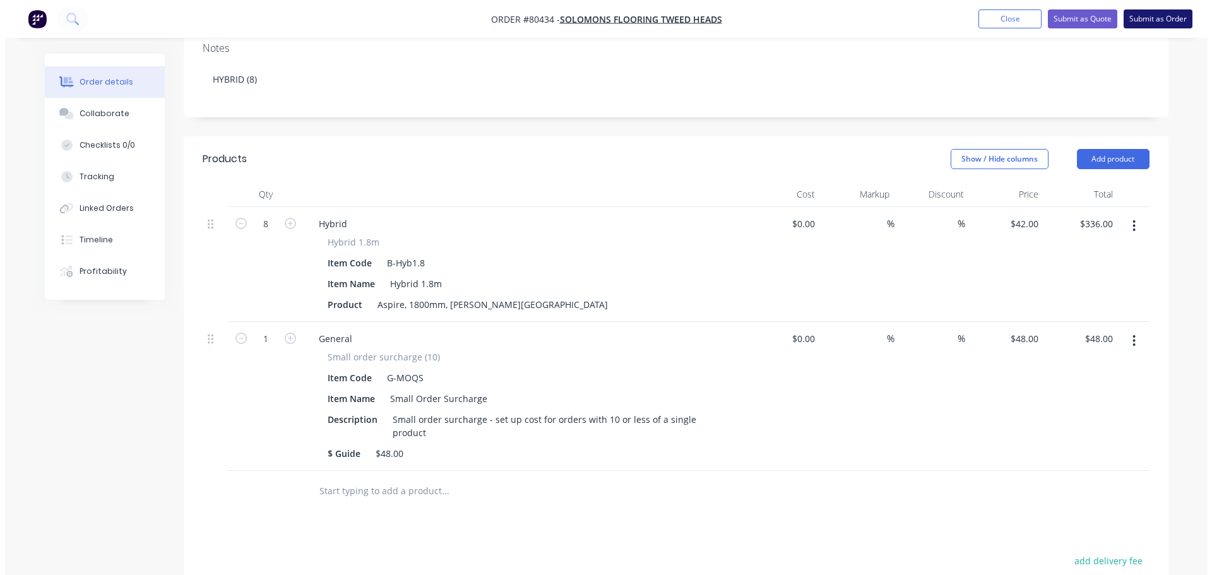
scroll to position [0, 0]
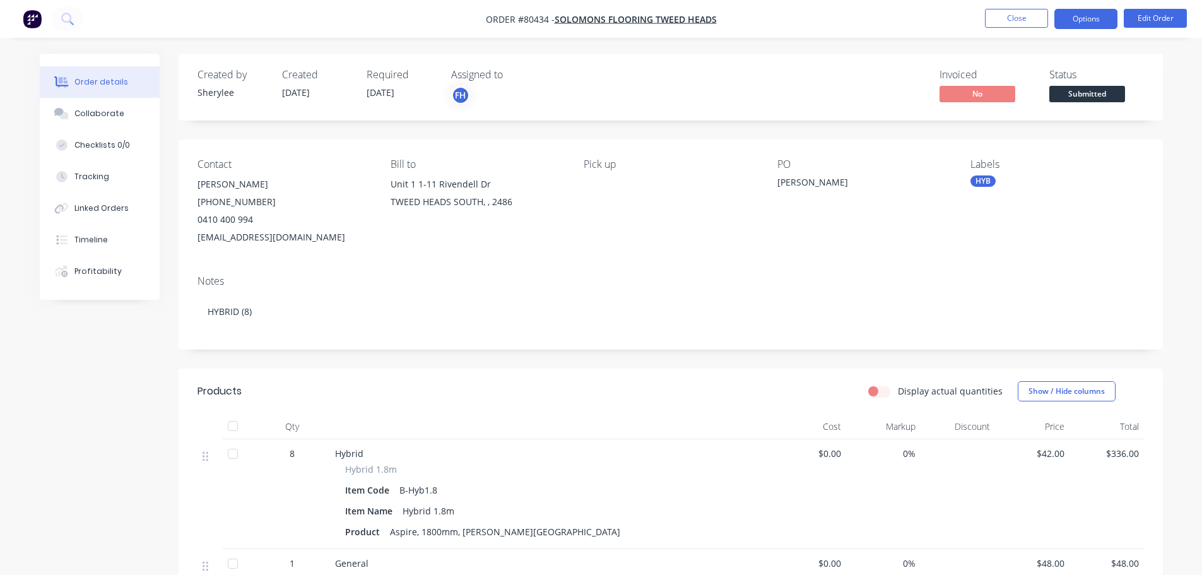
click at [1097, 18] on button "Options" at bounding box center [1086, 19] width 63 height 20
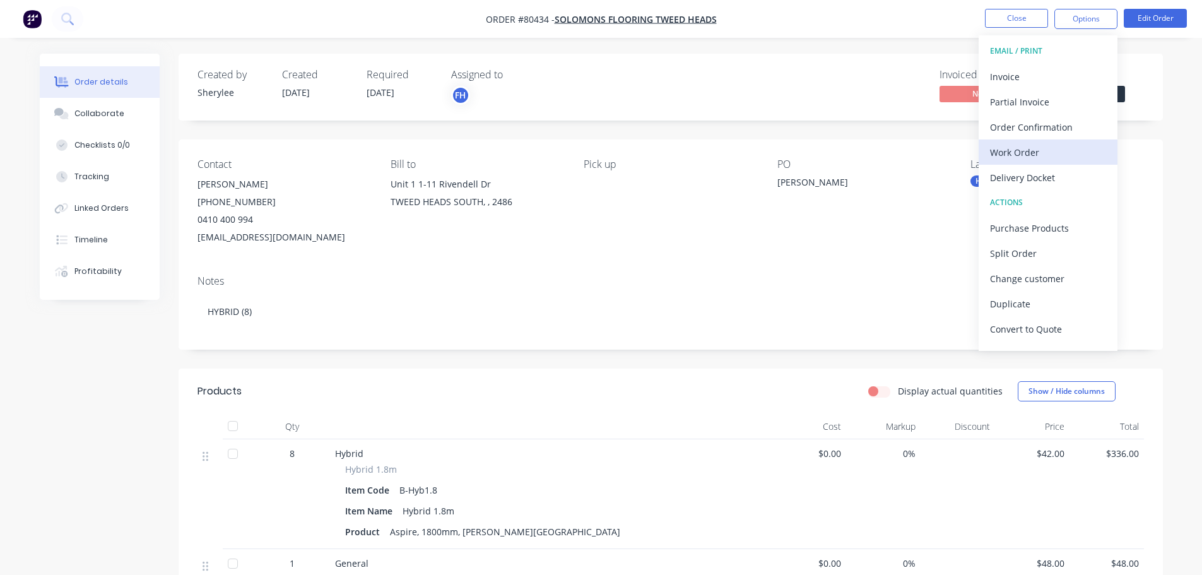
click at [1031, 145] on div "Work Order" at bounding box center [1048, 152] width 116 height 18
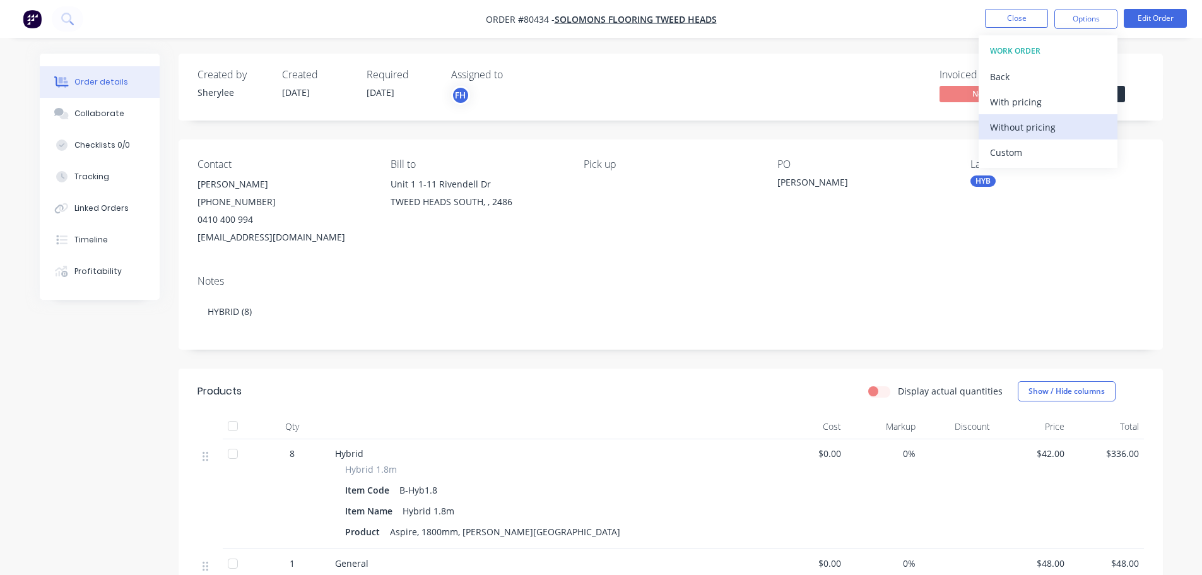
click at [1025, 122] on div "Without pricing" at bounding box center [1048, 127] width 116 height 18
click at [68, 20] on icon at bounding box center [67, 19] width 12 height 12
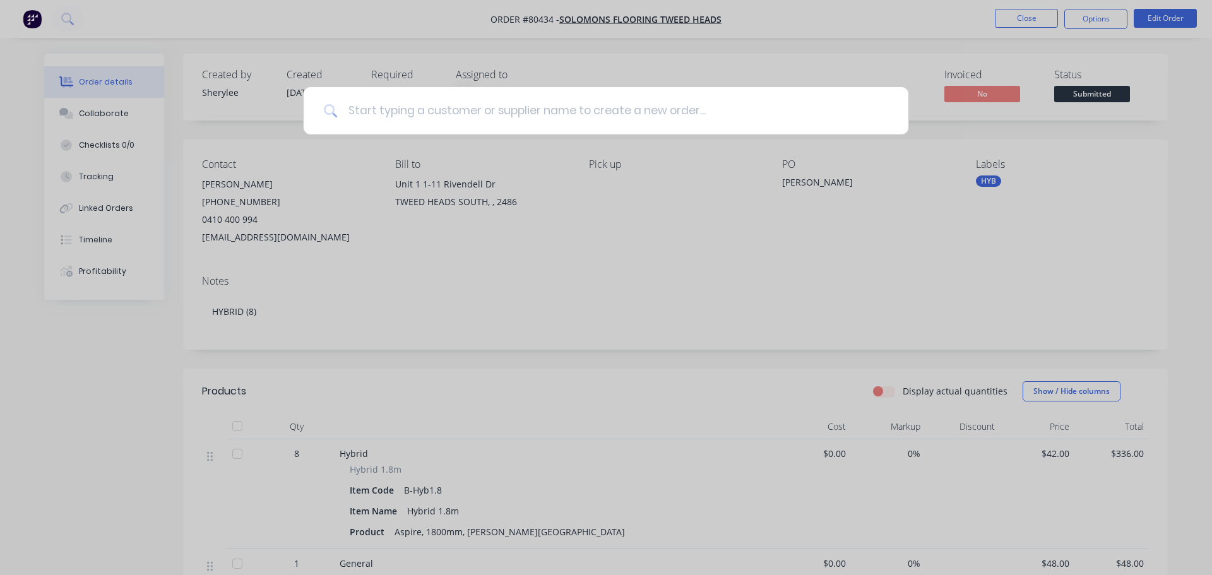
click at [365, 112] on input at bounding box center [613, 110] width 550 height 47
type input "flooring xtra"
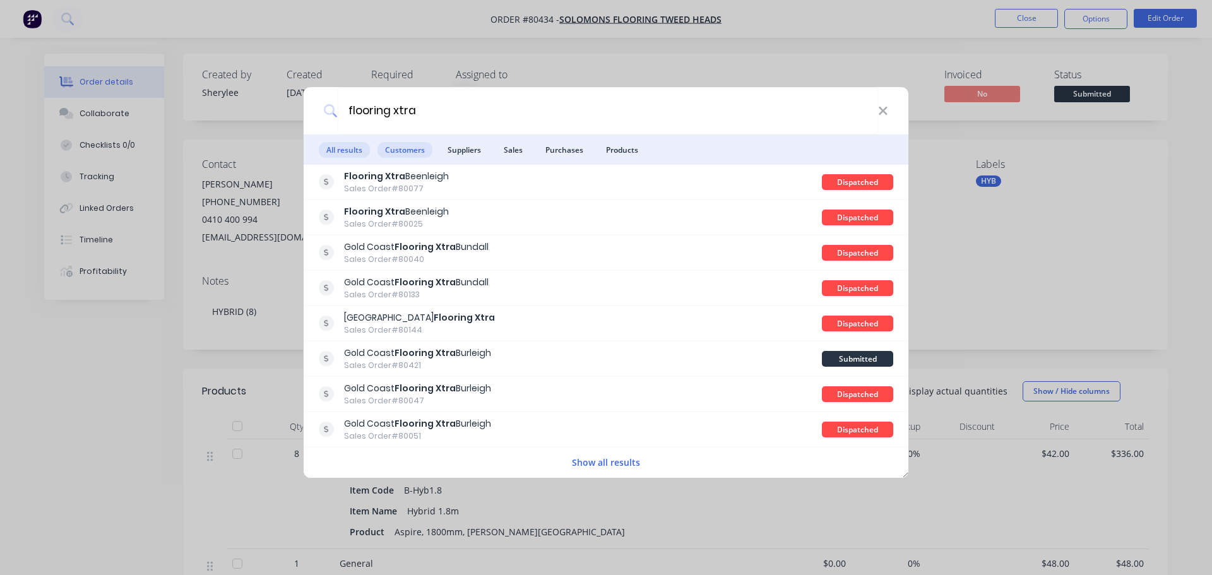
click at [406, 144] on span "Customers" at bounding box center [404, 150] width 55 height 16
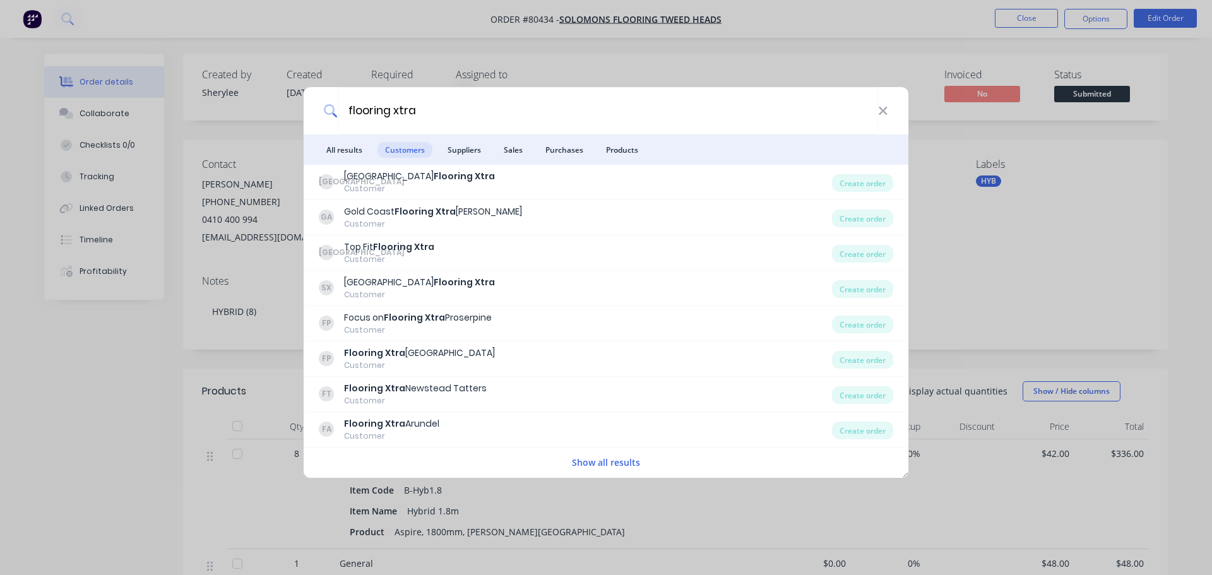
click at [600, 461] on button "Show all results" at bounding box center [606, 462] width 76 height 15
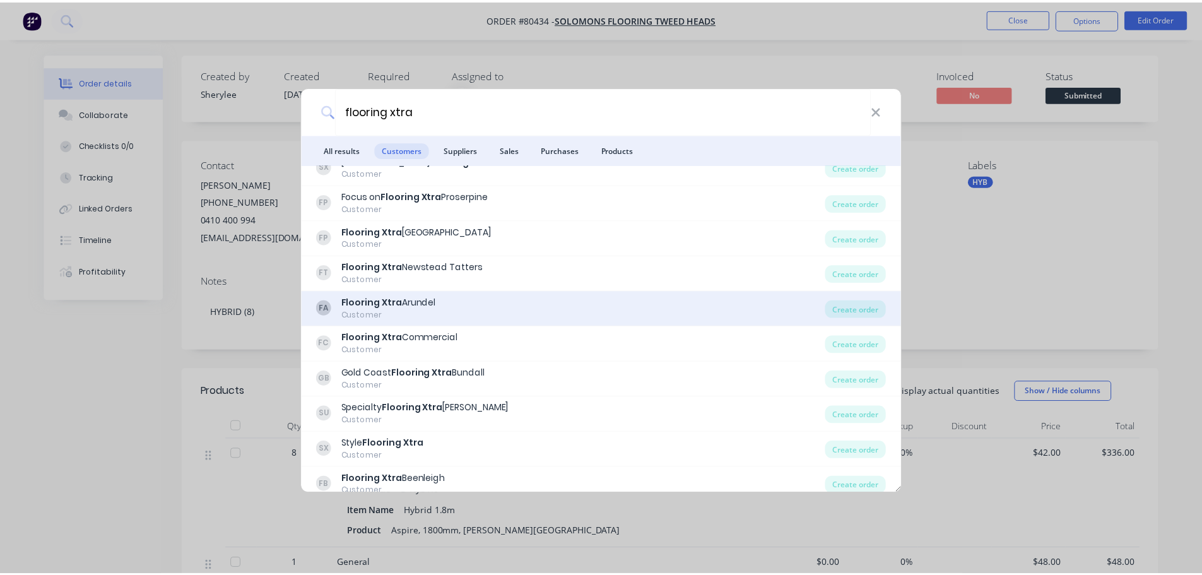
scroll to position [167, 0]
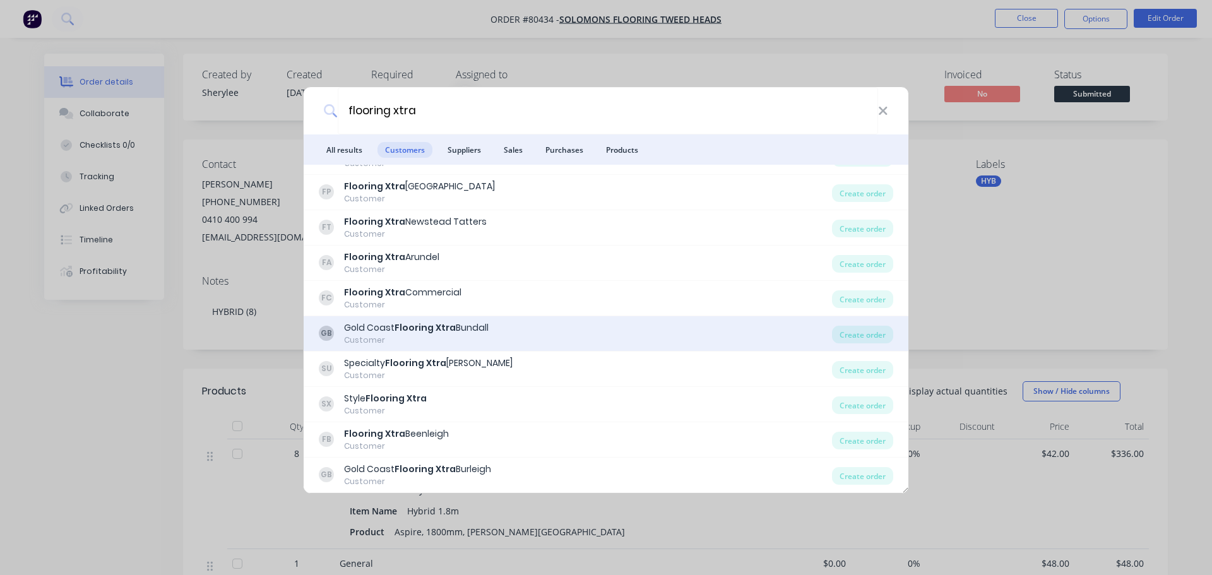
click at [458, 331] on div "Gold Coast Flooring Xtra Bundall" at bounding box center [416, 327] width 145 height 13
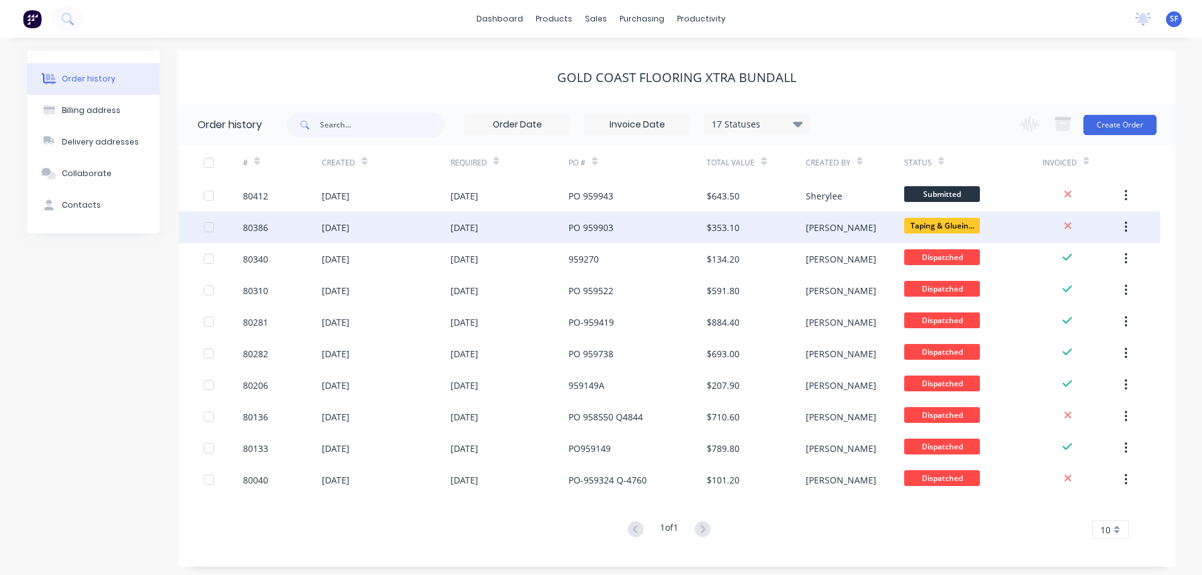
click at [615, 228] on div "PO 959903" at bounding box center [638, 227] width 138 height 32
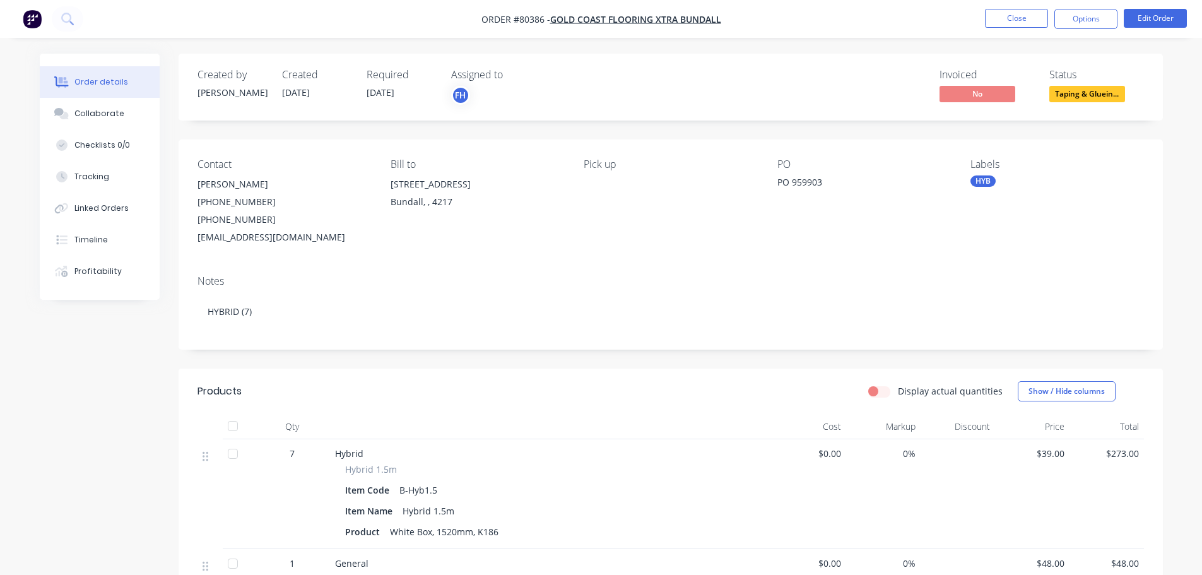
click at [26, 25] on img "button" at bounding box center [32, 18] width 19 height 19
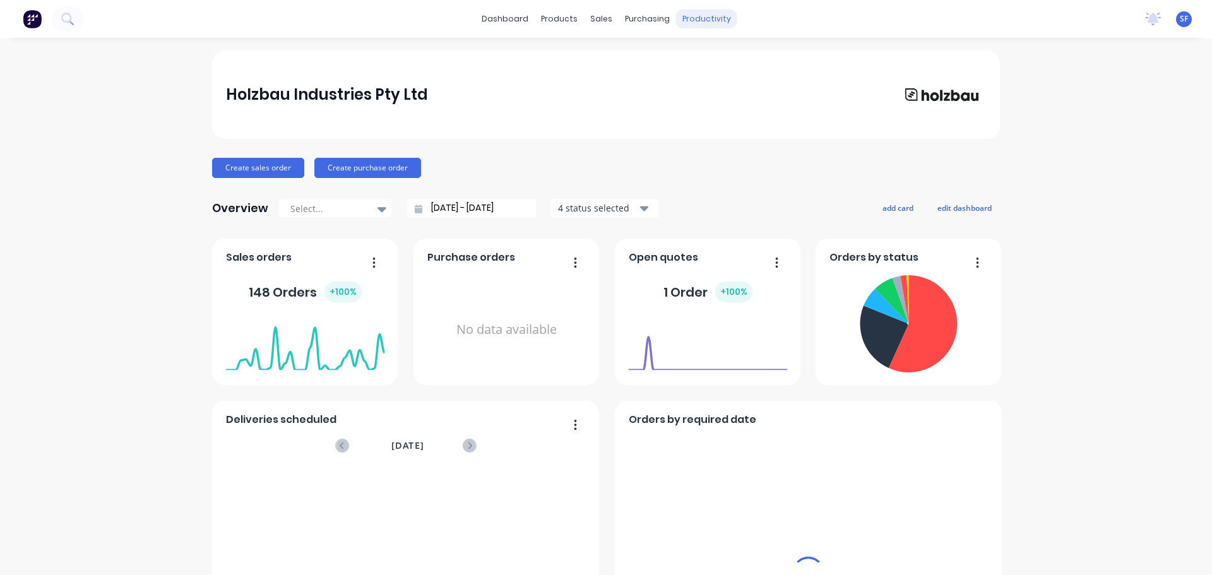
click at [704, 19] on div "productivity" at bounding box center [706, 18] width 61 height 19
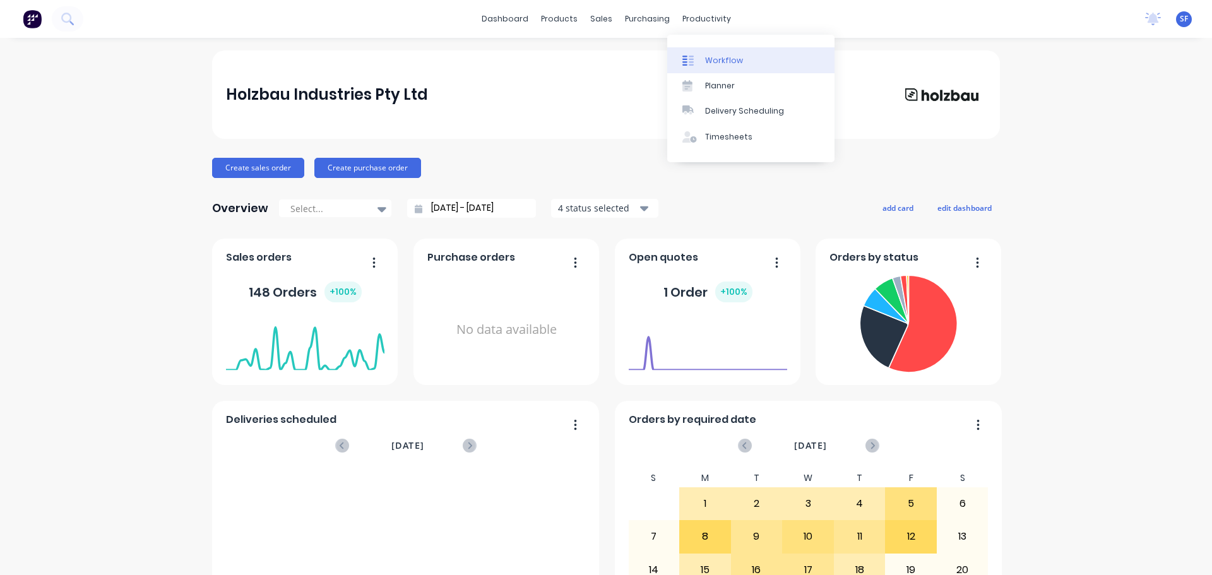
click at [706, 62] on div "Workflow" at bounding box center [724, 60] width 38 height 11
